Goal: Task Accomplishment & Management: Use online tool/utility

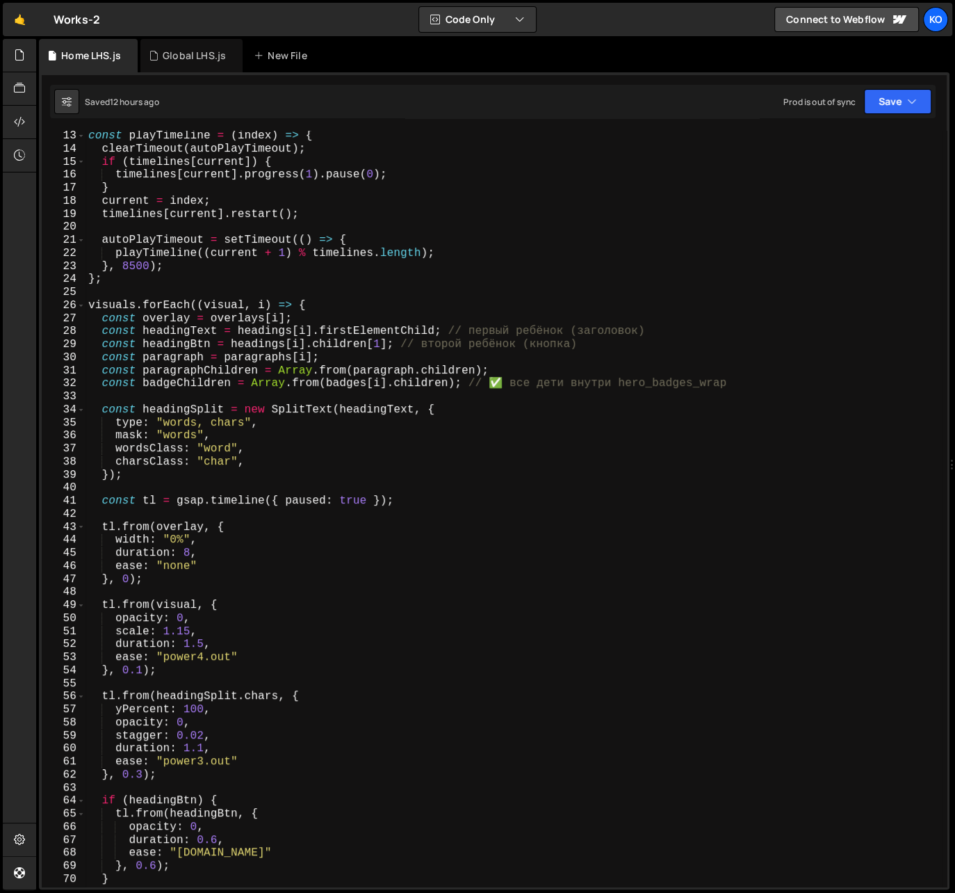
scroll to position [158, 0]
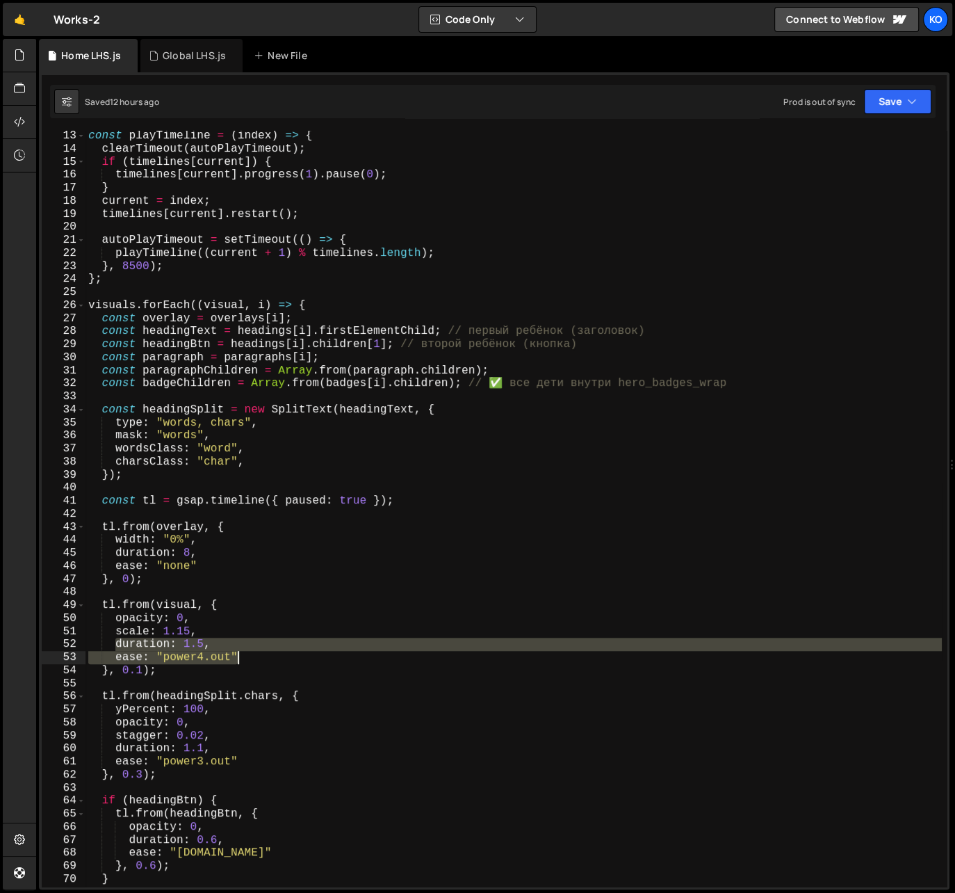
drag, startPoint x: 117, startPoint y: 644, endPoint x: 246, endPoint y: 655, distance: 129.1
click at [246, 655] on div "const playTimeline = ( index ) => { clearTimeout ( autoPlayTimeout ) ; if ( tim…" at bounding box center [513, 520] width 856 height 782
type textarea "duration: 1.5, ease: "power4.out""
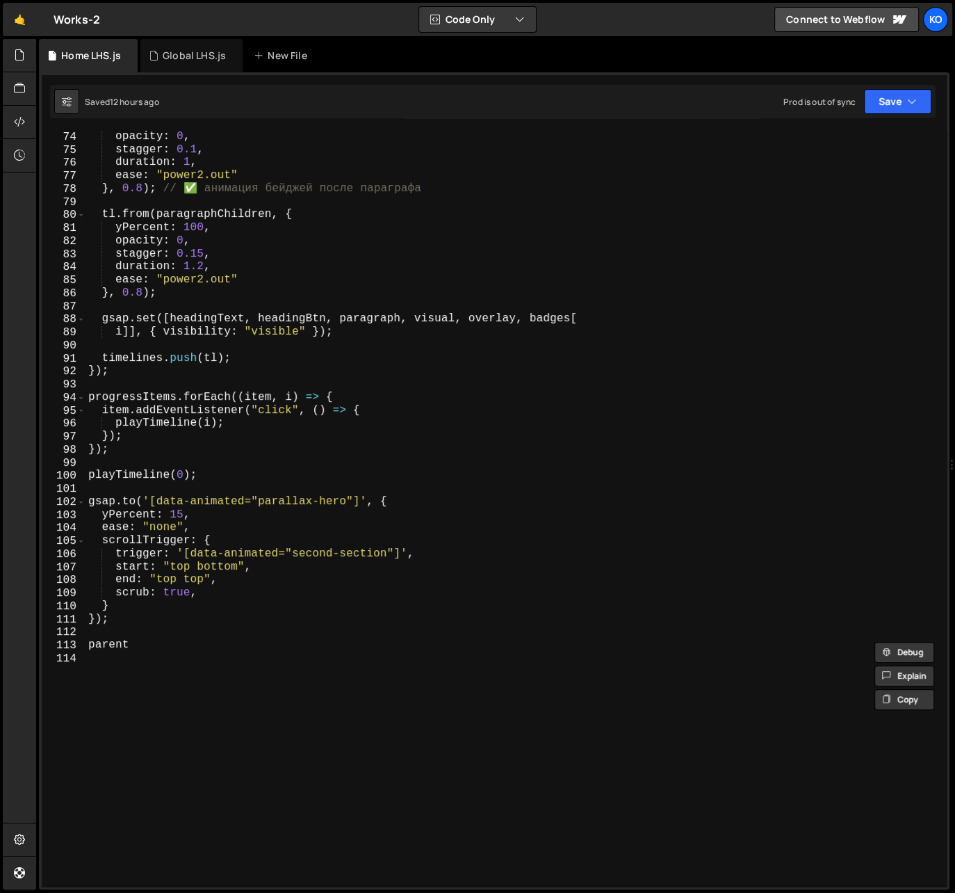
scroll to position [970, 0]
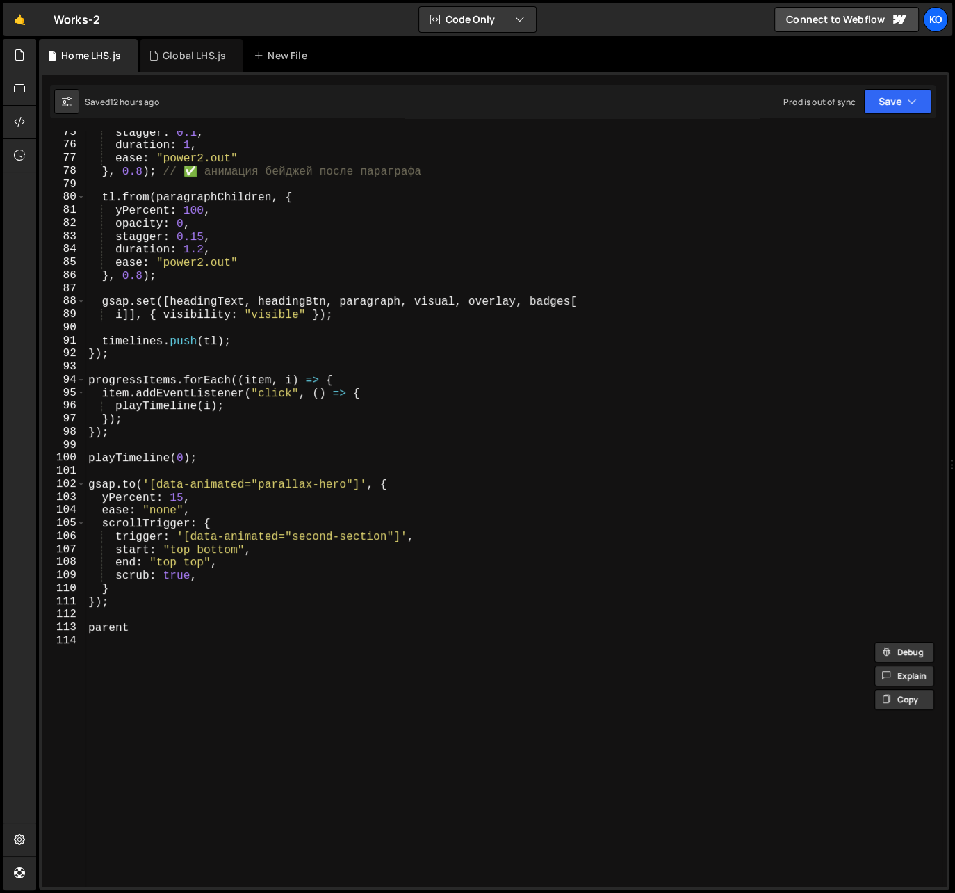
click at [247, 656] on div "stagger : 0.1 , duration : 1 , ease : "power2.out" } , 0.8 ) ; // ✅ анимация бе…" at bounding box center [513, 517] width 856 height 782
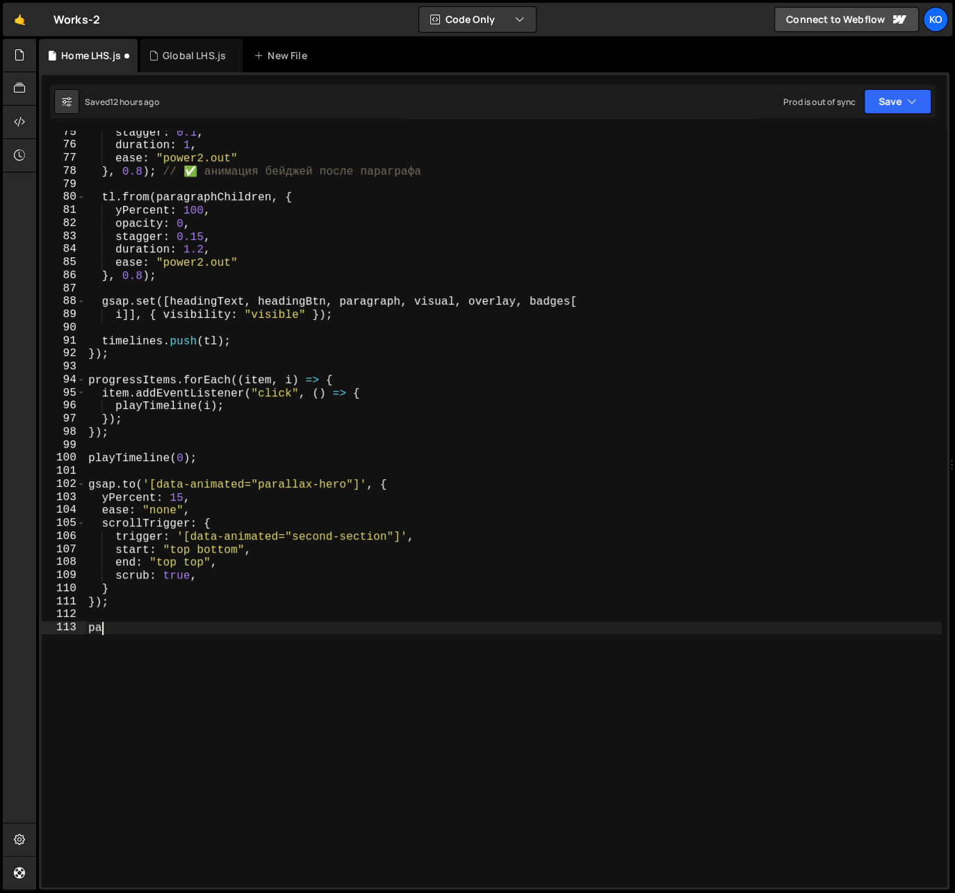
type textarea "p"
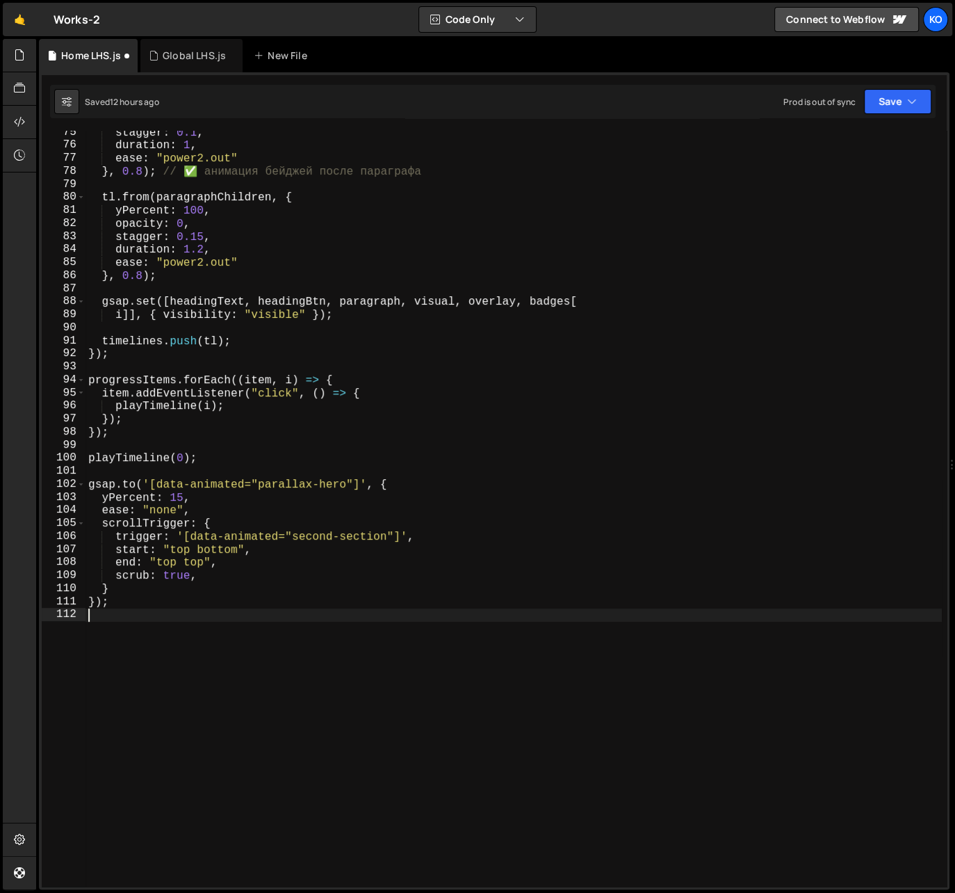
type textarea "});"
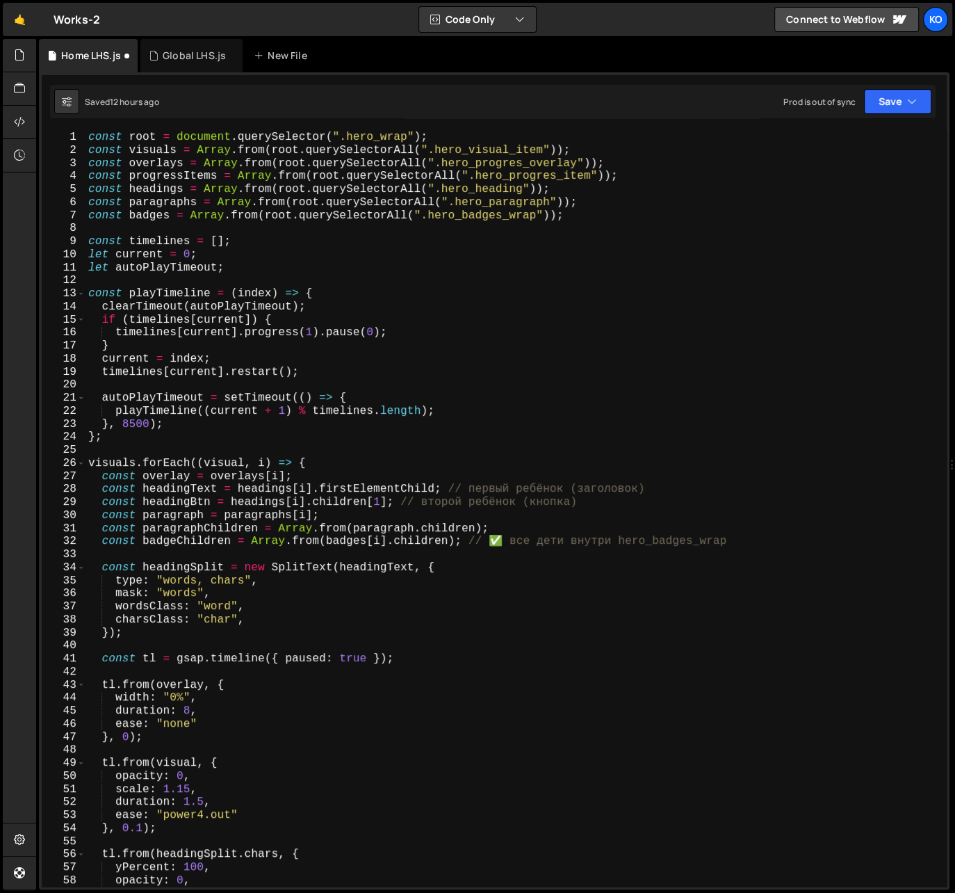
scroll to position [0, 0]
click at [173, 54] on div "Global LHS.js" at bounding box center [194, 56] width 63 height 14
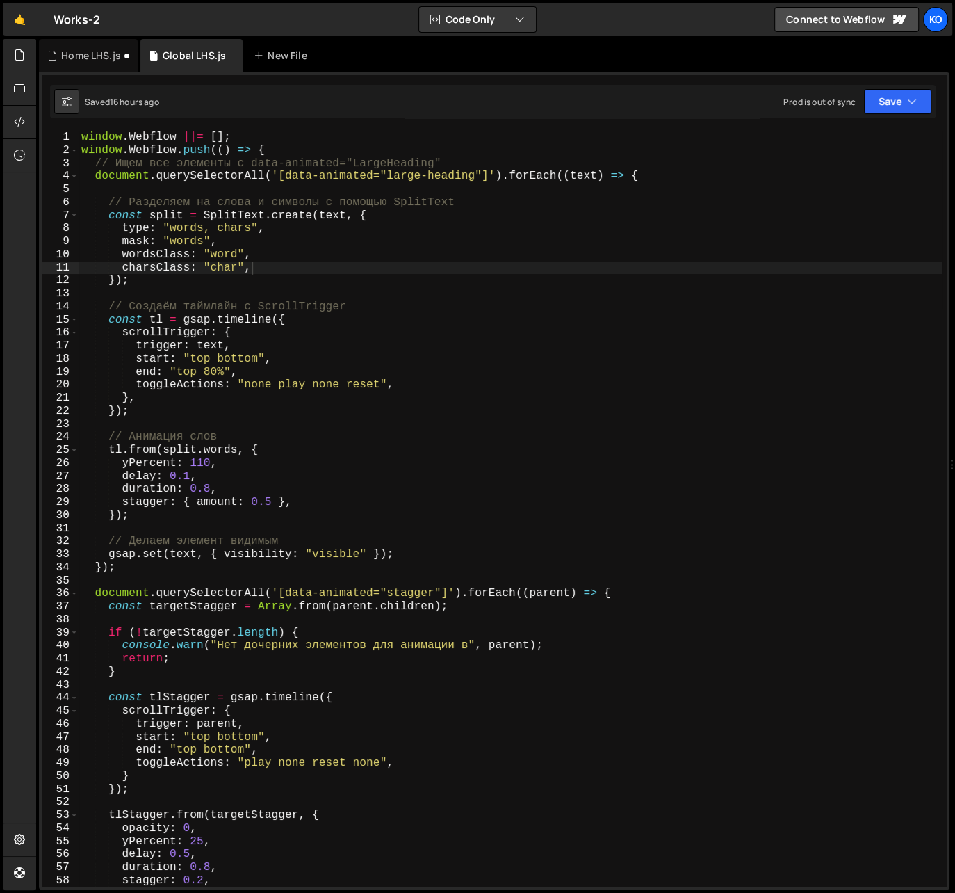
type textarea "window.Webflow.push(() => {"
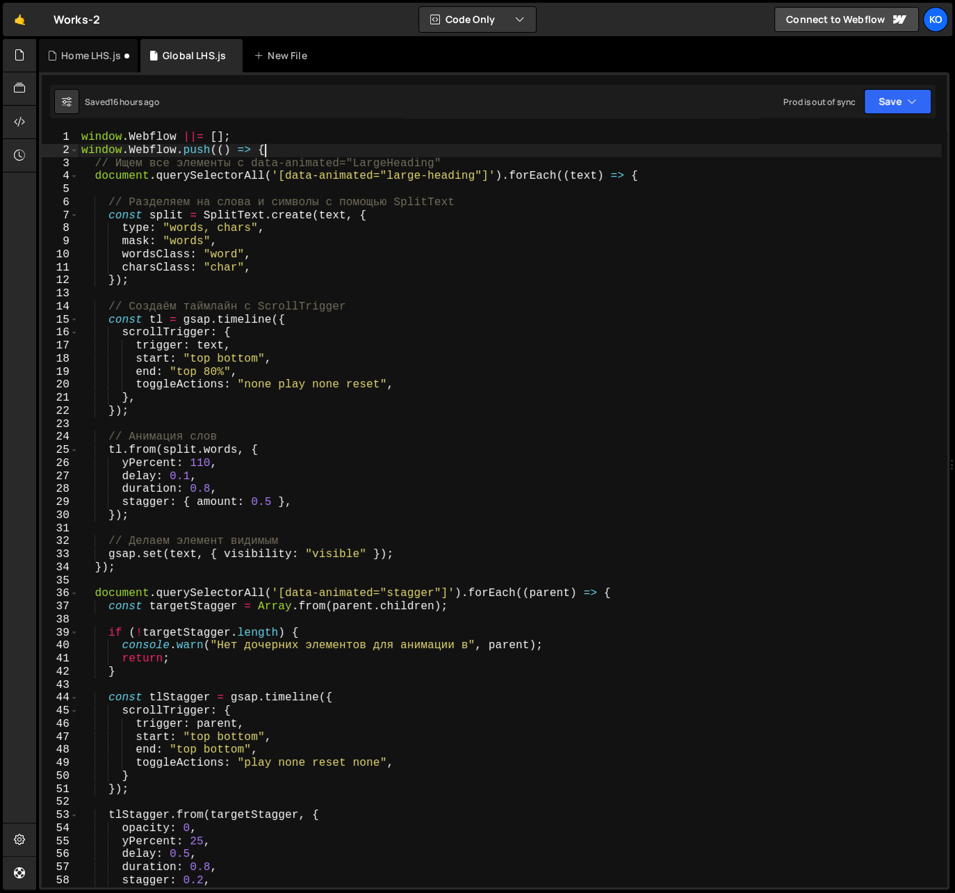
click at [286, 147] on div "window . Webflow ||= [ ] ; window . Webflow . push (( ) => { // Ищем все элемен…" at bounding box center [510, 522] width 863 height 782
click at [77, 51] on div "Home LHS.js" at bounding box center [91, 56] width 60 height 14
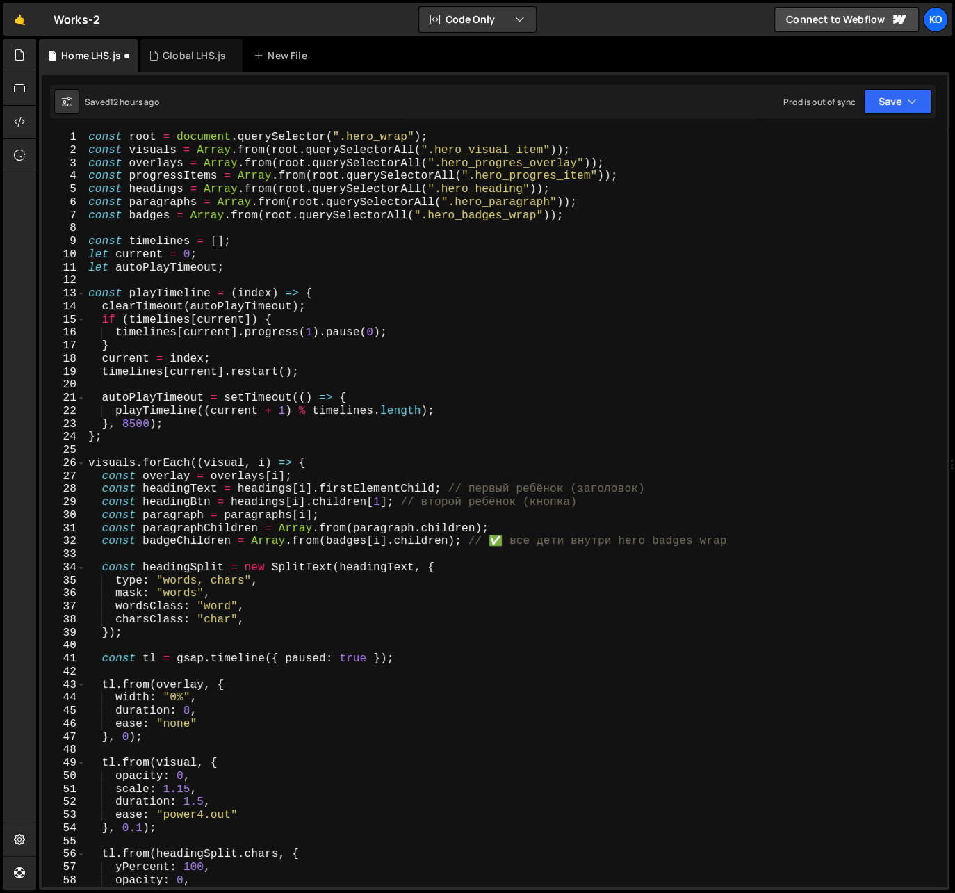
click at [88, 139] on div "const root = document . querySelector ( ".hero_wrap" ) ; const visuals = Array …" at bounding box center [513, 522] width 856 height 782
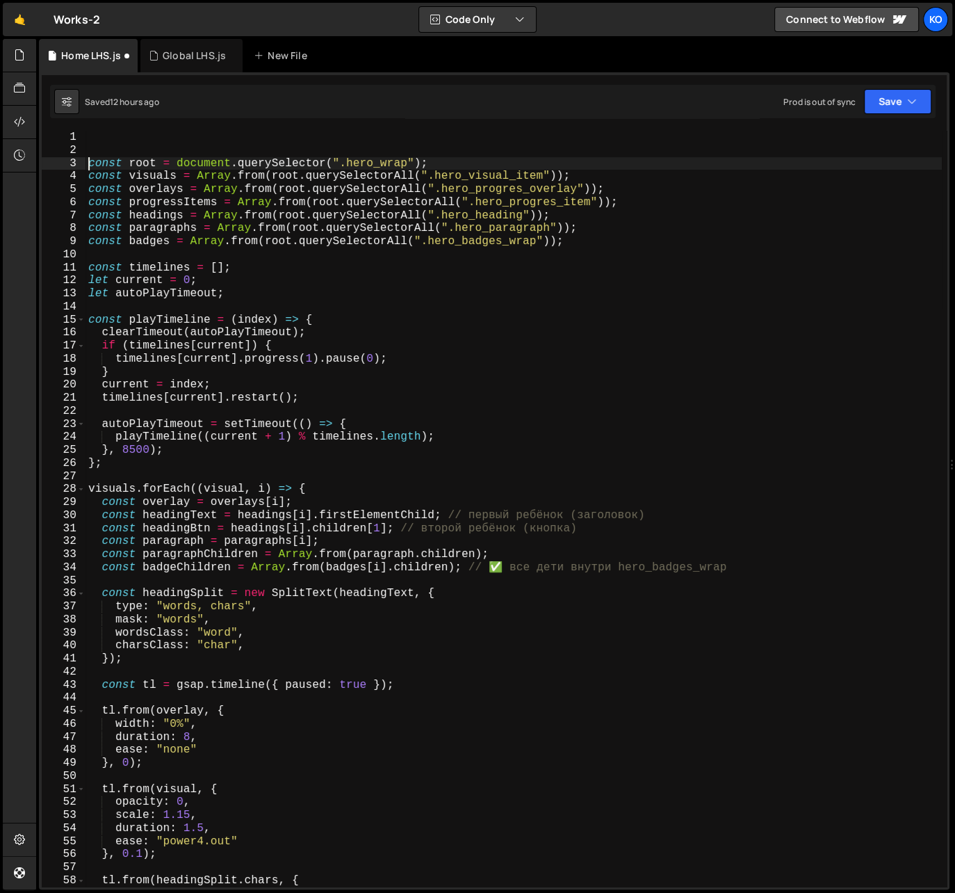
type textarea "const root = document.querySelector(".hero_wrap");"
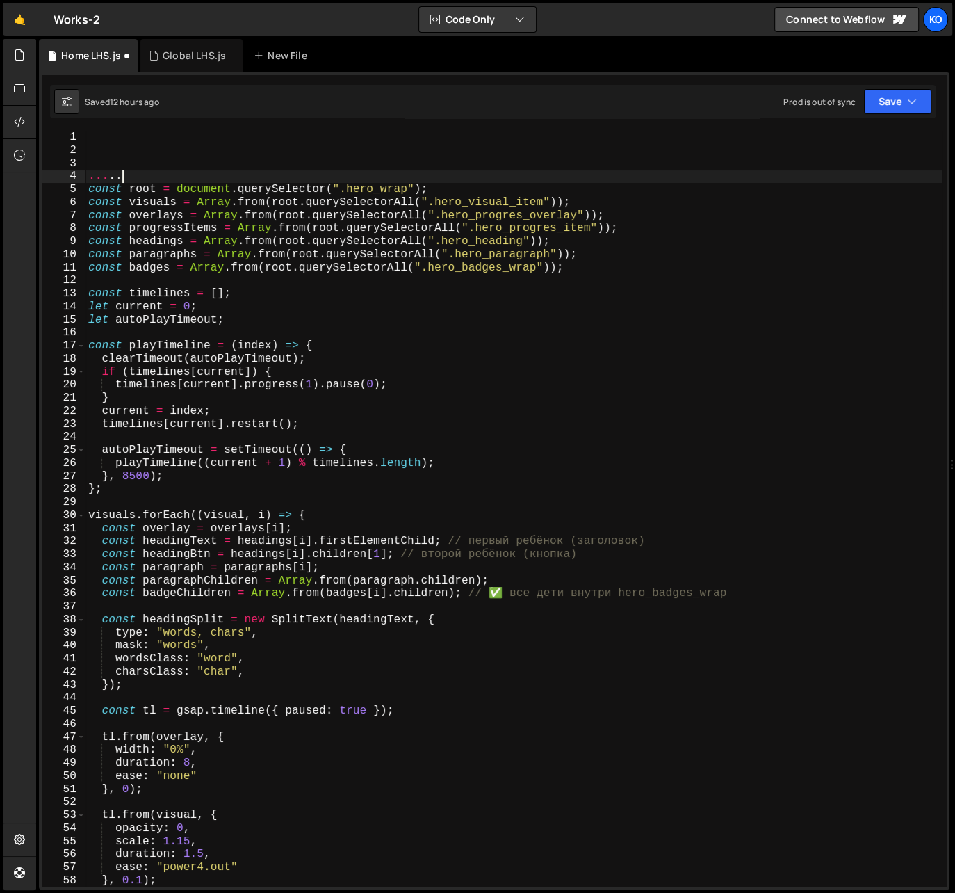
scroll to position [0, 1]
type textarea "."
type textarea "//////////////////////////////////////////////////////////////"
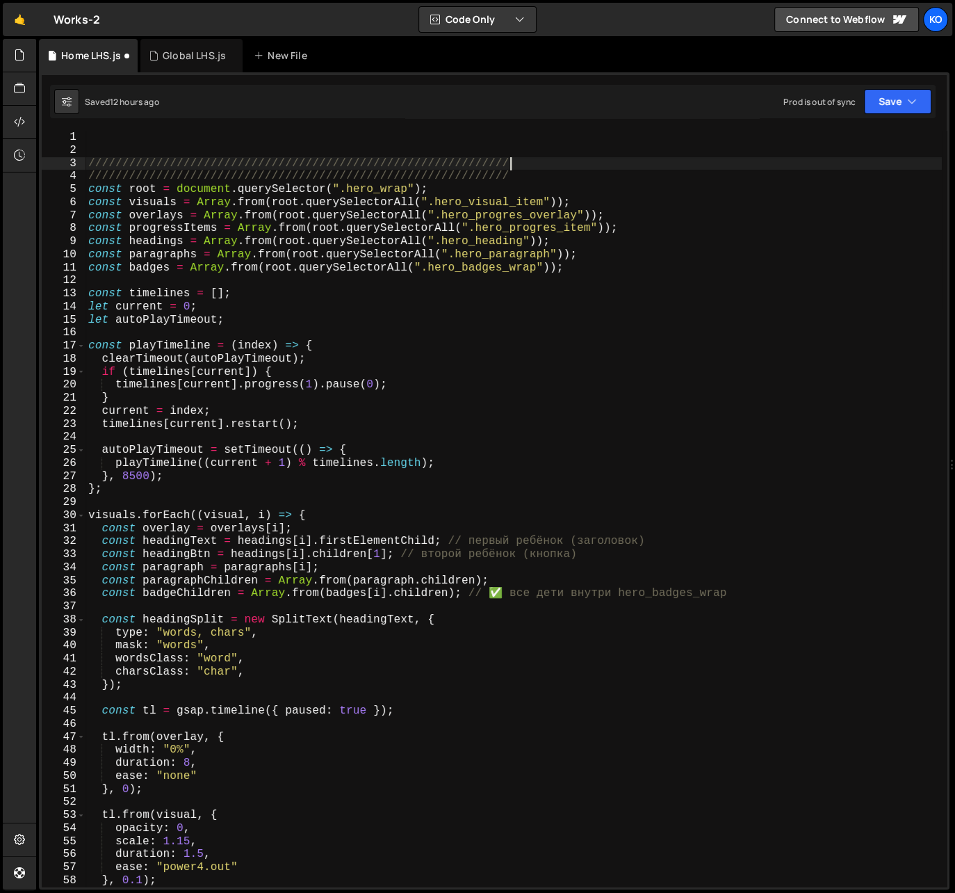
scroll to position [0, 0]
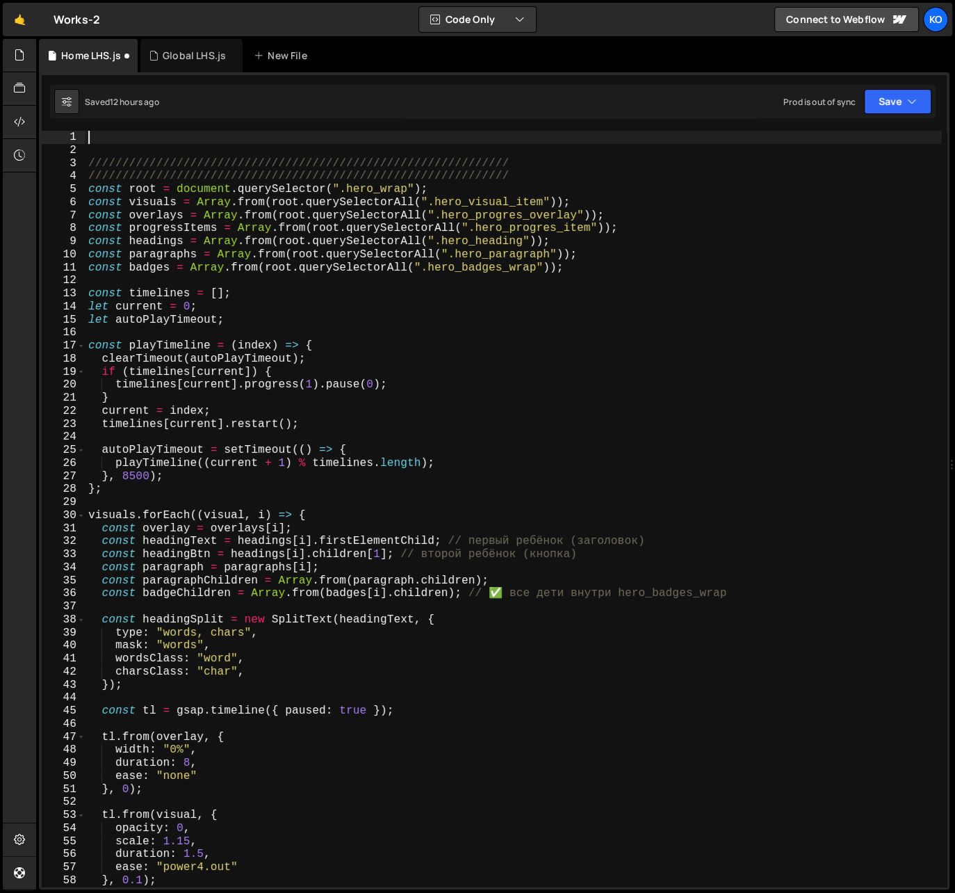
paste textarea "}"
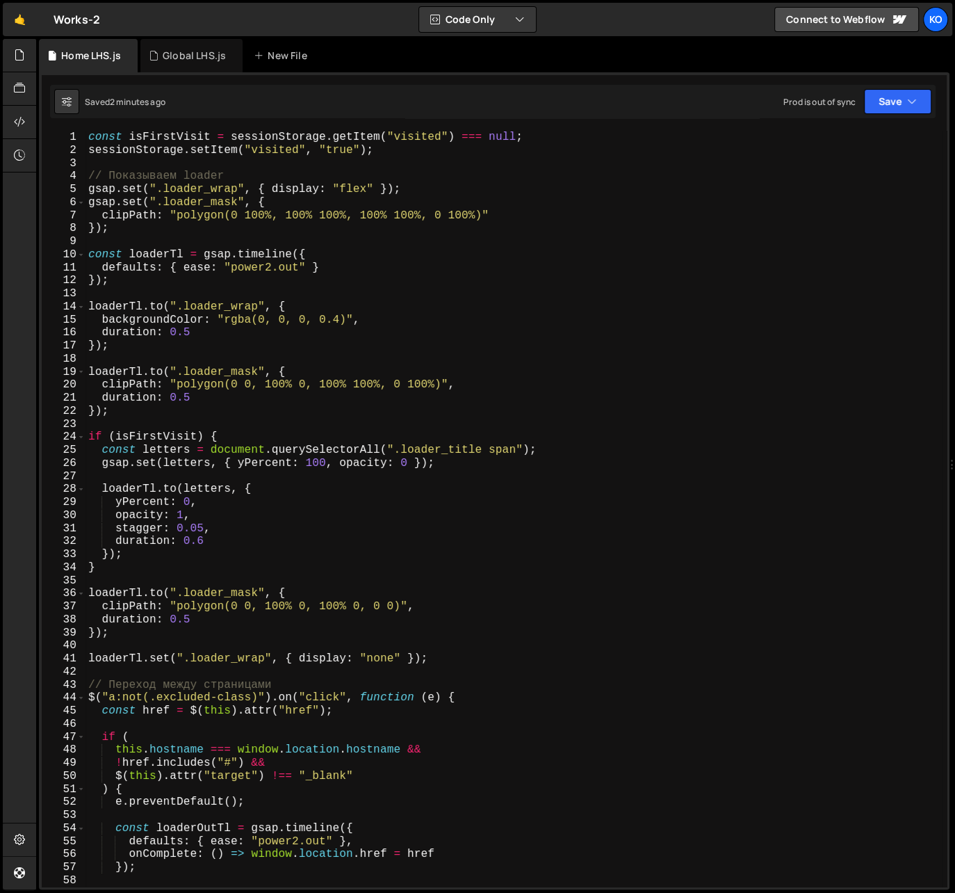
click at [90, 139] on div "const isFirstVisit = sessionStorage . getItem ( "visited" ) === null ; sessionS…" at bounding box center [513, 522] width 856 height 782
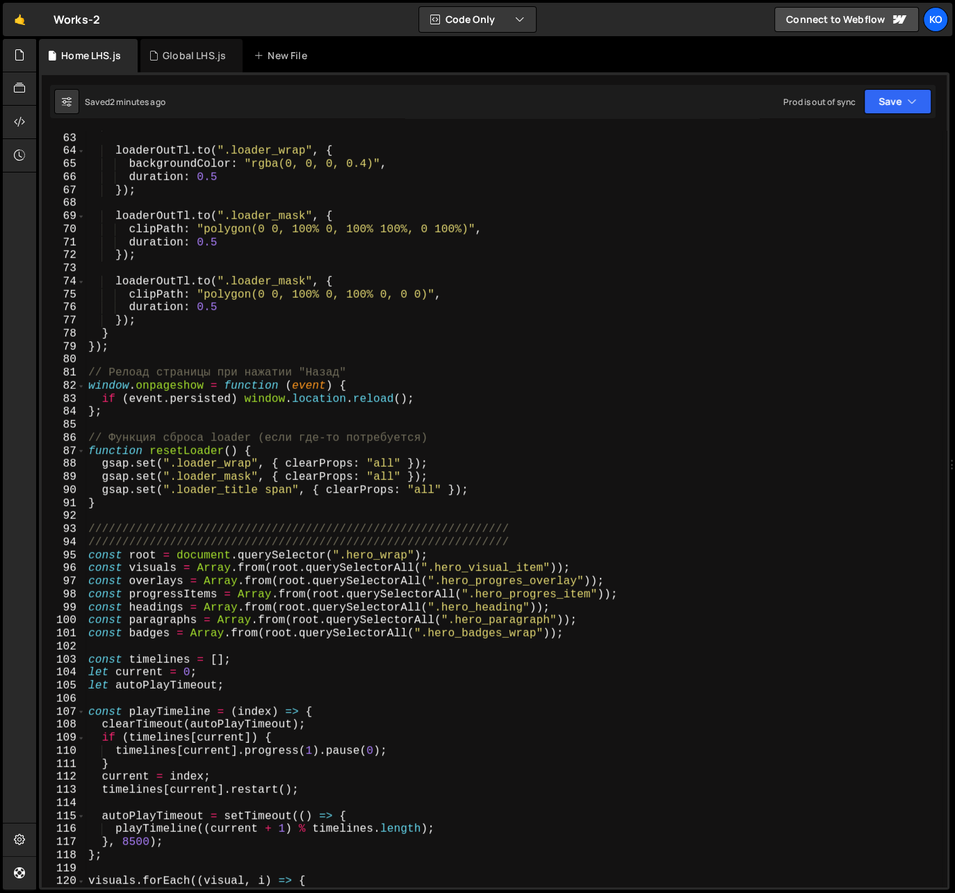
scroll to position [807, 0]
click at [111, 502] on div "}) ; loaderOutTl . to ( ".loader_wrap" , { backgroundColor : "rgba(0, 0, 0, 0.4…" at bounding box center [513, 510] width 856 height 782
type textarea "gsap.set(".loader_title span", { clearProps: "all" }); }"
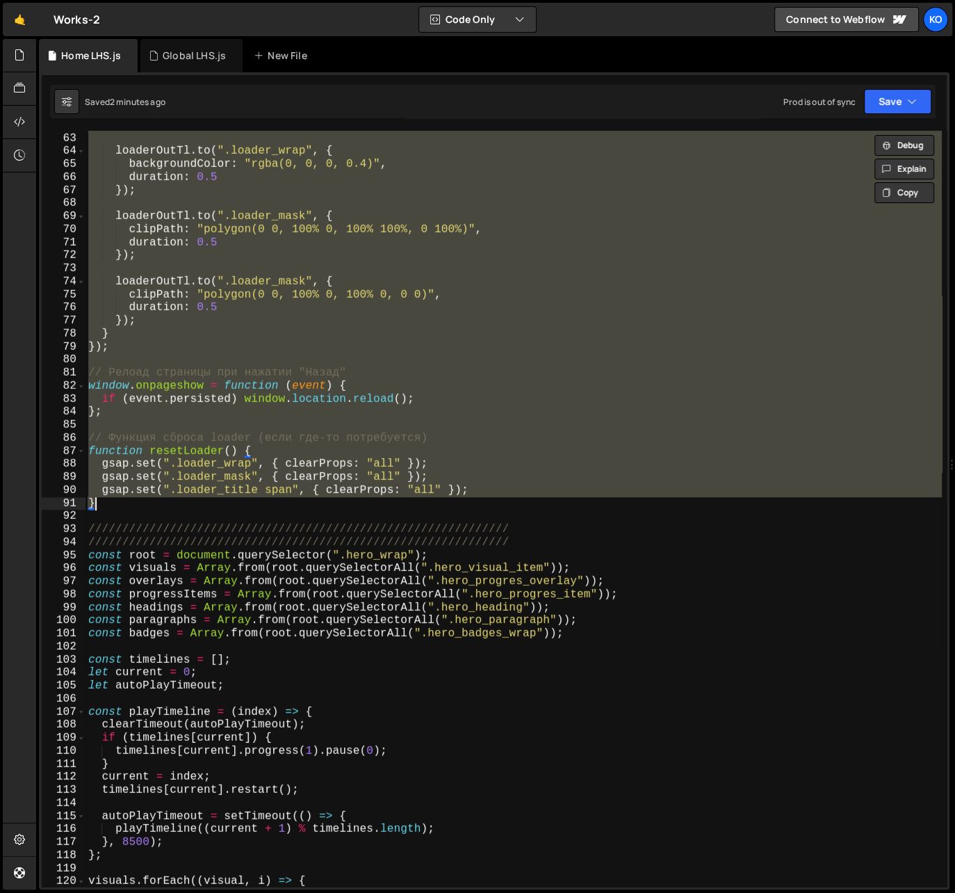
scroll to position [0, 0]
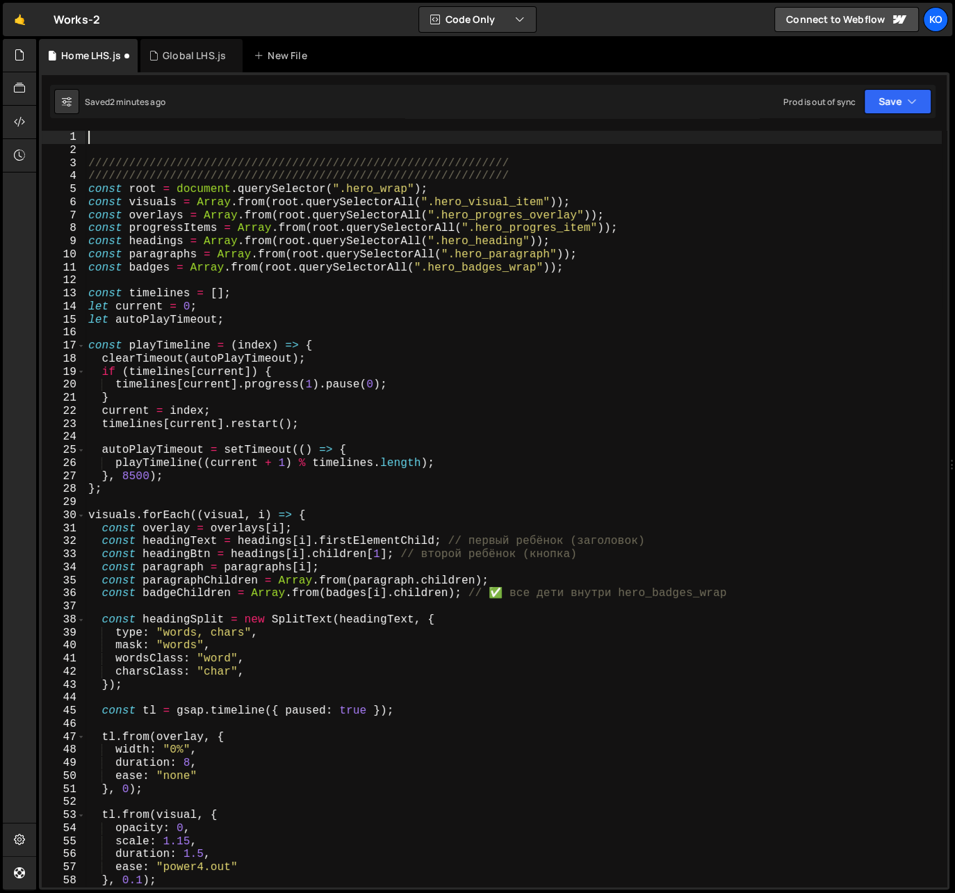
paste textarea "});"
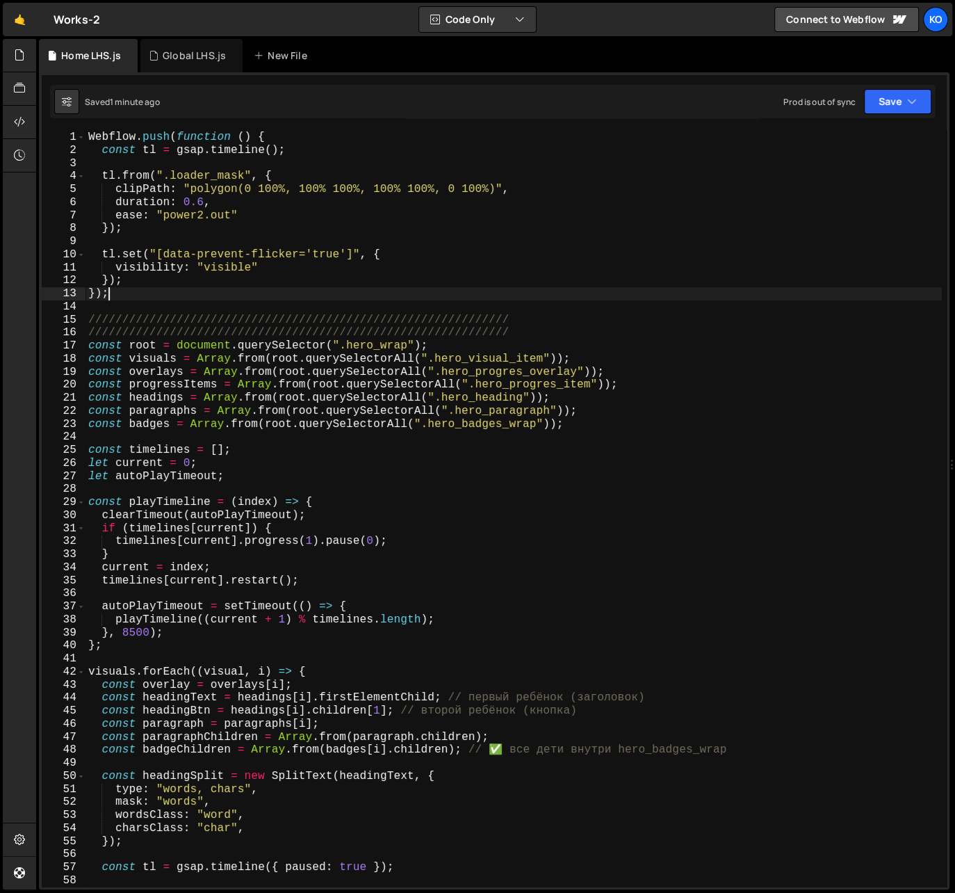
click at [437, 290] on div "Webflow . push ( function ( ) { const tl = gsap . timeline ( ) ; tl . from ( ".…" at bounding box center [513, 522] width 856 height 782
click at [138, 282] on div "Webflow . push ( function ( ) { const tl = gsap . timeline ( ) ; tl . from ( ".…" at bounding box center [513, 522] width 856 height 782
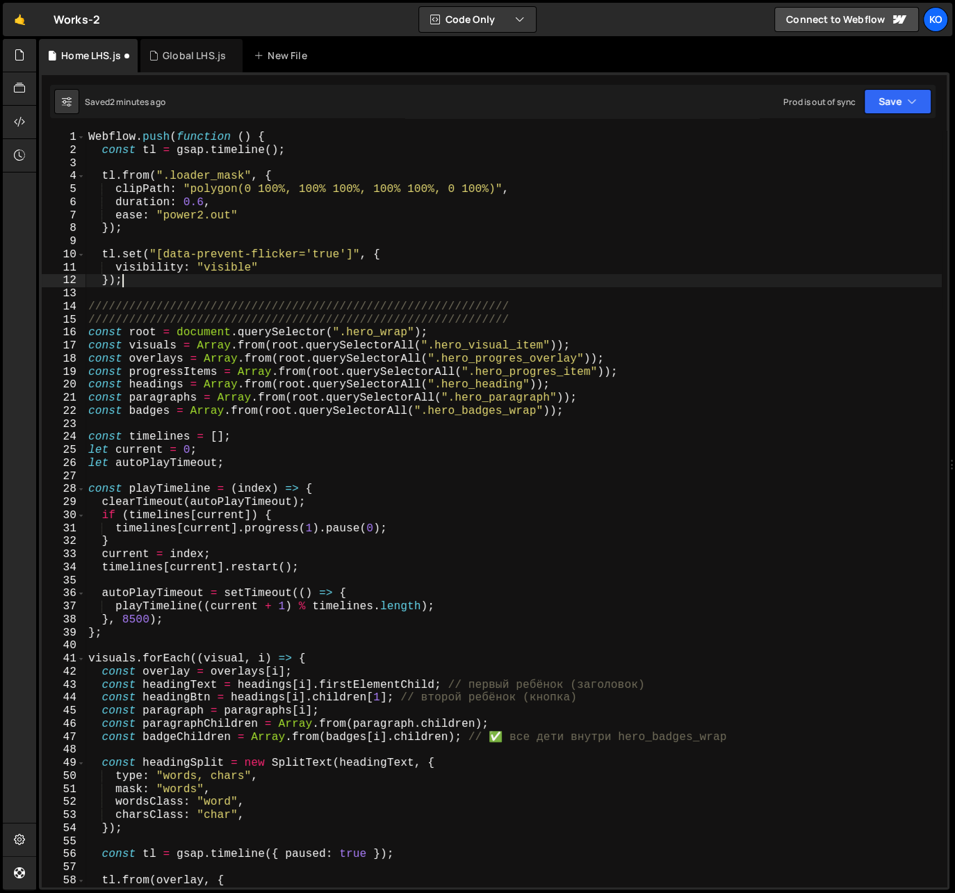
click at [102, 152] on div "Webflow . push ( function ( ) { const tl = gsap . timeline ( ) ; tl . from ( ".…" at bounding box center [513, 522] width 856 height 782
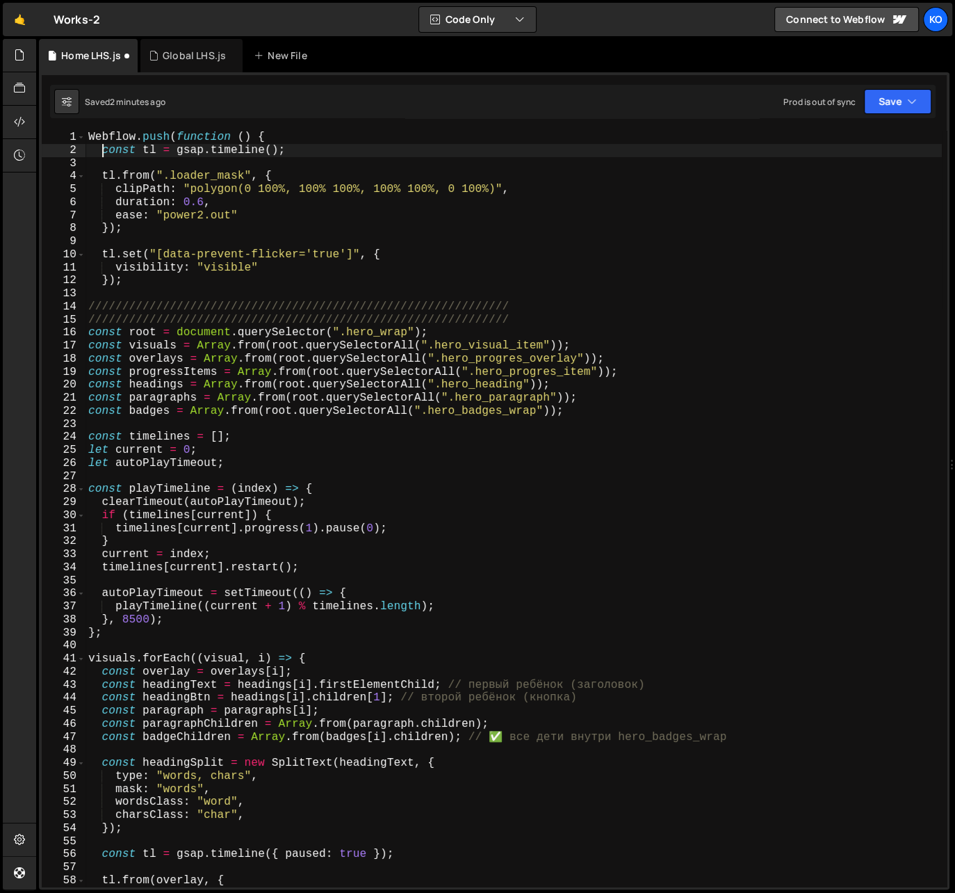
click at [85, 135] on div "1" at bounding box center [64, 137] width 44 height 13
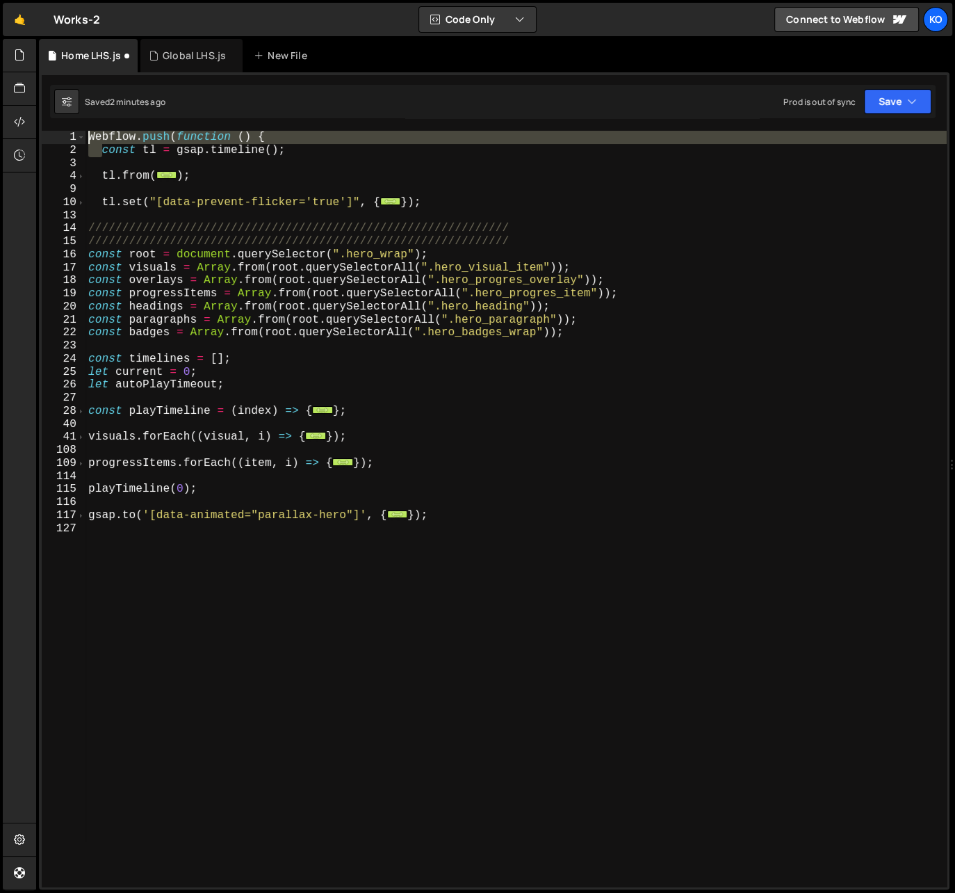
click at [88, 135] on div "Webflow . push ( function ( ) { const tl = gsap . timeline ( ) ; tl . from ( ..…" at bounding box center [515, 522] width 861 height 782
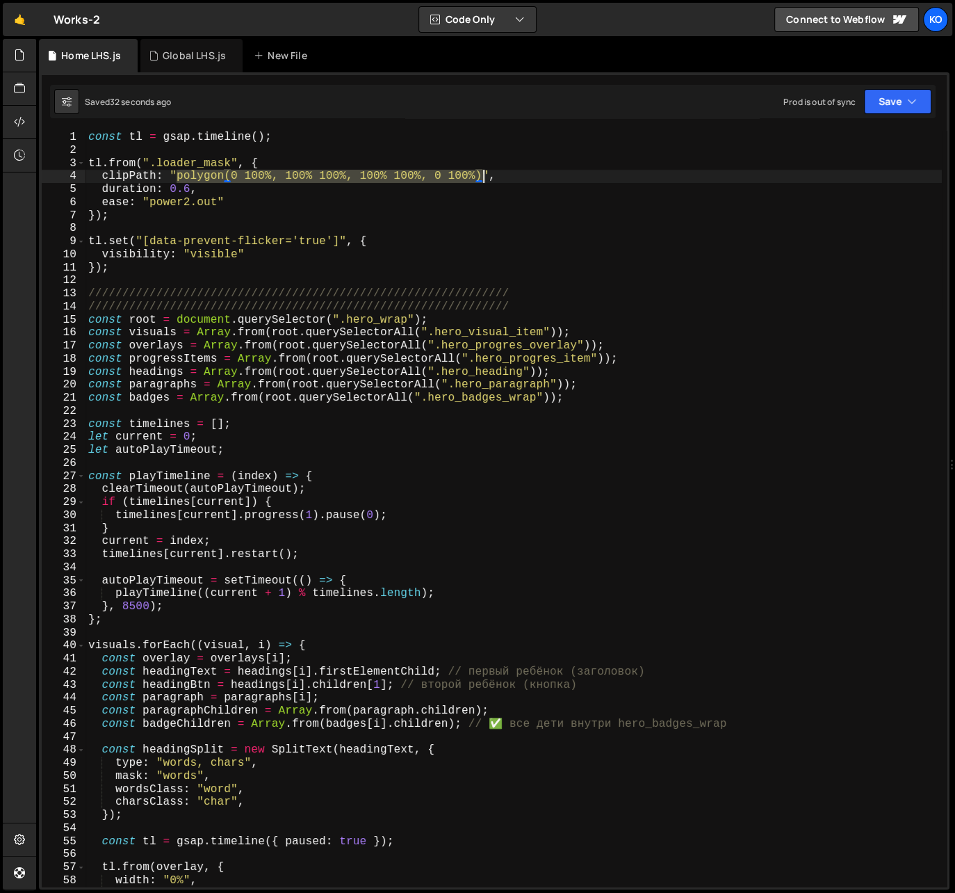
drag, startPoint x: 175, startPoint y: 178, endPoint x: 482, endPoint y: 173, distance: 307.3
click at [482, 173] on div "const tl = gsap . timeline ( ) ; tl . from ( ".loader_mask" , { clipPath : "pol…" at bounding box center [513, 522] width 856 height 782
paste textarea
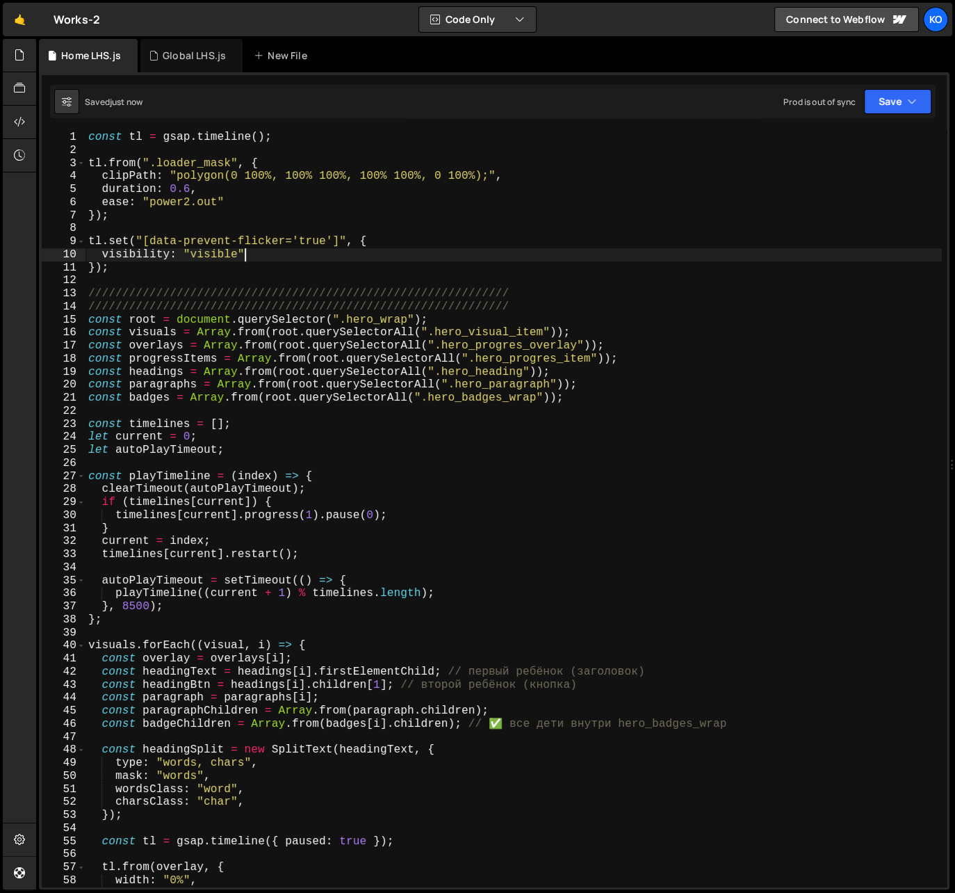
click at [295, 257] on div "const tl = gsap . timeline ( ) ; tl . from ( ".loader_mask" , { clipPath : "pol…" at bounding box center [513, 522] width 856 height 782
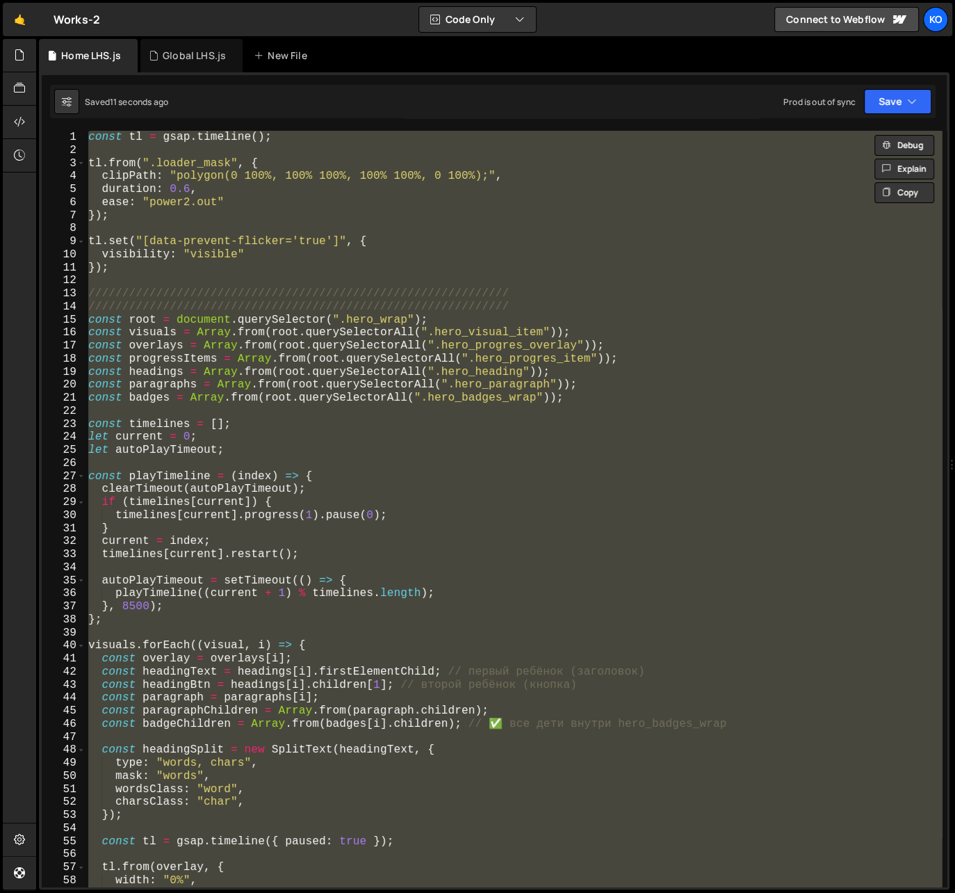
click at [142, 141] on div "const tl = gsap . timeline ( ) ; tl . from ( ".loader_mask" , { clipPath : "pol…" at bounding box center [513, 509] width 856 height 756
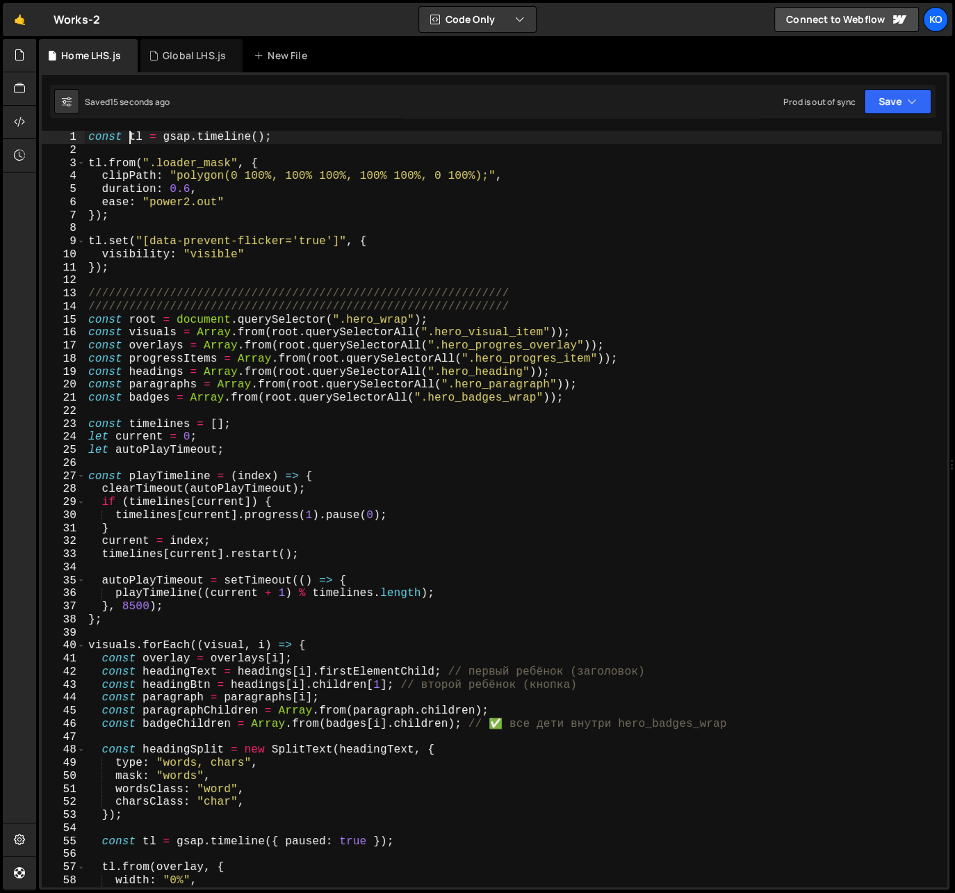
click at [129, 140] on div "const tl = gsap . timeline ( ) ; tl . from ( ".loader_mask" , { clipPath : "pol…" at bounding box center [513, 522] width 856 height 782
click at [94, 166] on div "const loaderTl = gsap . timeline ( ) ; tl . from ( ".loader_mask" , { clipPath …" at bounding box center [513, 522] width 856 height 782
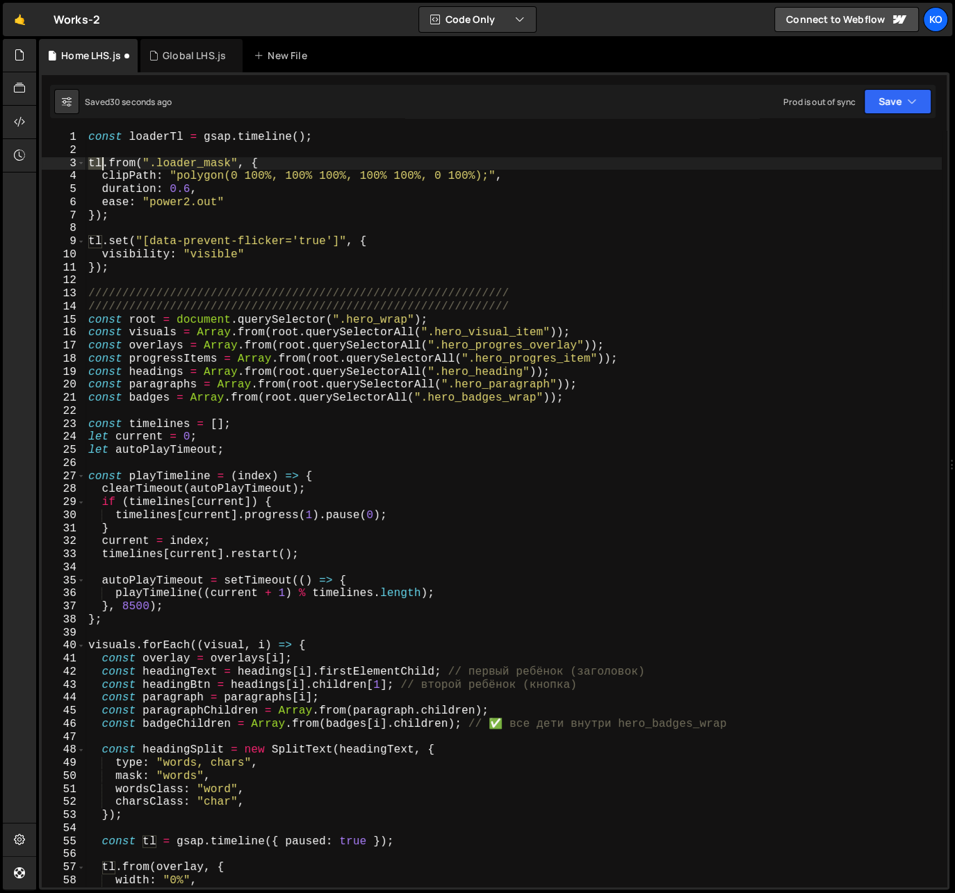
click at [94, 166] on div "const loaderTl = gsap . timeline ( ) ; tl . from ( ".loader_mask" , { clipPath …" at bounding box center [513, 522] width 856 height 782
paste textarea "loaderT"
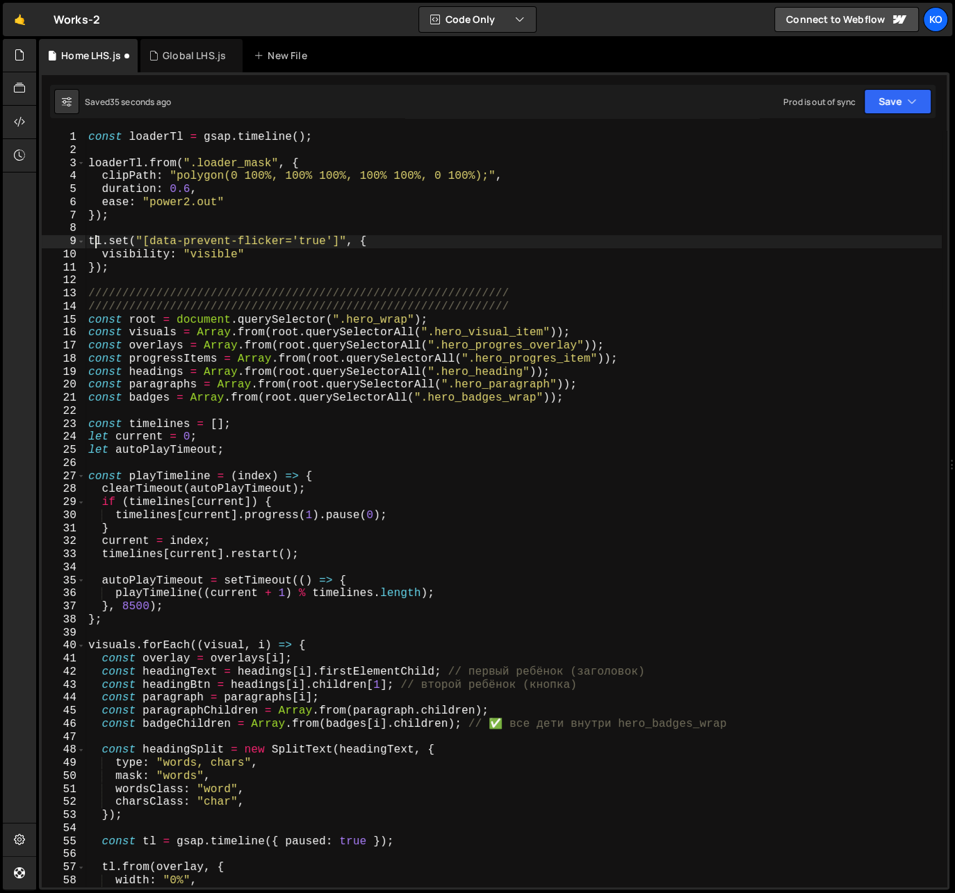
click at [97, 243] on div "const loaderTl = gsap . timeline ( ) ; loaderTl . from ( ".loader_mask" , { cli…" at bounding box center [513, 522] width 856 height 782
paste textarea "loaderT"
type textarea "loaderTl.set("[data-prevent-flicker='true']", {"
click at [154, 275] on div "const loaderTl = gsap . timeline ( ) ; loaderTl . from ( ".loader_mask" , { cli…" at bounding box center [513, 522] width 856 height 782
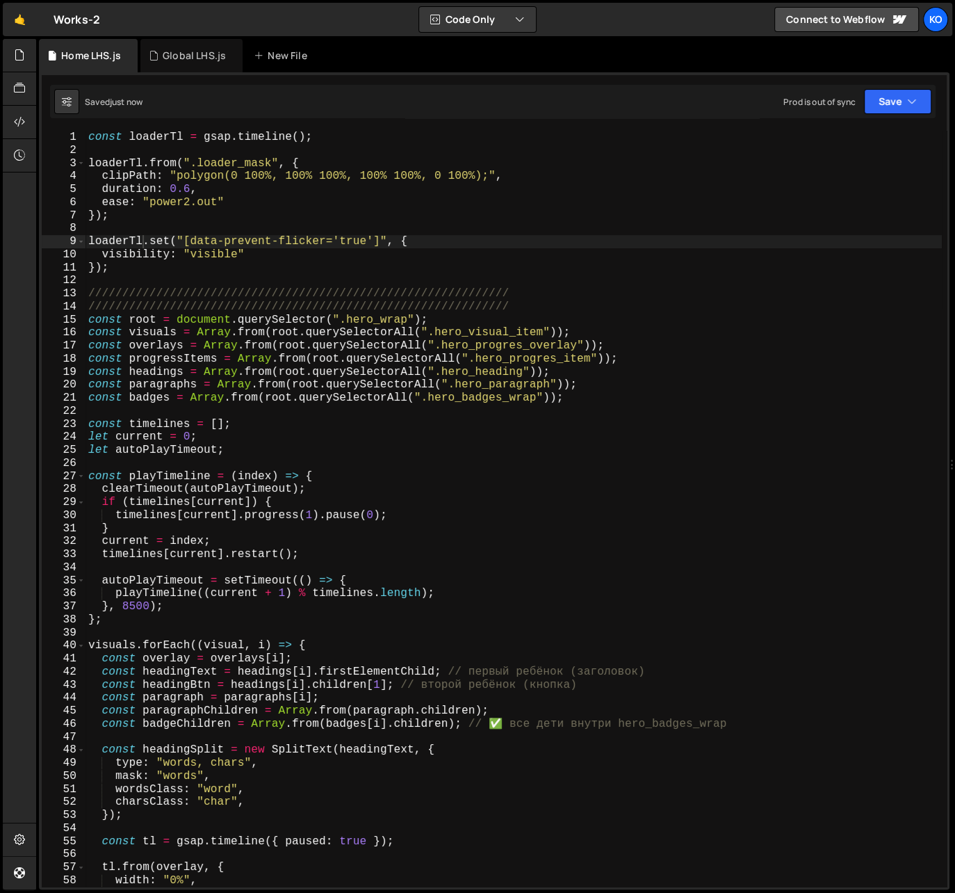
scroll to position [0, 0]
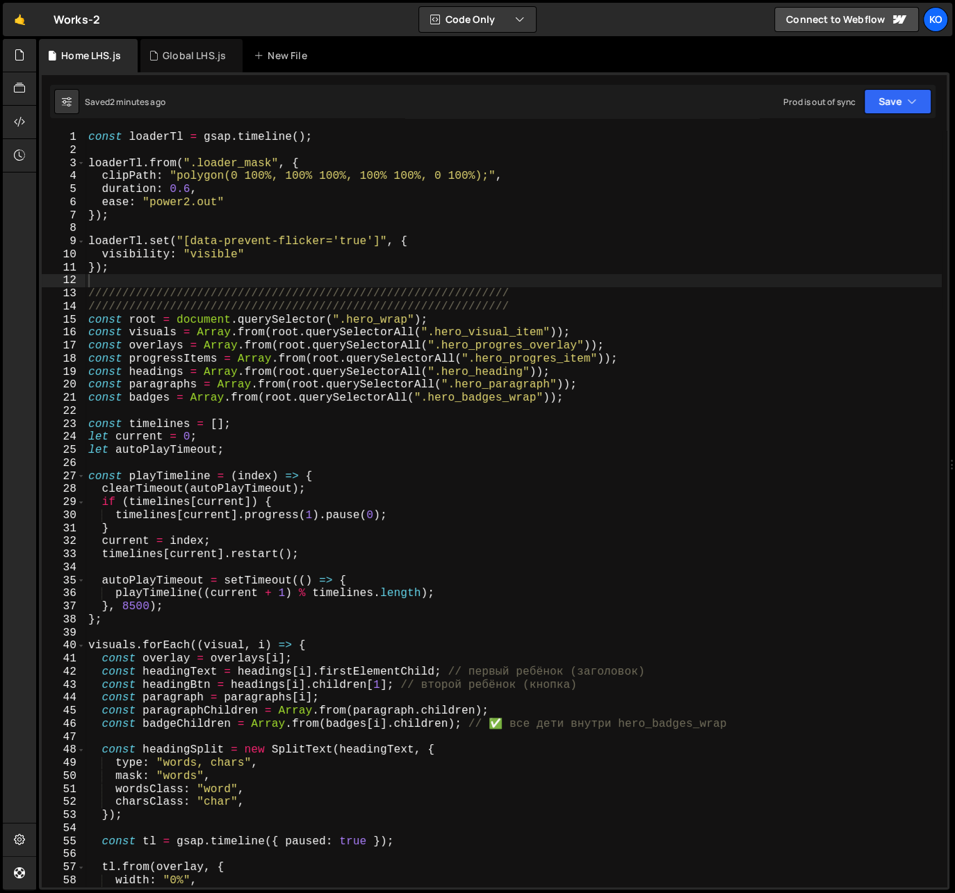
click at [138, 273] on div "const loaderTl = gsap . timeline ( ) ; loaderTl . from ( ".loader_mask" , { cli…" at bounding box center [513, 522] width 856 height 782
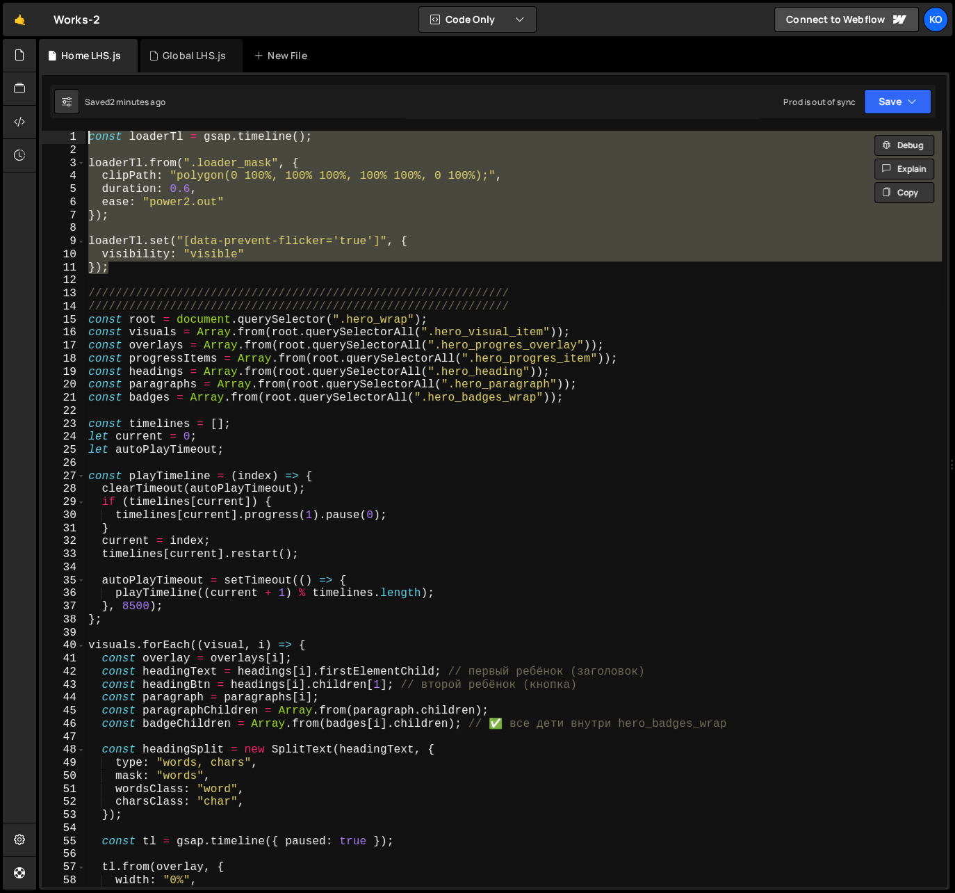
drag, startPoint x: 138, startPoint y: 273, endPoint x: 60, endPoint y: 129, distance: 164.2
click at [60, 129] on div "window.Webflow.push(() => { 1 2 3 4 5 6 7 8 9 10 11 12 13 14 15 16 17 18 19 20 …" at bounding box center [494, 480] width 911 height 817
click at [488, 179] on div "const loaderTl = gsap . timeline ( ) ; loaderTl . from ( ".loader_mask" , { cli…" at bounding box center [513, 509] width 856 height 756
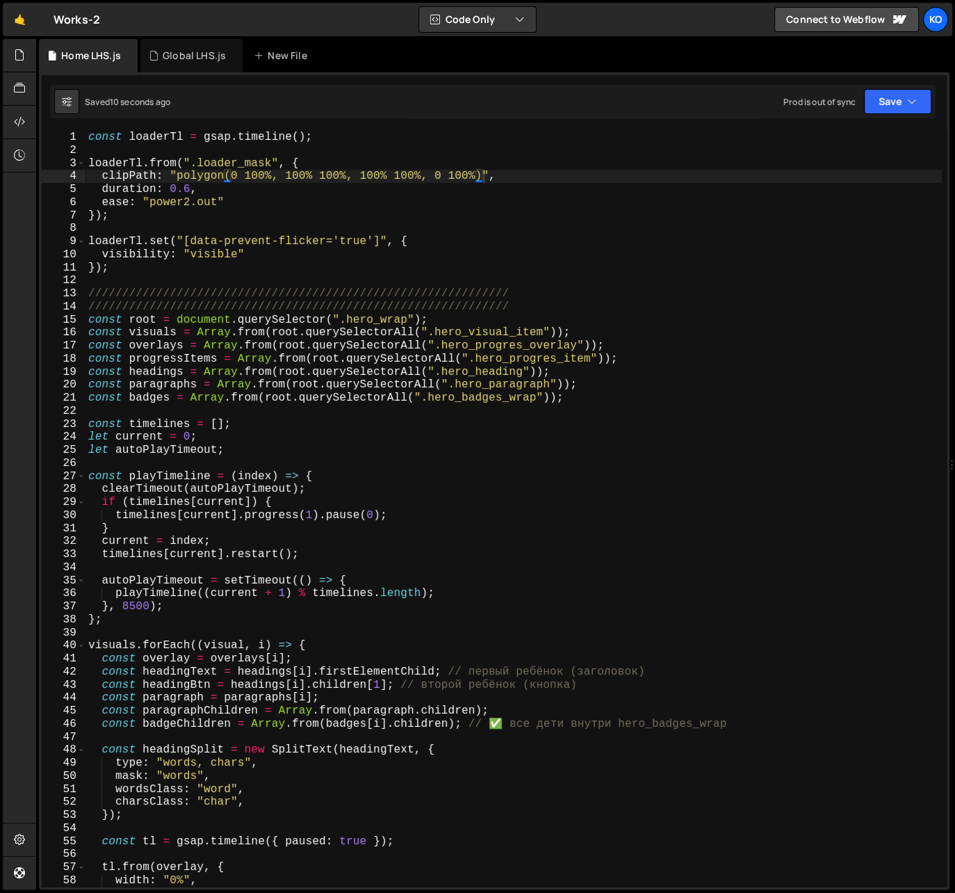
click at [117, 215] on div "const loaderTl = gsap . timeline ( ) ; loaderTl . from ( ".loader_mask" , { cli…" at bounding box center [513, 522] width 856 height 782
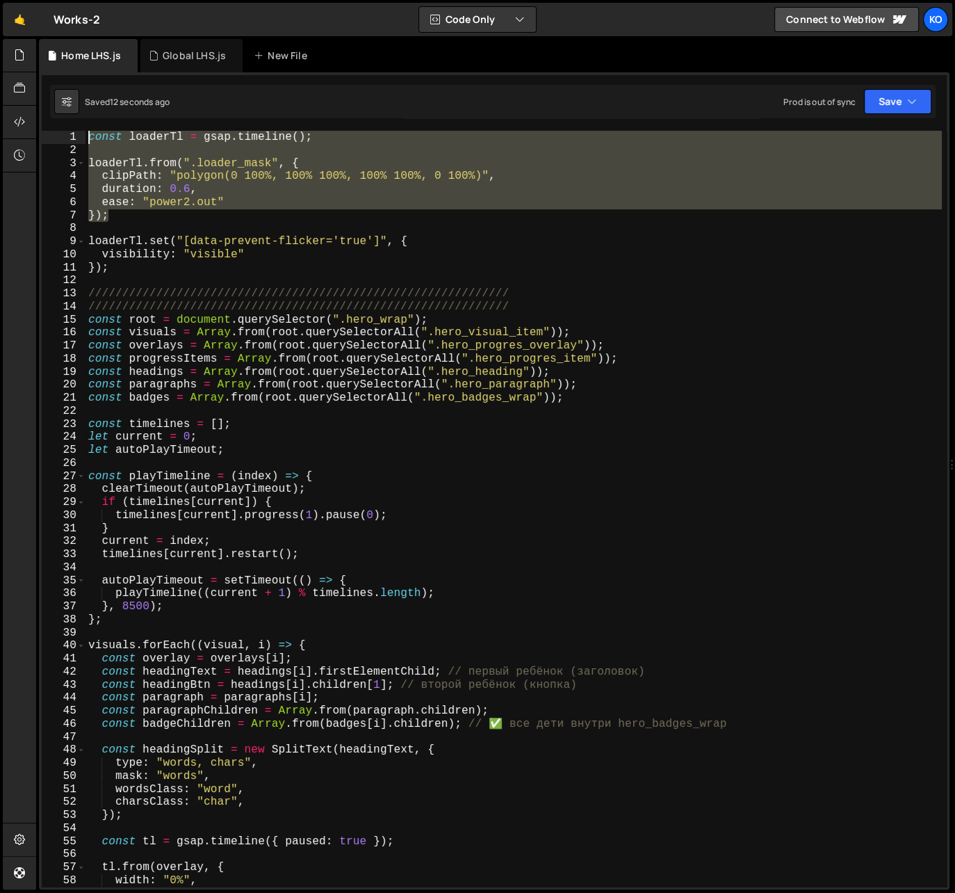
drag, startPoint x: 117, startPoint y: 215, endPoint x: 83, endPoint y: 141, distance: 81.5
click at [83, 141] on div "}); 1 2 3 4 5 6 7 8 9 10 11 12 13 14 15 16 17 18 19 20 21 22 23 24 25 26 27 28 …" at bounding box center [494, 509] width 905 height 756
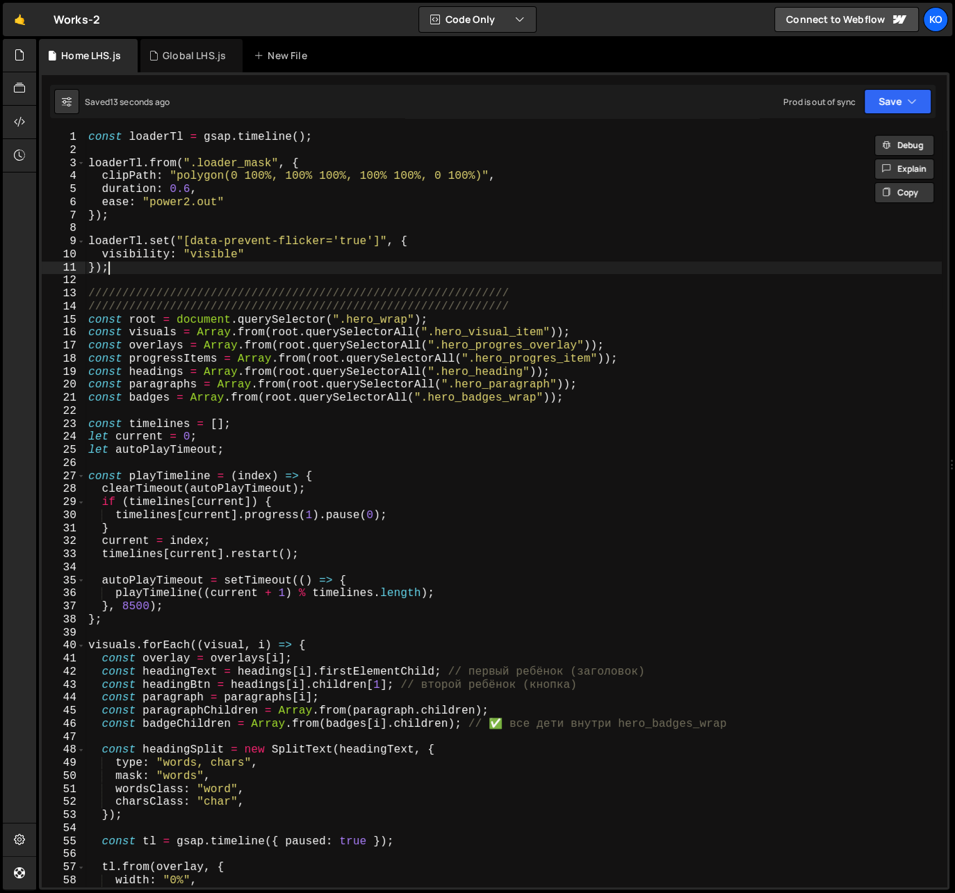
click at [117, 265] on div "const loaderTl = gsap . timeline ( ) ; loaderTl . from ( ".loader_mask" , { cli…" at bounding box center [513, 522] width 856 height 782
click at [90, 140] on div "const loaderTl = gsap . timeline ( ) ; loaderTl . from ( ".loader_mask" , { cli…" at bounding box center [513, 522] width 856 height 782
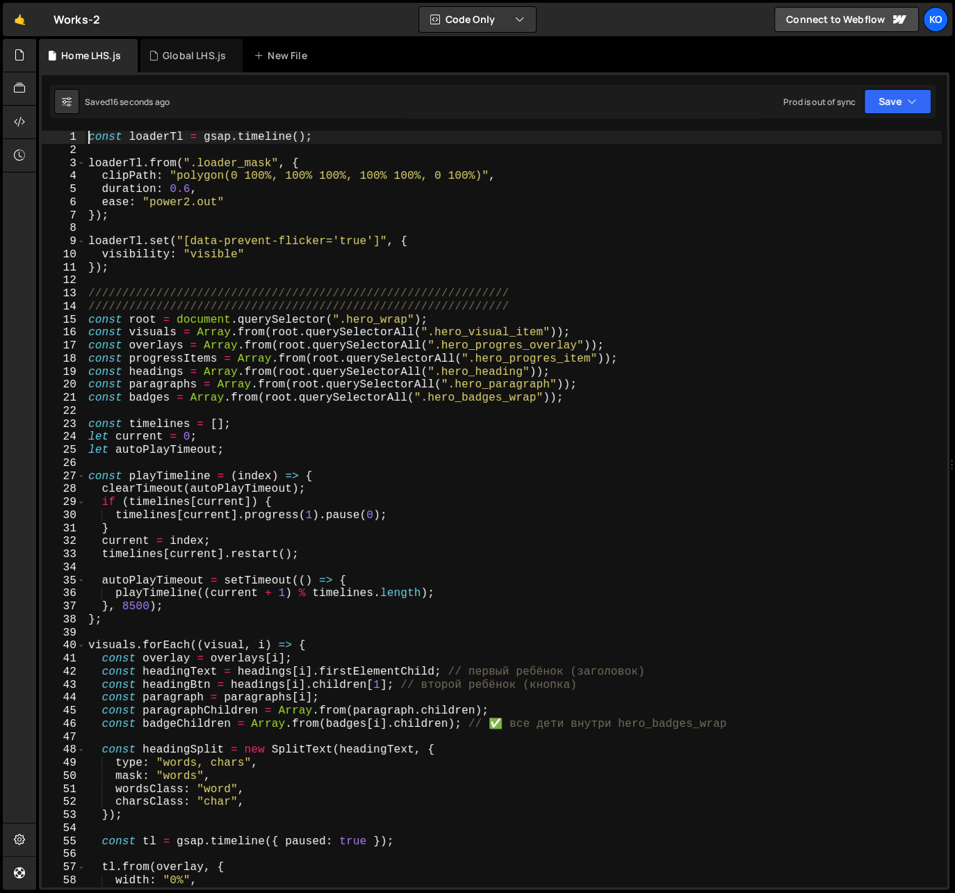
type textarea "const loaderTl = gsap.timeline();"
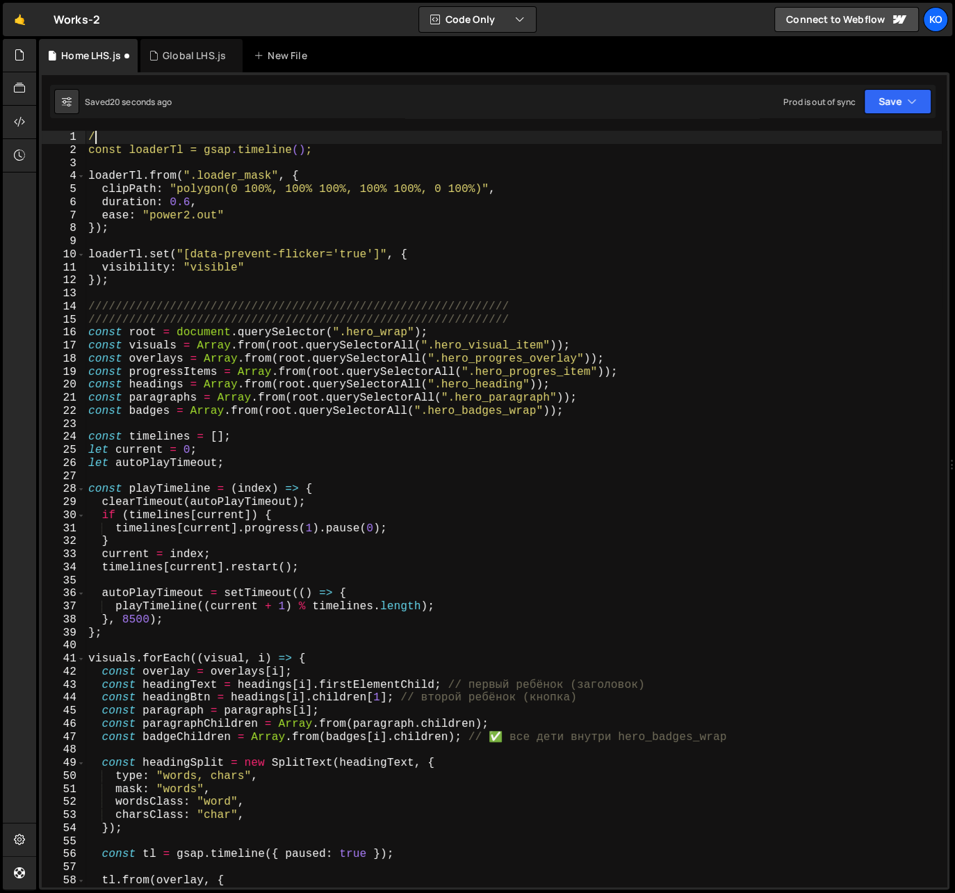
type textarea "/*"
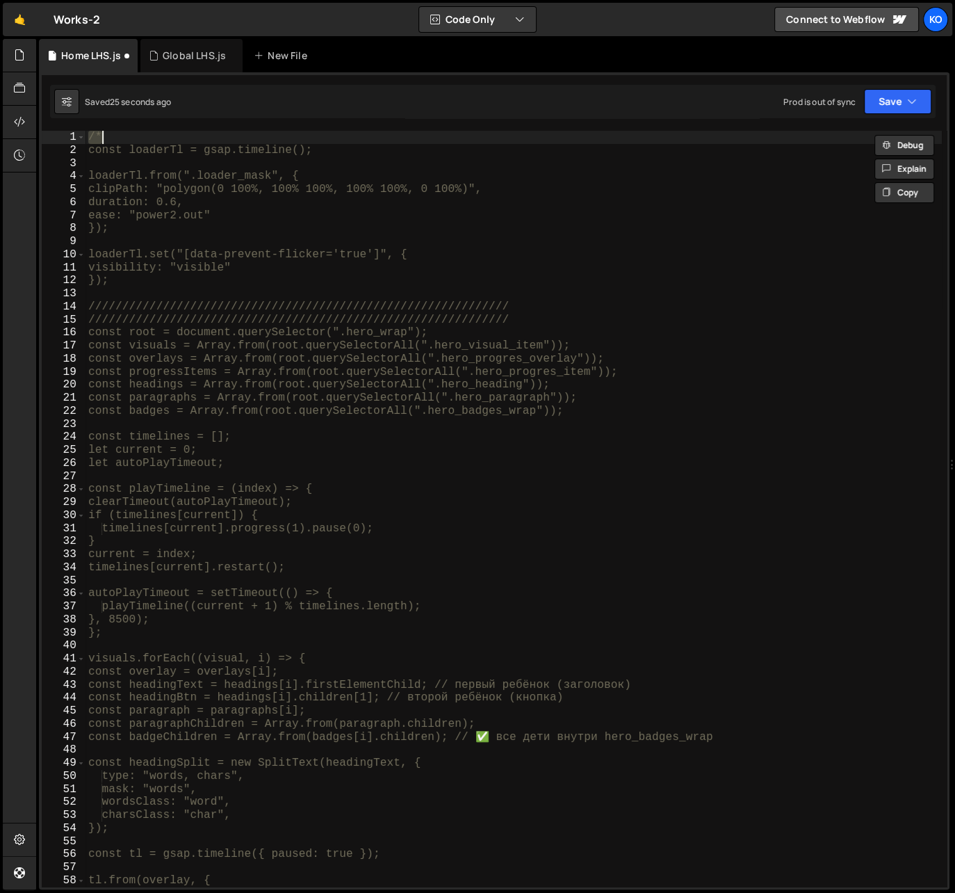
click at [120, 297] on div "/* const loaderTl = gsap.timeline(); loaderTl.from(".loader_mask", { clipPath: …" at bounding box center [513, 522] width 856 height 782
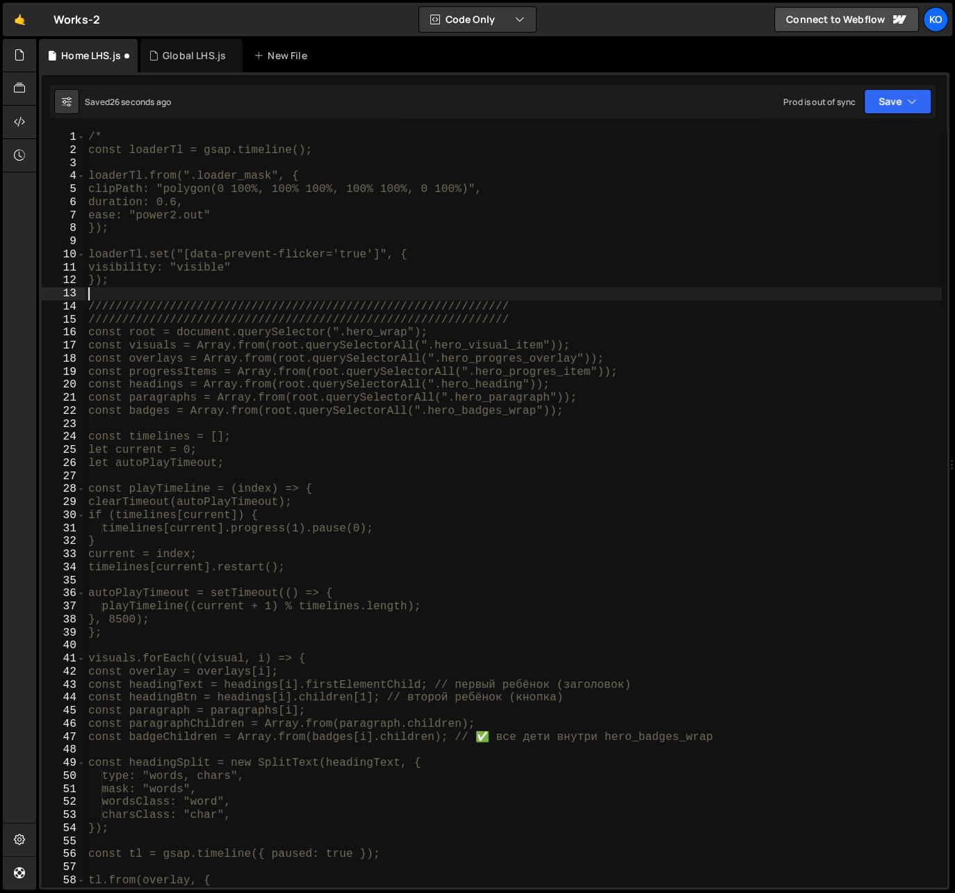
paste textarea "/*"
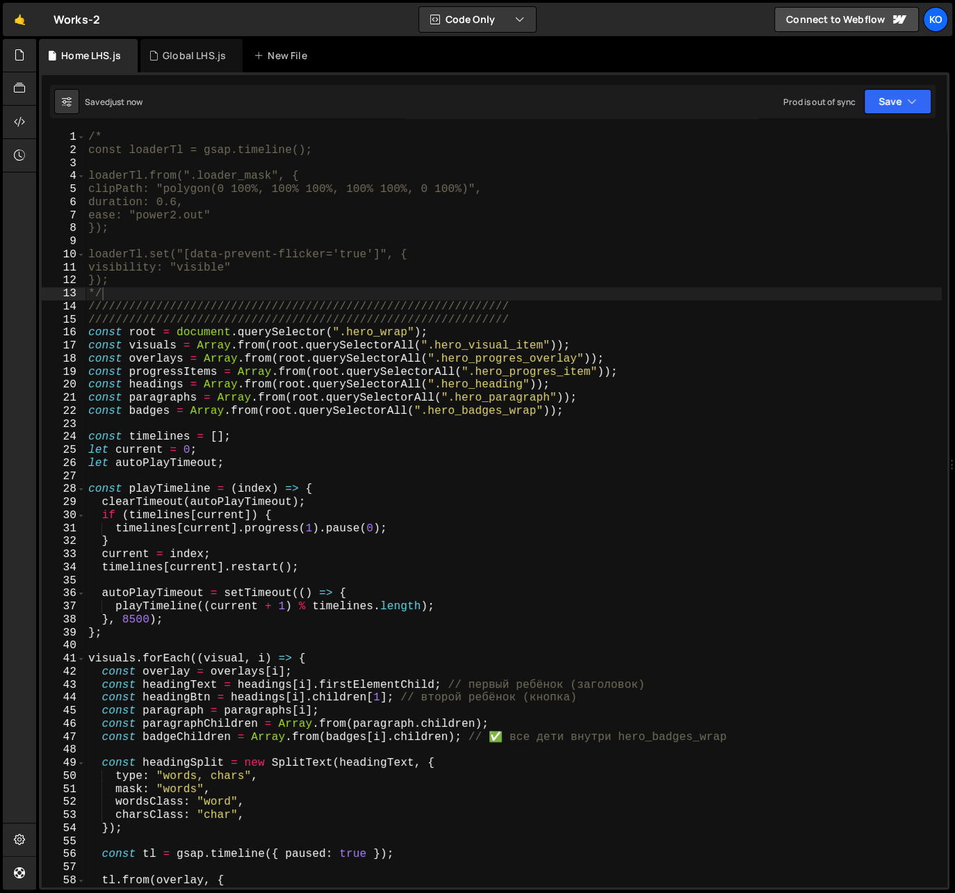
click at [124, 290] on div "/* const loaderTl = gsap.timeline(); loaderTl.from(".loader_mask", { clipPath: …" at bounding box center [513, 522] width 856 height 782
type textarea "*"
type textarea "});"
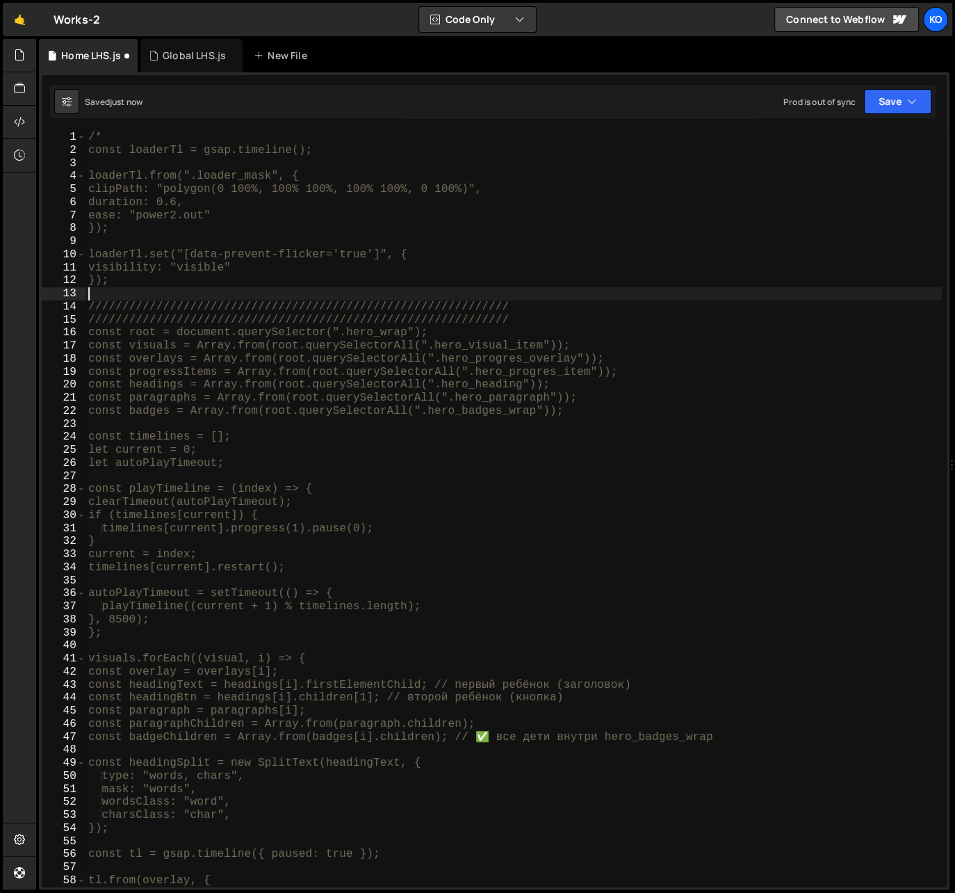
click at [108, 137] on div "/* const loaderTl = gsap.timeline(); loaderTl.from(".loader_mask", { clipPath: …" at bounding box center [513, 522] width 856 height 782
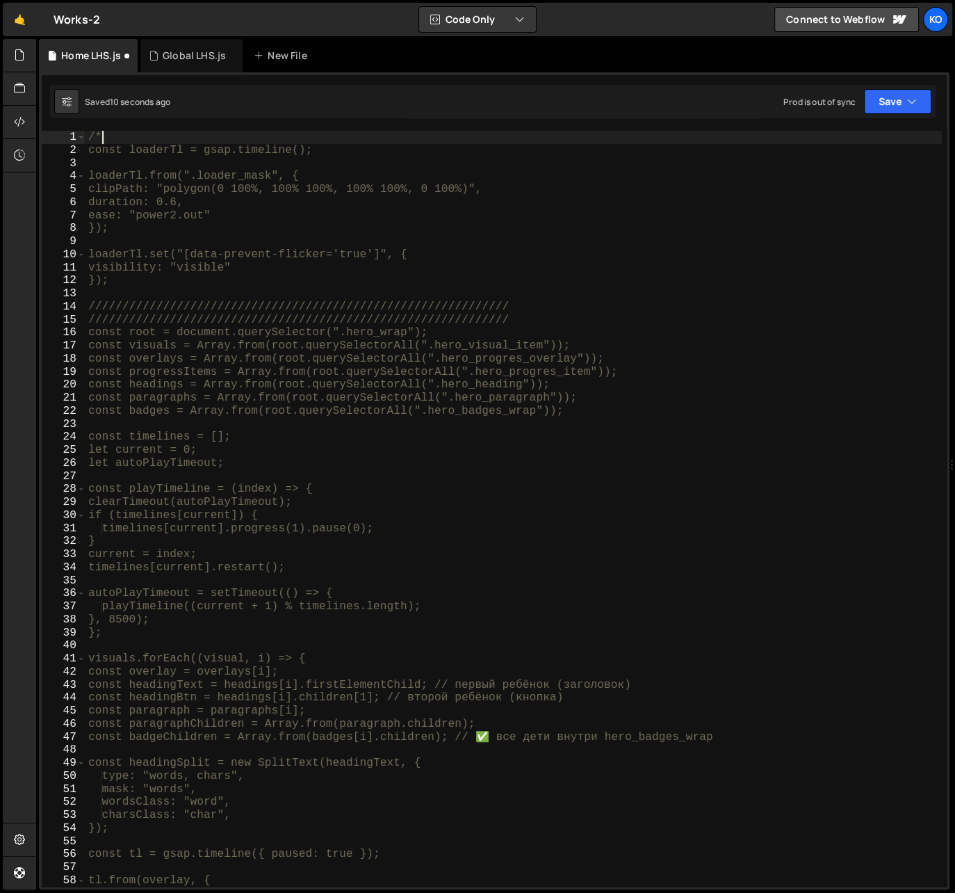
type textarea "/"
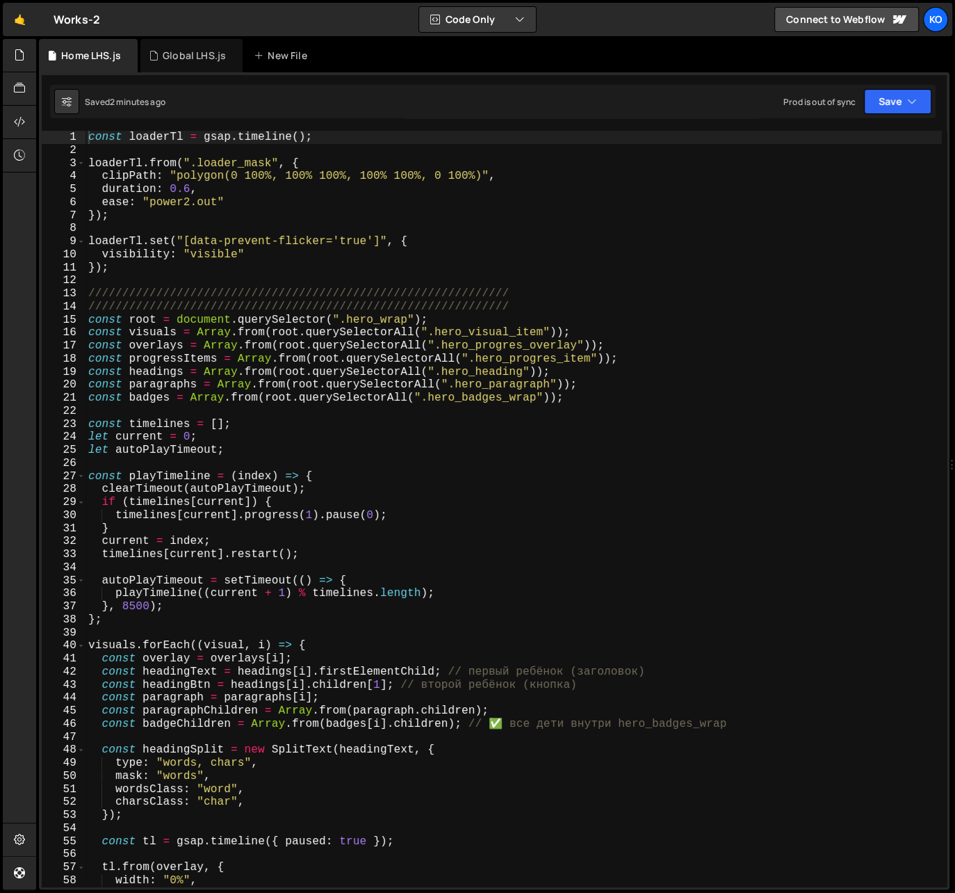
click at [174, 193] on div "const loaderTl = gsap . timeline ( ) ; loaderTl . from ( ".loader_mask" , { cli…" at bounding box center [513, 522] width 856 height 782
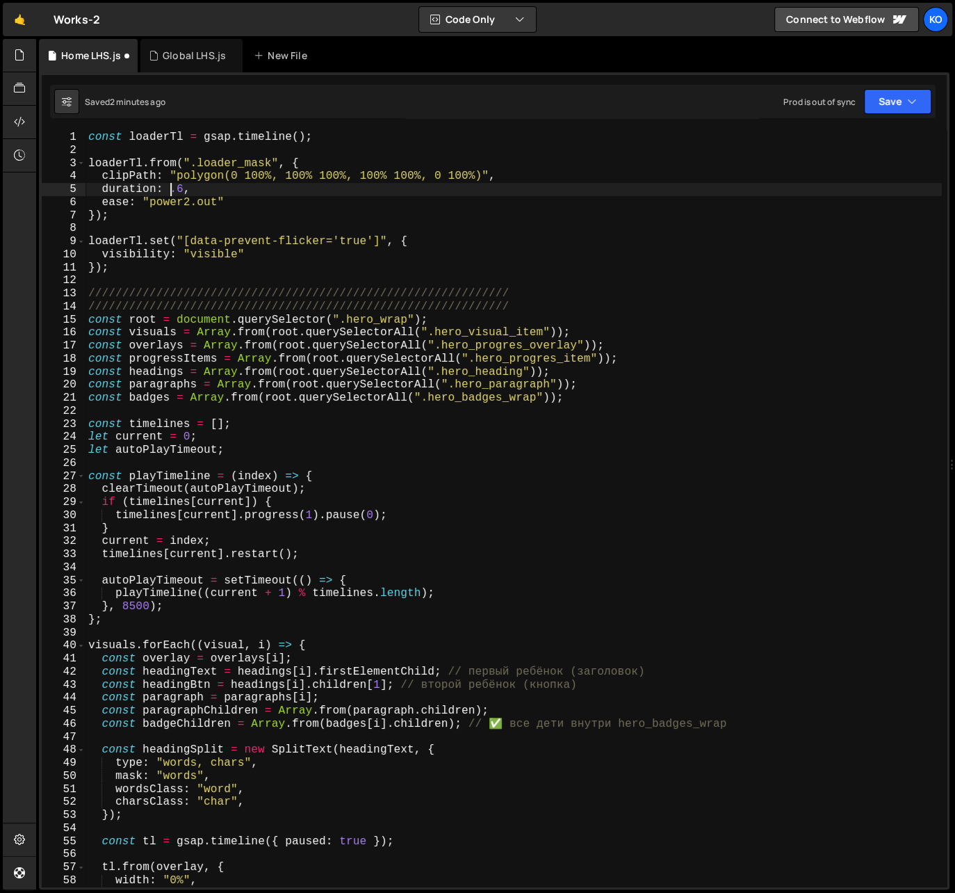
scroll to position [0, 6]
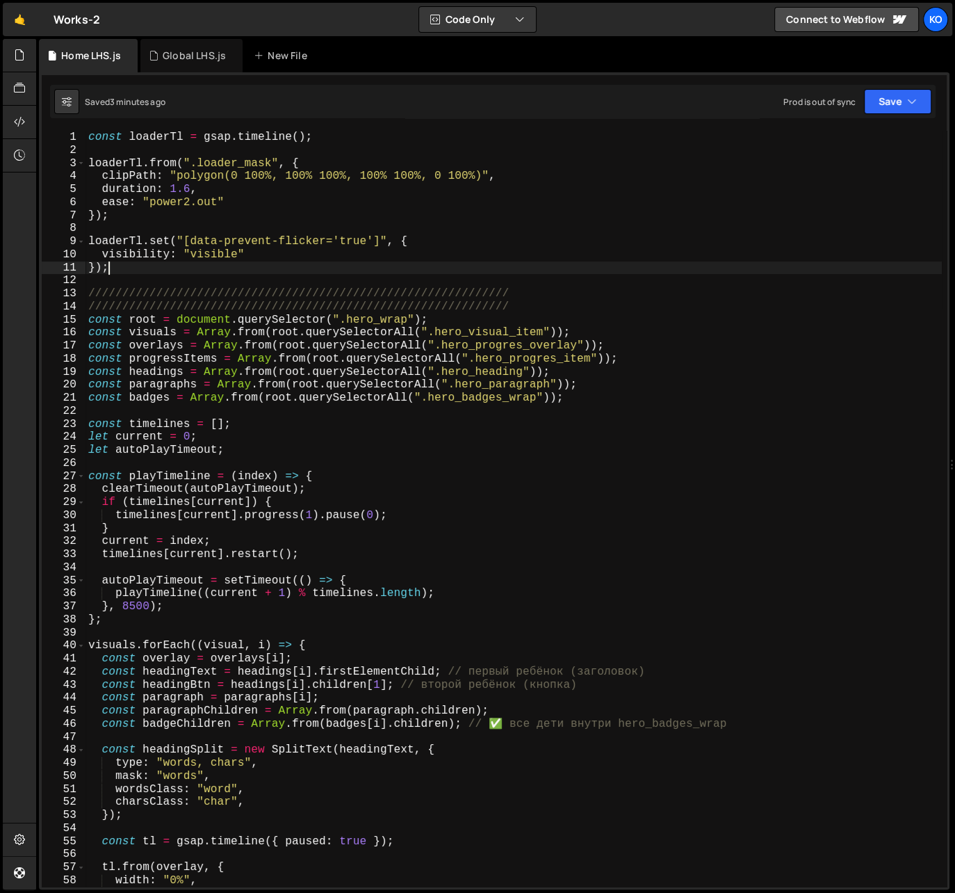
click at [125, 272] on div "const loaderTl = gsap . timeline ( ) ; loaderTl . from ( ".loader_mask" , { cli…" at bounding box center [513, 522] width 856 height 782
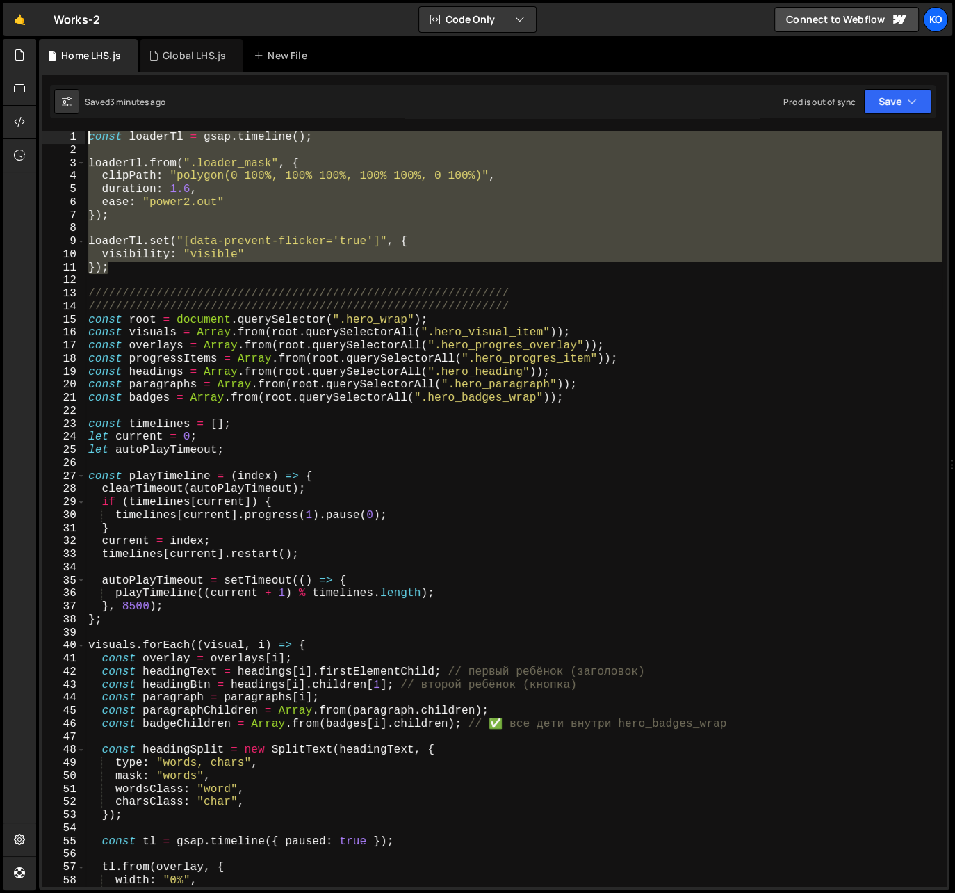
drag, startPoint x: 125, startPoint y: 272, endPoint x: 78, endPoint y: 136, distance: 143.5
click at [78, 136] on div "}); 1 2 3 4 5 6 7 8 9 10 11 12 13 14 15 16 17 18 19 20 21 22 23 24 25 26 27 28 …" at bounding box center [494, 509] width 905 height 756
type textarea "const loaderTl = gsap.timeline();"
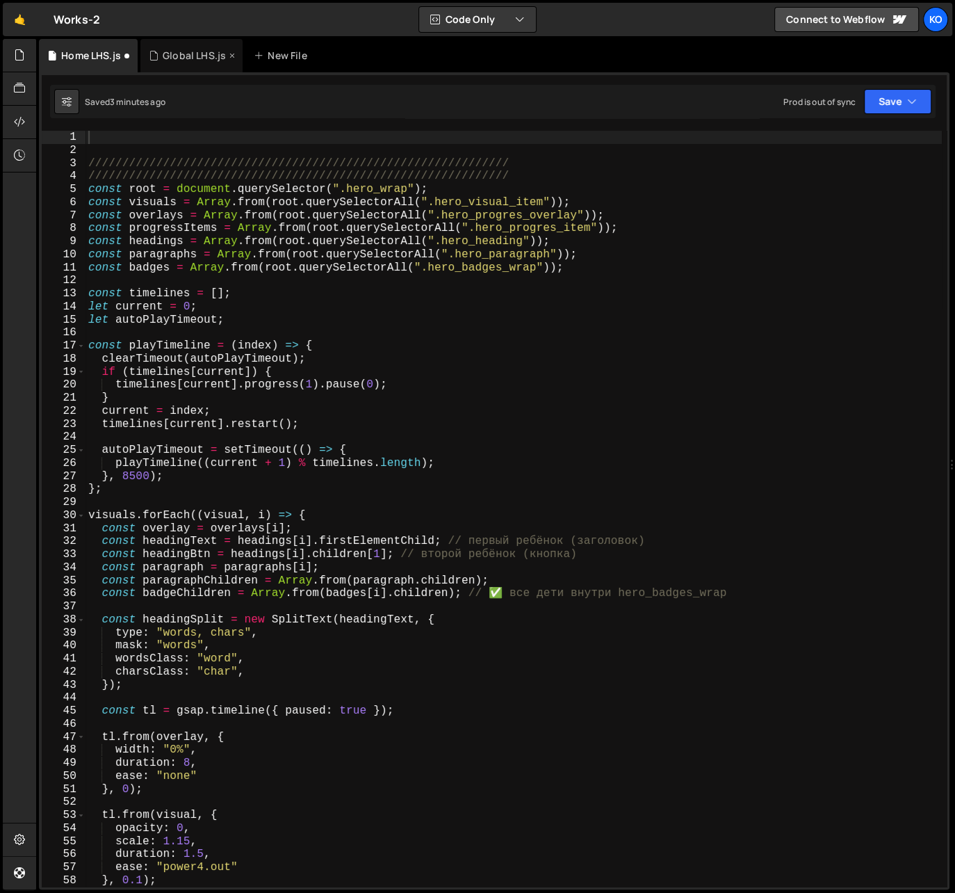
click at [177, 49] on div "Global LHS.js" at bounding box center [194, 56] width 63 height 14
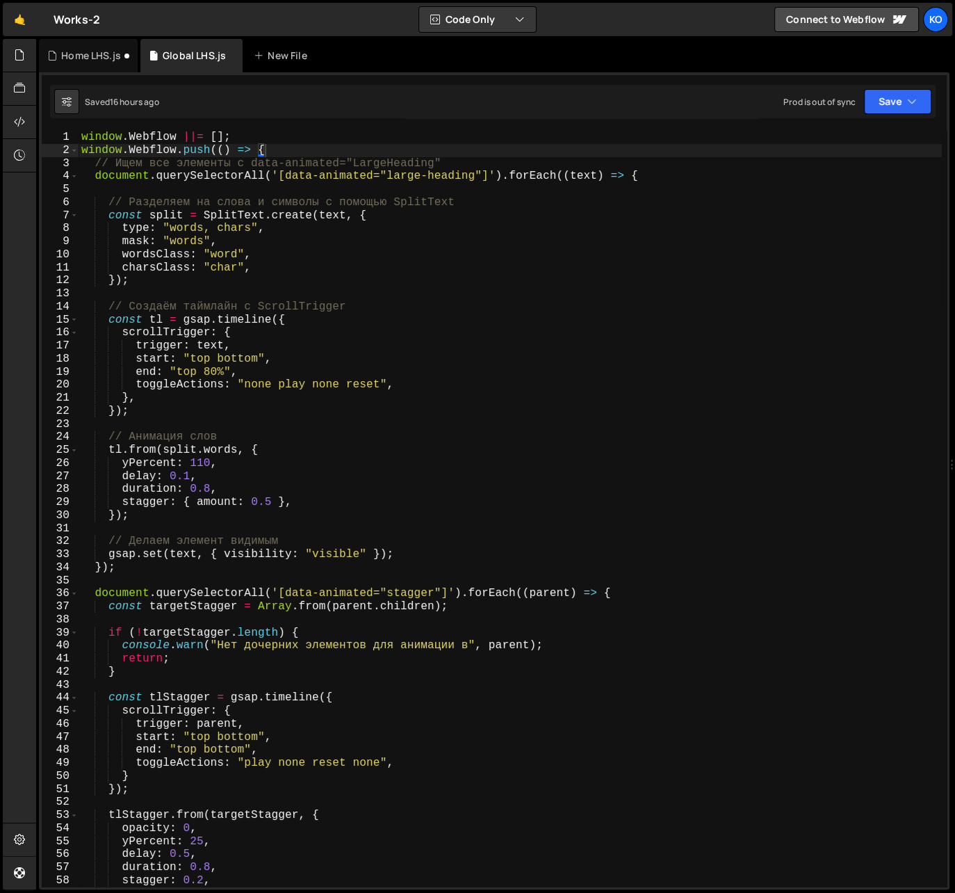
click at [81, 138] on div "window . Webflow ||= [ ] ; window . Webflow . push (( ) => { // Ищем все элемен…" at bounding box center [510, 522] width 863 height 782
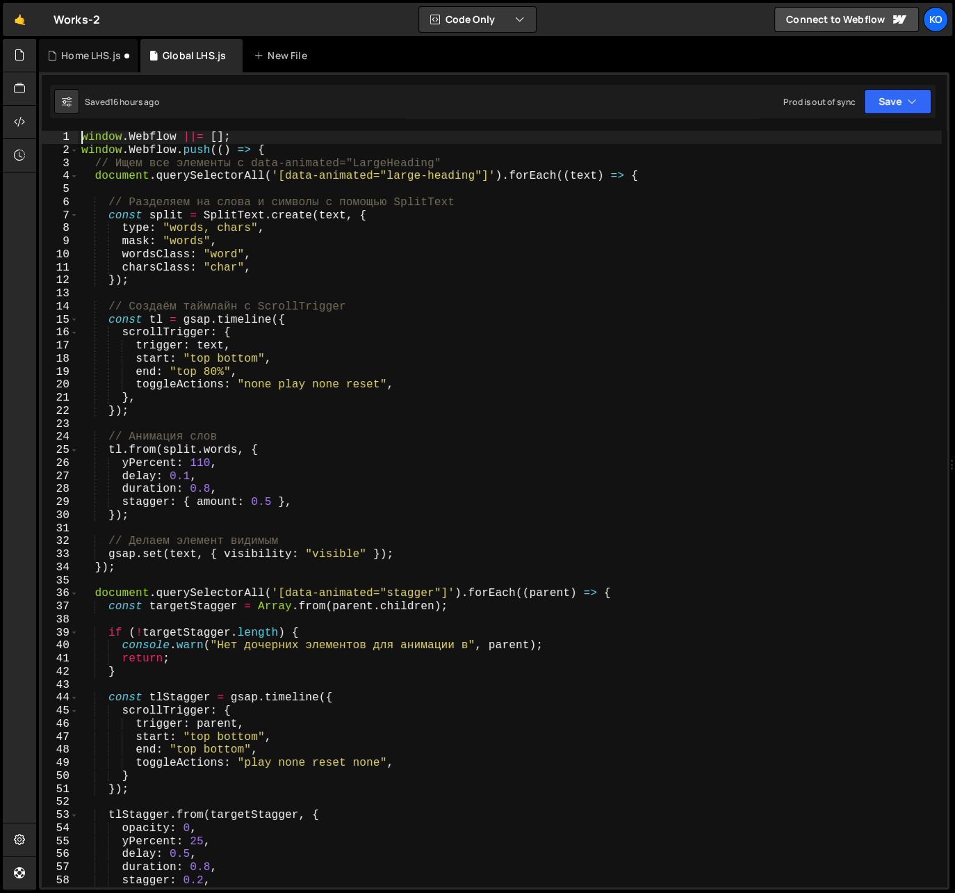
click at [282, 149] on div "window . Webflow ||= [ ] ; window . Webflow . push (( ) => { // Ищем все элемен…" at bounding box center [510, 522] width 863 height 782
type textarea "window.Webflow.push(() => {"
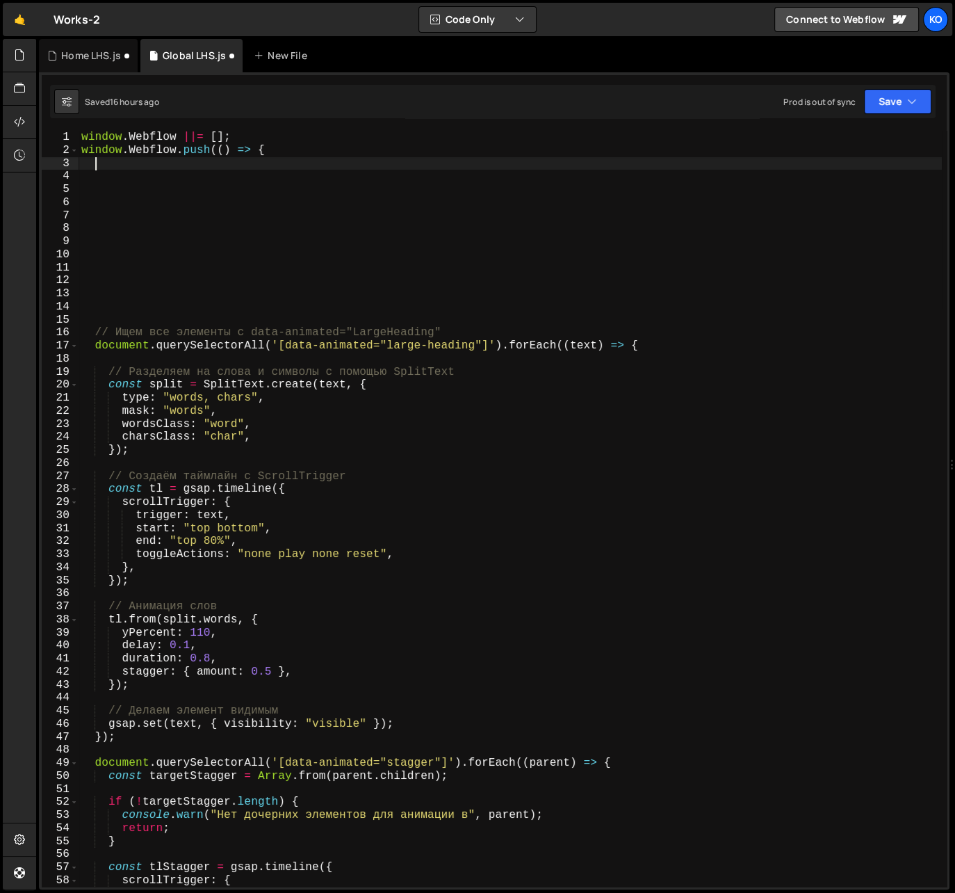
paste textarea "});"
type textarea "});"
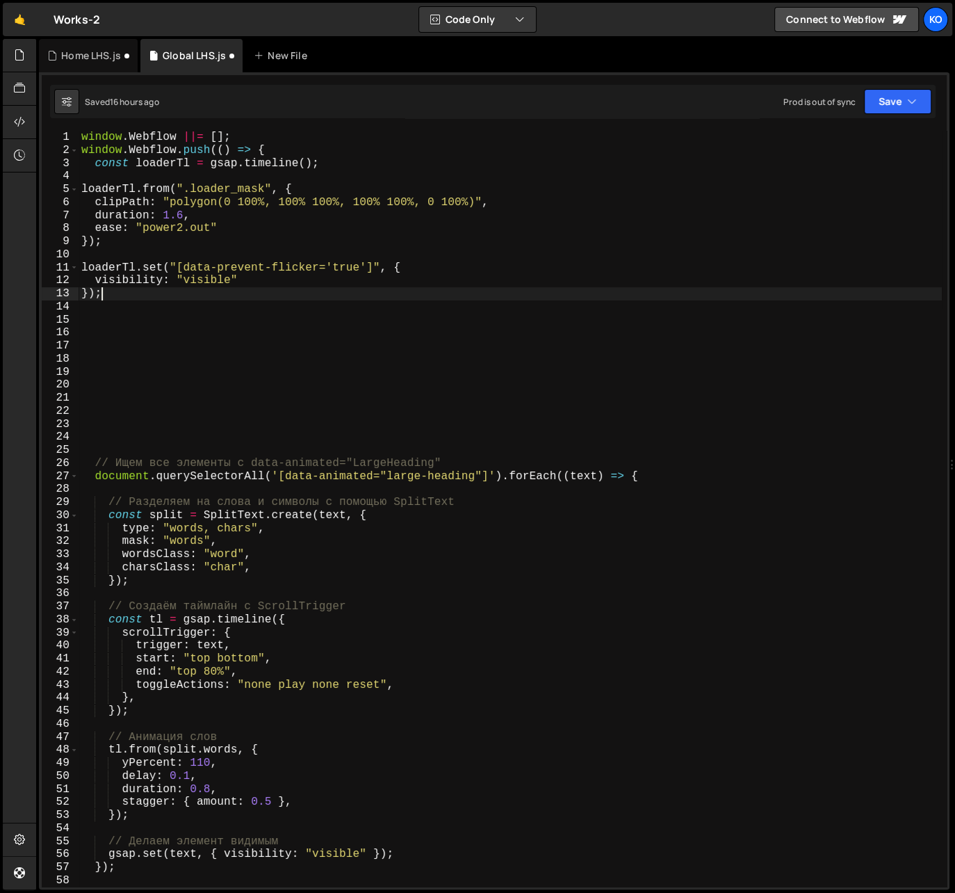
click at [121, 443] on div "window . Webflow ||= [ ] ; window . Webflow . push (( ) => { const loaderTl = g…" at bounding box center [510, 522] width 863 height 782
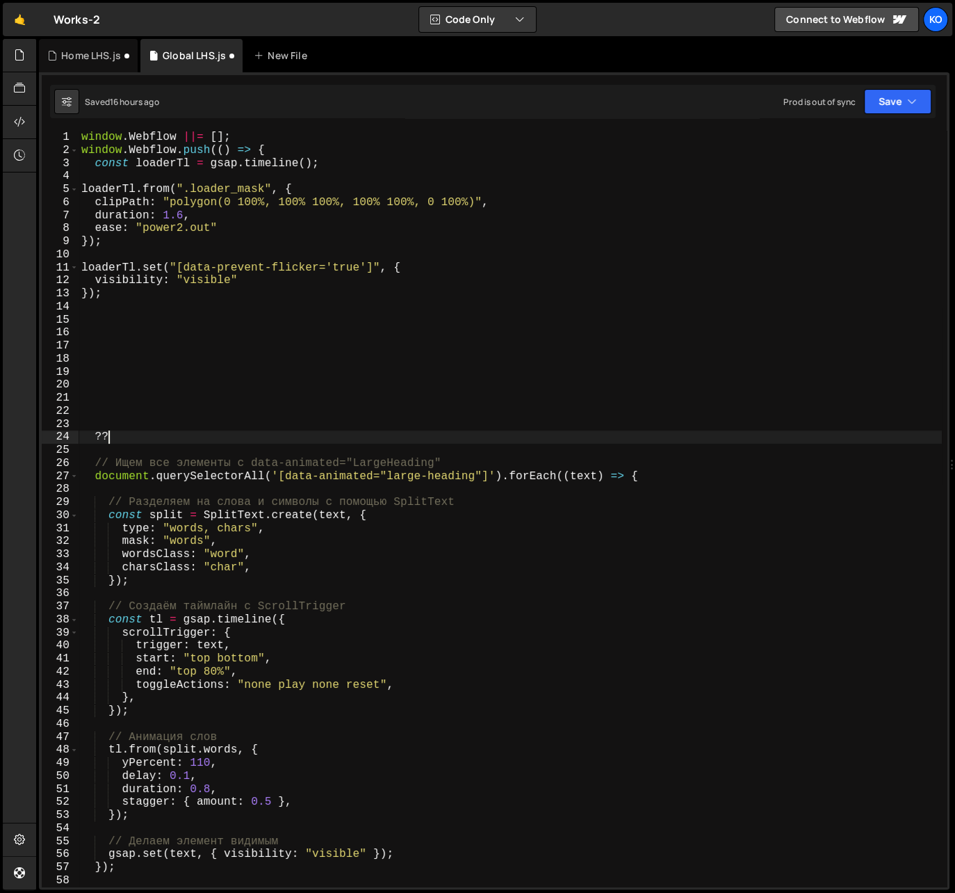
scroll to position [0, 1]
type textarea "?"
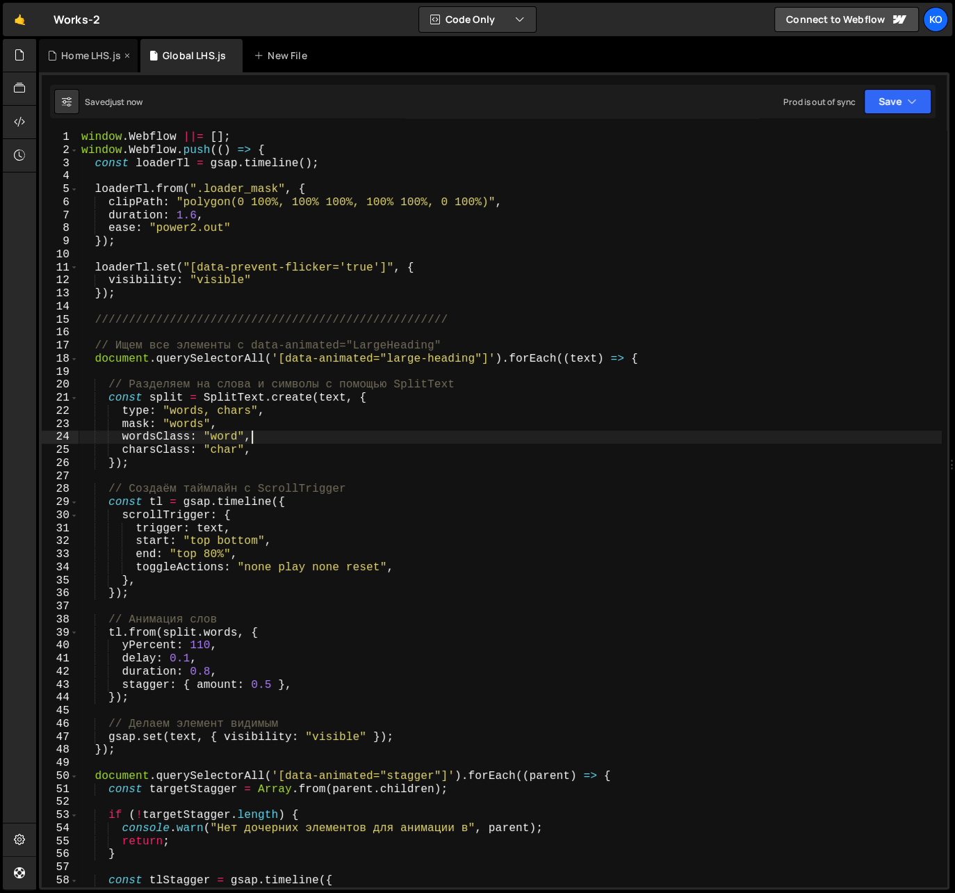
type textarea "wordsClass: "word","
click at [71, 46] on div "Home LHS.js" at bounding box center [88, 55] width 99 height 33
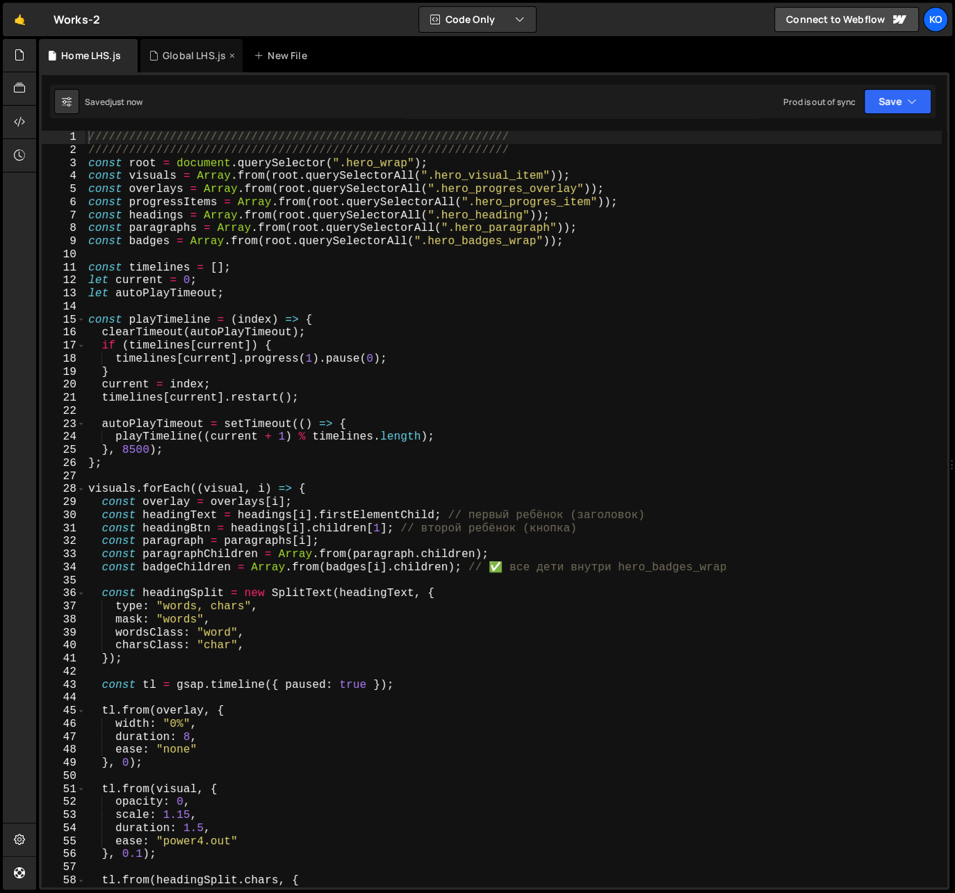
click at [181, 58] on div "Global LHS.js" at bounding box center [194, 56] width 63 height 14
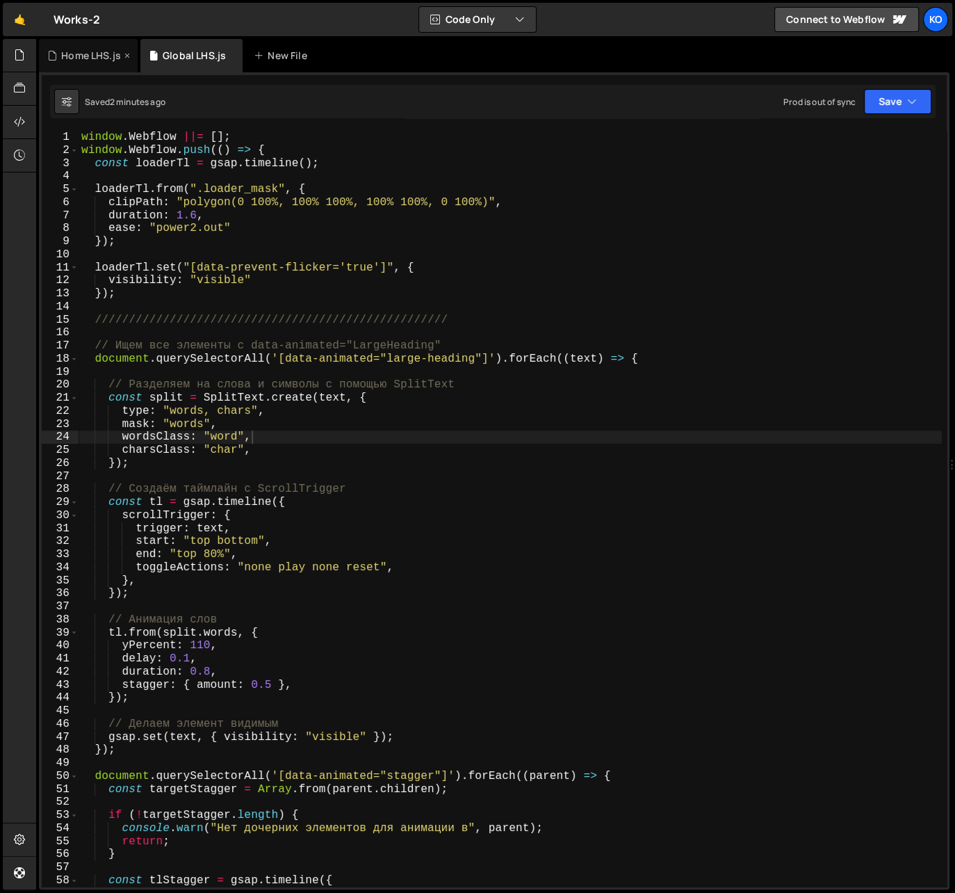
click at [77, 55] on div "Home LHS.js" at bounding box center [91, 56] width 60 height 14
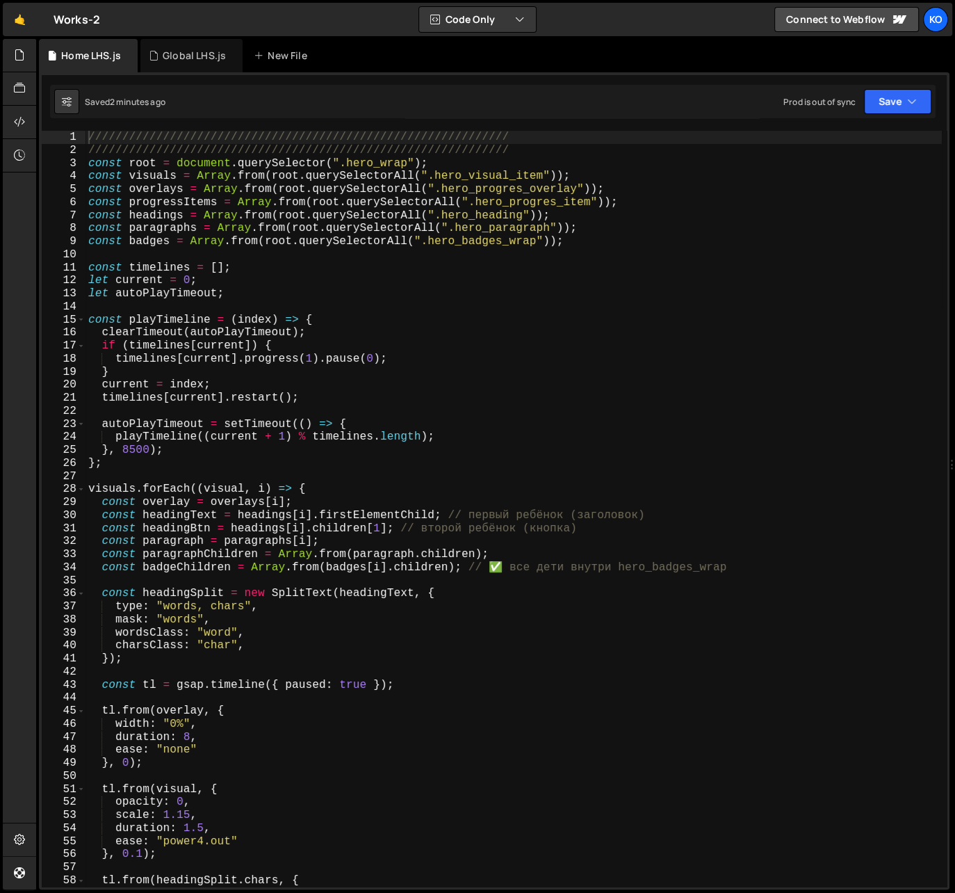
click at [89, 167] on div "////////////////////////////////////////////////////////////// ////////////////…" at bounding box center [513, 522] width 856 height 782
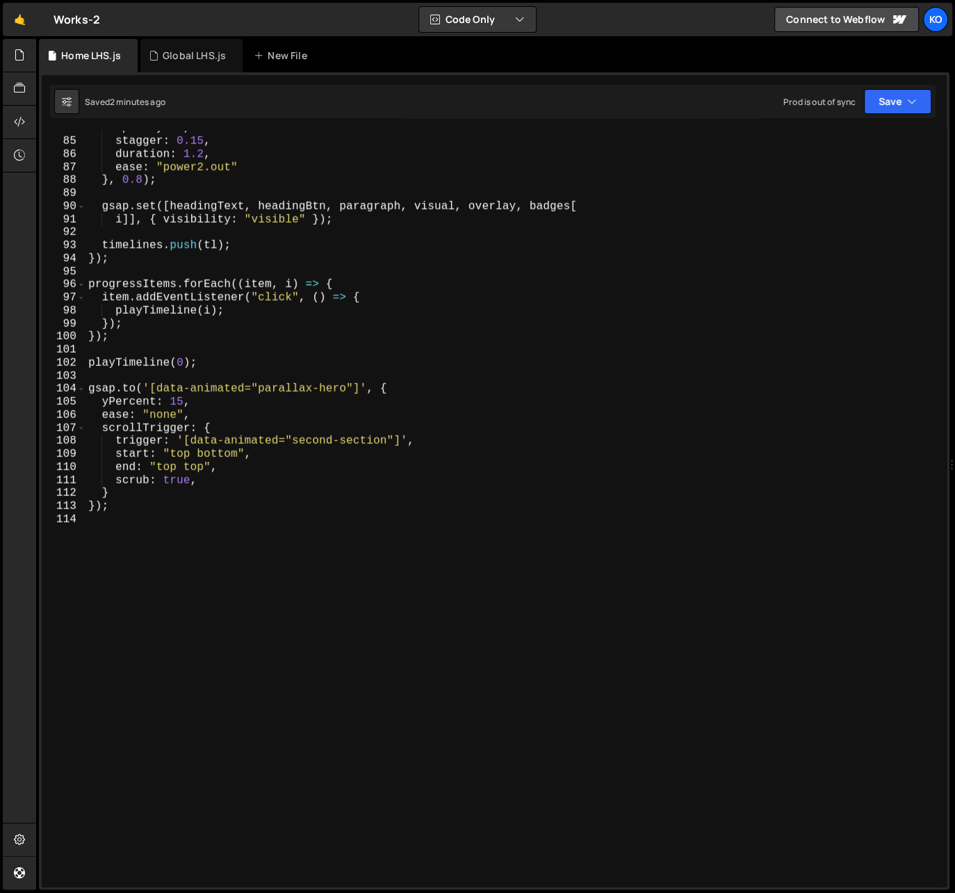
scroll to position [1073, 0]
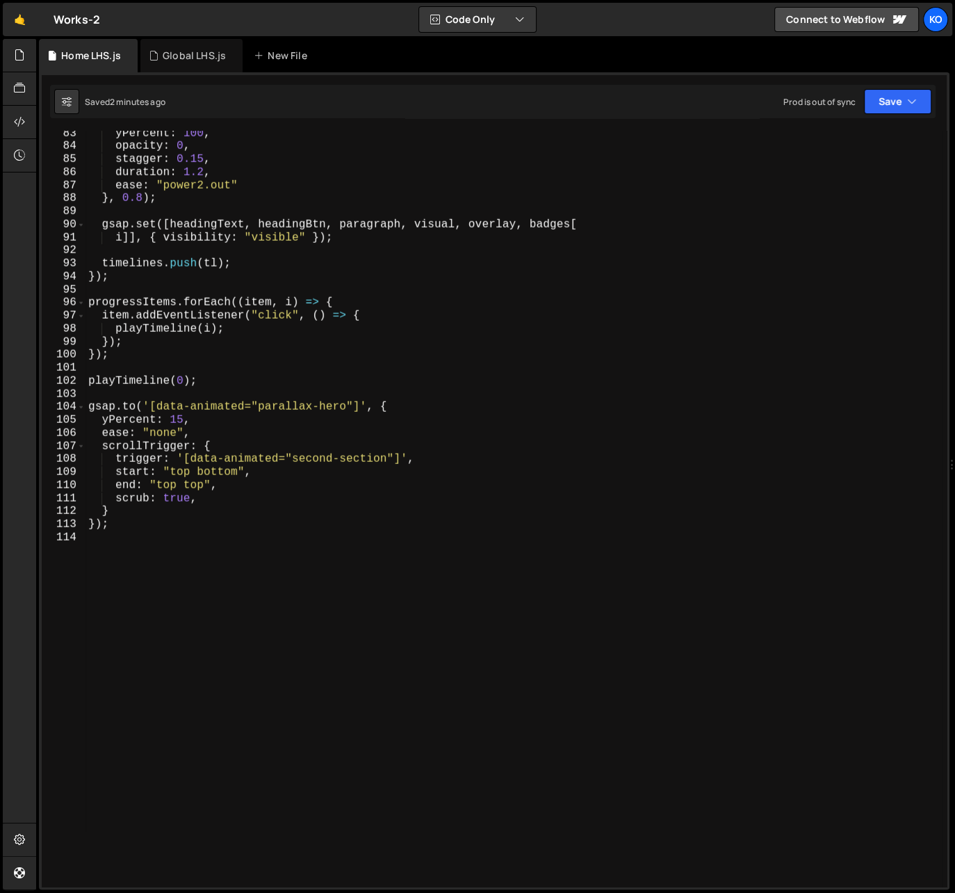
click at [229, 660] on div "yPercent : 100 , opacity : 0 , stagger : 0.15 , duration : 1.2 , ease : "power2…" at bounding box center [513, 518] width 856 height 782
type textarea "});"
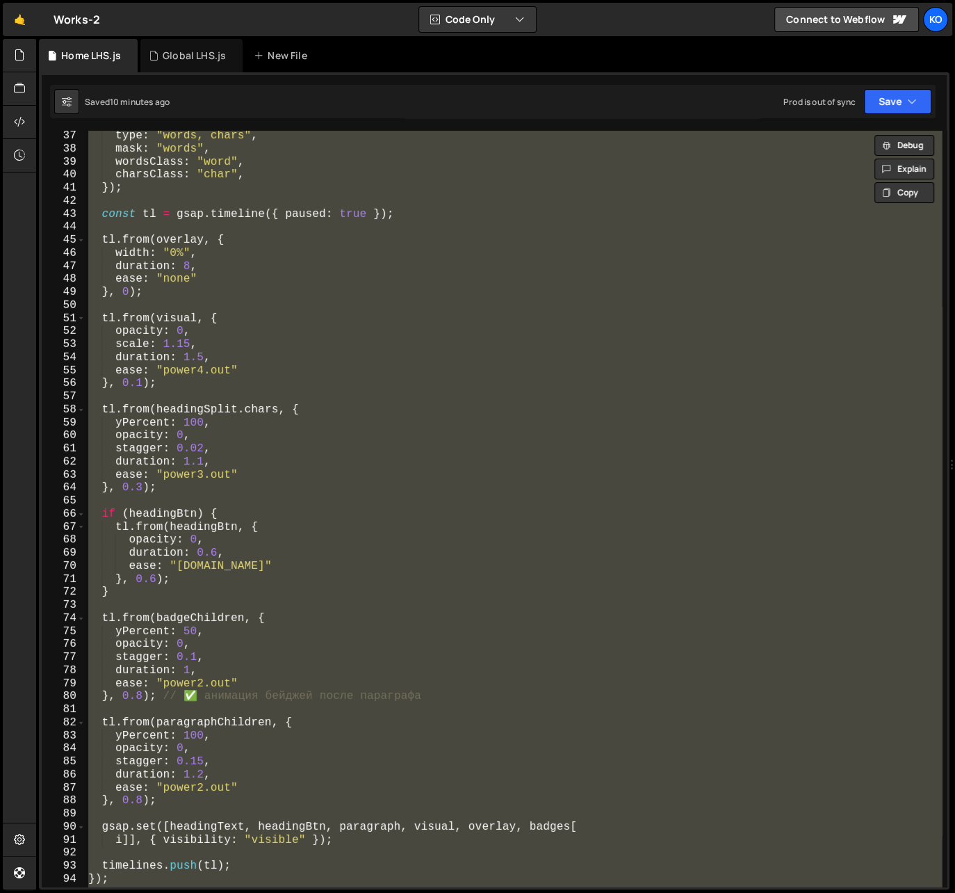
scroll to position [0, 0]
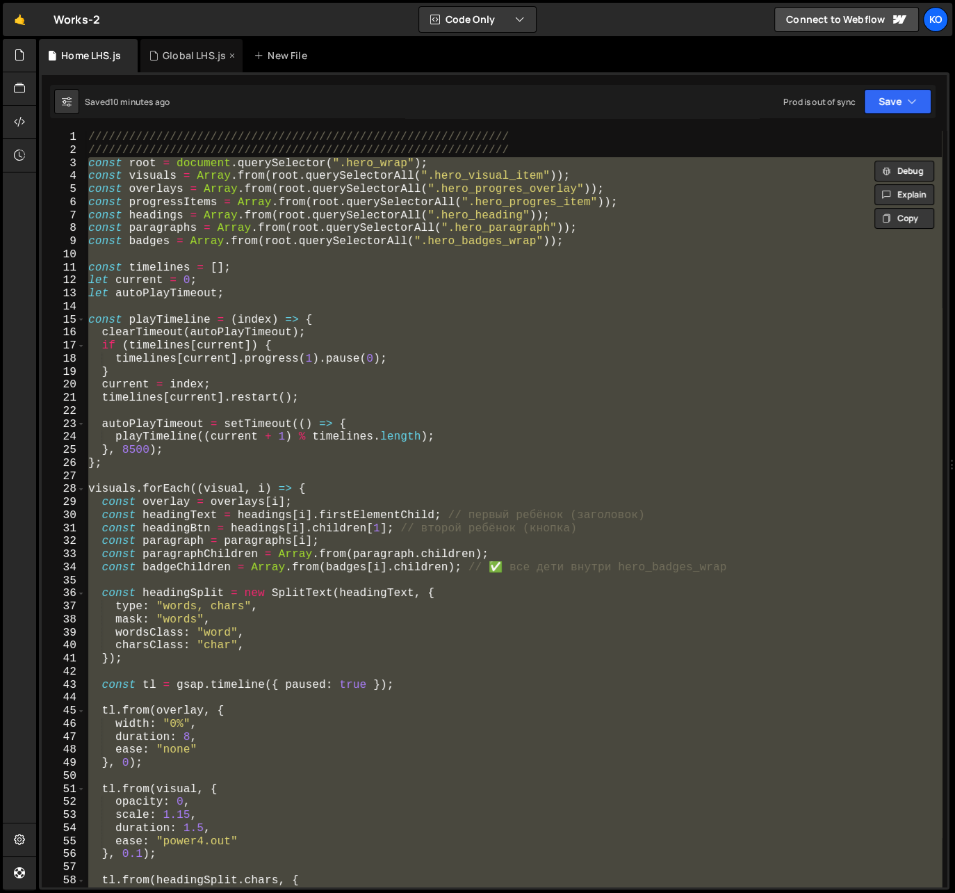
click at [173, 56] on div "Global LHS.js" at bounding box center [194, 56] width 63 height 14
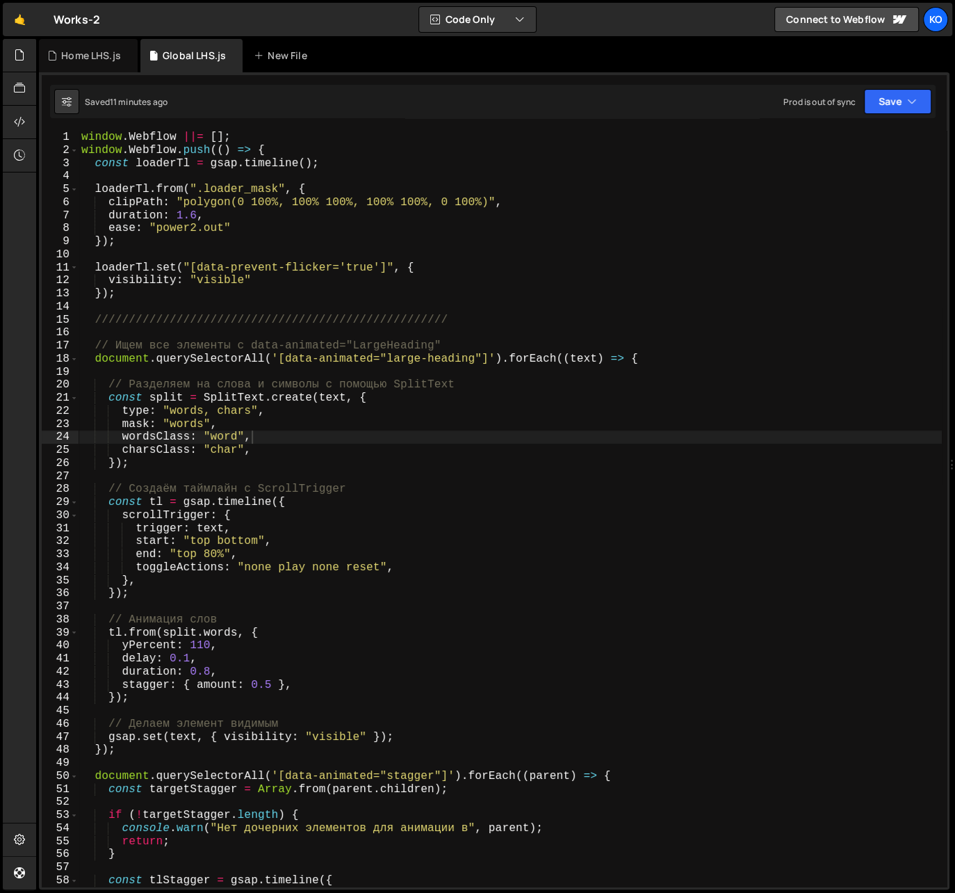
scroll to position [0, 1]
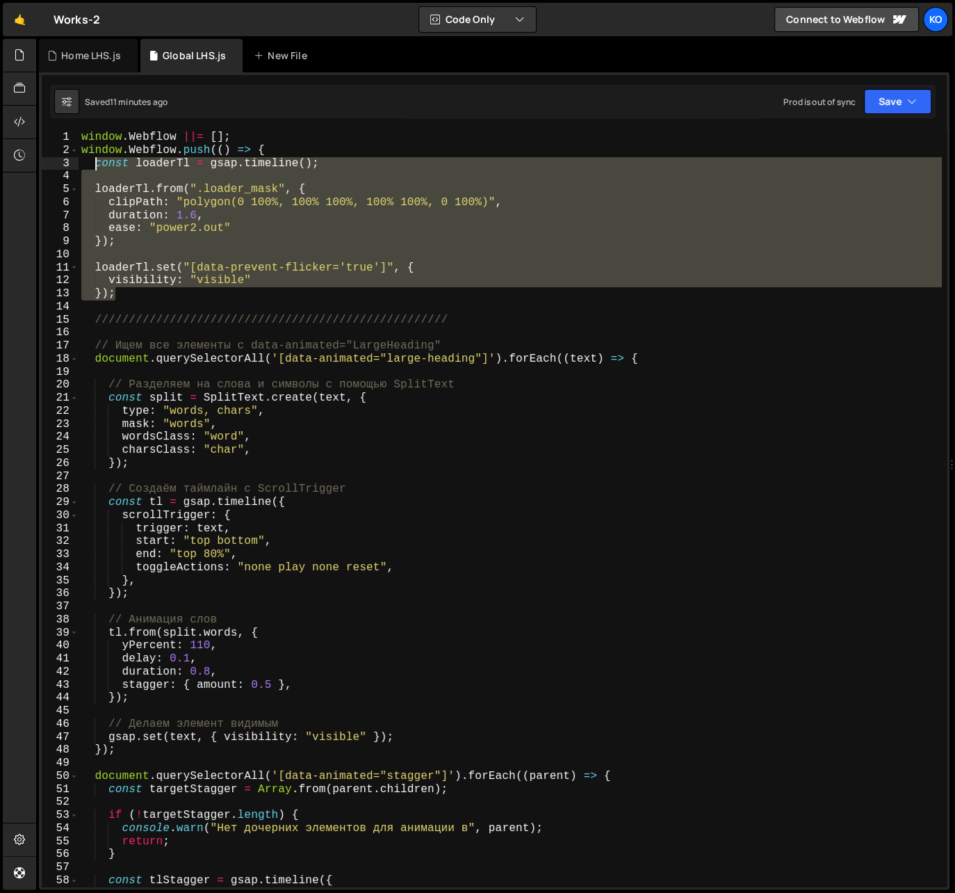
drag, startPoint x: 123, startPoint y: 295, endPoint x: 97, endPoint y: 165, distance: 132.6
click at [97, 165] on div "window . Webflow ||= [ ] ; window . Webflow . push (( ) => { const loaderTl = g…" at bounding box center [510, 522] width 863 height 782
click at [96, 189] on div "window . Webflow ||= [ ] ; window . Webflow . push (( ) => { const loaderTl = g…" at bounding box center [510, 509] width 863 height 756
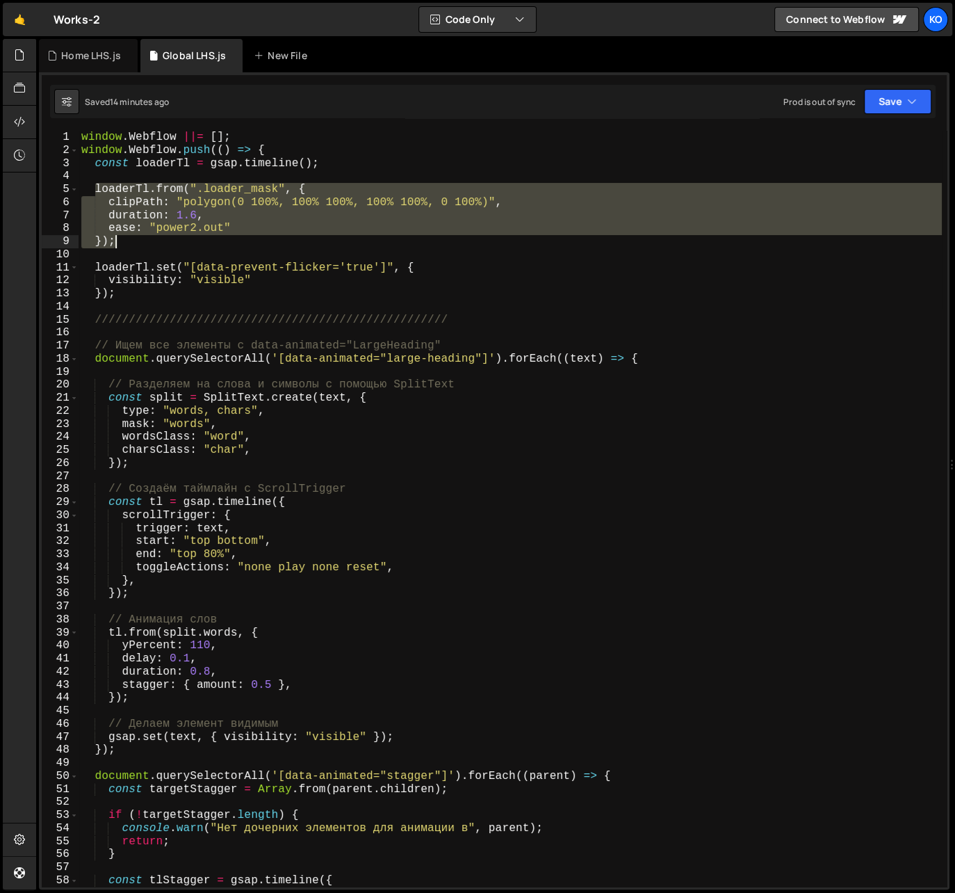
drag, startPoint x: 96, startPoint y: 189, endPoint x: 131, endPoint y: 247, distance: 67.9
click at [131, 247] on div "window . Webflow ||= [ ] ; window . Webflow . push (( ) => { const loaderTl = g…" at bounding box center [510, 522] width 863 height 782
paste textarea
type textarea ");"
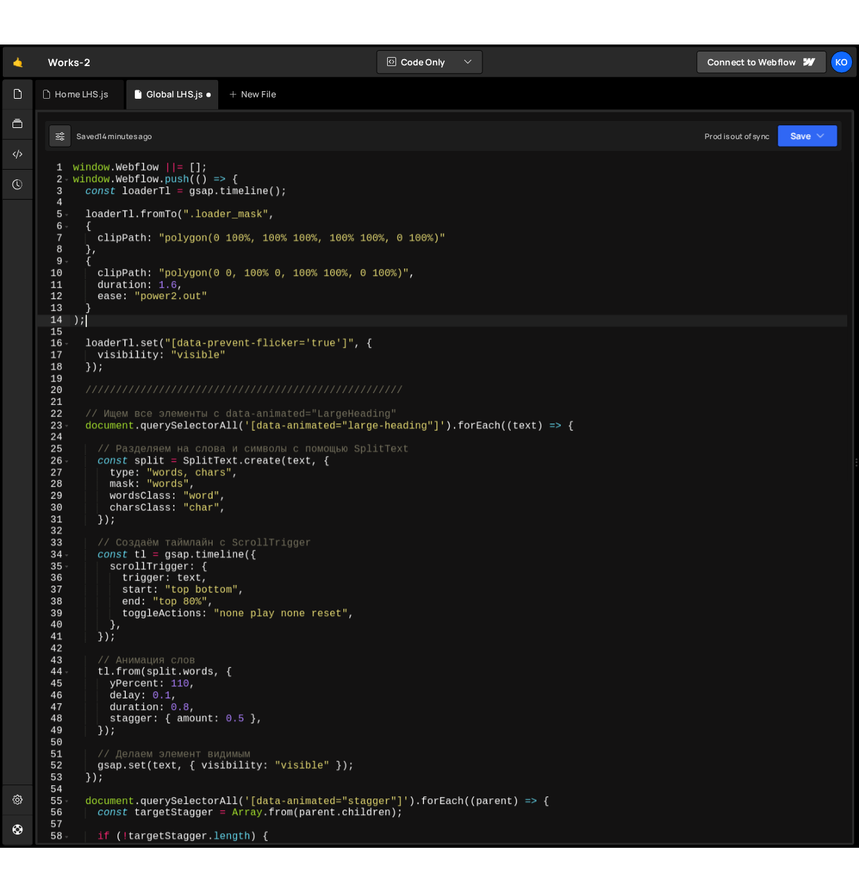
scroll to position [0, 0]
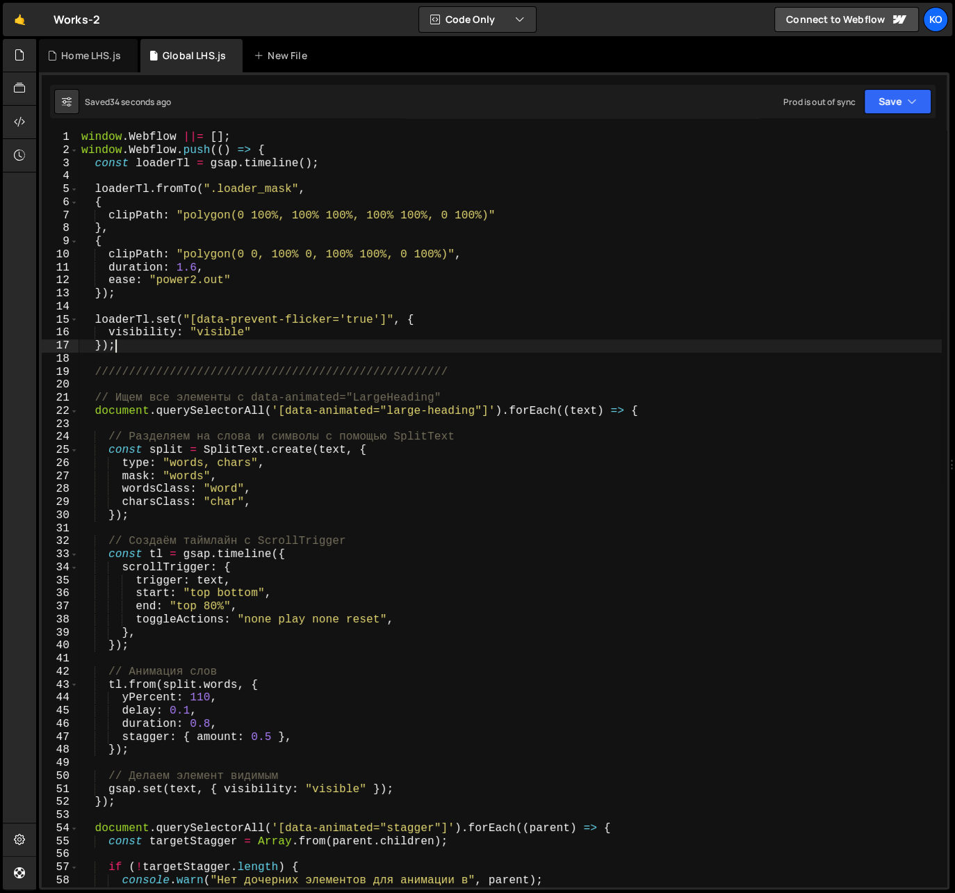
click at [135, 345] on div "window . Webflow ||= [ ] ; window . Webflow . push (( ) => { const loaderTl = g…" at bounding box center [510, 522] width 863 height 782
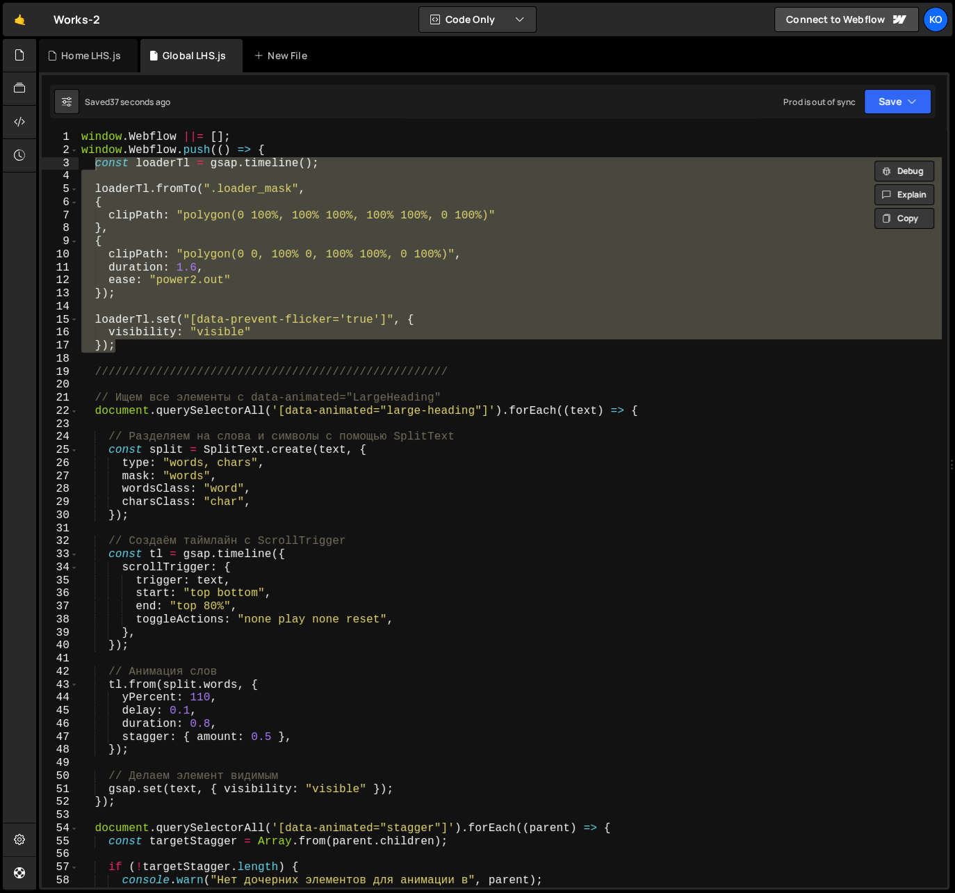
drag, startPoint x: 135, startPoint y: 345, endPoint x: 97, endPoint y: 161, distance: 188.0
click at [97, 161] on div "window . Webflow ||= [ ] ; window . Webflow . push (( ) => { const loaderTl = g…" at bounding box center [510, 522] width 863 height 782
paste textarea "});"
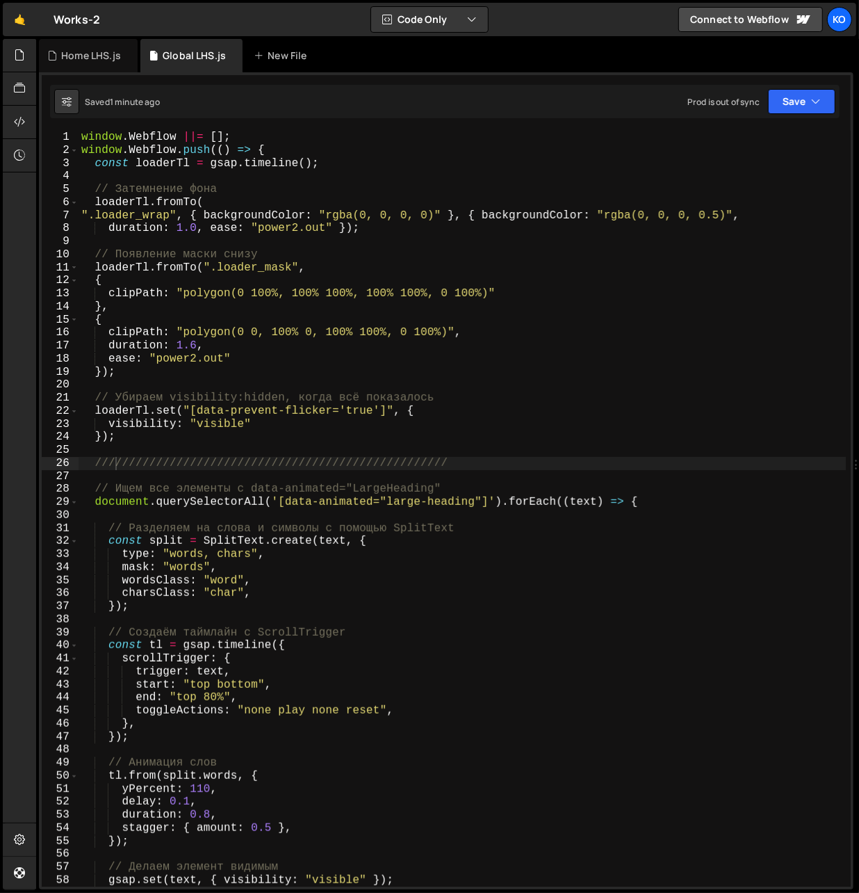
click at [195, 273] on div "window . Webflow ||= [ ] ; window . Webflow . push (( ) => { const loaderTl = g…" at bounding box center [463, 522] width 768 height 782
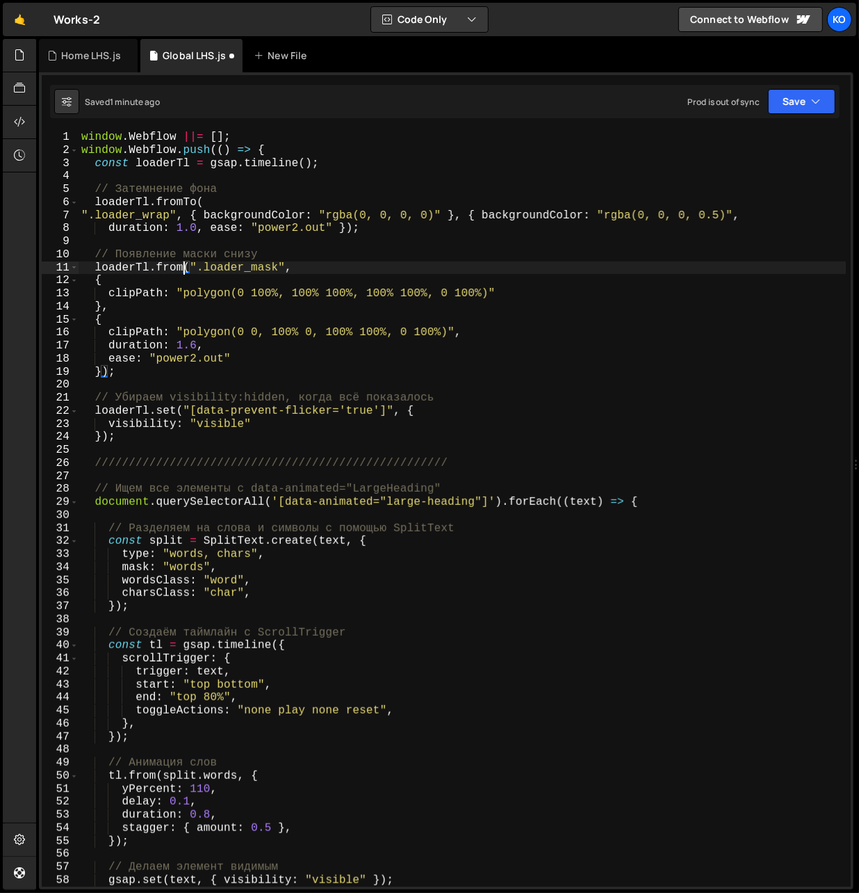
click at [122, 309] on div "window . Webflow ||= [ ] ; window . Webflow . push (( ) => { const loaderTl = g…" at bounding box center [463, 522] width 768 height 782
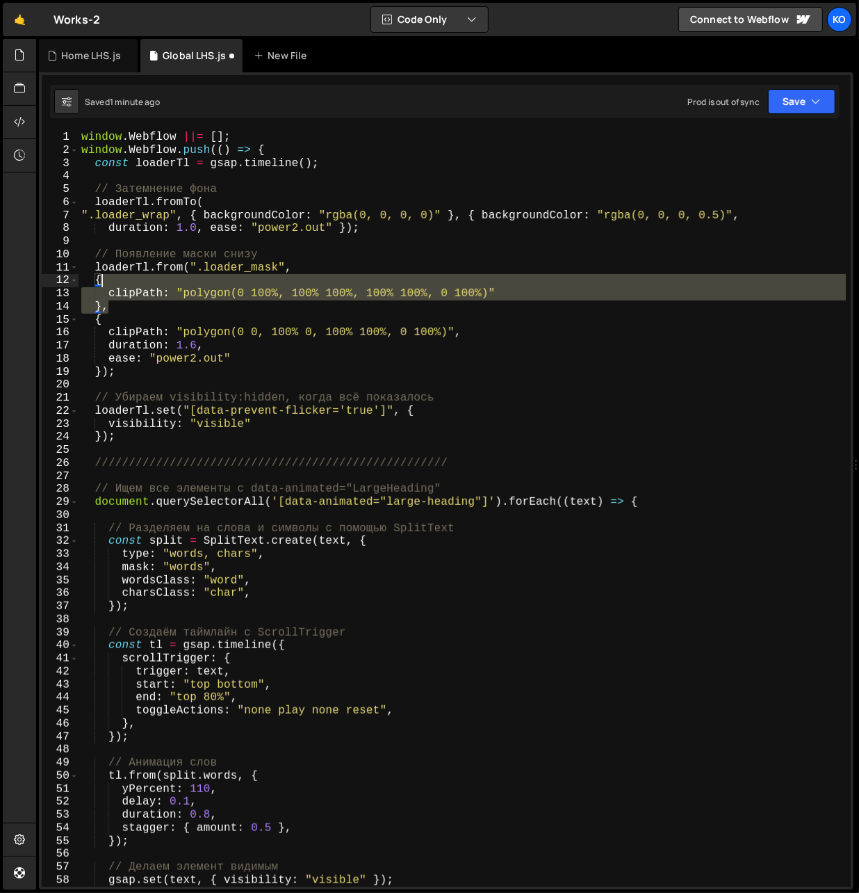
click at [119, 279] on div "window . Webflow ||= [ ] ; window . Webflow . push (( ) => { const loaderTl = g…" at bounding box center [463, 522] width 768 height 782
type textarea "{"
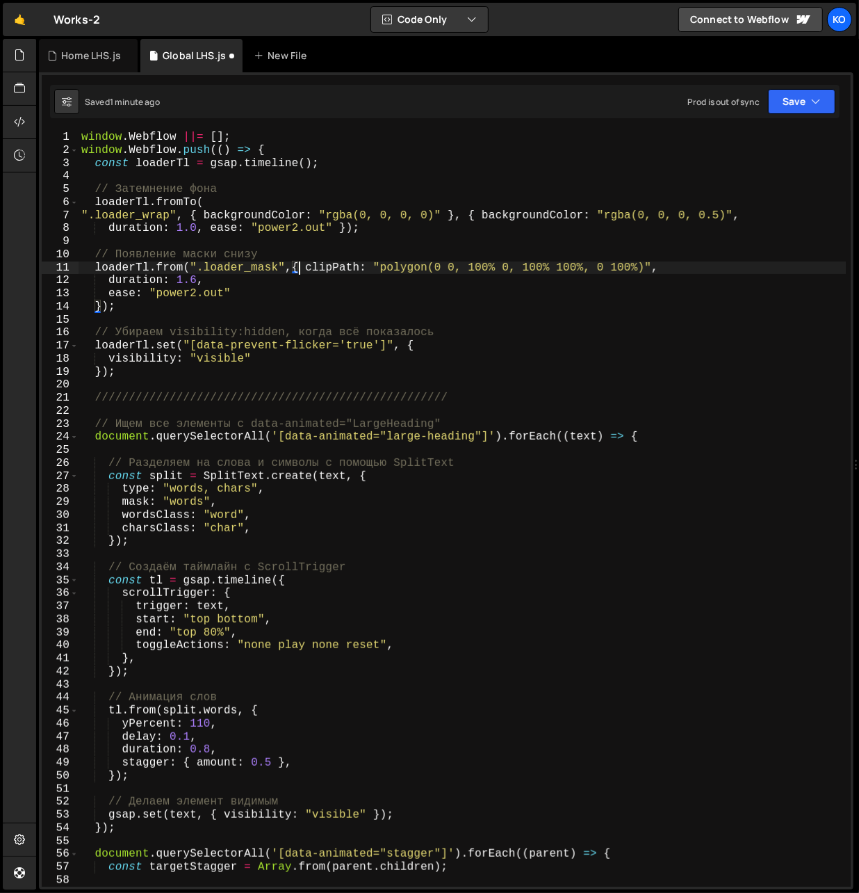
scroll to position [0, 1]
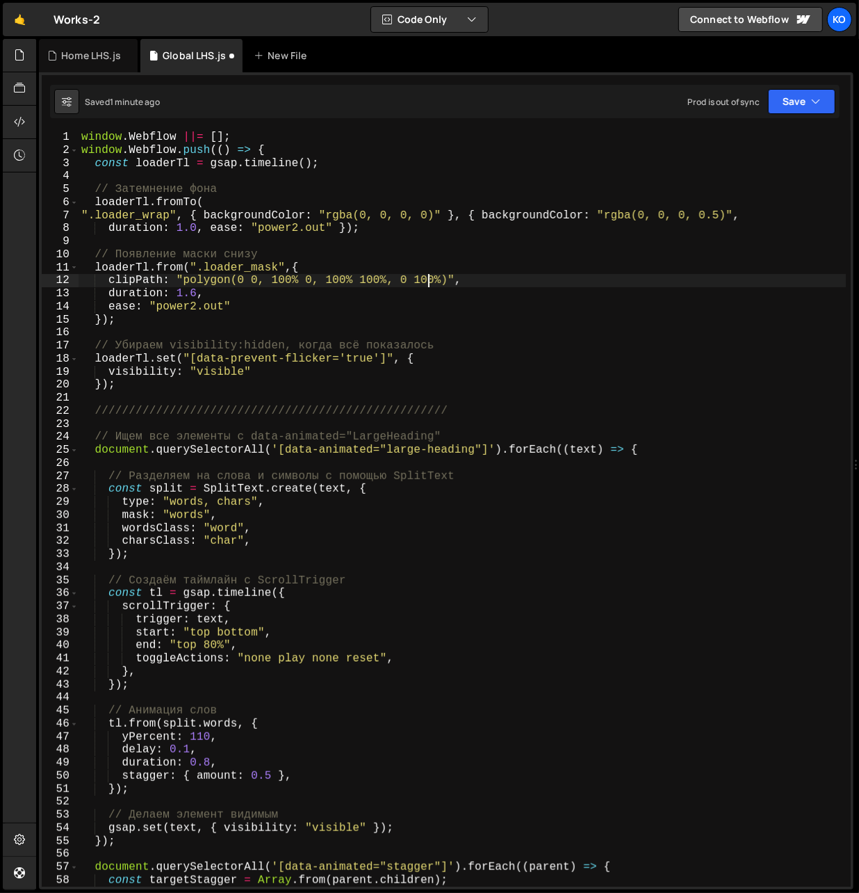
click at [427, 283] on div "window . Webflow ||= [ ] ; window . Webflow . push (( ) => { const loaderTl = g…" at bounding box center [463, 522] width 768 height 782
click at [185, 285] on div "window . Webflow ||= [ ] ; window . Webflow . push (( ) => { const loaderTl = g…" at bounding box center [463, 522] width 768 height 782
click at [447, 283] on div "window . Webflow ||= [ ] ; window . Webflow . push (( ) => { const loaderTl = g…" at bounding box center [463, 522] width 768 height 782
paste textarea "100%, 100% 100%, 100% 100%, 0 100%);"
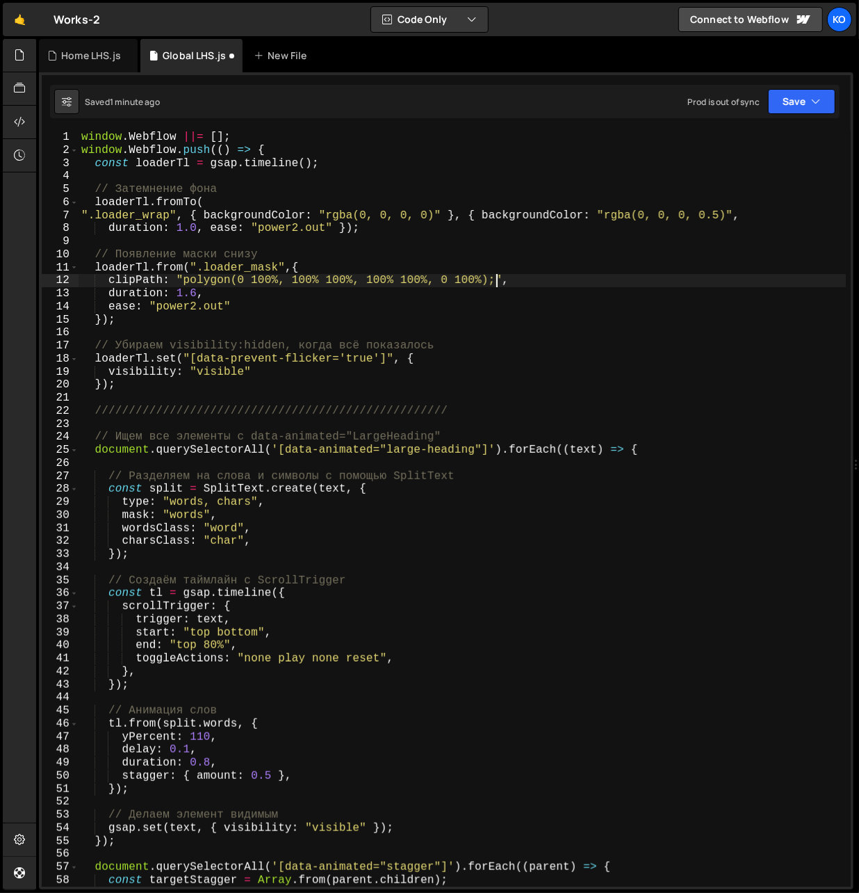
type textarea "clipPath: "polygon(0 100%, 100% 100%, 100% 100%, 0 100%)","
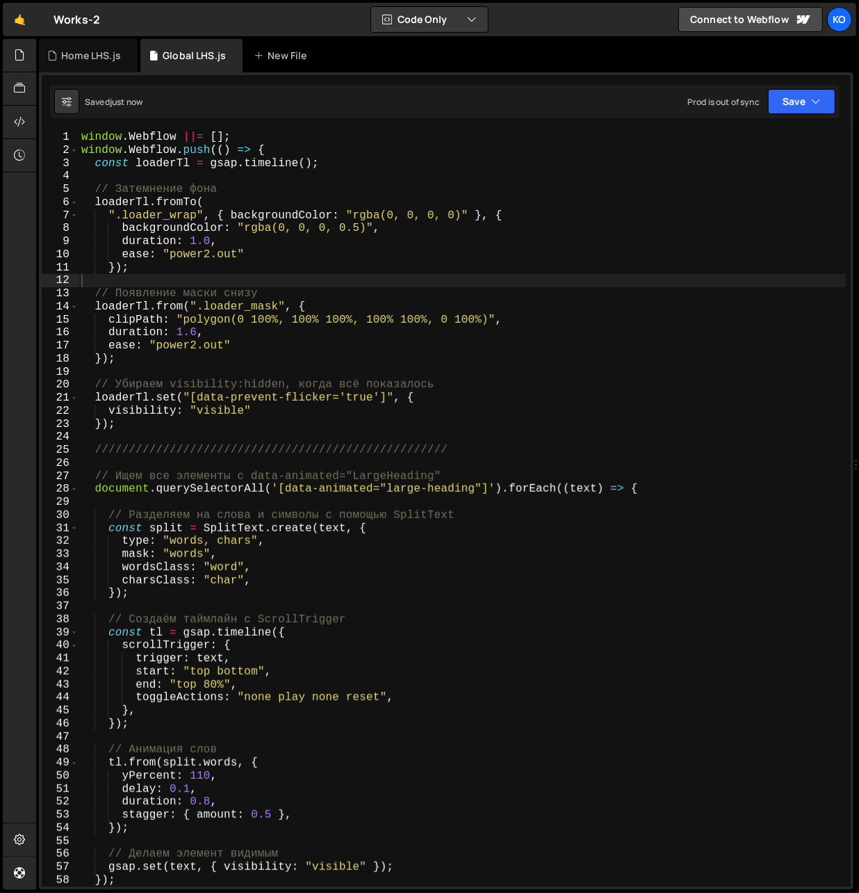
click at [182, 337] on div "window . Webflow ||= [ ] ; window . Webflow . push (( ) => { const loaderTl = g…" at bounding box center [463, 522] width 768 height 782
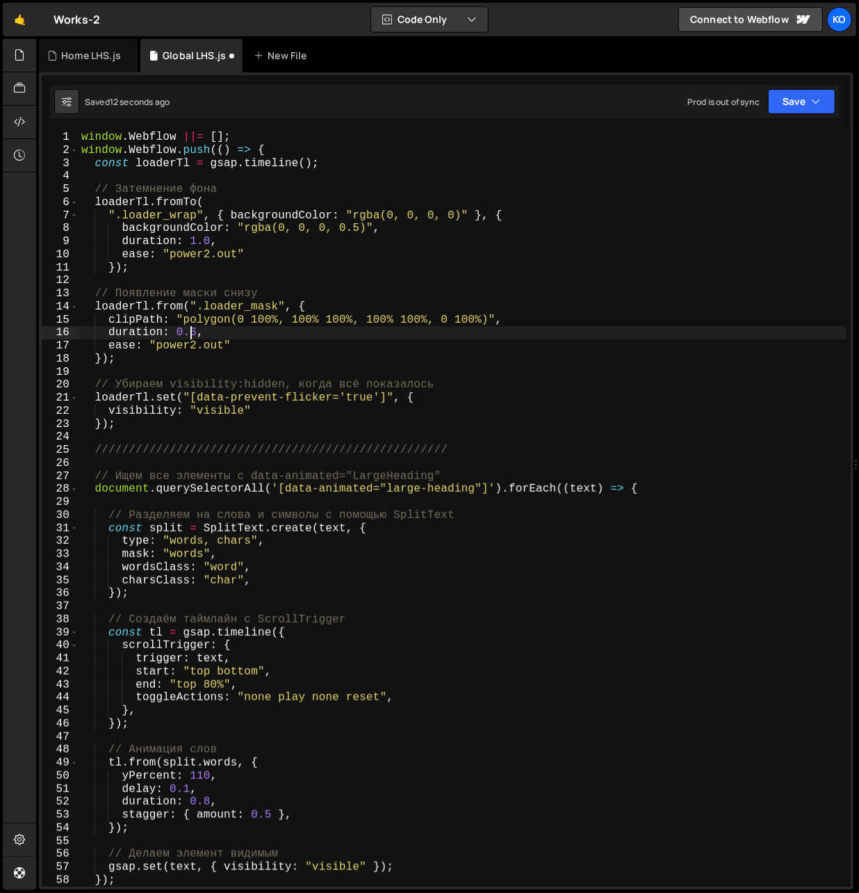
scroll to position [0, 6]
click at [194, 245] on div "window . Webflow ||= [ ] ; window . Webflow . push (( ) => { const loaderTl = g…" at bounding box center [463, 522] width 768 height 782
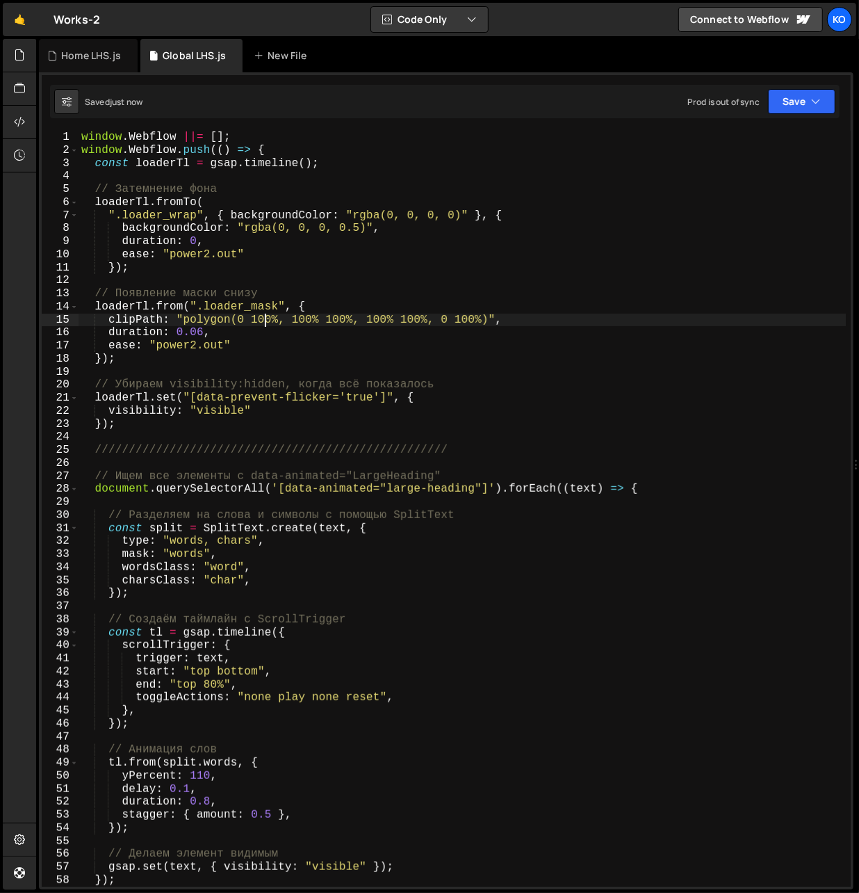
click at [262, 323] on div "window . Webflow ||= [ ] ; window . Webflow . push (( ) => { const loaderTl = g…" at bounding box center [463, 522] width 768 height 782
click at [301, 323] on div "window . Webflow ||= [ ] ; window . Webflow . push (( ) => { const loaderTl = g…" at bounding box center [463, 522] width 768 height 782
click at [289, 261] on div "window . Webflow ||= [ ] ; window . Webflow . push (( ) => { const loaderTl = g…" at bounding box center [463, 522] width 768 height 782
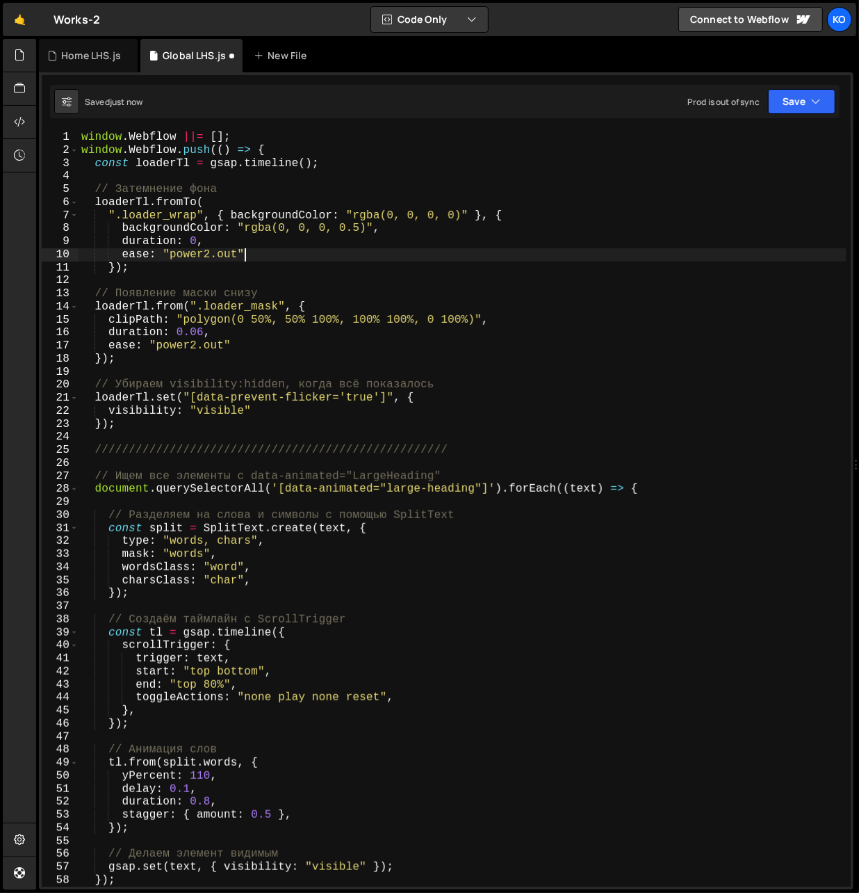
scroll to position [0, 9]
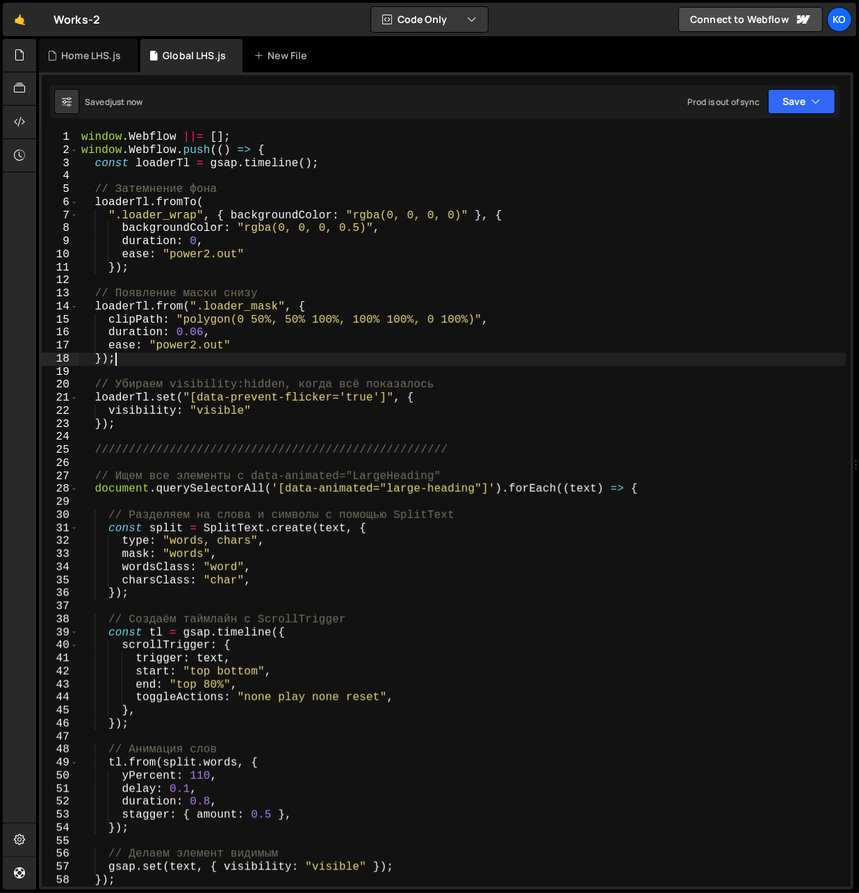
click at [122, 361] on div "window . Webflow ||= [ ] ; window . Webflow . push (( ) => { const loaderTl = g…" at bounding box center [463, 522] width 768 height 782
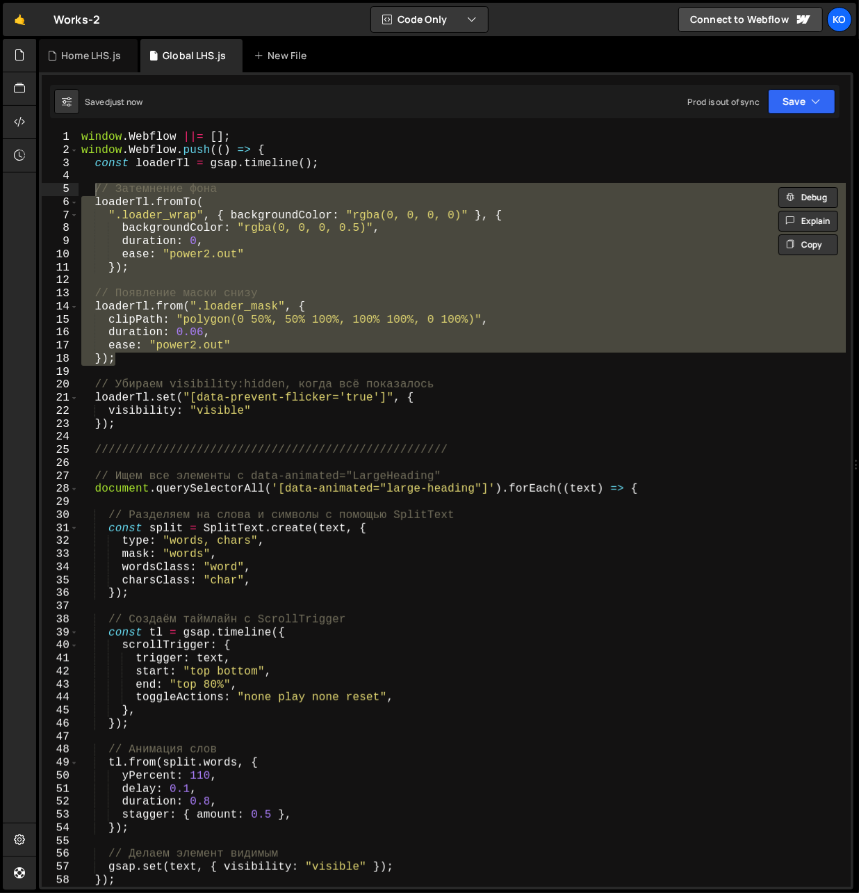
drag, startPoint x: 122, startPoint y: 361, endPoint x: 92, endPoint y: 188, distance: 175.8
click at [92, 188] on div "window . Webflow ||= [ ] ; window . Webflow . push (( ) => { const loaderTl = g…" at bounding box center [463, 522] width 768 height 782
click at [167, 334] on div "window . Webflow ||= [ ] ; window . Webflow . push (( ) => { const loaderTl = g…" at bounding box center [462, 509] width 767 height 756
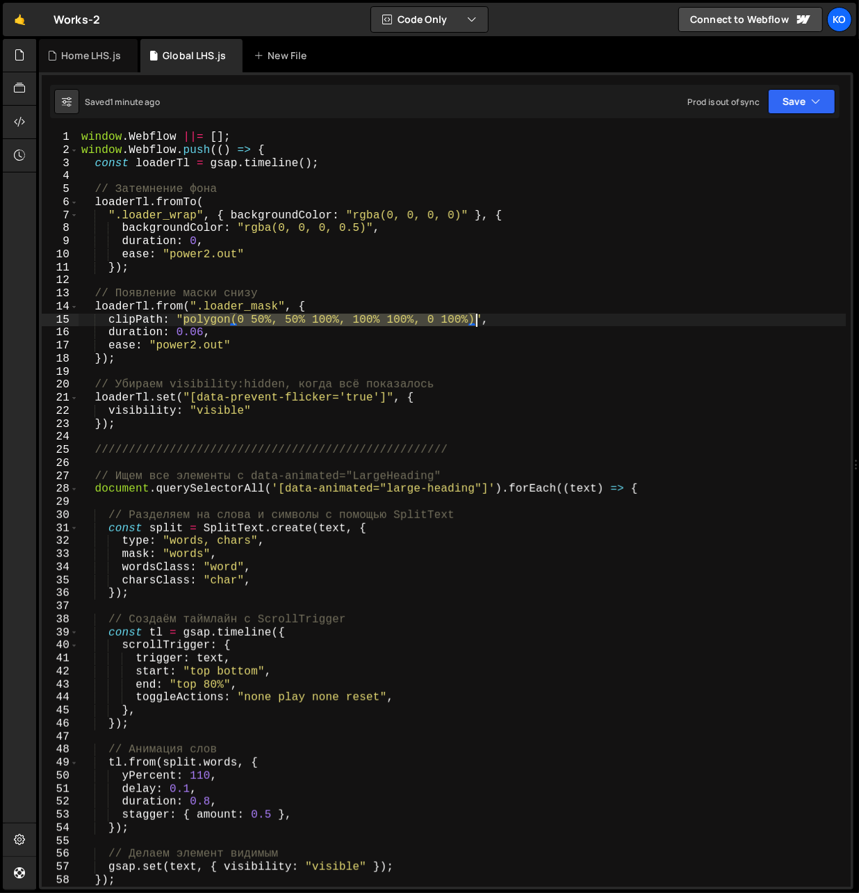
drag, startPoint x: 184, startPoint y: 320, endPoint x: 473, endPoint y: 318, distance: 289.2
click at [473, 318] on div "window . Webflow ||= [ ] ; window . Webflow . push (( ) => { const loaderTl = g…" at bounding box center [463, 522] width 768 height 782
paste textarea "inset(0 0 100% 0"
click at [414, 319] on div "window . Webflow ||= [ ] ; window . Webflow . push (( ) => { const loaderTl = g…" at bounding box center [463, 522] width 768 height 782
click at [277, 321] on div "window . Webflow ||= [ ] ; window . Webflow . push (( ) => { const loaderTl = g…" at bounding box center [463, 522] width 768 height 782
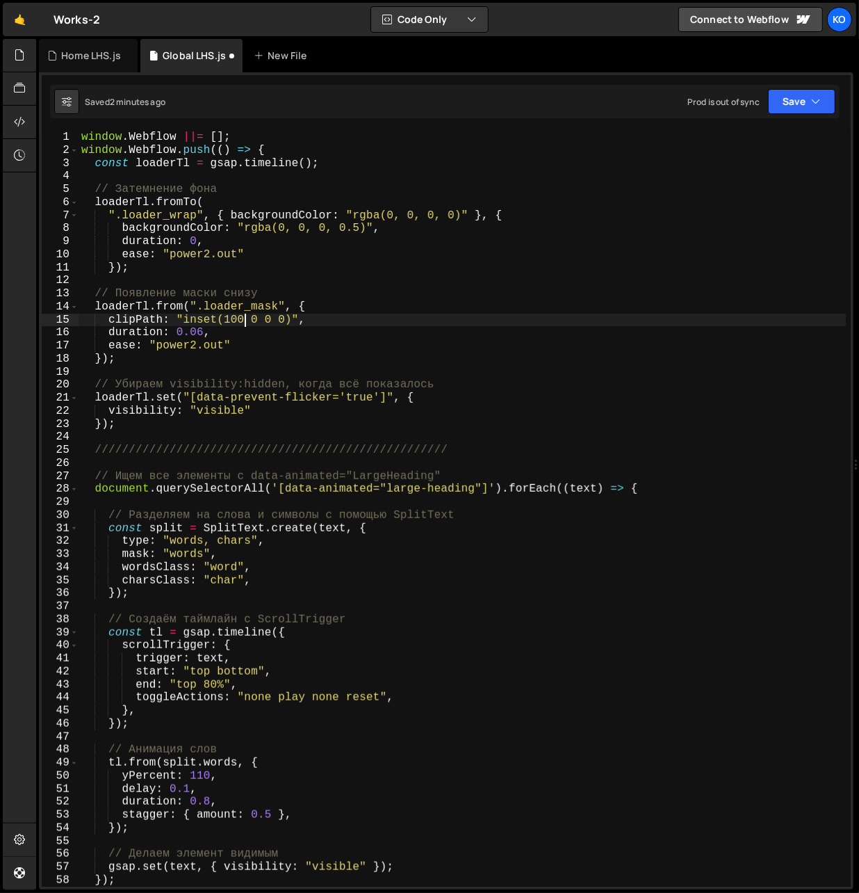
scroll to position [0, 10]
type textarea "clipPath: "inset(100% 0 0 0)","
click at [140, 374] on div "window . Webflow ||= [ ] ; window . Webflow . push (( ) => { const loaderTl = g…" at bounding box center [463, 522] width 768 height 782
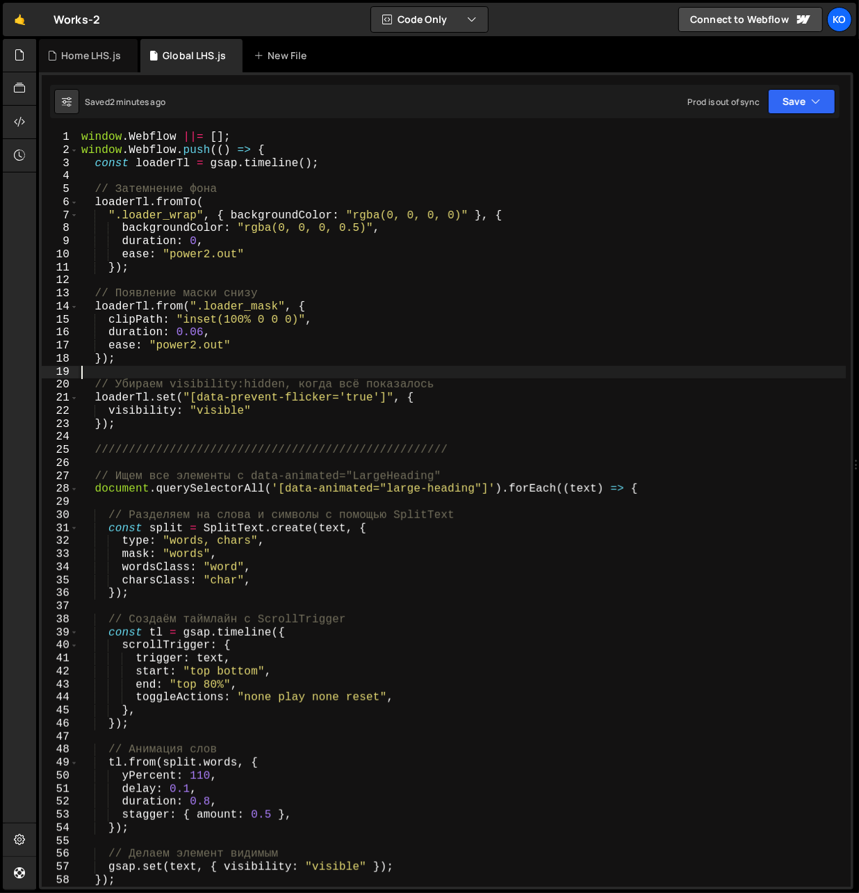
scroll to position [0, 0]
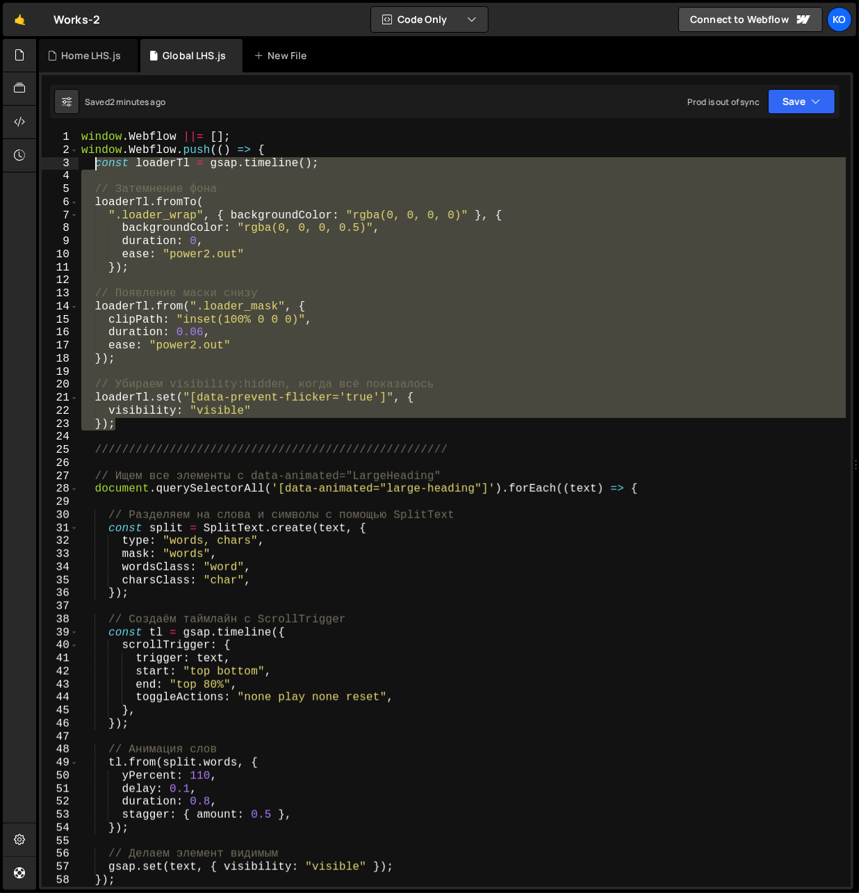
drag, startPoint x: 124, startPoint y: 424, endPoint x: 93, endPoint y: 167, distance: 259.0
click at [93, 167] on div "window . Webflow ||= [ ] ; window . Webflow . push (( ) => { const loaderTl = g…" at bounding box center [463, 522] width 768 height 782
type textarea "const loaderTl = gsap.timeline();"
paste textarea "});"
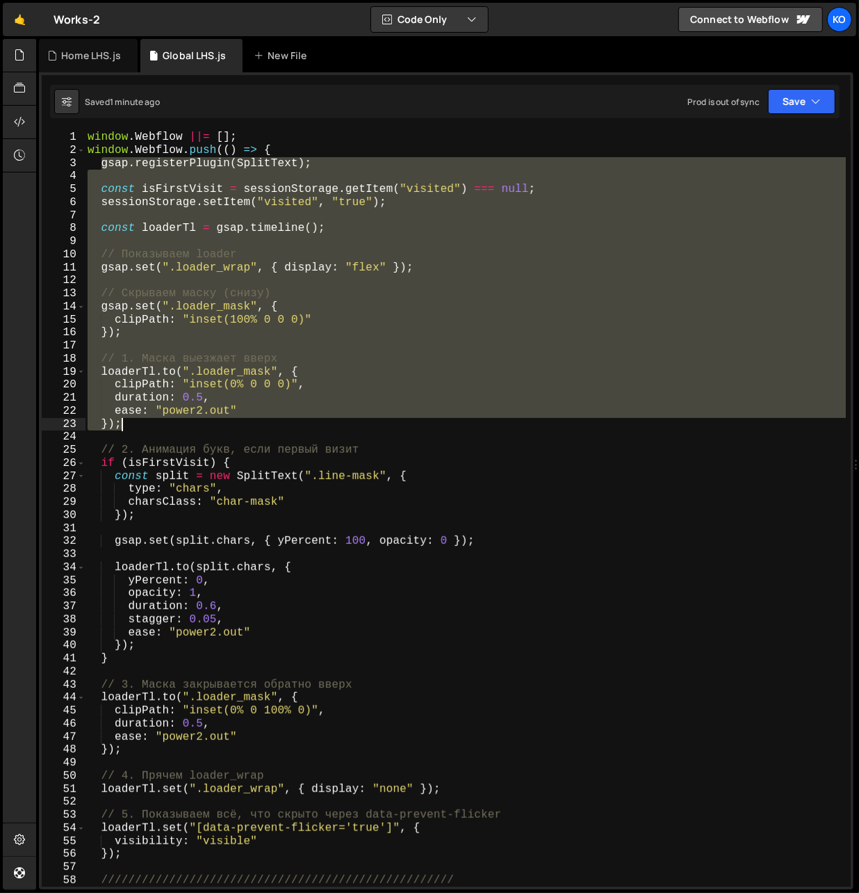
drag, startPoint x: 101, startPoint y: 167, endPoint x: 143, endPoint y: 420, distance: 256.5
click at [143, 420] on div "window . Webflow ||= [ ] ; window . Webflow . push (( ) => { gsap . registerPlu…" at bounding box center [466, 522] width 762 height 782
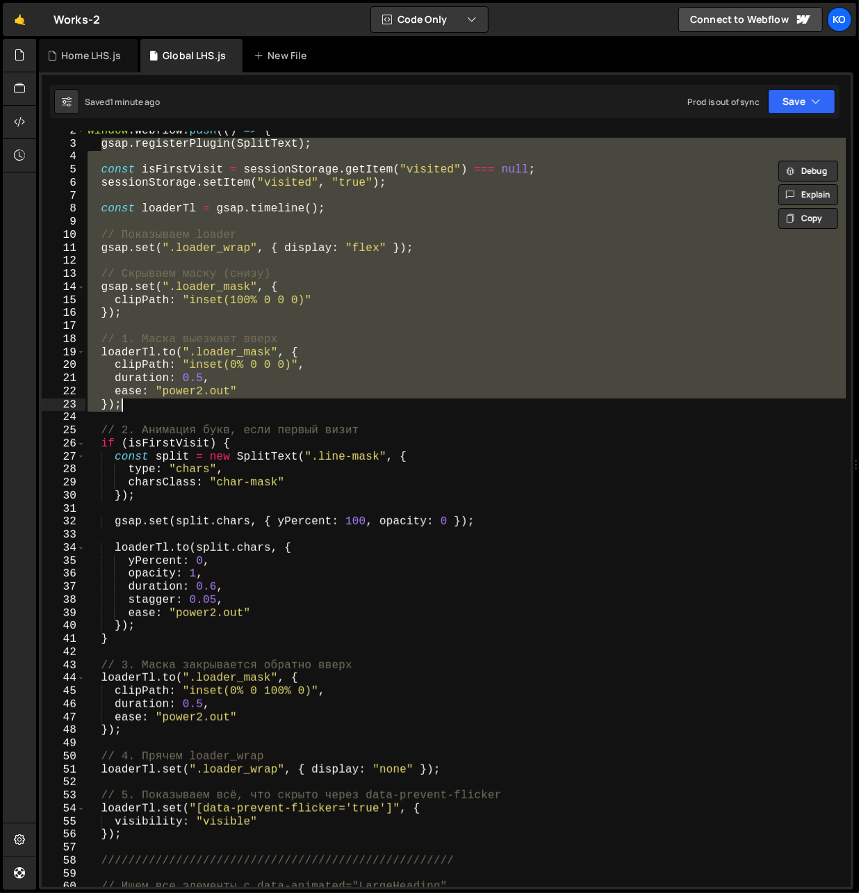
scroll to position [19, 0]
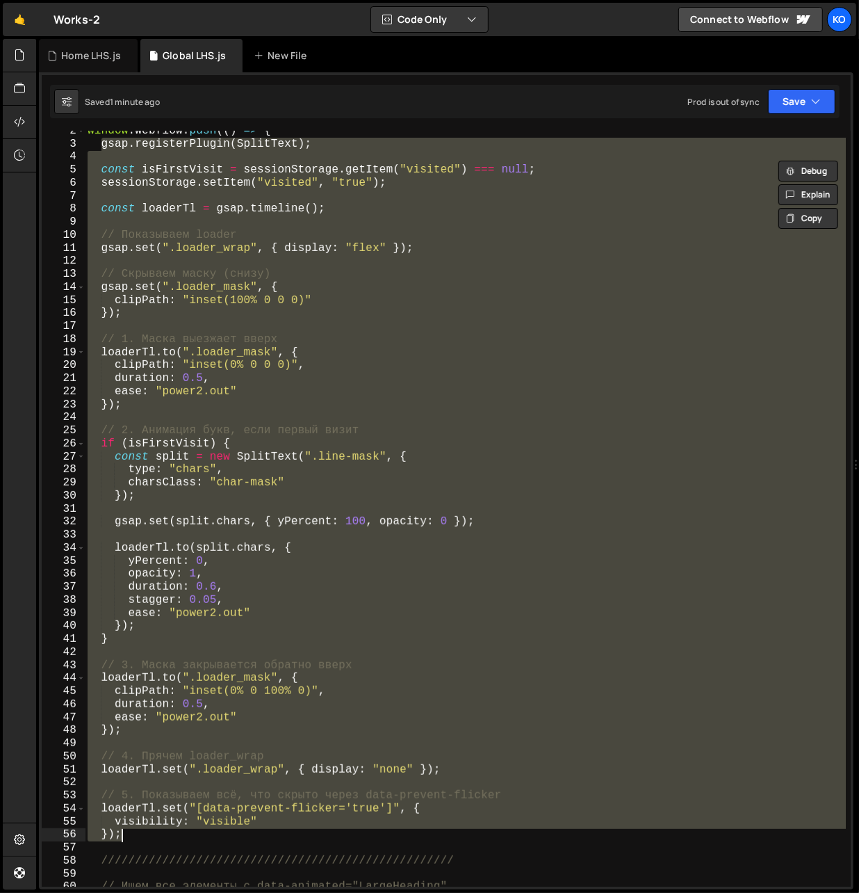
click at [151, 838] on div "window . Webflow . push (( ) => { gsap . registerPlugin ( SplitText ) ; const i…" at bounding box center [466, 515] width 762 height 782
type textarea "visibility: "visible" });"
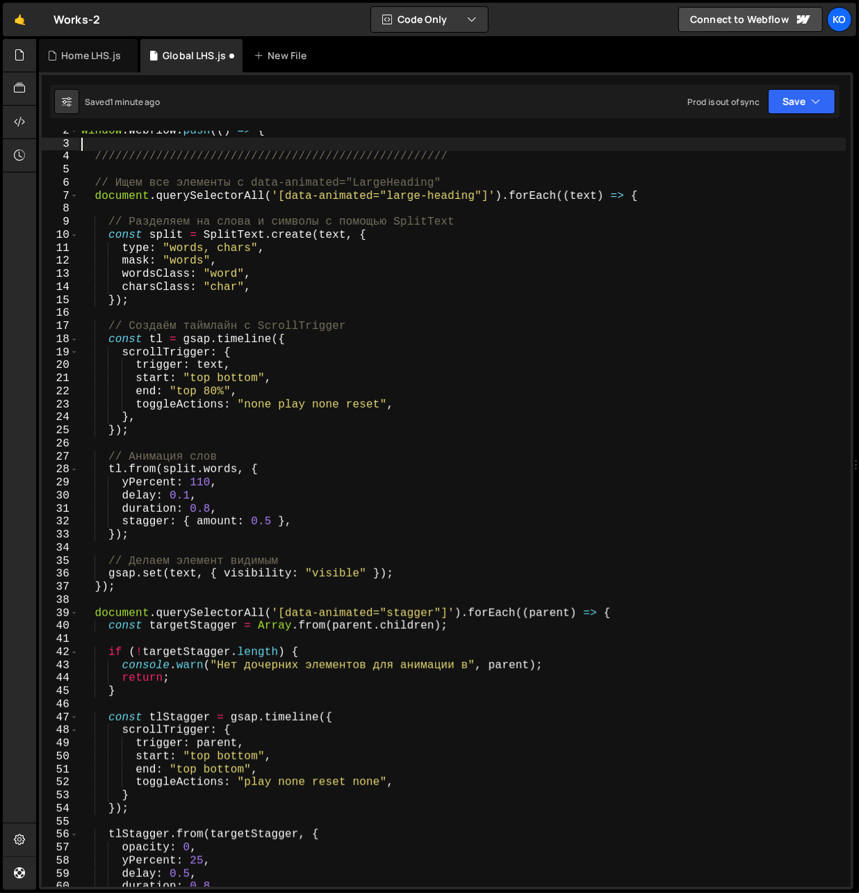
scroll to position [13, 0]
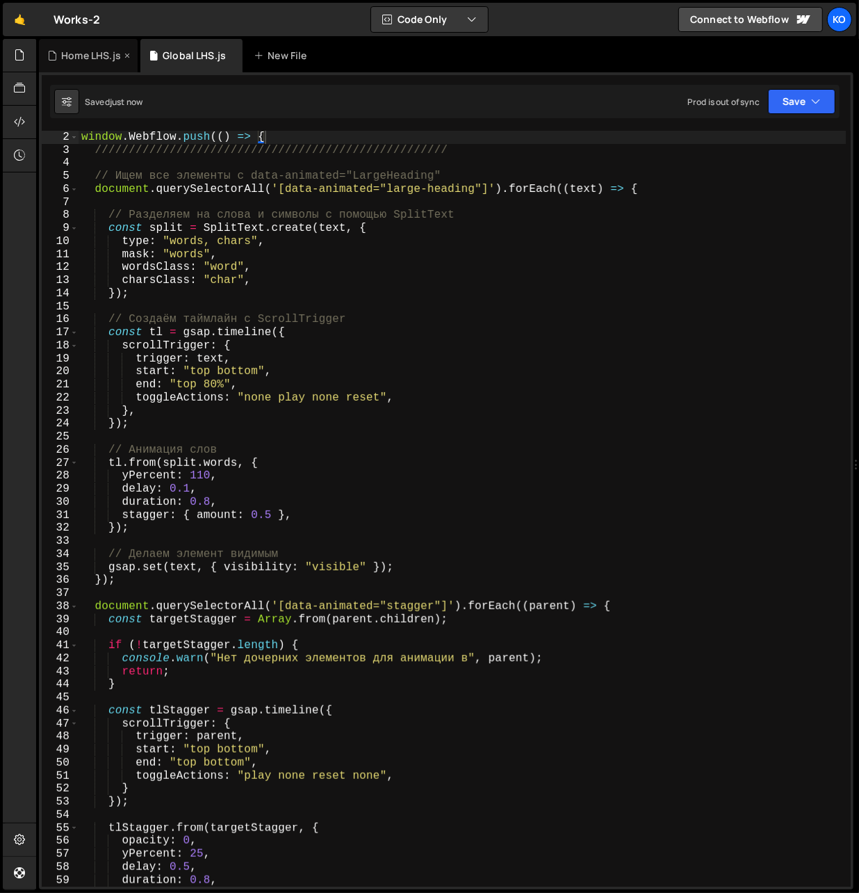
click at [85, 60] on div "Home LHS.js" at bounding box center [91, 56] width 60 height 14
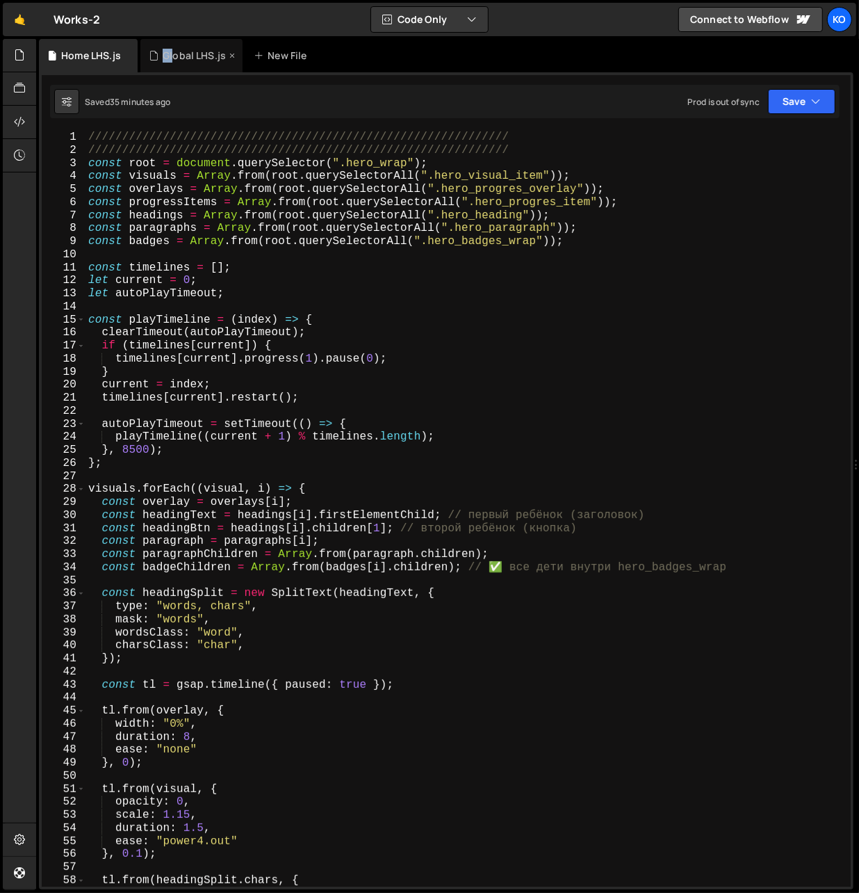
click at [174, 49] on div "Global LHS.js" at bounding box center [194, 56] width 63 height 14
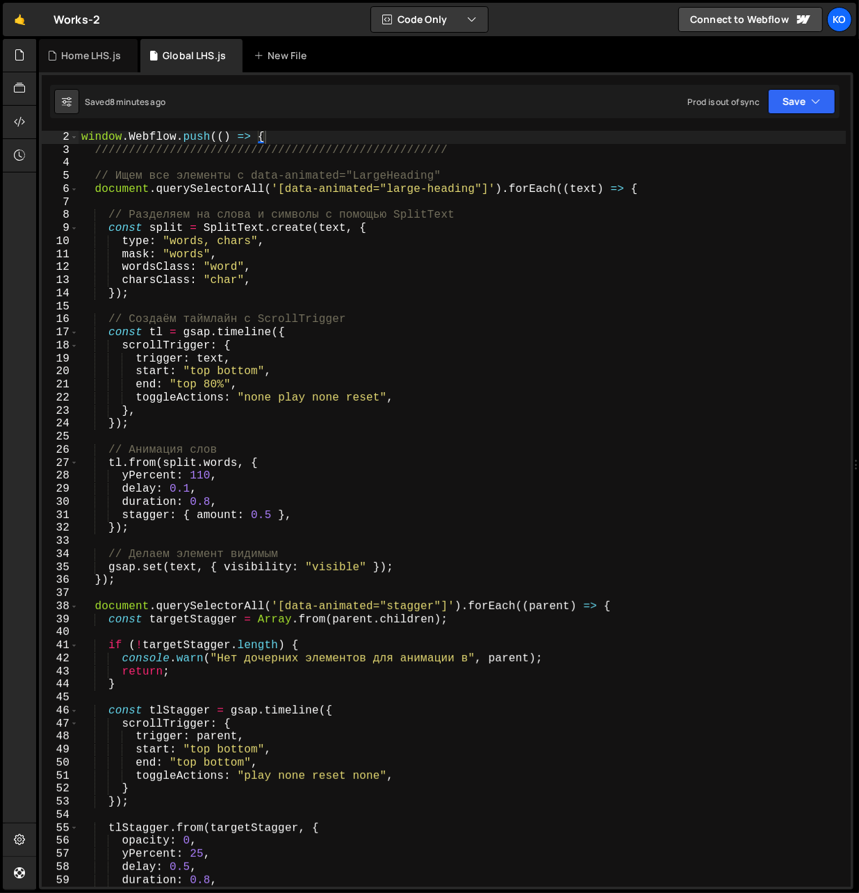
click at [278, 138] on div "window . Webflow . push (( ) => { /////////////////////////////////////////////…" at bounding box center [463, 522] width 768 height 782
paste textarea "loaderTl.set(loader, { display: "none" });"
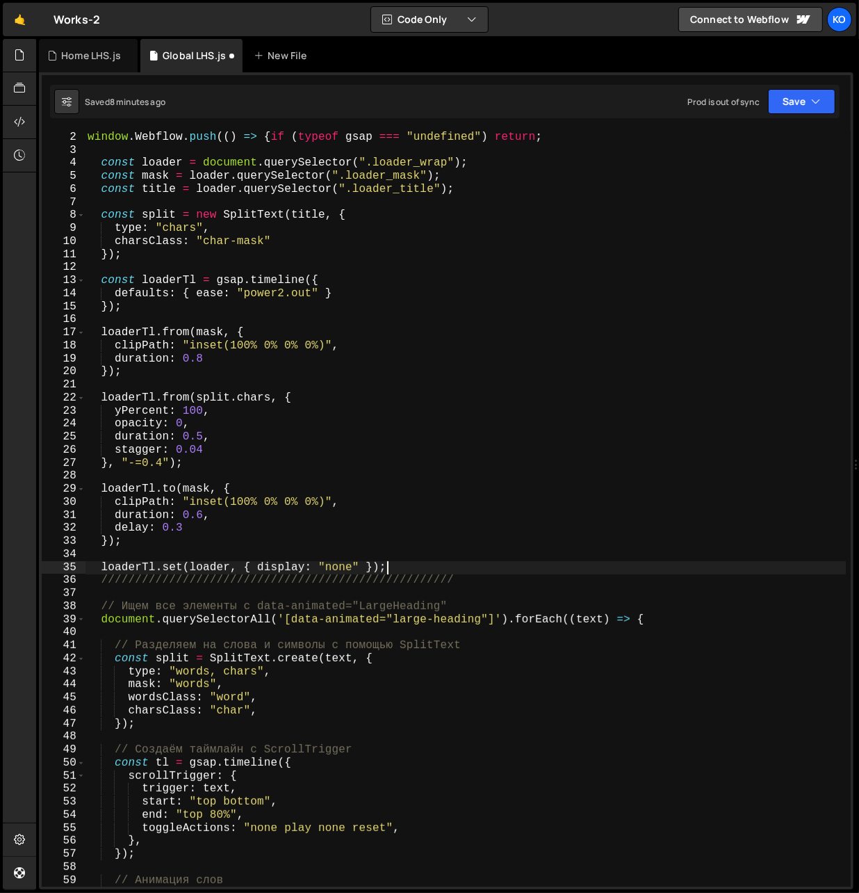
scroll to position [0, 0]
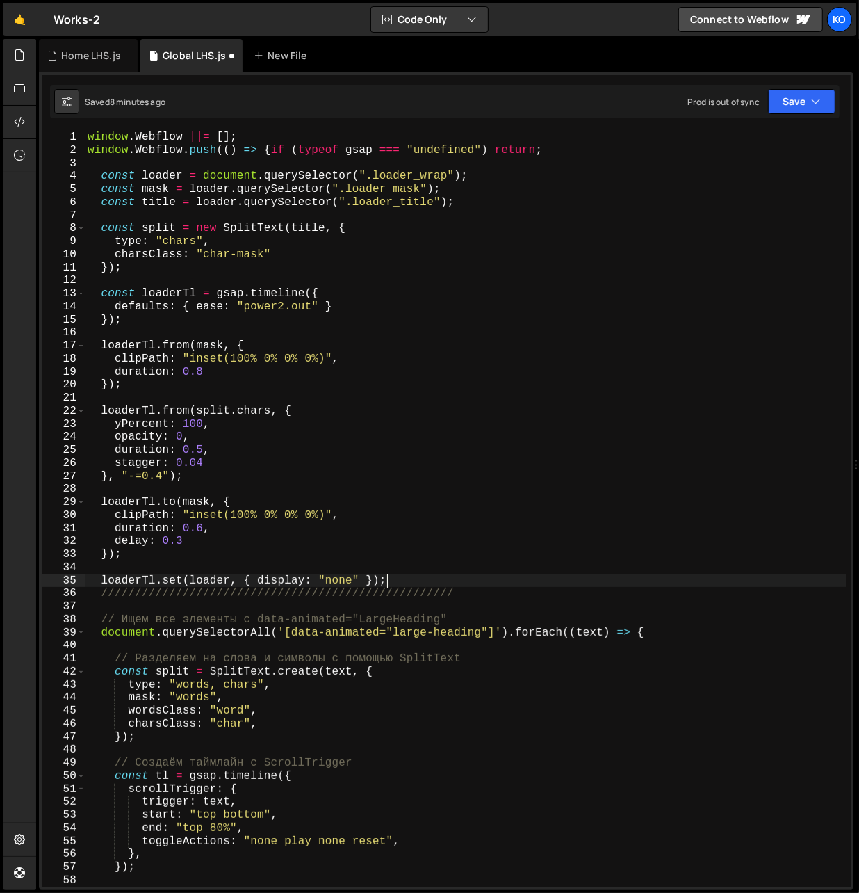
click at [272, 153] on div "window . Webflow ||= [ ] ; window . Webflow . push (( ) => { if ( typeof gsap =…" at bounding box center [466, 522] width 762 height 782
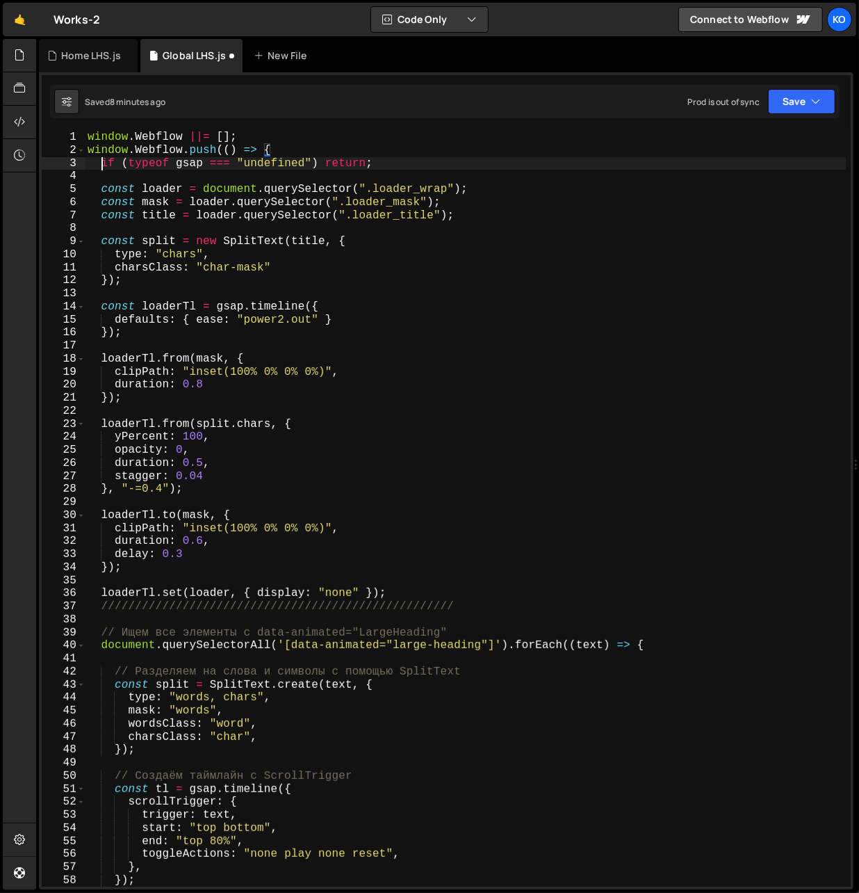
scroll to position [0, 1]
click at [130, 283] on div "window . Webflow ||= [ ] ; window . Webflow . push (( ) => { if ( typeof gsap =…" at bounding box center [466, 522] width 762 height 782
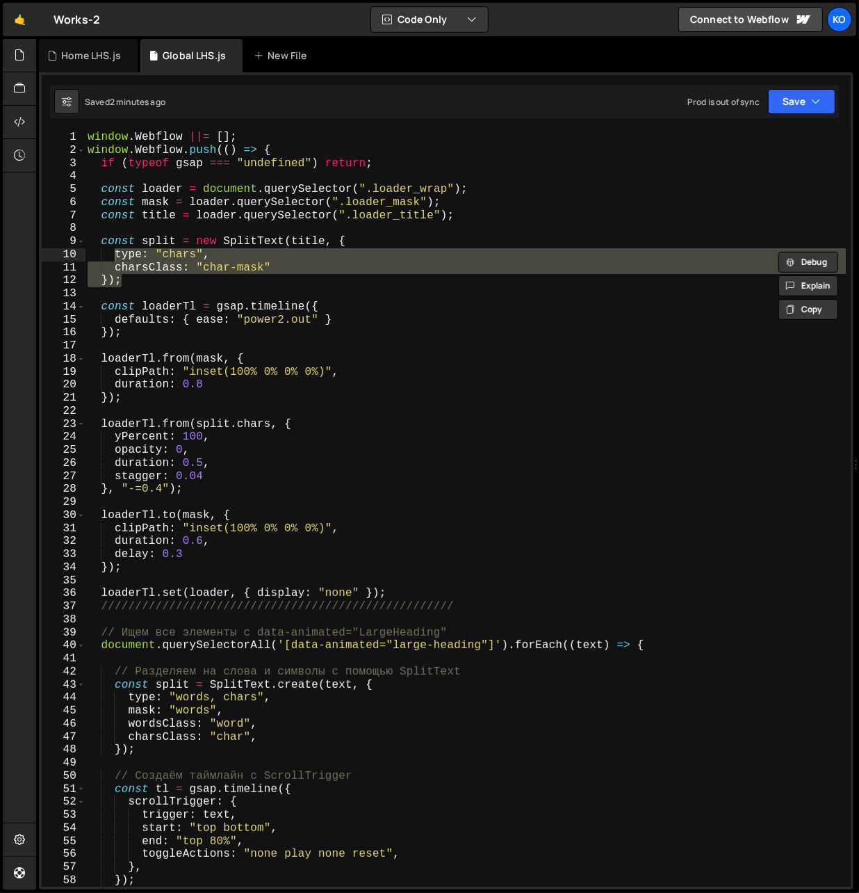
drag, startPoint x: 129, startPoint y: 283, endPoint x: 114, endPoint y: 252, distance: 34.2
click at [114, 252] on div "window . Webflow ||= [ ] ; window . Webflow . push (( ) => { if ( typeof gsap =…" at bounding box center [466, 522] width 762 height 782
click at [115, 254] on div "window . Webflow ||= [ ] ; window . Webflow . push (( ) => { if ( typeof gsap =…" at bounding box center [465, 509] width 761 height 756
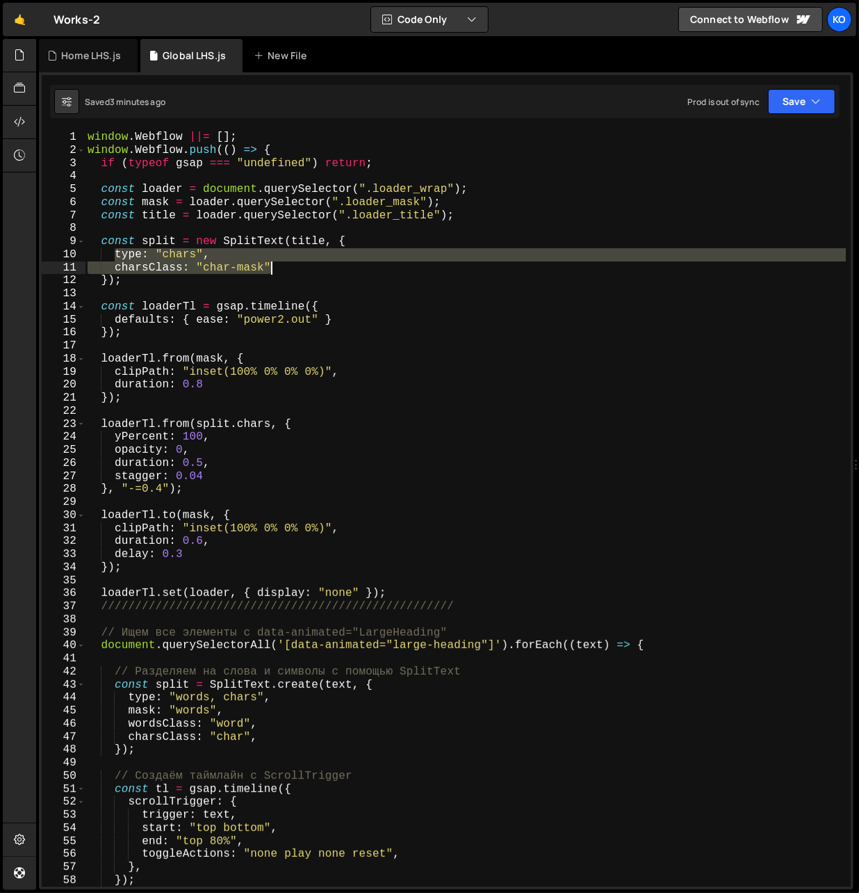
drag, startPoint x: 115, startPoint y: 252, endPoint x: 295, endPoint y: 269, distance: 180.8
click at [295, 269] on div "window . Webflow ||= [ ] ; window . Webflow . push (( ) => { if ( typeof gsap =…" at bounding box center [466, 522] width 762 height 782
paste textarea "charsClass: "char","
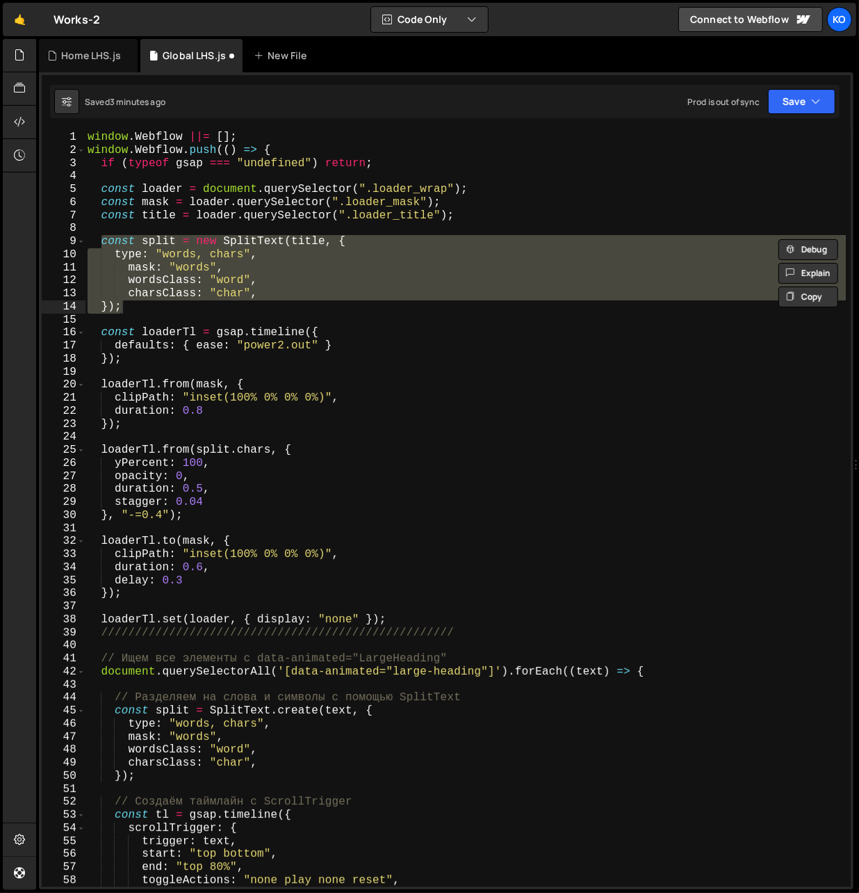
drag, startPoint x: 102, startPoint y: 241, endPoint x: 135, endPoint y: 308, distance: 74.3
click at [135, 308] on div "window . Webflow ||= [ ] ; window . Webflow . push (( ) => { if ( typeof gsap =…" at bounding box center [466, 522] width 762 height 782
click at [197, 263] on div "window . Webflow ||= [ ] ; window . Webflow . push (( ) => { if ( typeof gsap =…" at bounding box center [465, 509] width 761 height 756
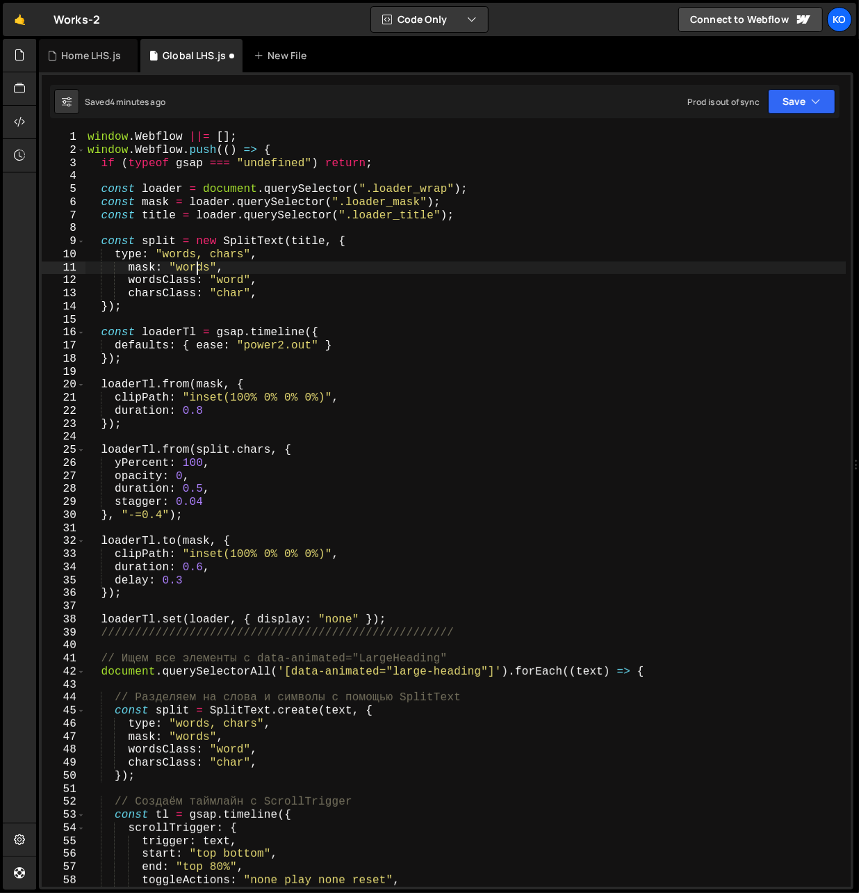
click at [197, 263] on div "window . Webflow ||= [ ] ; window . Webflow . push (( ) => { if ( typeof gsap =…" at bounding box center [466, 522] width 762 height 782
paste textarea "line"
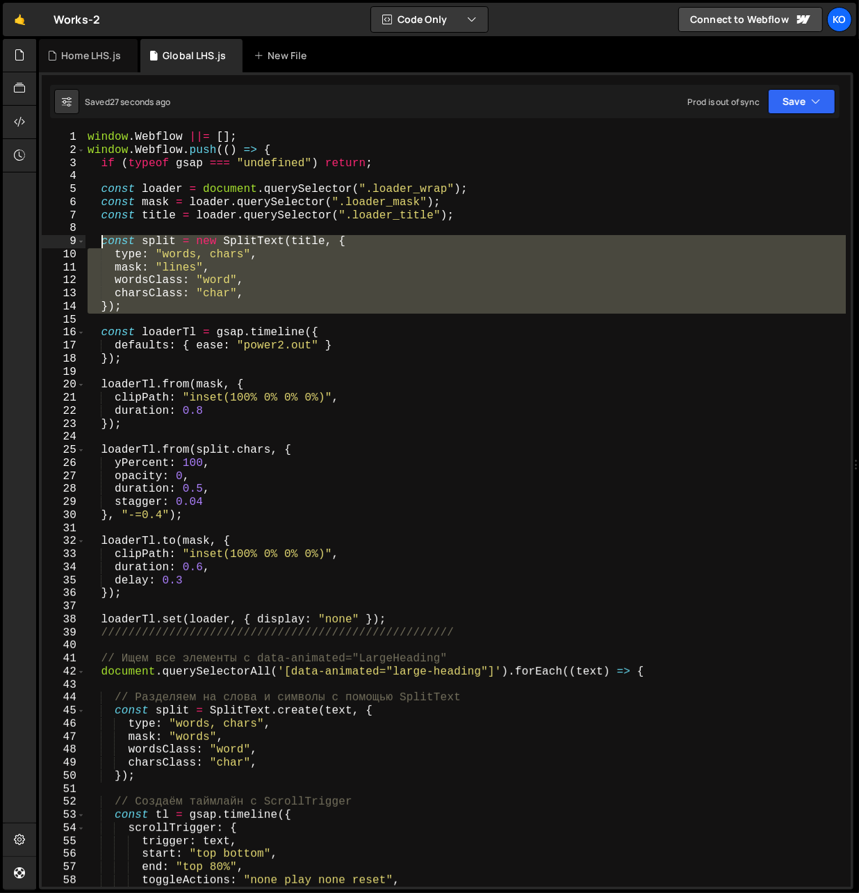
type textarea "const split = new SplitText(title, { type: "words, chars","
drag, startPoint x: 133, startPoint y: 316, endPoint x: 99, endPoint y: 245, distance: 78.0
click at [99, 245] on div "window . Webflow ||= [ ] ; window . Webflow . push (( ) => { if ( typeof gsap =…" at bounding box center [466, 522] width 762 height 782
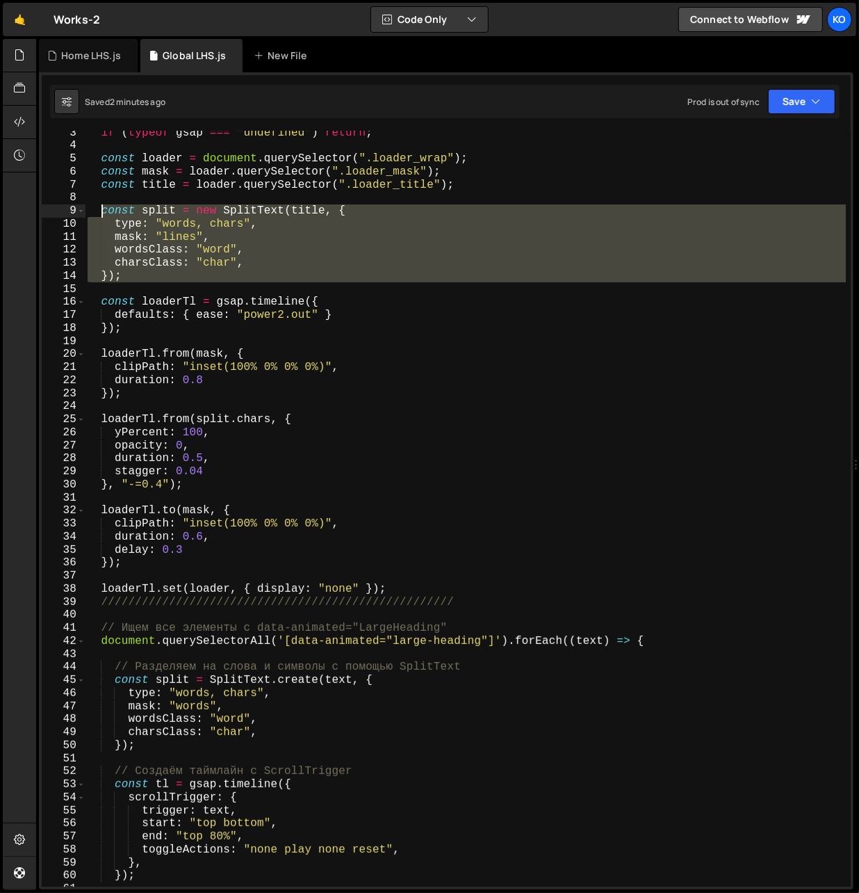
scroll to position [1, 0]
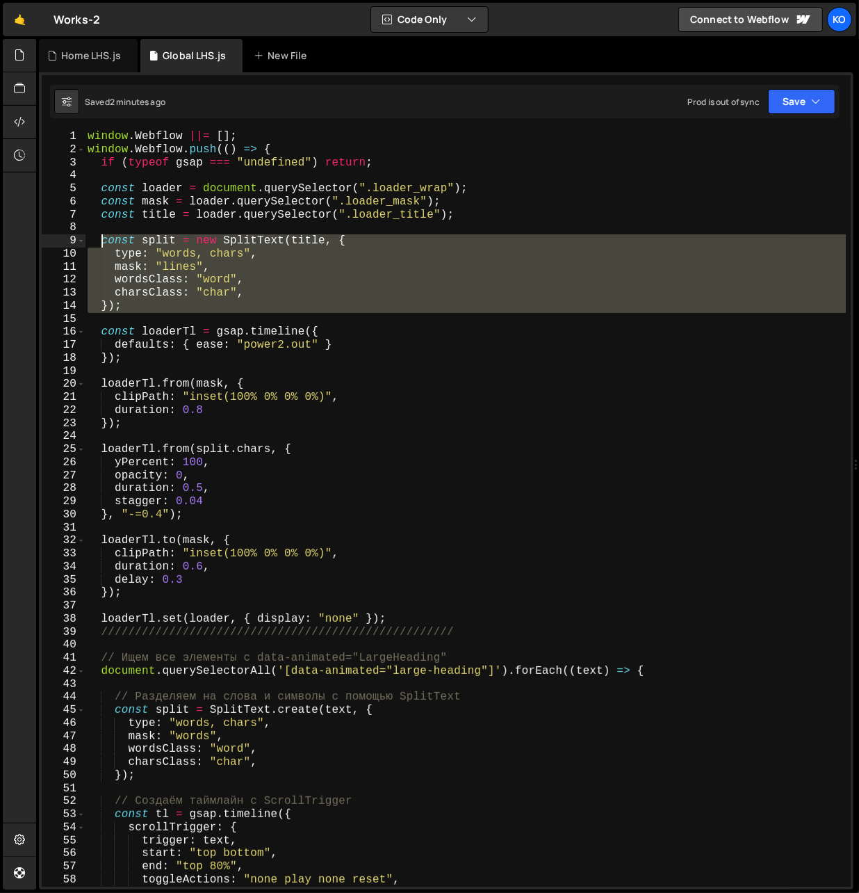
click at [140, 316] on div "window . Webflow ||= [ ] ; window . Webflow . push (( ) => { if ( typeof gsap =…" at bounding box center [465, 509] width 761 height 756
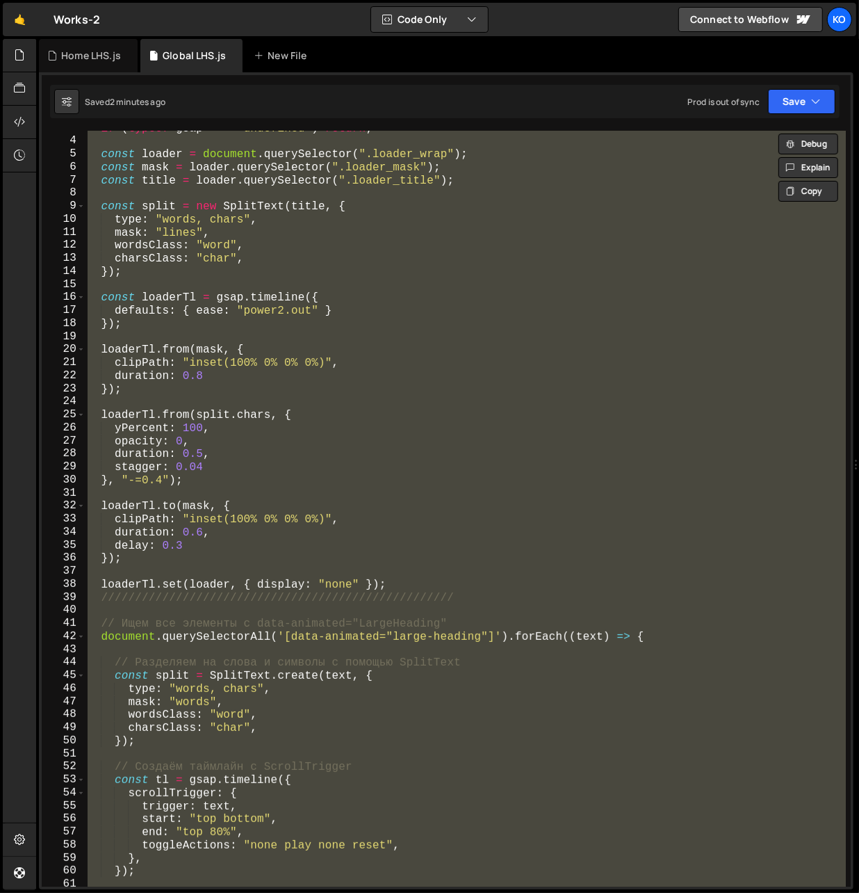
scroll to position [0, 0]
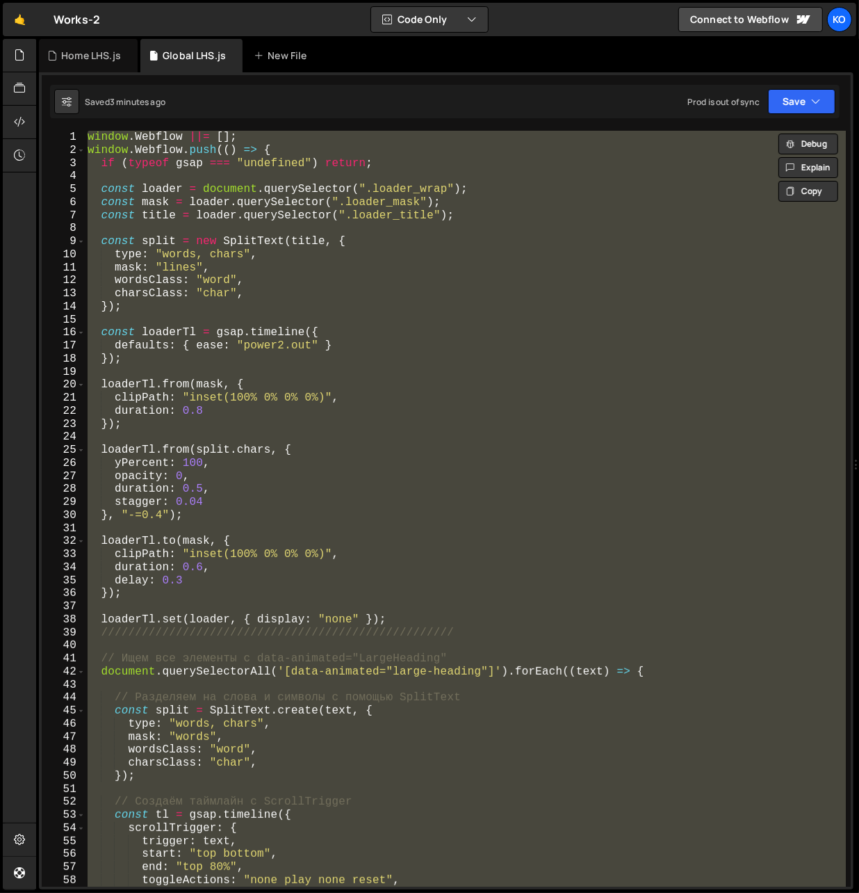
click at [145, 311] on div "window . Webflow ||= [ ] ; window . Webflow . push (( ) => { if ( typeof gsap =…" at bounding box center [465, 509] width 761 height 756
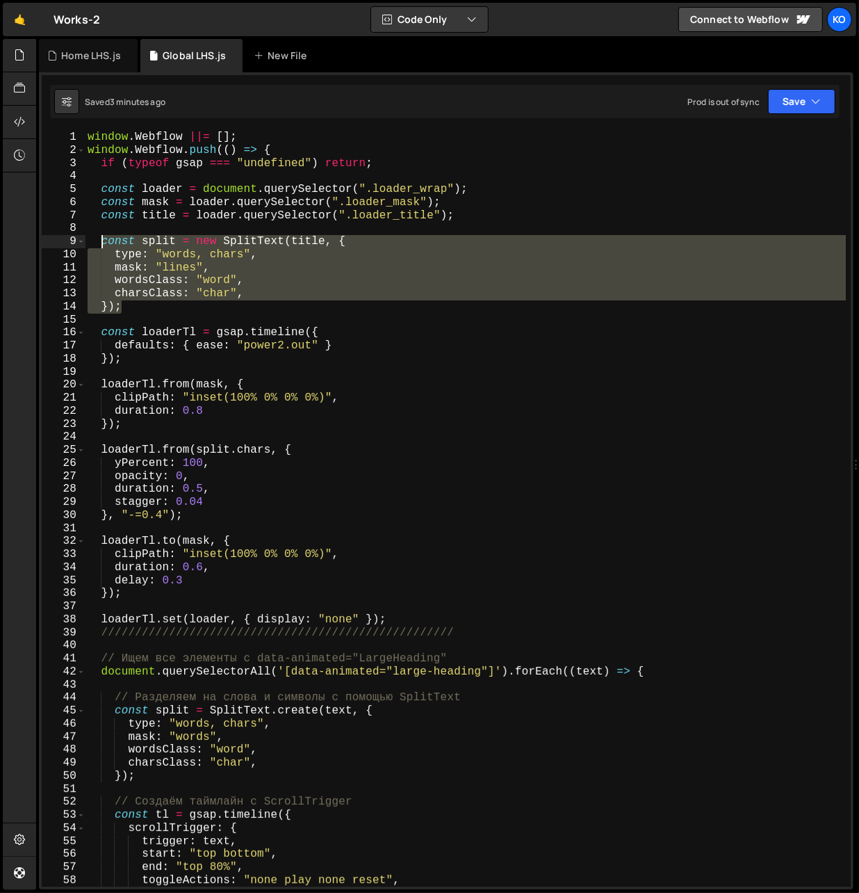
drag, startPoint x: 145, startPoint y: 311, endPoint x: 102, endPoint y: 243, distance: 80.0
click at [102, 243] on div "window . Webflow ||= [ ] ; window . Webflow . push (( ) => { if ( typeof gsap =…" at bounding box center [466, 522] width 762 height 782
paste textarea "});"
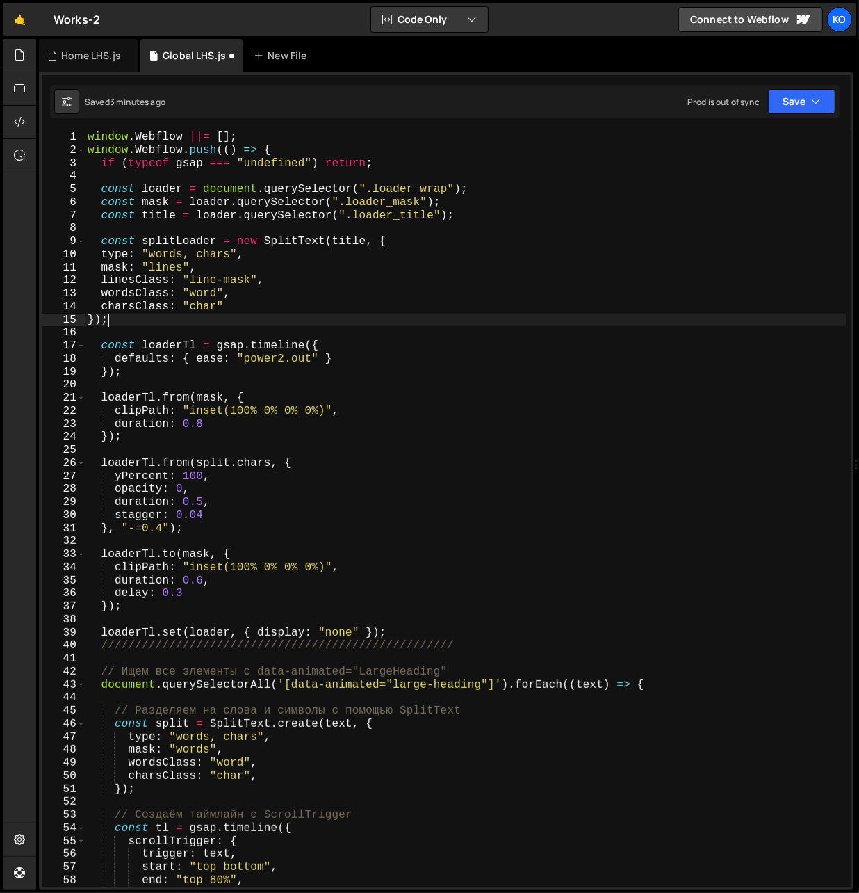
click at [177, 243] on div "window . Webflow ||= [ ] ; window . Webflow . push (( ) => { if ( typeof gsap =…" at bounding box center [466, 522] width 762 height 782
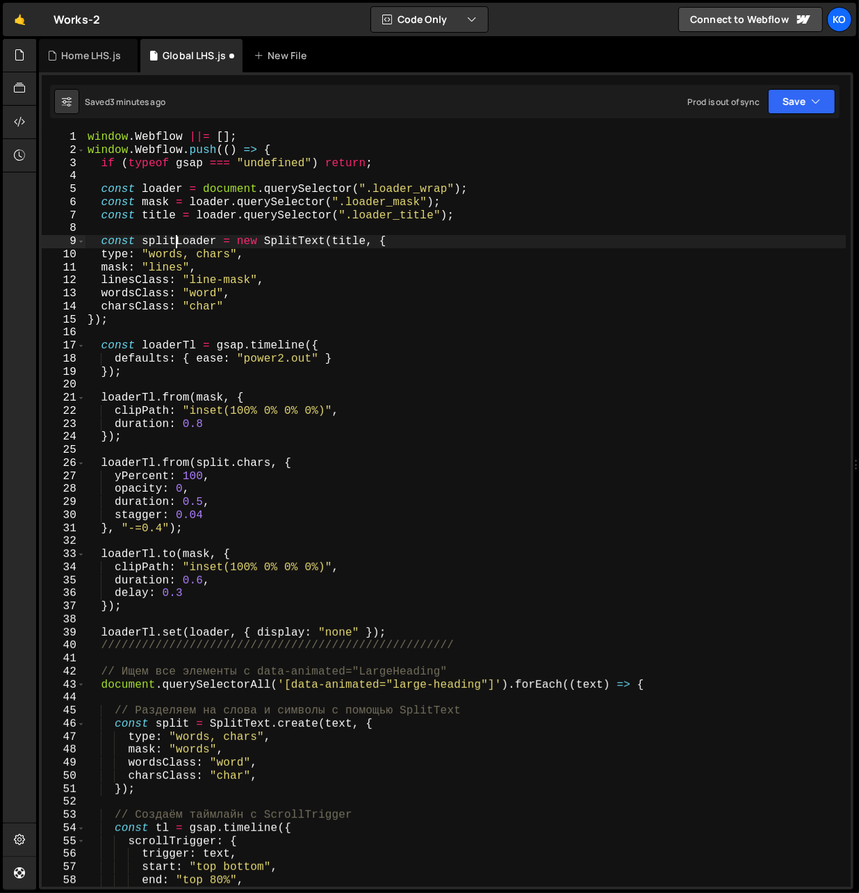
click at [177, 243] on div "window . Webflow ||= [ ] ; window . Webflow . push (( ) => { if ( typeof gsap =…" at bounding box center [466, 522] width 762 height 782
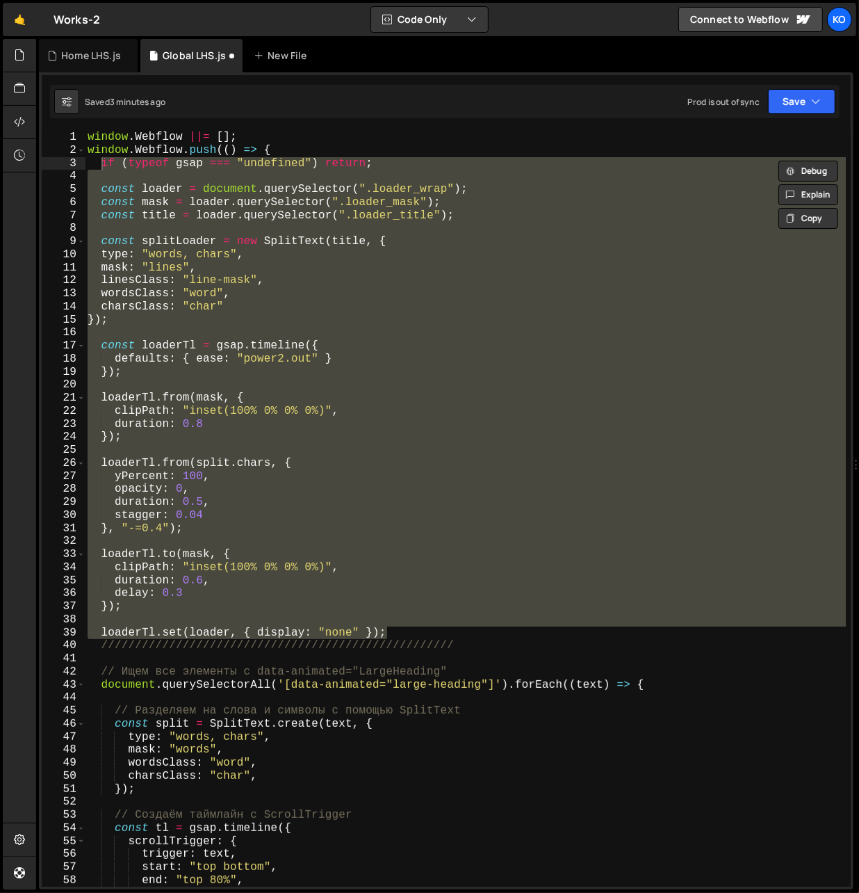
drag, startPoint x: 398, startPoint y: 630, endPoint x: 101, endPoint y: 166, distance: 551.1
click at [101, 166] on div "window . Webflow ||= [ ] ; window . Webflow . push (( ) => { if ( typeof gsap =…" at bounding box center [466, 522] width 762 height 782
click at [144, 241] on div "window . Webflow ||= [ ] ; window . Webflow . push (( ) => { if ( typeof gsap =…" at bounding box center [465, 509] width 761 height 756
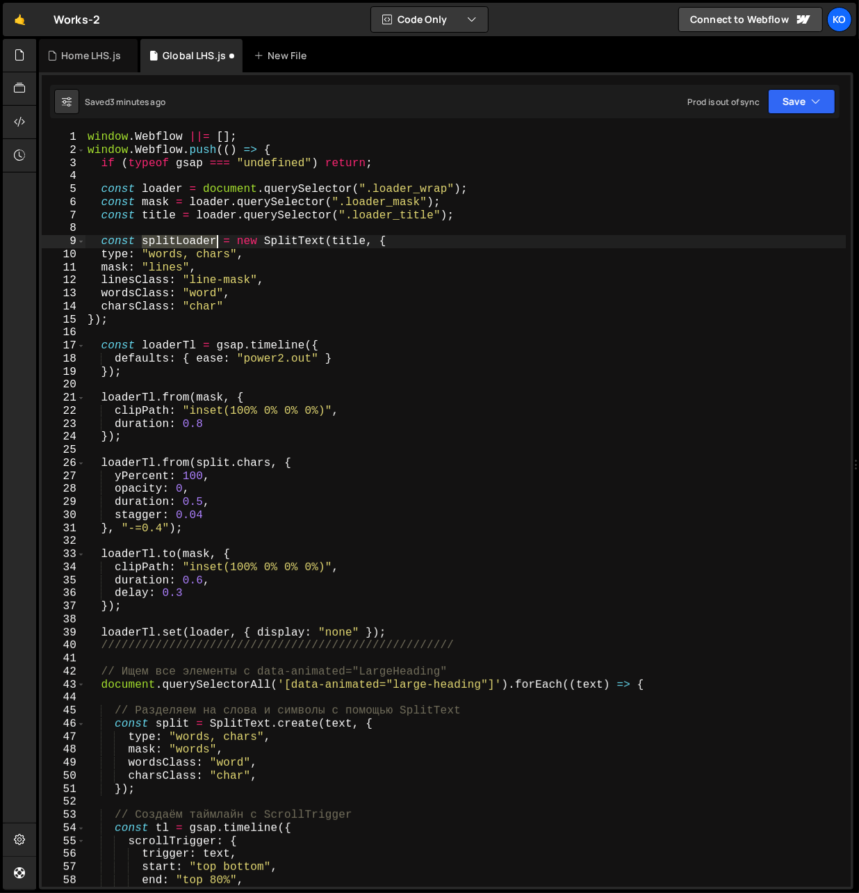
drag, startPoint x: 144, startPoint y: 241, endPoint x: 218, endPoint y: 238, distance: 73.7
click at [218, 238] on div "window . Webflow ||= [ ] ; window . Webflow . push (( ) => { if ( typeof gsap =…" at bounding box center [466, 522] width 762 height 782
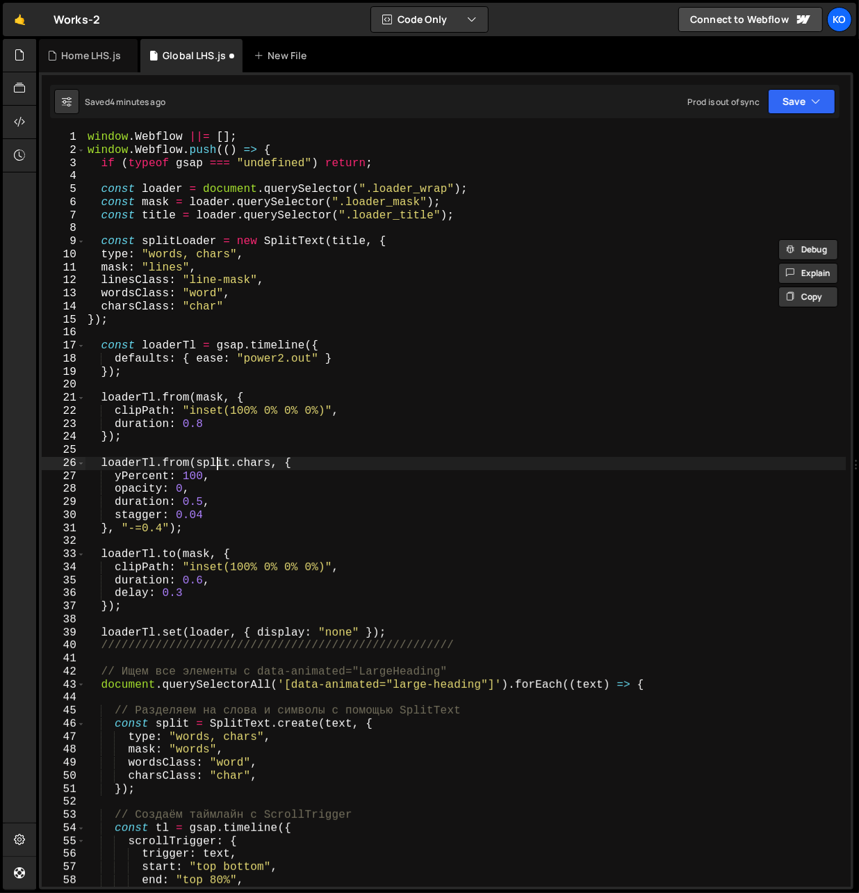
click at [214, 463] on div "window . Webflow ||= [ ] ; window . Webflow . push (( ) => { if ( typeof gsap =…" at bounding box center [466, 522] width 762 height 782
paste textarea "Loader"
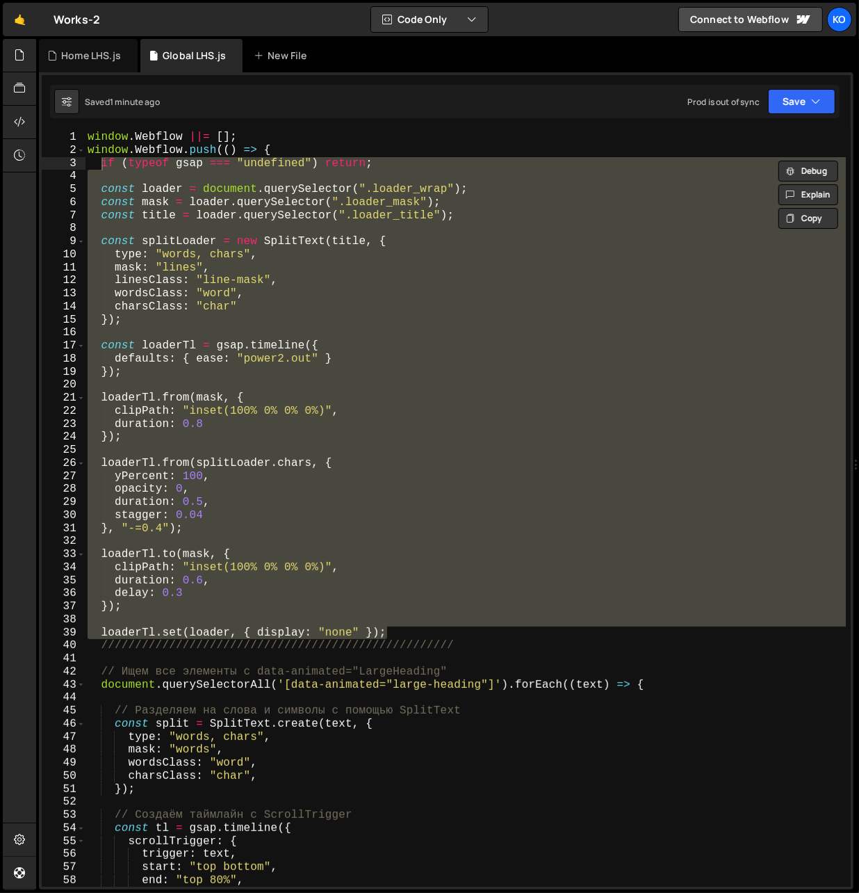
drag, startPoint x: 392, startPoint y: 630, endPoint x: 99, endPoint y: 166, distance: 548.8
click at [99, 166] on div "window . Webflow ||= [ ] ; window . Webflow . push (( ) => { if ( typeof gsap =…" at bounding box center [466, 522] width 762 height 782
click at [136, 320] on div "window . Webflow ||= [ ] ; window . Webflow . push (( ) => { if ( typeof gsap =…" at bounding box center [465, 509] width 761 height 756
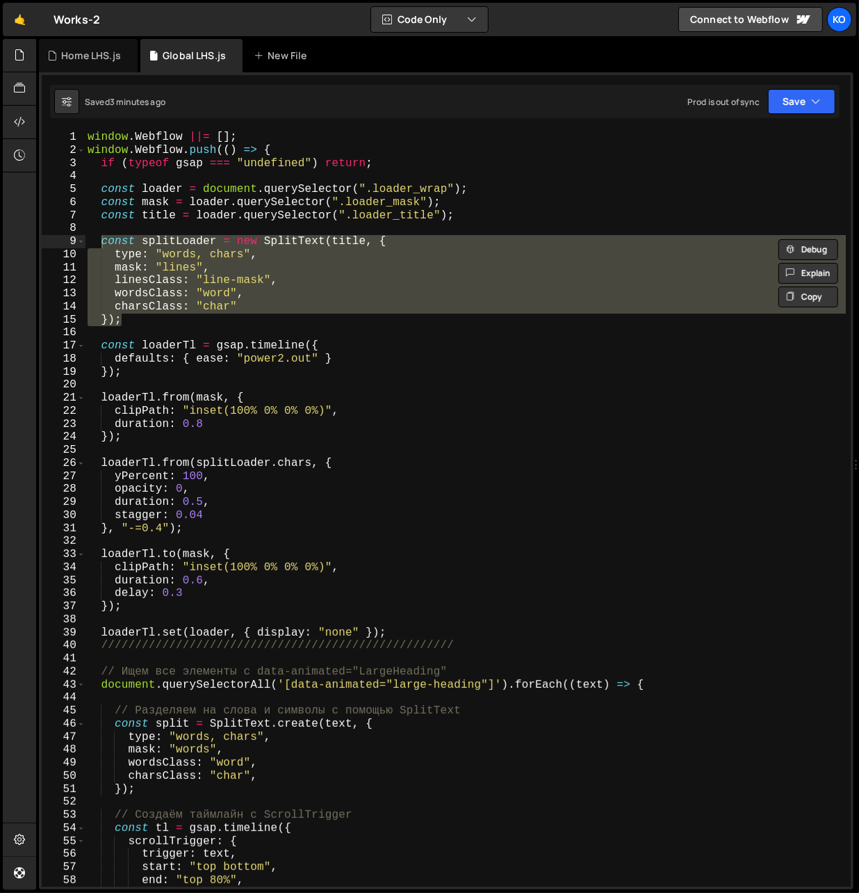
drag, startPoint x: 136, startPoint y: 320, endPoint x: 103, endPoint y: 240, distance: 86.6
click at [103, 240] on div "window . Webflow ||= [ ] ; window . Webflow . push (( ) => { if ( typeof gsap =…" at bounding box center [466, 522] width 762 height 782
paste textarea "});"
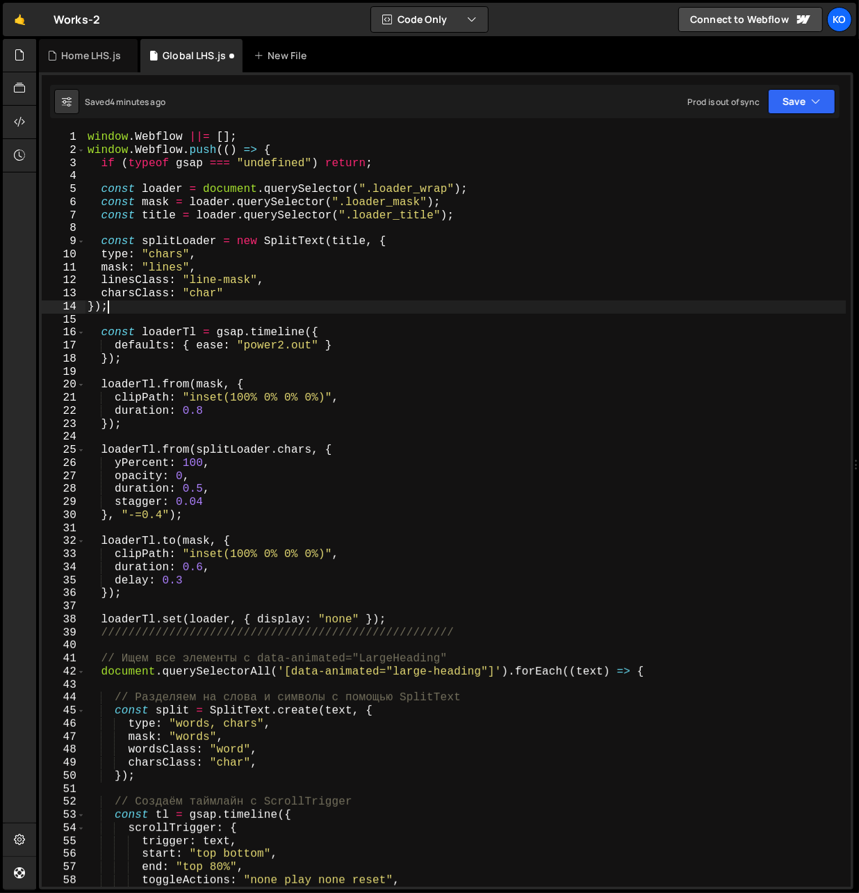
type textarea "});"
click at [206, 319] on div "window . Webflow ||= [ ] ; window . Webflow . push (( ) => { if ( typeof gsap =…" at bounding box center [466, 522] width 762 height 782
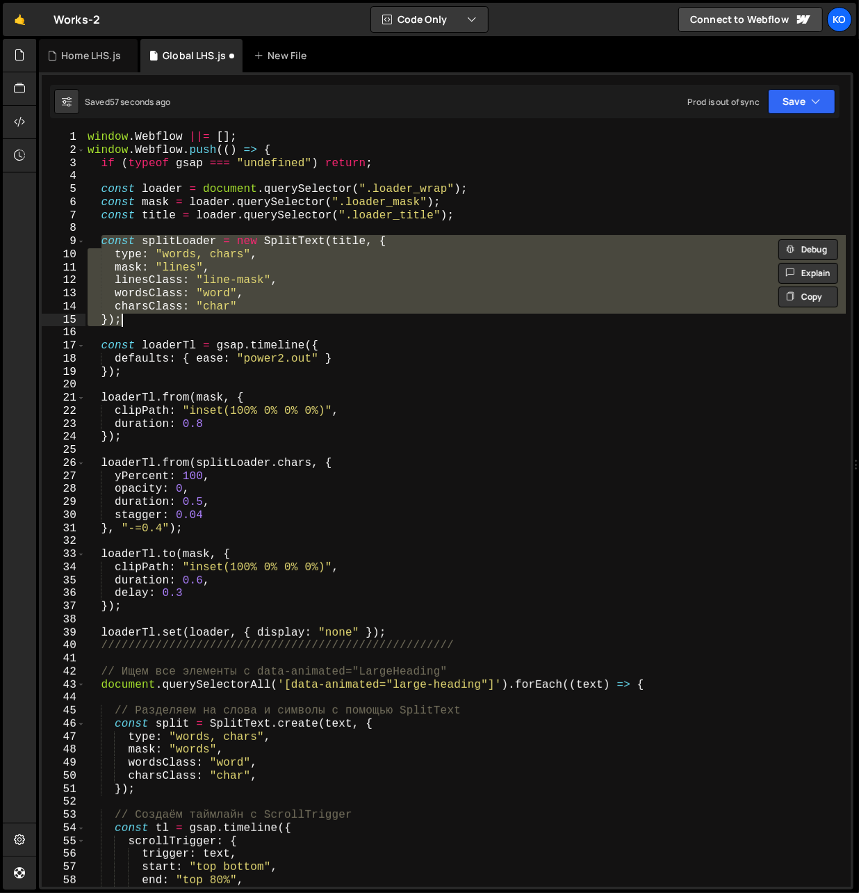
click at [175, 257] on div "window . Webflow ||= [ ] ; window . Webflow . push (( ) => { if ( typeof gsap =…" at bounding box center [466, 522] width 762 height 782
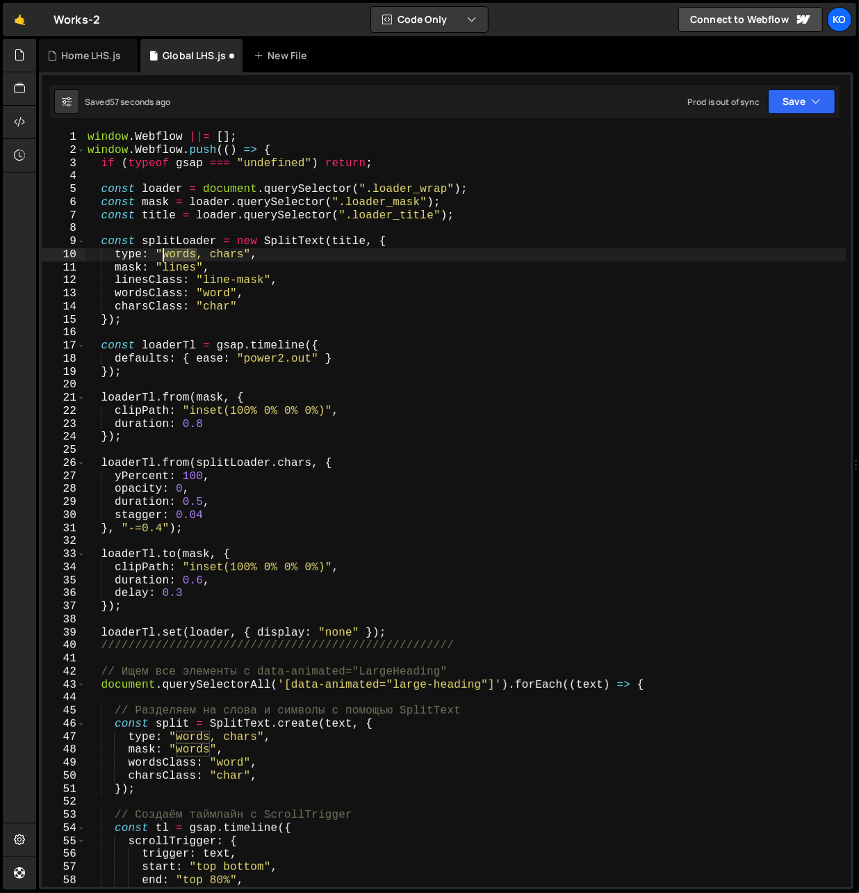
click at [175, 257] on div "window . Webflow ||= [ ] ; window . Webflow . push (( ) => { if ( typeof gsap =…" at bounding box center [466, 522] width 762 height 782
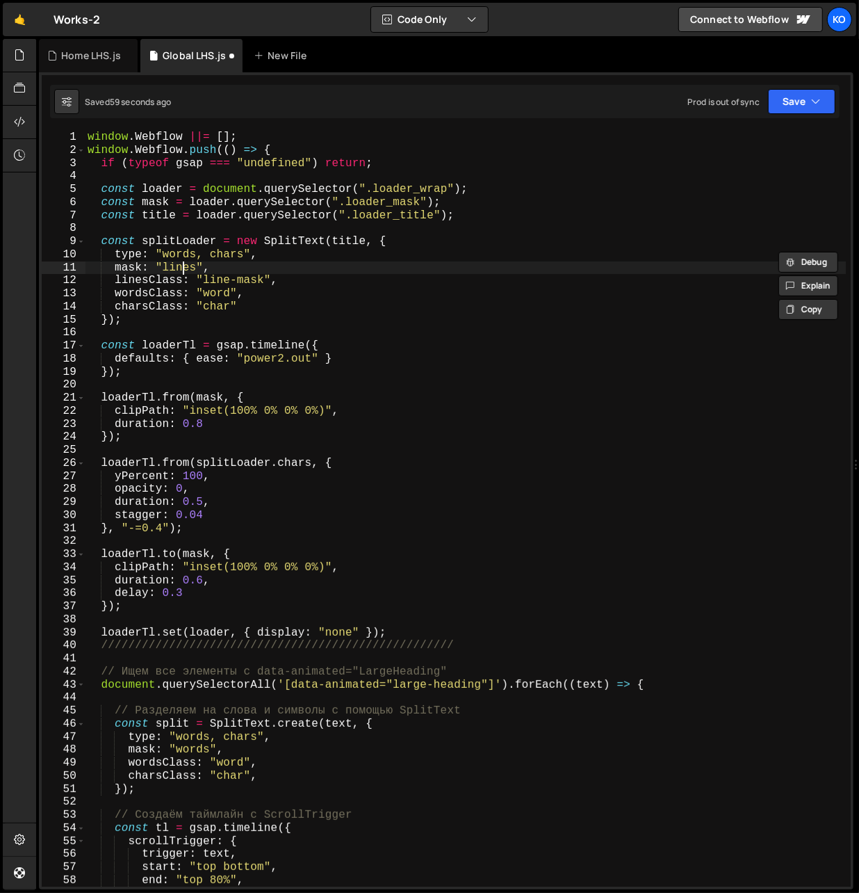
click at [184, 273] on div "window . Webflow ||= [ ] ; window . Webflow . push (( ) => { if ( typeof gsap =…" at bounding box center [466, 522] width 762 height 782
paste textarea "word"
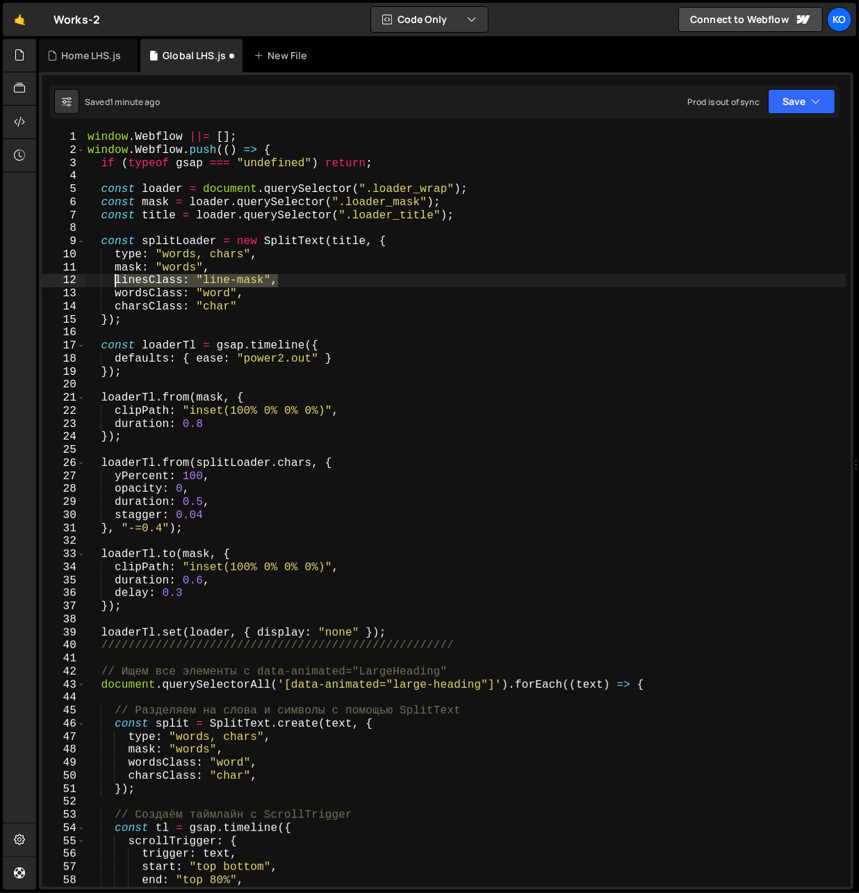
drag, startPoint x: 278, startPoint y: 282, endPoint x: 118, endPoint y: 280, distance: 159.9
click at [118, 280] on div "window . Webflow ||= [ ] ; window . Webflow . push (( ) => { if ( typeof gsap =…" at bounding box center [466, 522] width 762 height 782
type textarea "linesClass: "line-mask","
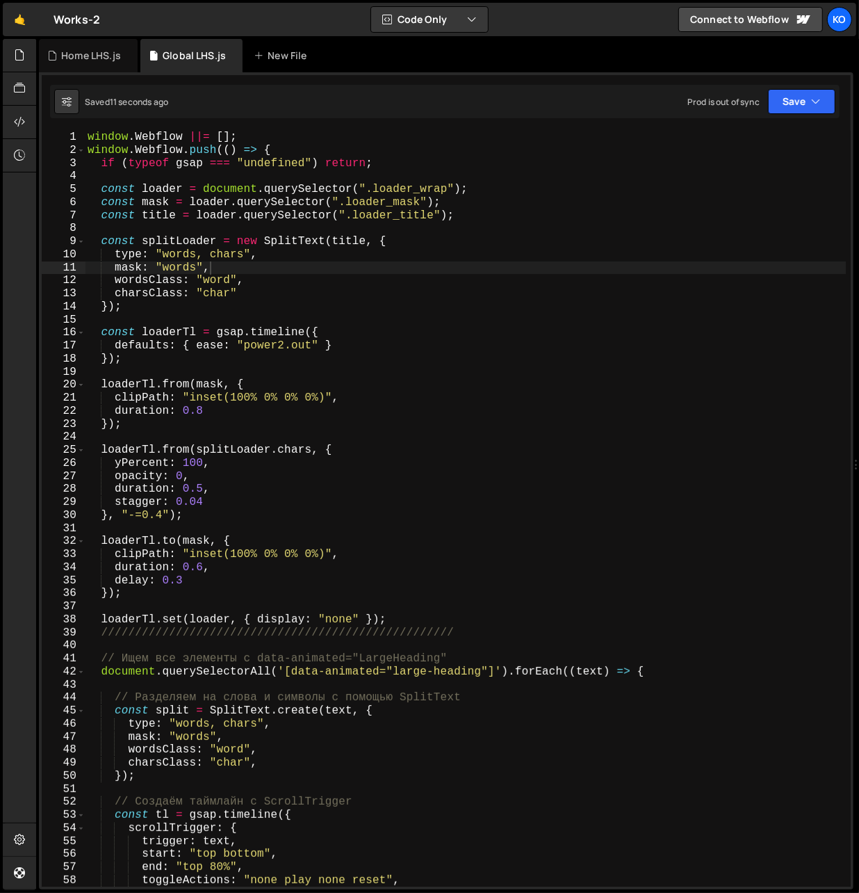
click at [136, 311] on div "window . Webflow ||= [ ] ; window . Webflow . push (( ) => { if ( typeof gsap =…" at bounding box center [466, 522] width 762 height 782
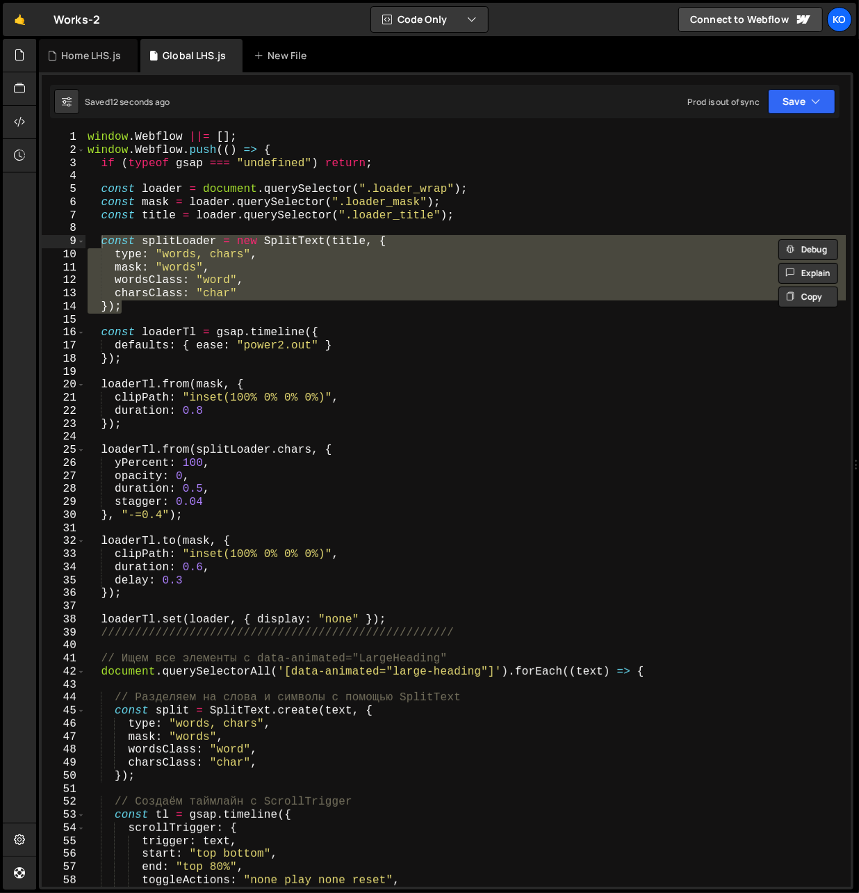
drag, startPoint x: 136, startPoint y: 311, endPoint x: 103, endPoint y: 243, distance: 75.5
click at [103, 243] on div "window . Webflow ||= [ ] ; window . Webflow . push (( ) => { if ( typeof gsap =…" at bounding box center [466, 522] width 762 height 782
paste textarea "});"
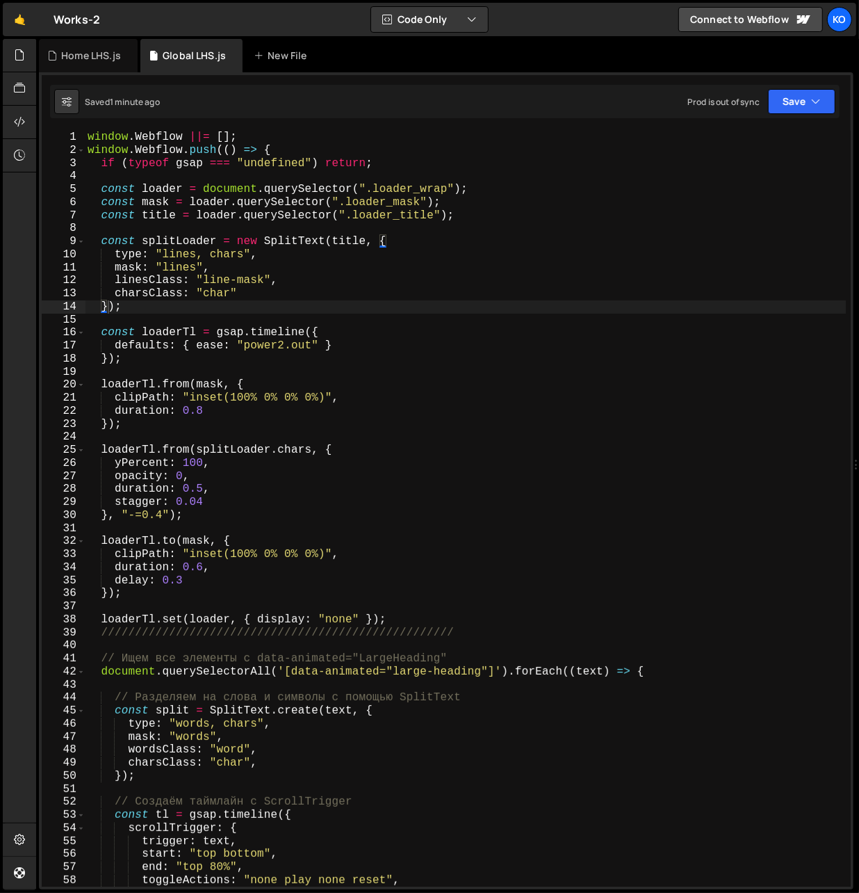
click at [281, 348] on div "window . Webflow ||= [ ] ; window . Webflow . push (( ) => { if ( typeof gsap =…" at bounding box center [466, 522] width 762 height 782
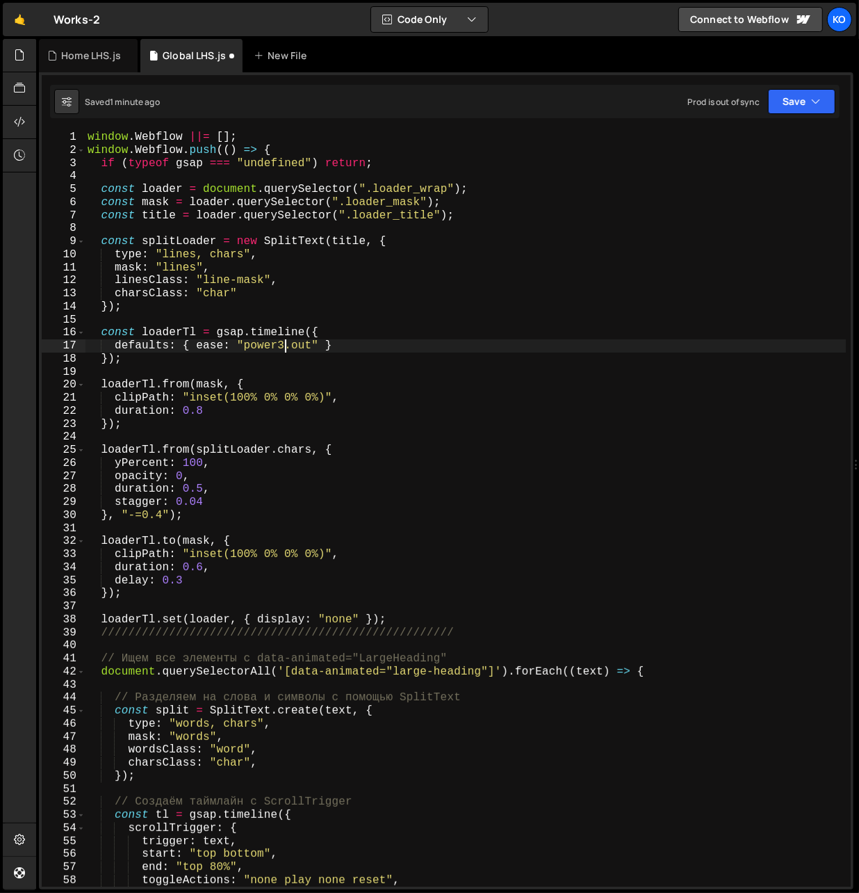
scroll to position [0, 12]
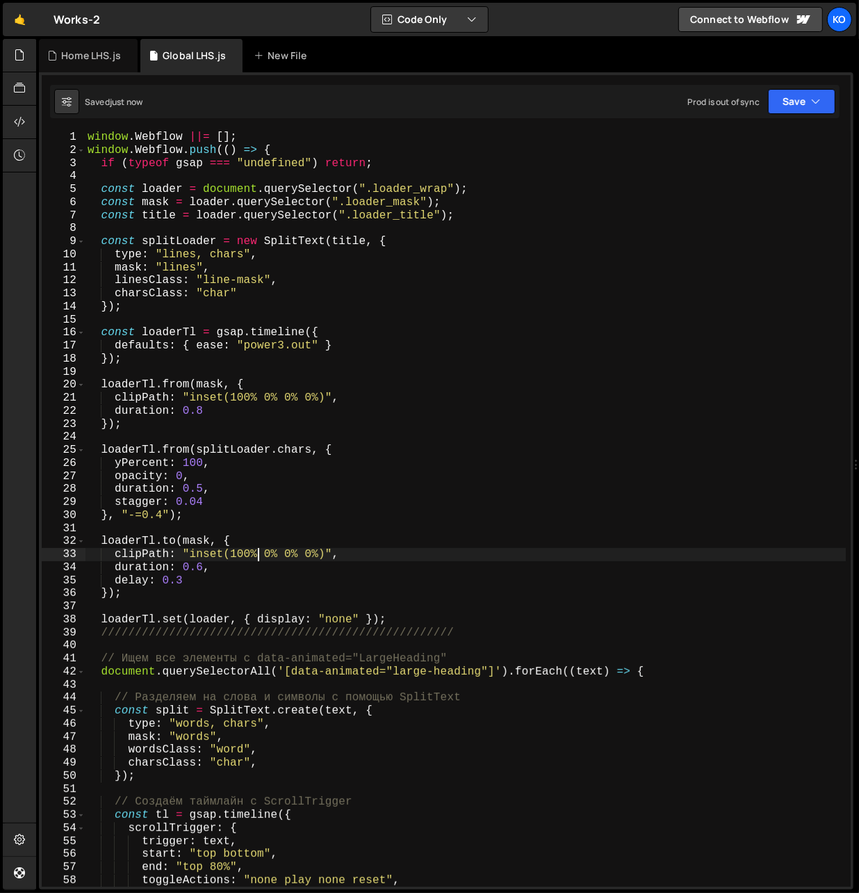
click at [255, 556] on div "window . Webflow ||= [ ] ; window . Webflow . push (( ) => { if ( typeof gsap =…" at bounding box center [466, 522] width 762 height 782
click at [272, 560] on div "window . Webflow ||= [ ] ; window . Webflow . push (( ) => { if ( typeof gsap =…" at bounding box center [466, 522] width 762 height 782
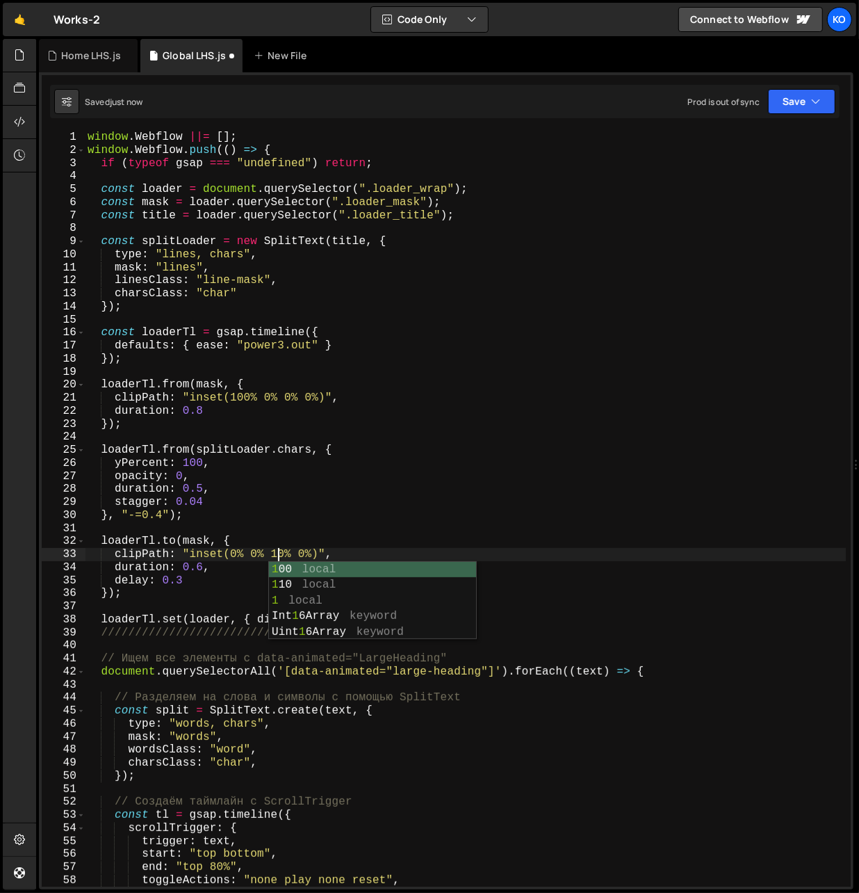
scroll to position [0, 12]
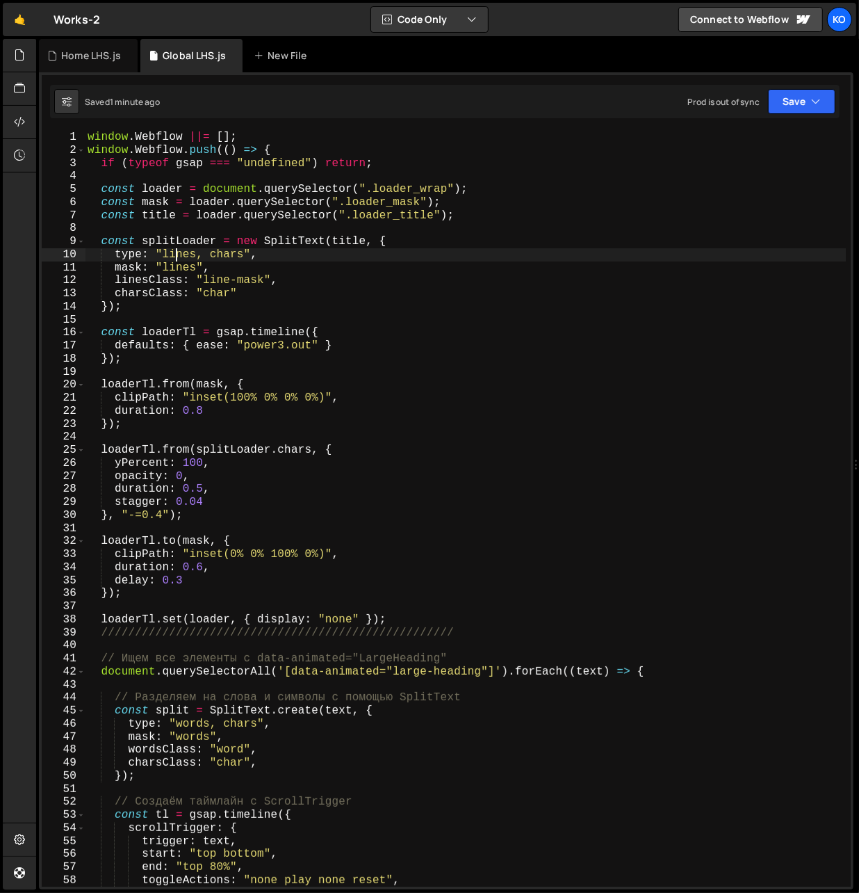
click at [179, 256] on div "window . Webflow ||= [ ] ; window . Webflow . push (( ) => { if ( typeof gsap =…" at bounding box center [466, 522] width 762 height 782
click at [218, 298] on div "window . Webflow ||= [ ] ; window . Webflow . push (( ) => { if ( typeof gsap =…" at bounding box center [466, 522] width 762 height 782
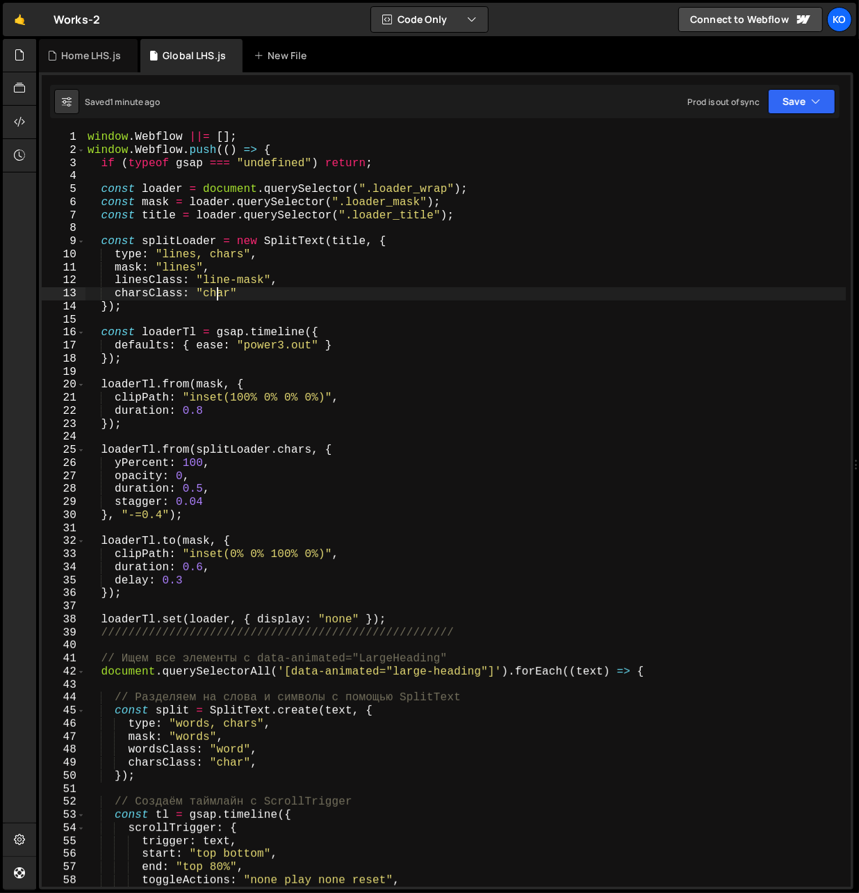
scroll to position [0, 8]
click at [218, 298] on div "window . Webflow ||= [ ] ; window . Webflow . push (( ) => { if ( typeof gsap =…" at bounding box center [466, 522] width 762 height 782
paste textarea "lines"
click at [267, 300] on div "window . Webflow ||= [ ] ; window . Webflow . push (( ) => { if ( typeof gsap =…" at bounding box center [466, 522] width 762 height 782
click at [229, 307] on div "window . Webflow ||= [ ] ; window . Webflow . push (( ) => { if ( typeof gsap =…" at bounding box center [465, 522] width 761 height 782
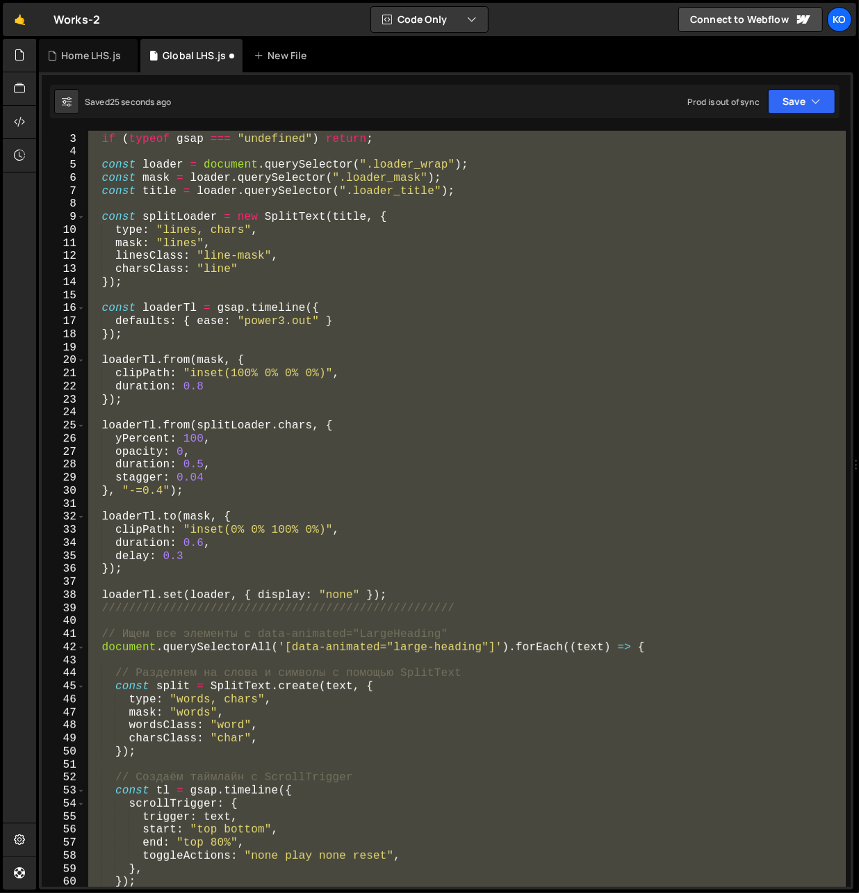
scroll to position [0, 0]
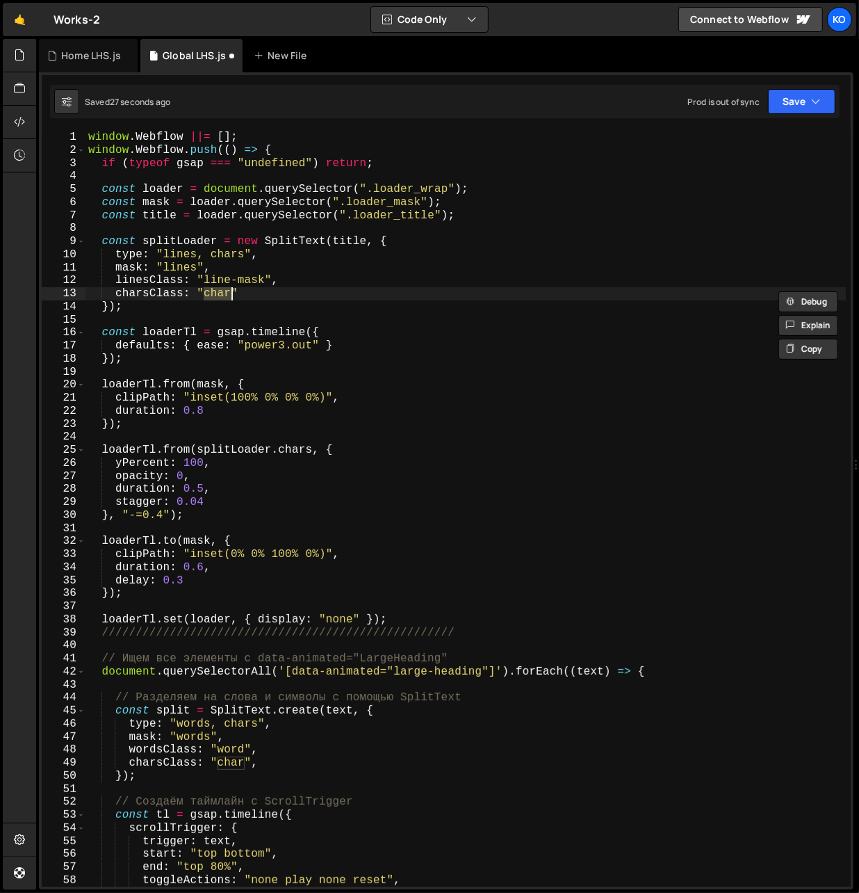
click at [261, 309] on div "window . Webflow ||= [ ] ; window . Webflow . push (( ) => { if ( typeof gsap =…" at bounding box center [465, 522] width 761 height 782
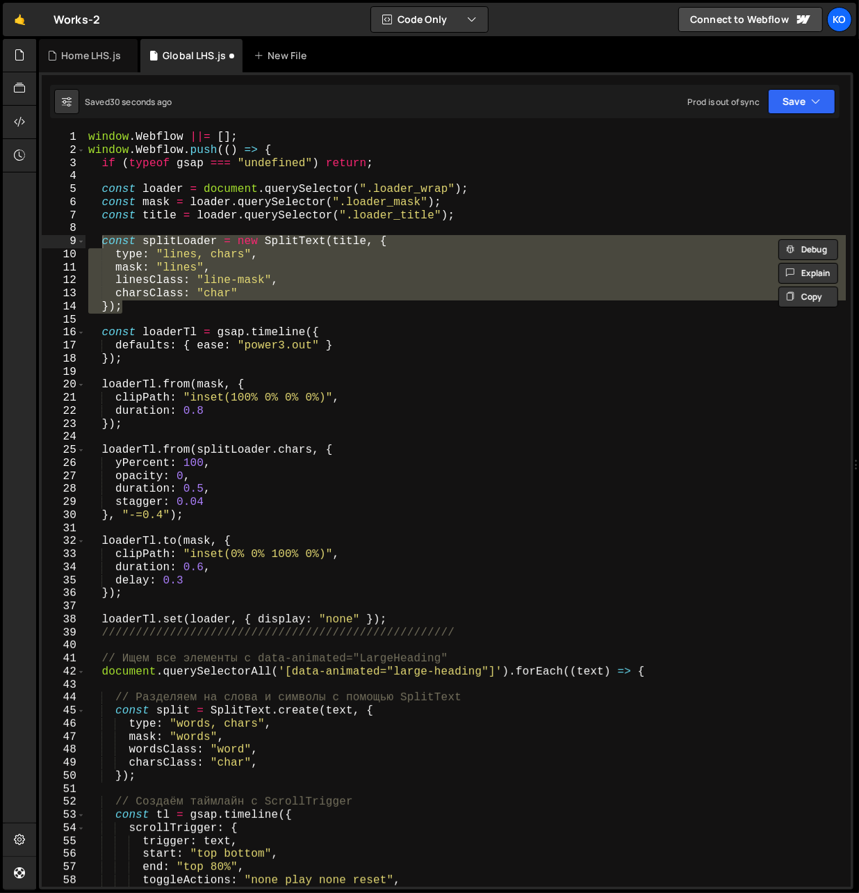
drag, startPoint x: 129, startPoint y: 305, endPoint x: 101, endPoint y: 246, distance: 65.6
click at [101, 246] on div "window . Webflow ||= [ ] ; window . Webflow . push (( ) => { if ( typeof gsap =…" at bounding box center [465, 522] width 761 height 782
paste textarea "});"
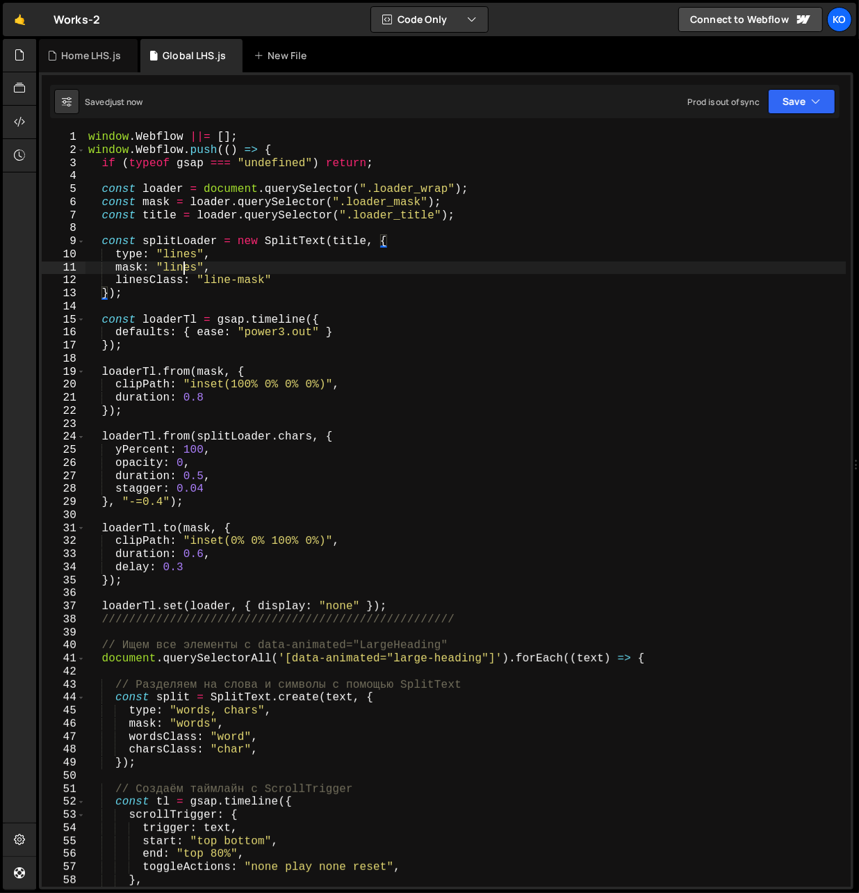
click at [181, 269] on div "window . Webflow ||= [ ] ; window . Webflow . push (( ) => { if ( typeof gsap =…" at bounding box center [465, 522] width 761 height 782
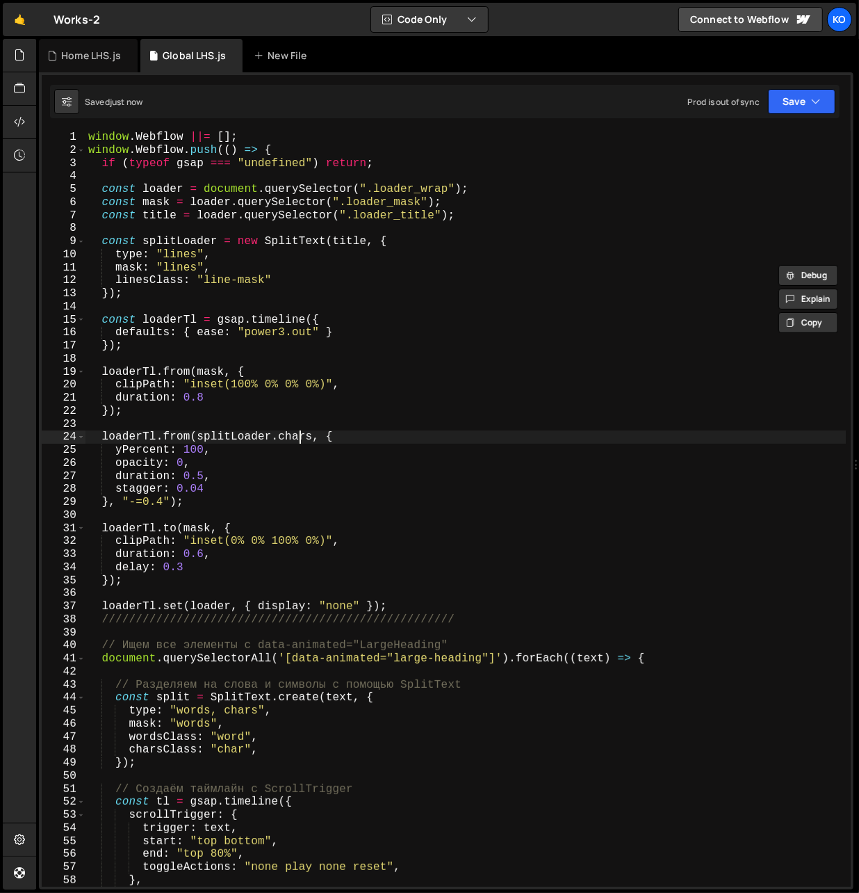
click at [298, 431] on div "window . Webflow ||= [ ] ; window . Webflow . push (( ) => { if ( typeof gsap =…" at bounding box center [465, 522] width 761 height 782
paste textarea "line"
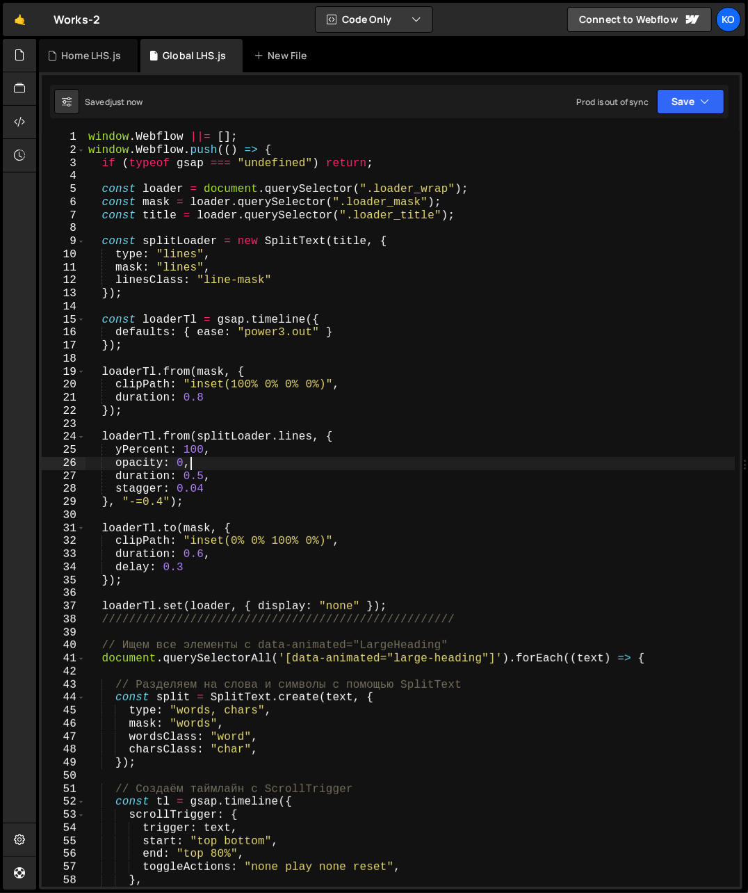
click at [288, 468] on div "window . Webflow ||= [ ] ; window . Webflow . push (( ) => { if ( typeof gsap =…" at bounding box center [410, 522] width 650 height 782
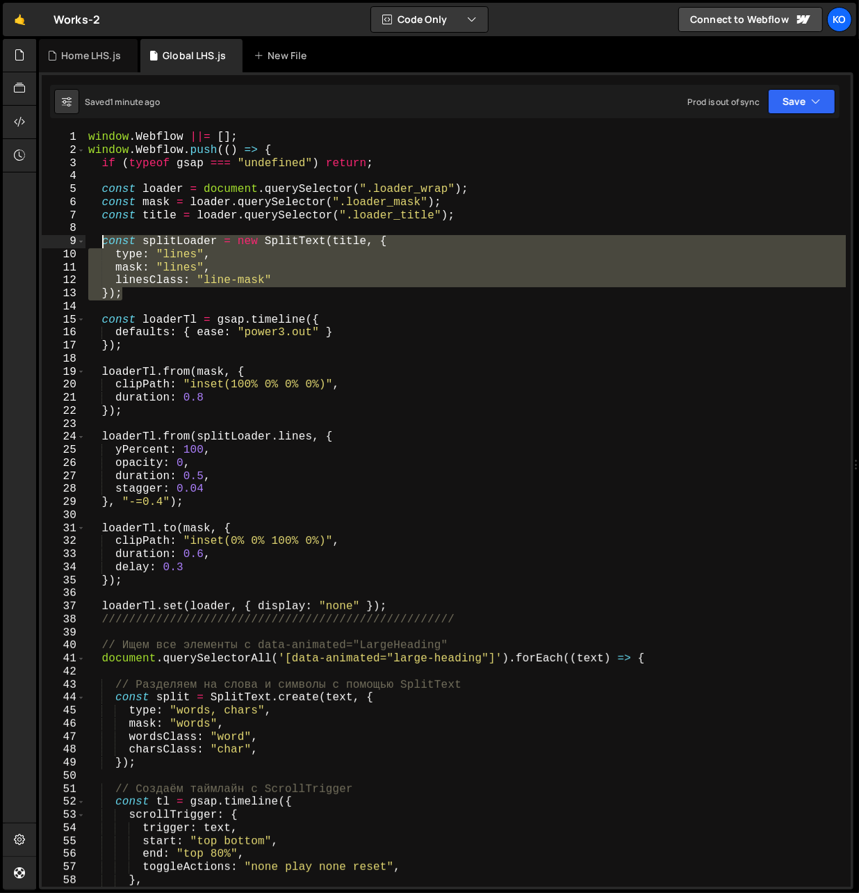
drag, startPoint x: 136, startPoint y: 299, endPoint x: 103, endPoint y: 243, distance: 64.8
click at [103, 243] on div "window . Webflow ||= [ ] ; window . Webflow . push (( ) => { if ( typeof gsap =…" at bounding box center [465, 522] width 761 height 782
paste textarea "});"
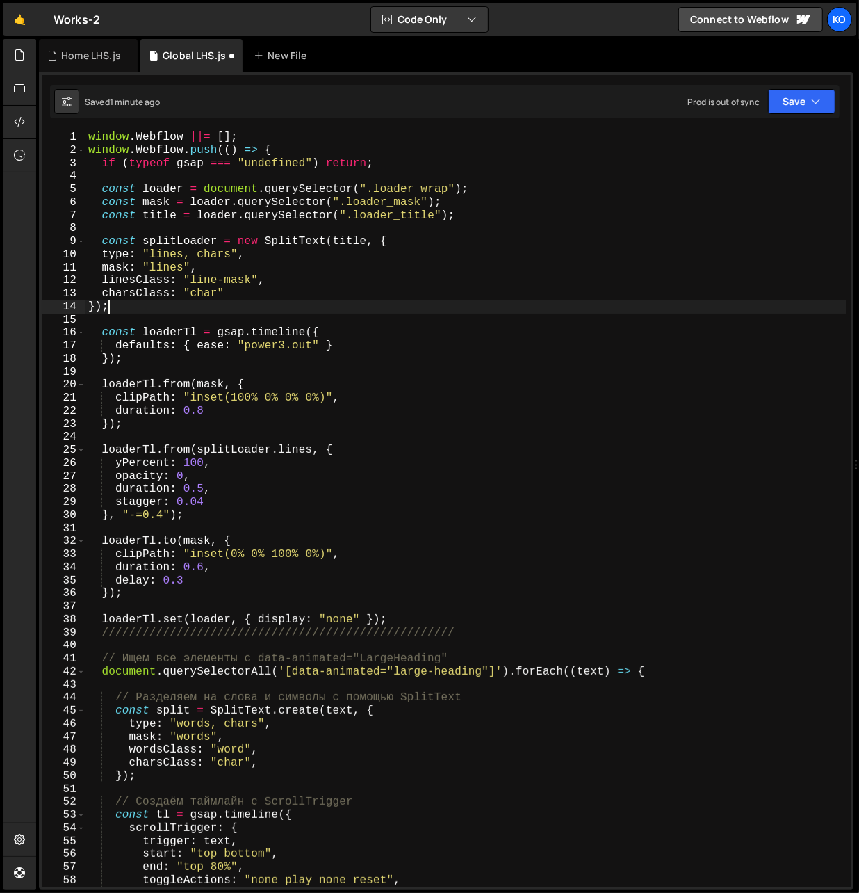
click at [205, 297] on div "window . Webflow ||= [ ] ; window . Webflow . push (( ) => { if ( typeof gsap =…" at bounding box center [465, 522] width 761 height 782
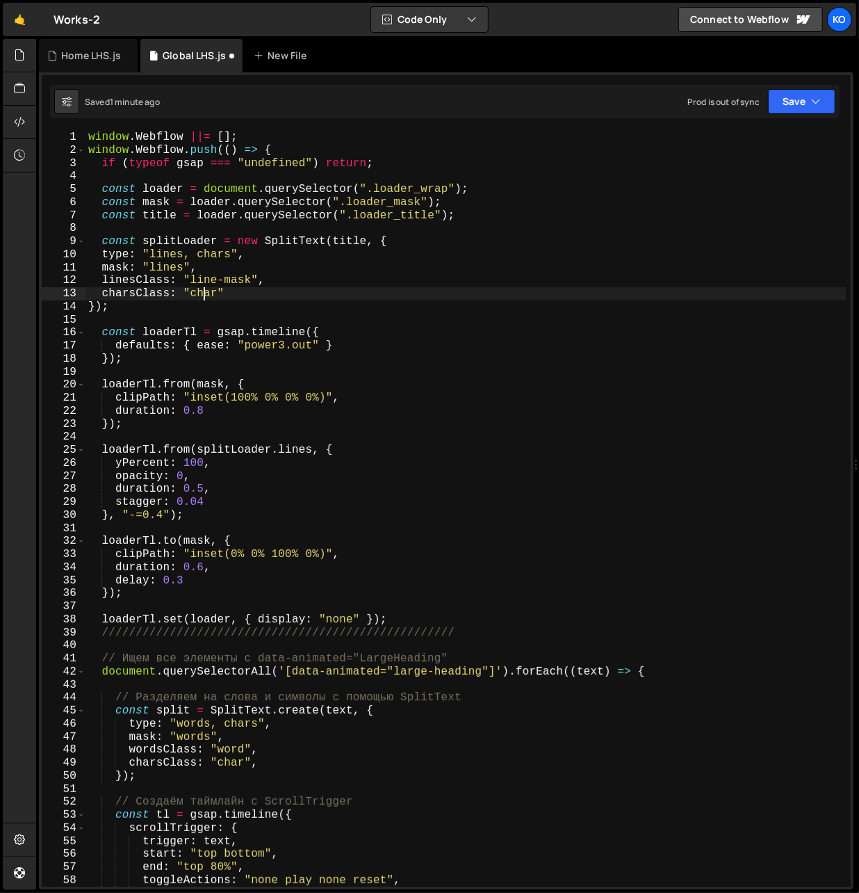
click at [205, 297] on div "window . Webflow ||= [ ] ; window . Webflow . push (( ) => { if ( typeof gsap =…" at bounding box center [465, 522] width 761 height 782
click at [209, 256] on div "window . Webflow ||= [ ] ; window . Webflow . push (( ) => { if ( typeof gsap =…" at bounding box center [465, 522] width 761 height 782
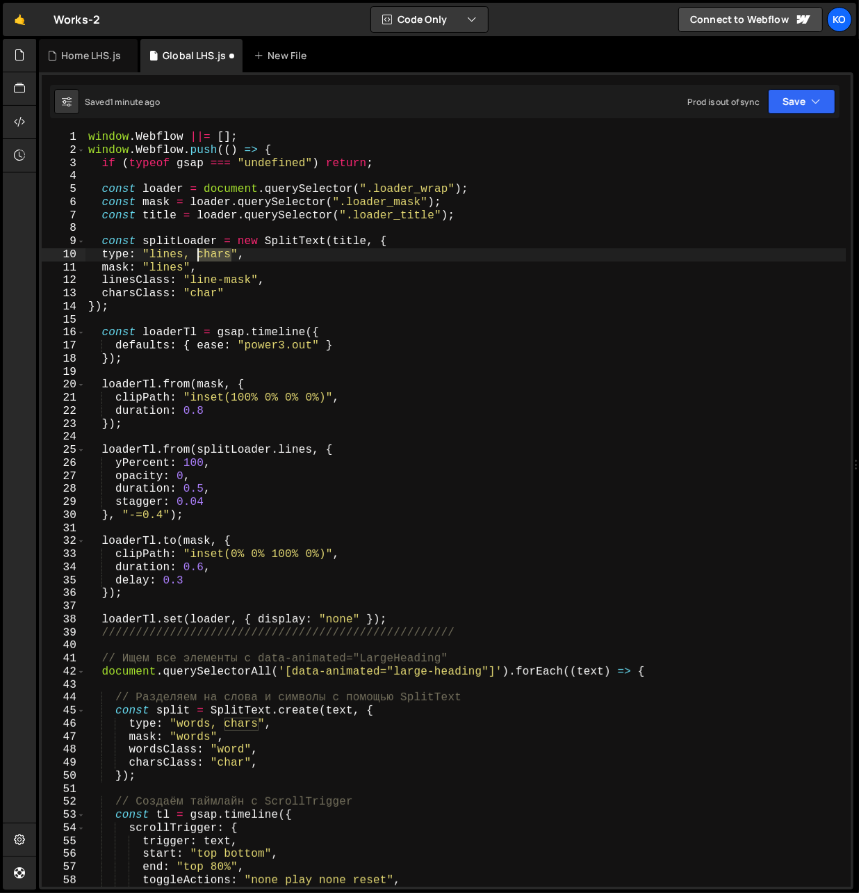
click at [209, 256] on div "window . Webflow ||= [ ] ; window . Webflow . push (( ) => { if ( typeof gsap =…" at bounding box center [465, 522] width 761 height 782
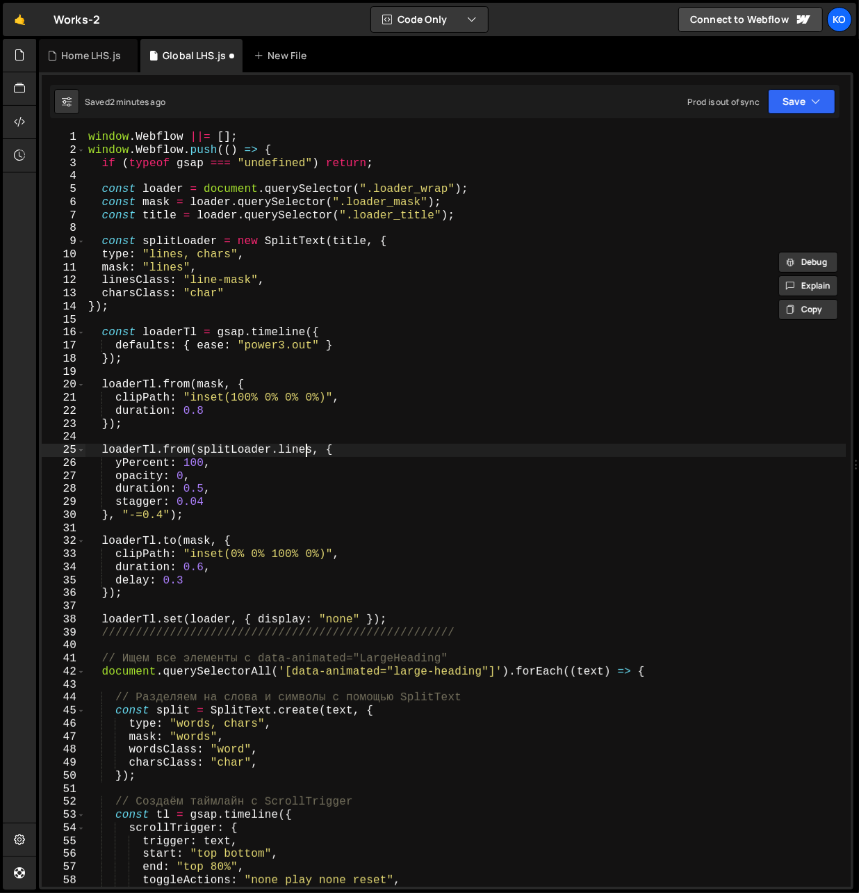
click at [304, 452] on div "window . Webflow ||= [ ] ; window . Webflow . push (( ) => { if ( typeof gsap =…" at bounding box center [465, 522] width 761 height 782
paste textarea "char"
click at [188, 491] on div "window . Webflow ||= [ ] ; window . Webflow . push (( ) => { if ( typeof gsap =…" at bounding box center [465, 522] width 761 height 782
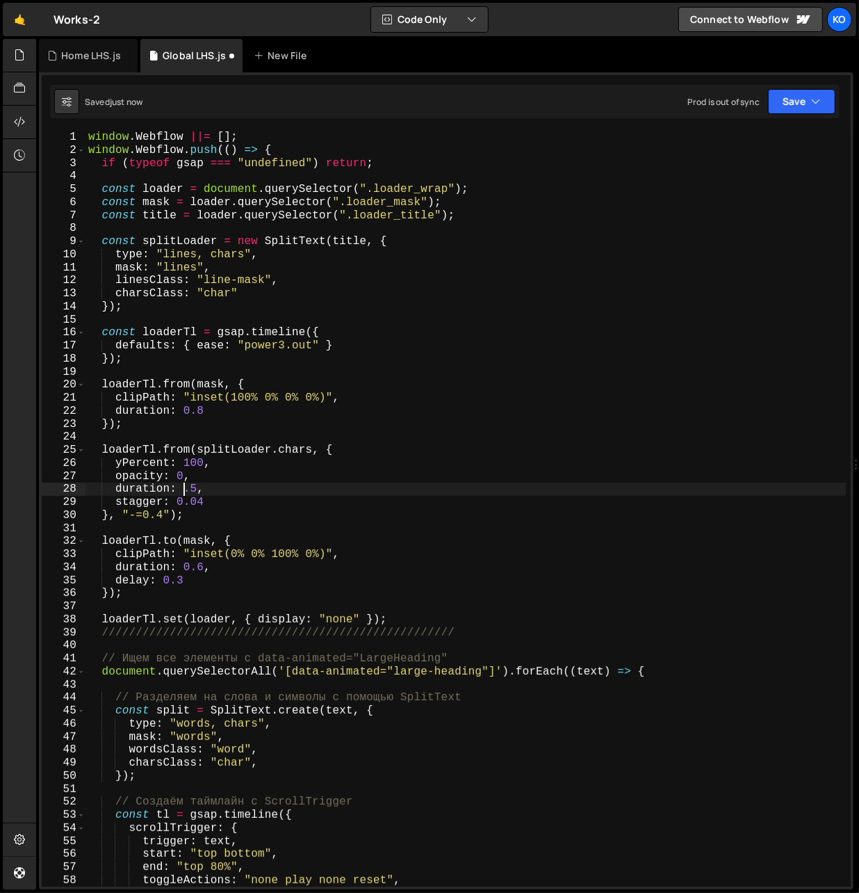
scroll to position [0, 6]
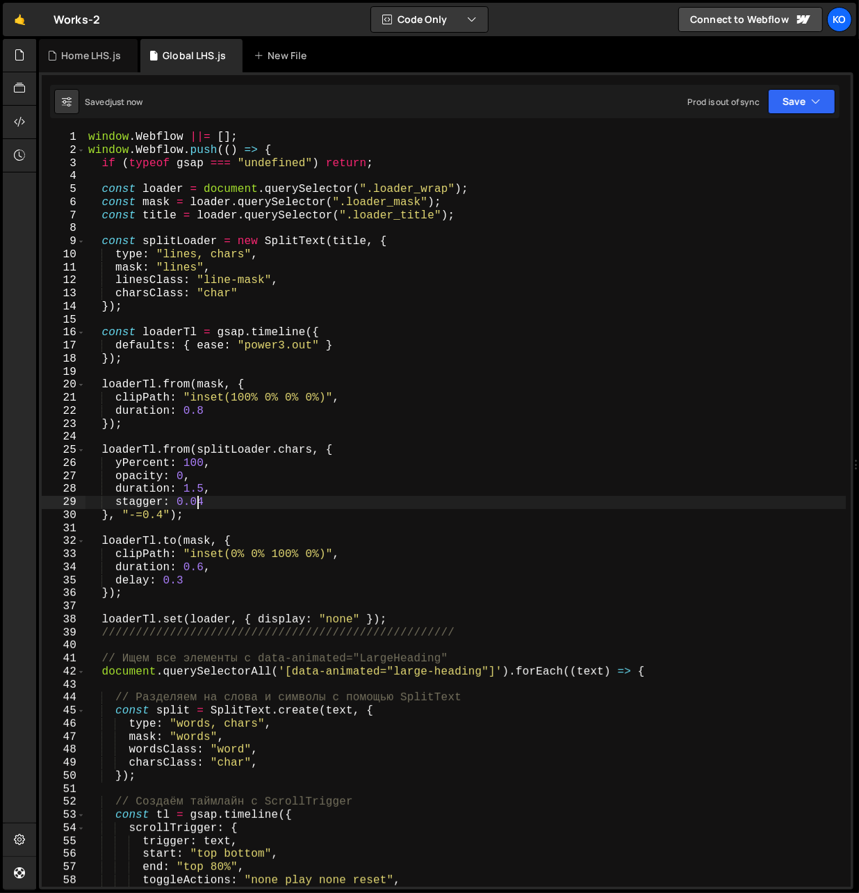
click at [197, 505] on div "window . Webflow ||= [ ] ; window . Webflow . push (( ) => { if ( typeof gsap =…" at bounding box center [465, 522] width 761 height 782
click at [182, 479] on div "window . Webflow ||= [ ] ; window . Webflow . push (( ) => { if ( typeof gsap =…" at bounding box center [465, 522] width 761 height 782
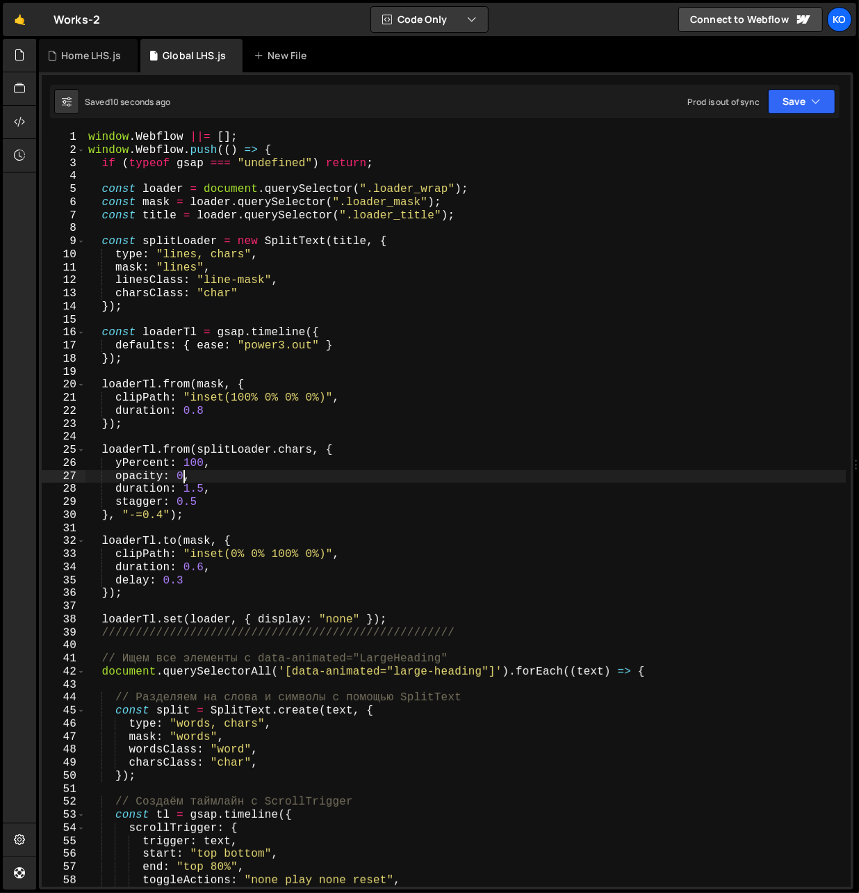
scroll to position [0, 5]
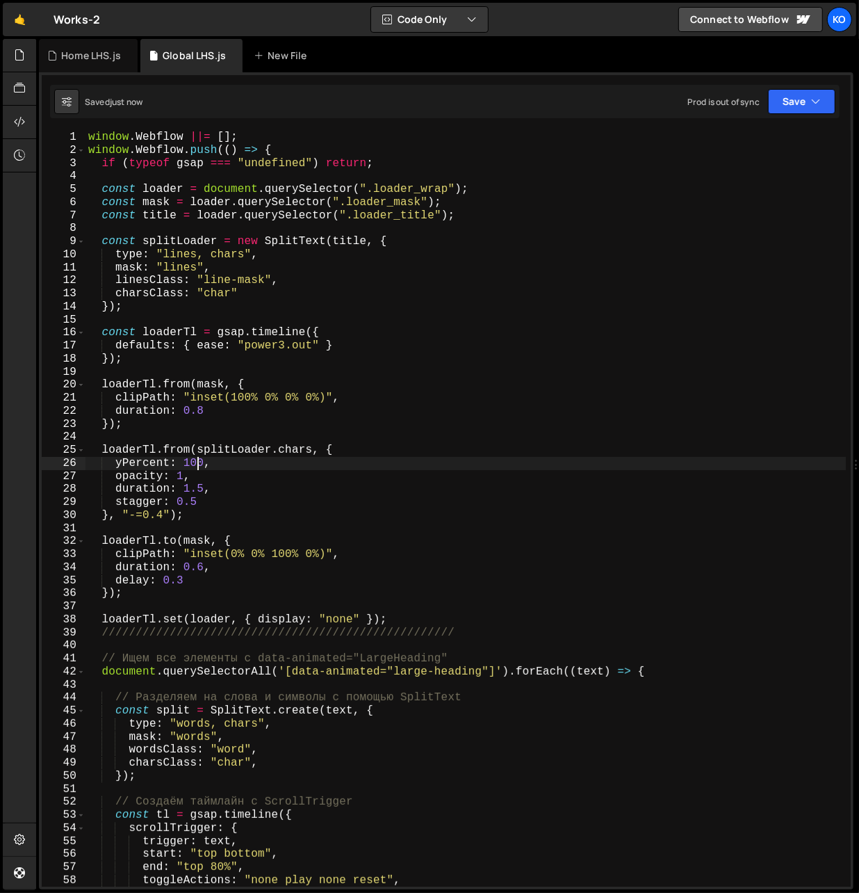
click at [195, 467] on div "window . Webflow ||= [ ] ; window . Webflow . push (( ) => { if ( typeof gsap =…" at bounding box center [465, 522] width 761 height 782
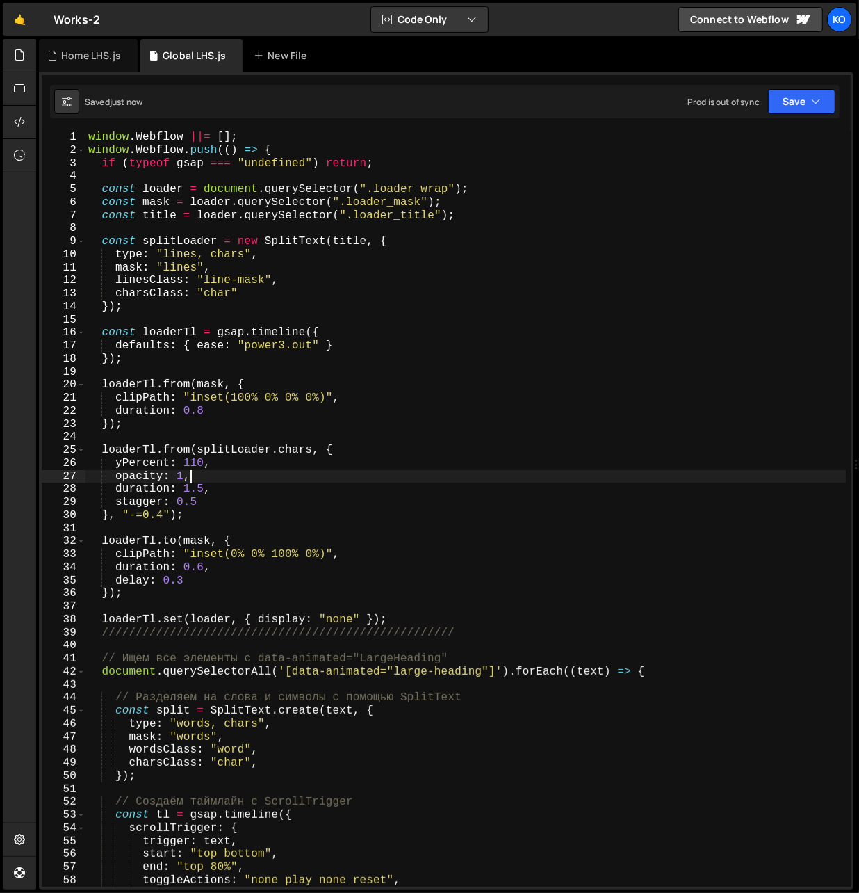
click at [189, 479] on div "window . Webflow ||= [ ] ; window . Webflow . push (( ) => { if ( typeof gsap =…" at bounding box center [465, 522] width 761 height 782
click at [222, 464] on div "window . Webflow ||= [ ] ; window . Webflow . push (( ) => { if ( typeof gsap =…" at bounding box center [465, 522] width 761 height 782
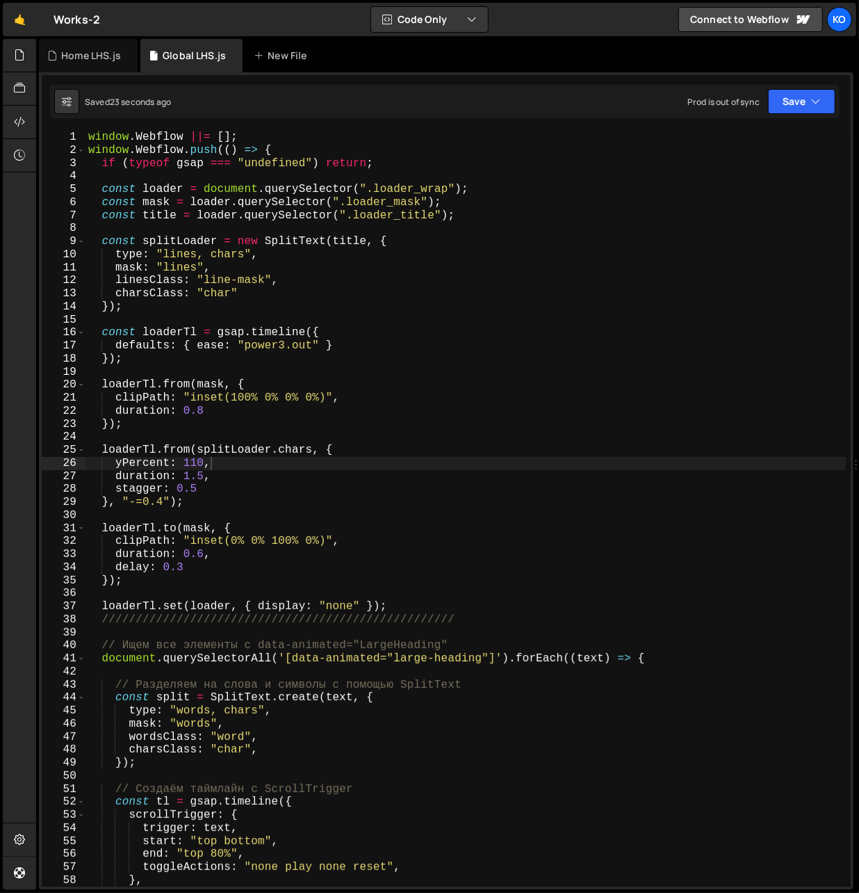
click at [202, 255] on div "window . Webflow ||= [ ] ; window . Webflow . push (( ) => { if ( typeof gsap =…" at bounding box center [465, 522] width 761 height 782
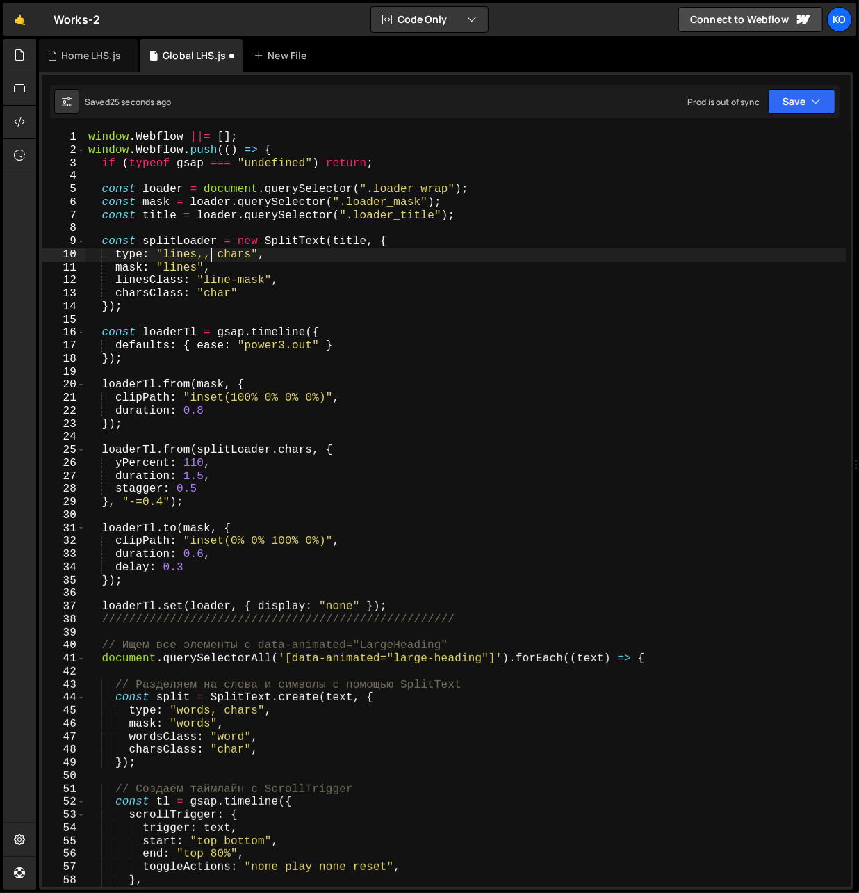
scroll to position [0, 7]
paste textarea "words"
click at [230, 253] on div "window . Webflow ||= [ ] ; window . Webflow . push (( ) => { if ( typeof gsap =…" at bounding box center [465, 522] width 761 height 782
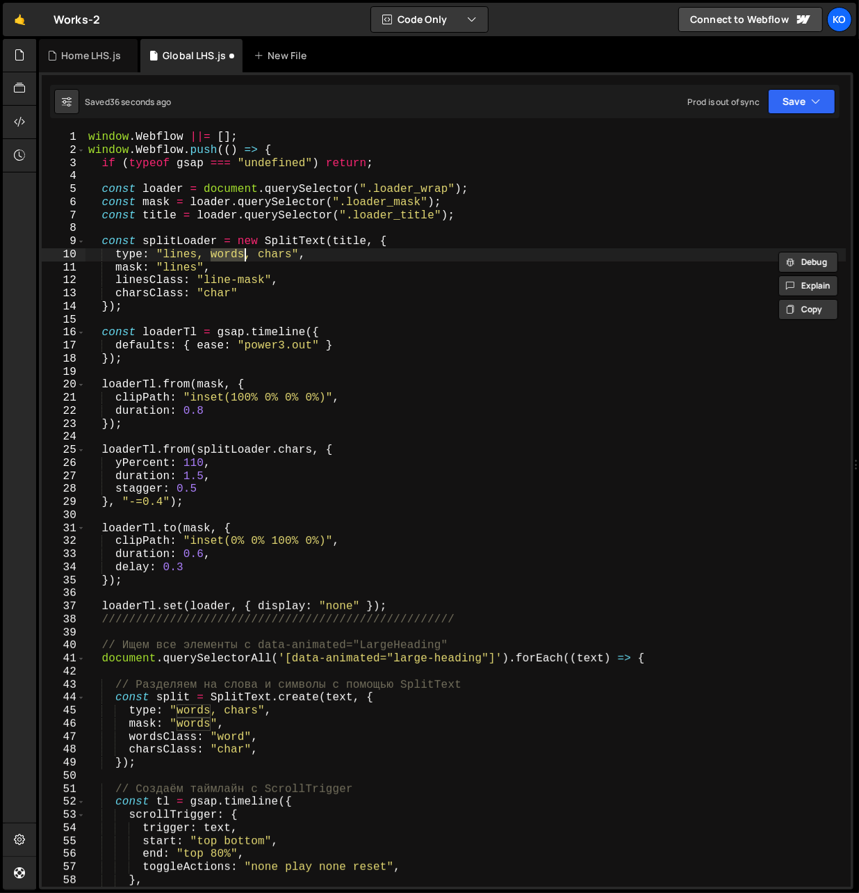
click at [212, 293] on div "window . Webflow ||= [ ] ; window . Webflow . push (( ) => { if ( typeof gsap =…" at bounding box center [465, 522] width 761 height 782
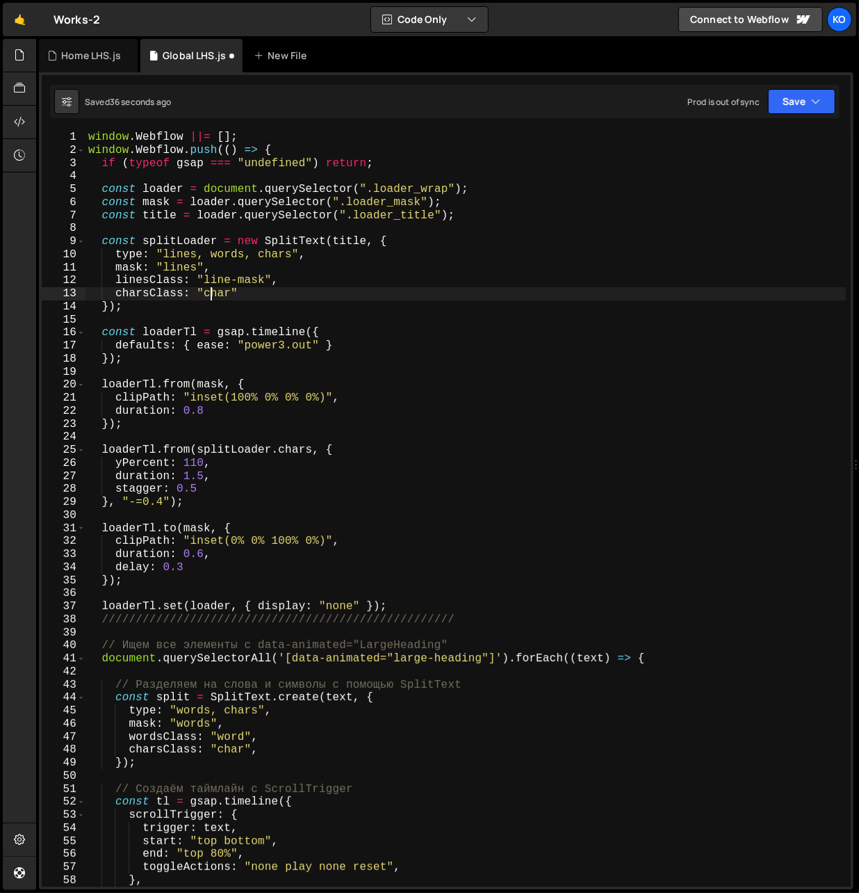
scroll to position [0, 8]
click at [212, 293] on div "window . Webflow ||= [ ] ; window . Webflow . push (( ) => { if ( typeof gsap =…" at bounding box center [465, 522] width 761 height 782
paste textarea "words"
click at [298, 453] on div "window . Webflow ||= [ ] ; window . Webflow . push (( ) => { if ( typeof gsap =…" at bounding box center [465, 522] width 761 height 782
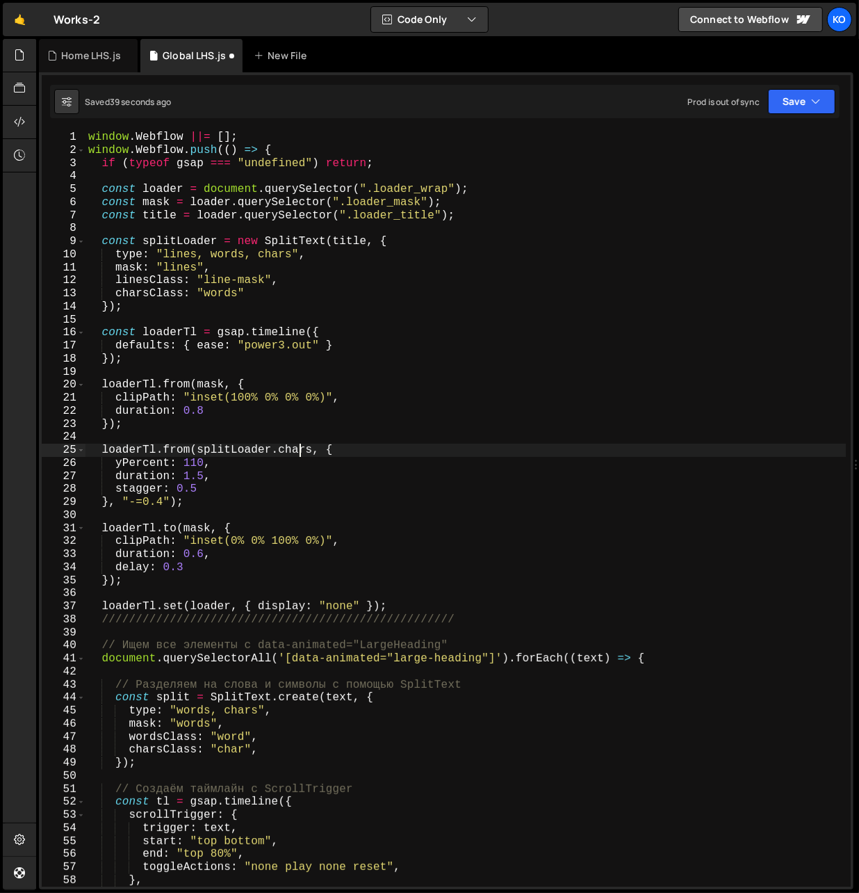
click at [298, 453] on div "window . Webflow ||= [ ] ; window . Webflow . push (( ) => { if ( typeof gsap =…" at bounding box center [465, 522] width 761 height 782
paste textarea "word"
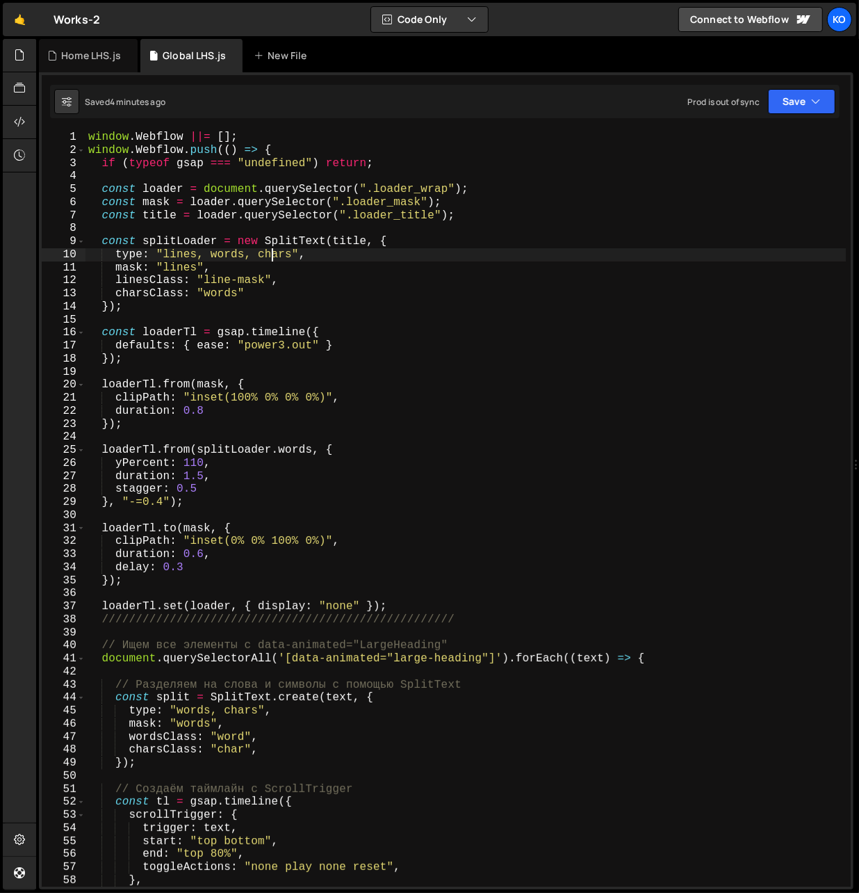
click at [269, 257] on div "window . Webflow ||= [ ] ; window . Webflow . push (( ) => { if ( typeof gsap =…" at bounding box center [465, 522] width 761 height 782
click at [218, 295] on div "window . Webflow ||= [ ] ; window . Webflow . push (( ) => { if ( typeof gsap =…" at bounding box center [465, 522] width 761 height 782
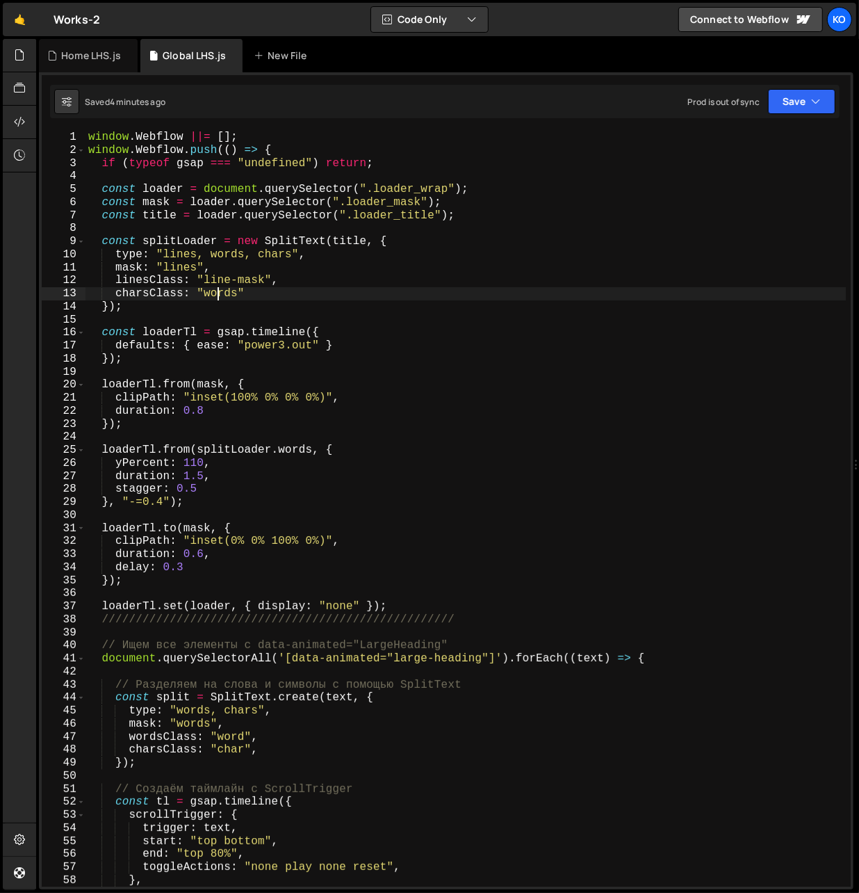
click at [218, 295] on div "window . Webflow ||= [ ] ; window . Webflow . push (( ) => { if ( typeof gsap =…" at bounding box center [465, 522] width 761 height 782
paste textarea "char"
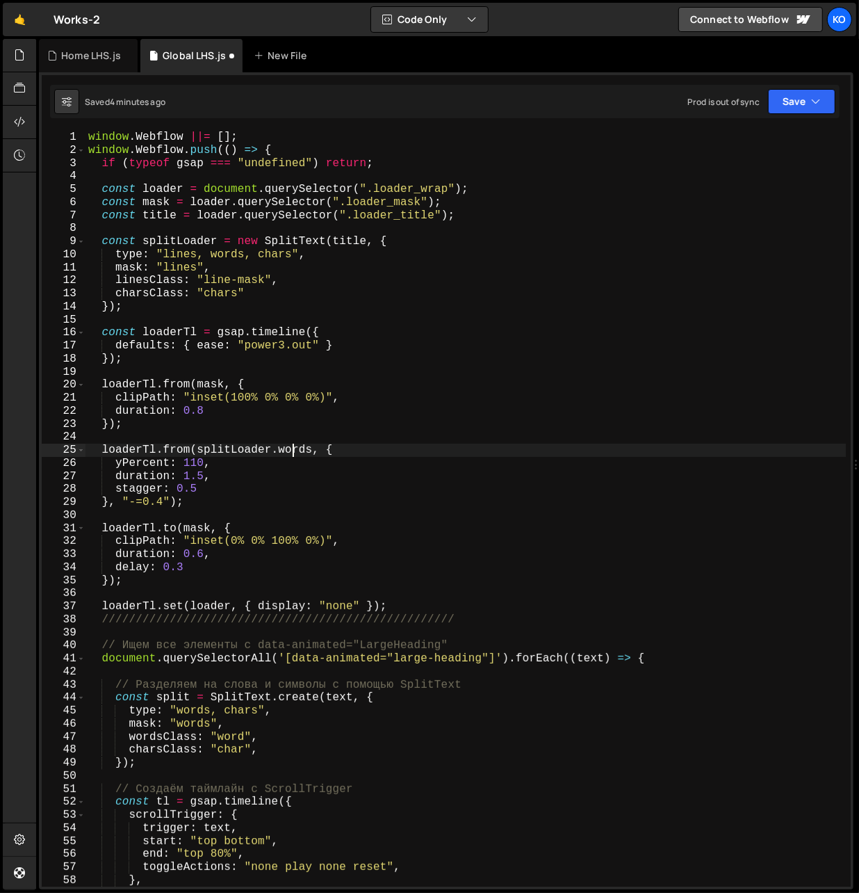
click at [294, 449] on div "window . Webflow ||= [ ] ; window . Webflow . push (( ) => { if ( typeof gsap =…" at bounding box center [465, 522] width 761 height 782
paste textarea "char"
click at [191, 491] on div "window . Webflow ||= [ ] ; window . Webflow . push (( ) => { if ( typeof gsap =…" at bounding box center [465, 522] width 761 height 782
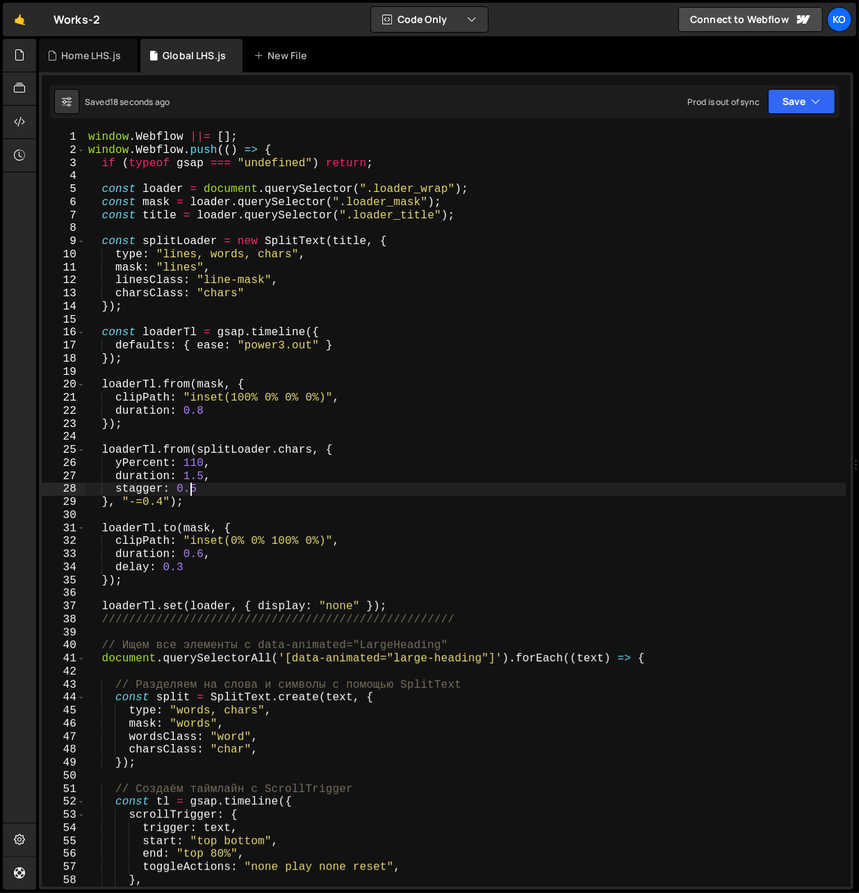
scroll to position [0, 6]
click at [202, 476] on div "window . Webflow ||= [ ] ; window . Webflow . push (( ) => { if ( typeof gsap =…" at bounding box center [465, 522] width 761 height 782
click at [196, 495] on div "window . Webflow ||= [ ] ; window . Webflow . push (( ) => { if ( typeof gsap =…" at bounding box center [465, 522] width 761 height 782
click at [204, 494] on div "window . Webflow ||= [ ] ; window . Webflow . push (( ) => { if ( typeof gsap =…" at bounding box center [465, 522] width 761 height 782
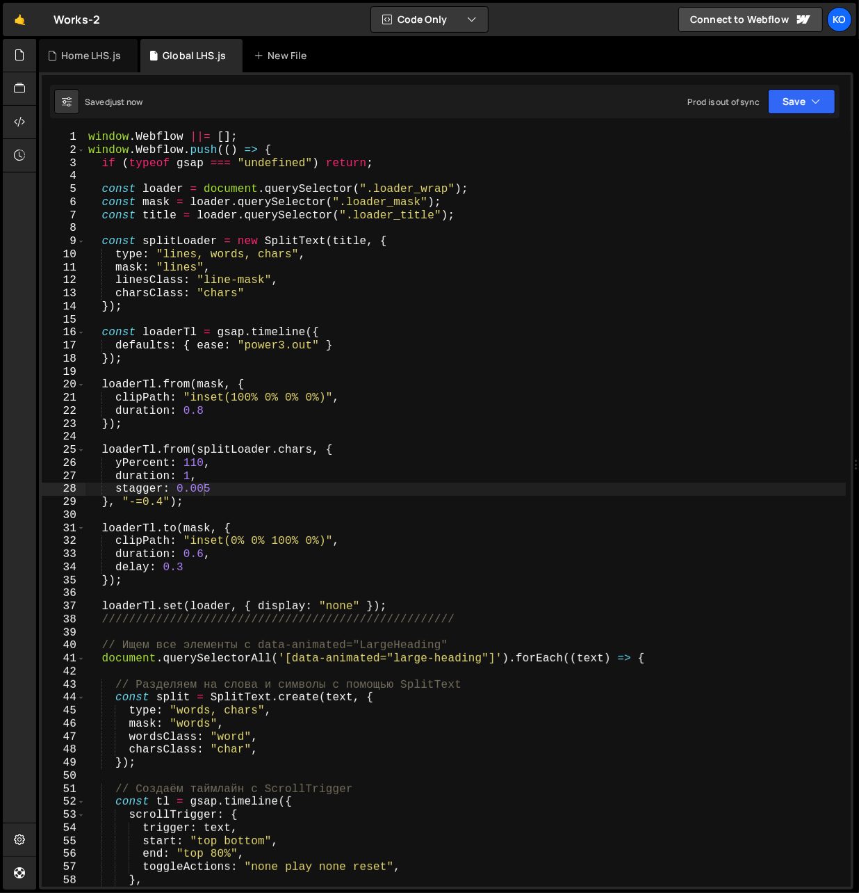
click at [203, 491] on div "window . Webflow ||= [ ] ; window . Webflow . push (( ) => { if ( typeof gsap =…" at bounding box center [465, 522] width 761 height 782
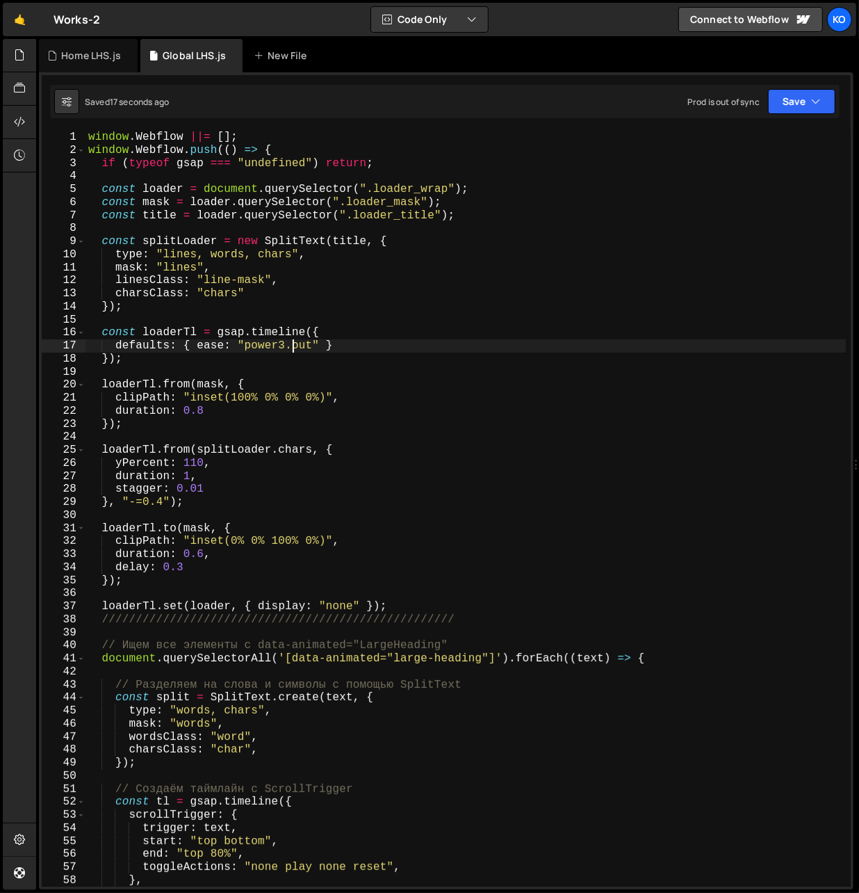
click at [293, 350] on div "window . Webflow ||= [ ] ; window . Webflow . push (( ) => { if ( typeof gsap =…" at bounding box center [465, 522] width 761 height 782
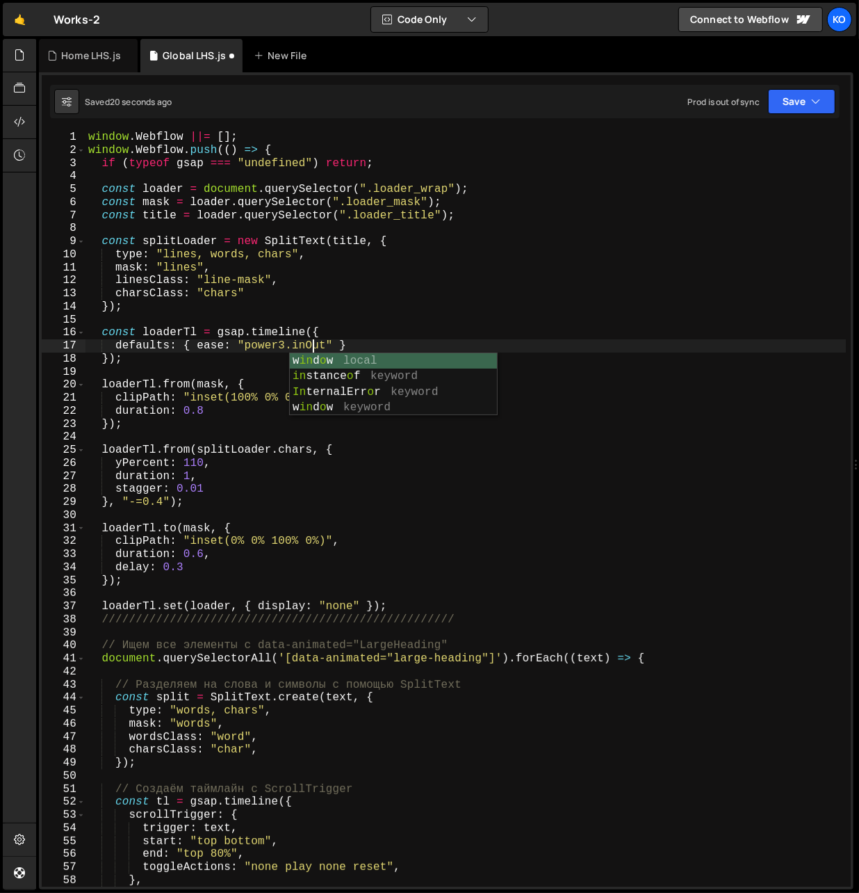
scroll to position [0, 14]
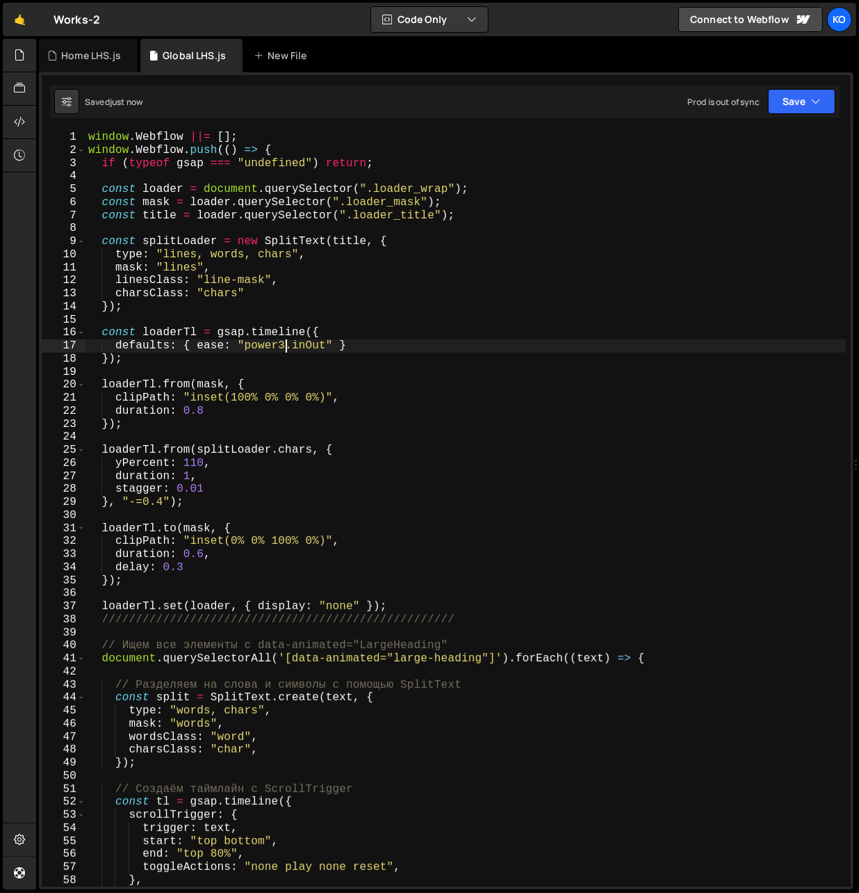
click at [284, 350] on div "window . Webflow ||= [ ] ; window . Webflow . push (( ) => { if ( typeof gsap =…" at bounding box center [465, 522] width 761 height 782
click at [283, 350] on div "window . Webflow ||= [ ] ; window . Webflow . push (( ) => { if ( typeof gsap =…" at bounding box center [465, 522] width 761 height 782
click at [286, 353] on div "window . Webflow ||= [ ] ; window . Webflow . push (( ) => { if ( typeof gsap =…" at bounding box center [465, 522] width 761 height 782
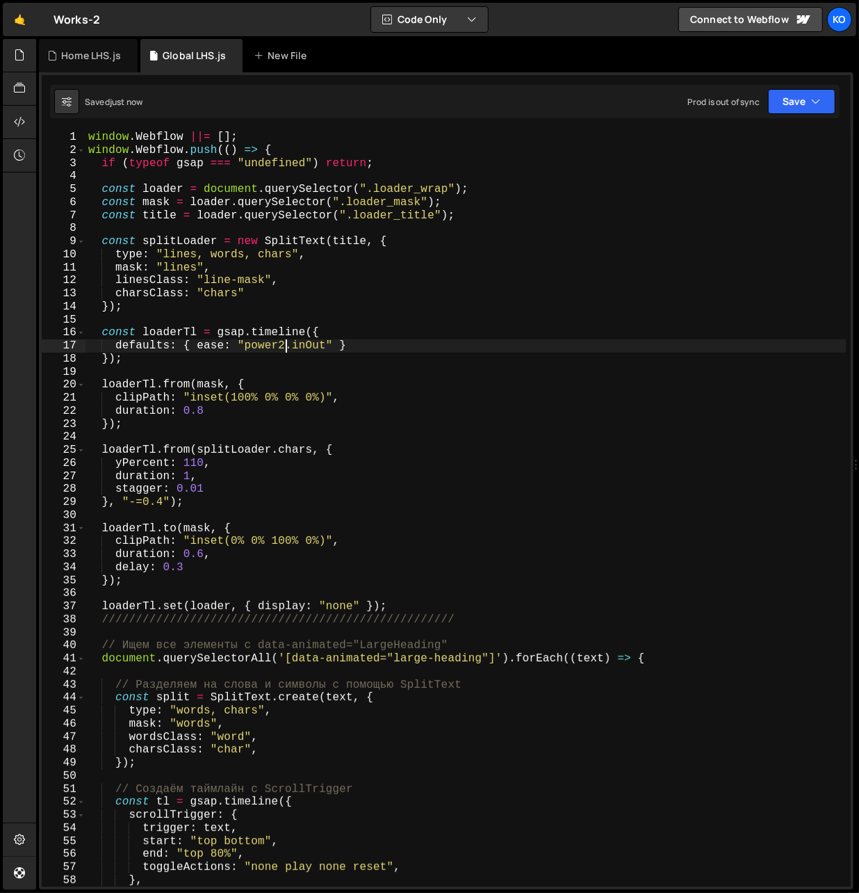
click at [284, 348] on div "window . Webflow ||= [ ] ; window . Webflow . push (( ) => { if ( typeof gsap =…" at bounding box center [465, 522] width 761 height 782
click at [286, 350] on div "window . Webflow ||= [ ] ; window . Webflow . push (( ) => { if ( typeof gsap =…" at bounding box center [465, 522] width 761 height 782
click at [284, 349] on div "window . Webflow ||= [ ] ; window . Webflow . push (( ) => { if ( typeof gsap =…" at bounding box center [465, 522] width 761 height 782
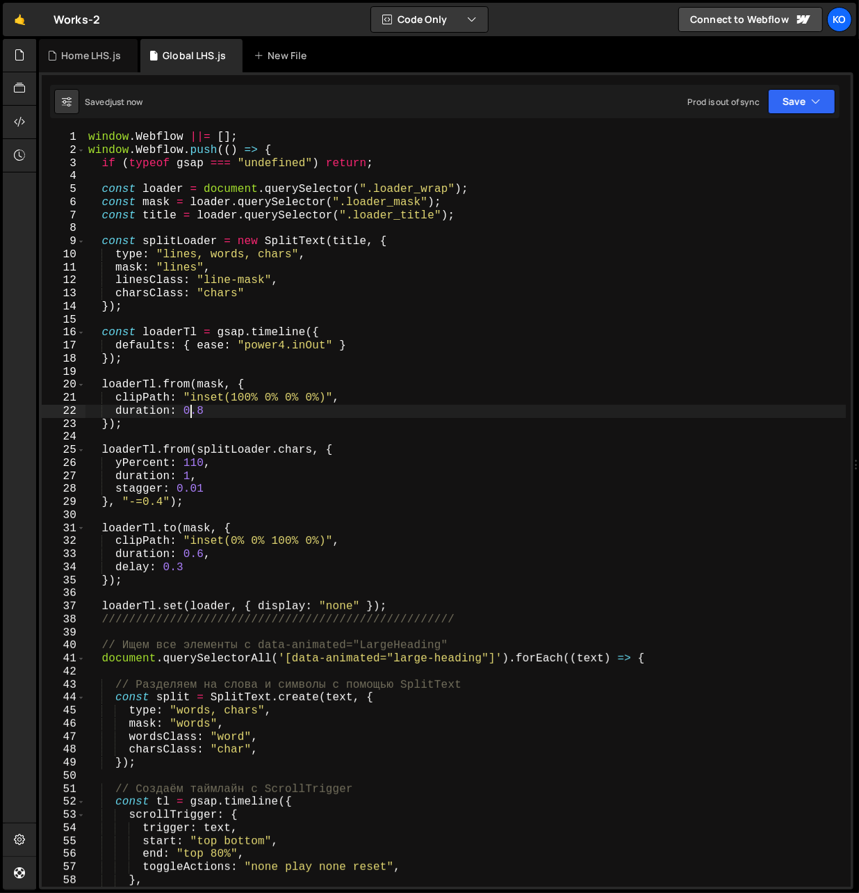
click at [188, 416] on div "window . Webflow ||= [ ] ; window . Webflow . push (( ) => { if ( typeof gsap =…" at bounding box center [465, 522] width 761 height 782
click at [188, 559] on div "window . Webflow ||= [ ] ; window . Webflow . push (( ) => { if ( typeof gsap =…" at bounding box center [465, 522] width 761 height 782
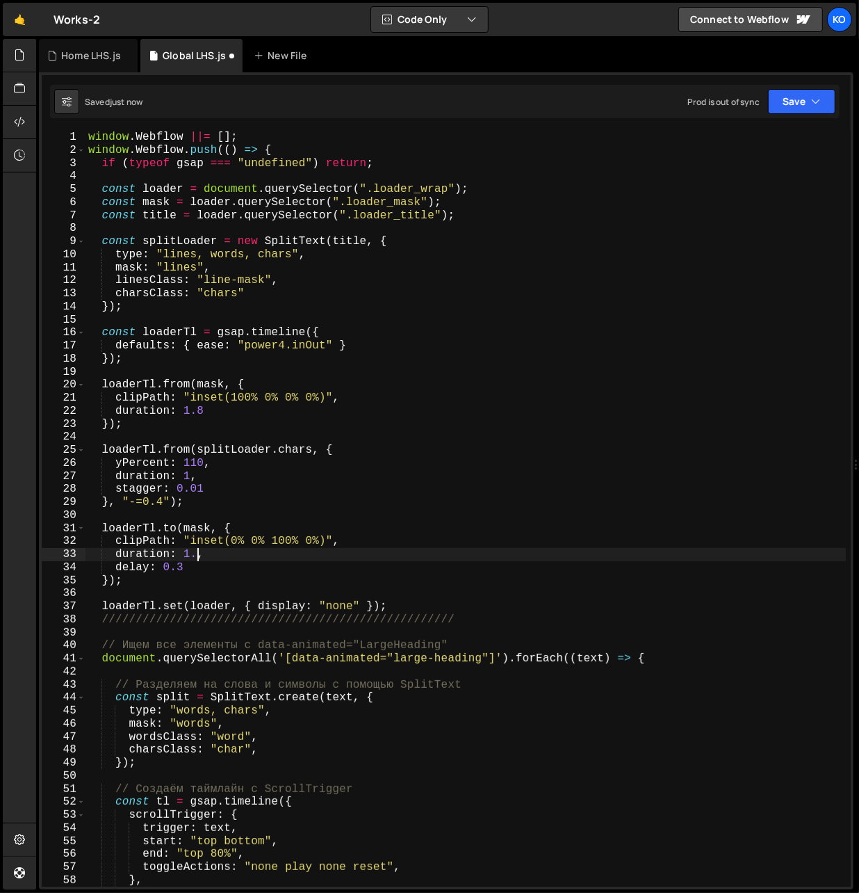
scroll to position [0, 6]
click at [190, 481] on div "window . Webflow ||= [ ] ; window . Webflow . push (( ) => { if ( typeof gsap =…" at bounding box center [465, 522] width 761 height 782
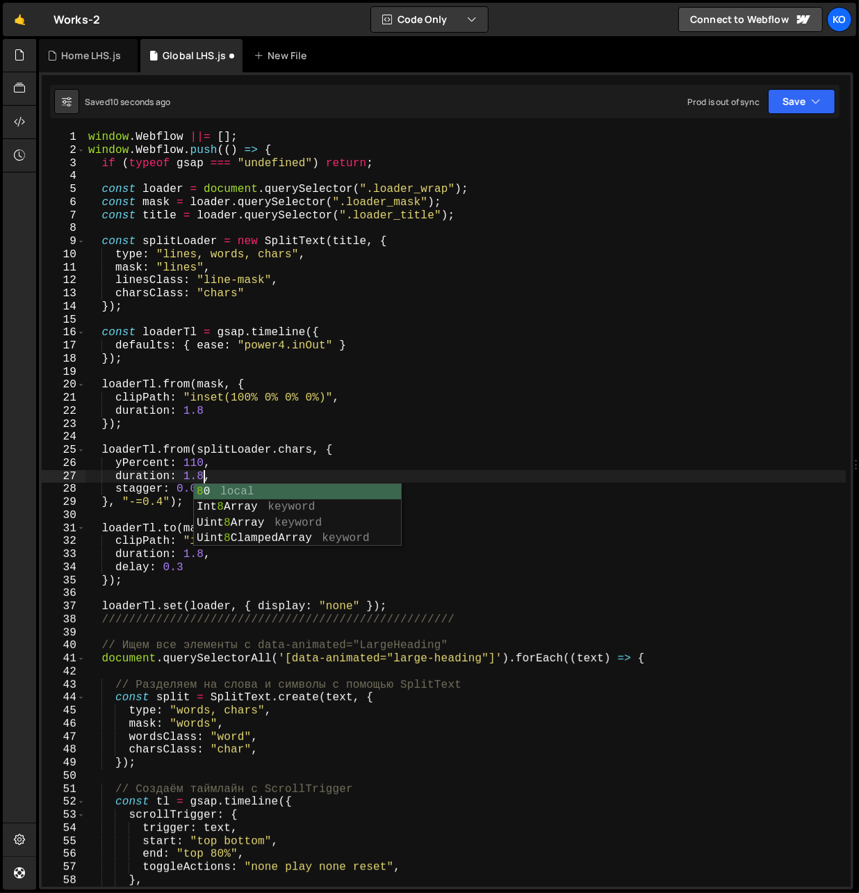
click at [224, 462] on div "window . Webflow ||= [ ] ; window . Webflow . push (( ) => { if ( typeof gsap =…" at bounding box center [465, 522] width 761 height 782
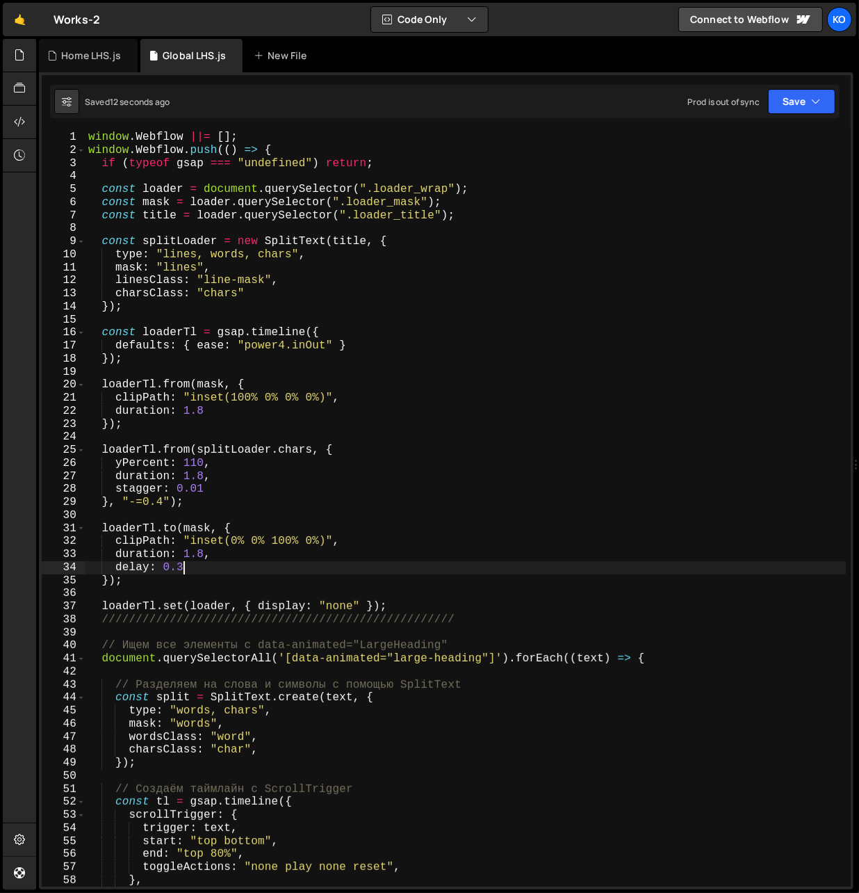
click at [181, 570] on div "window . Webflow ||= [ ] ; window . Webflow . push (( ) => { if ( typeof gsap =…" at bounding box center [465, 522] width 761 height 782
click at [194, 573] on div "window . Webflow ||= [ ] ; window . Webflow . push (( ) => { if ( typeof gsap =…" at bounding box center [465, 522] width 761 height 782
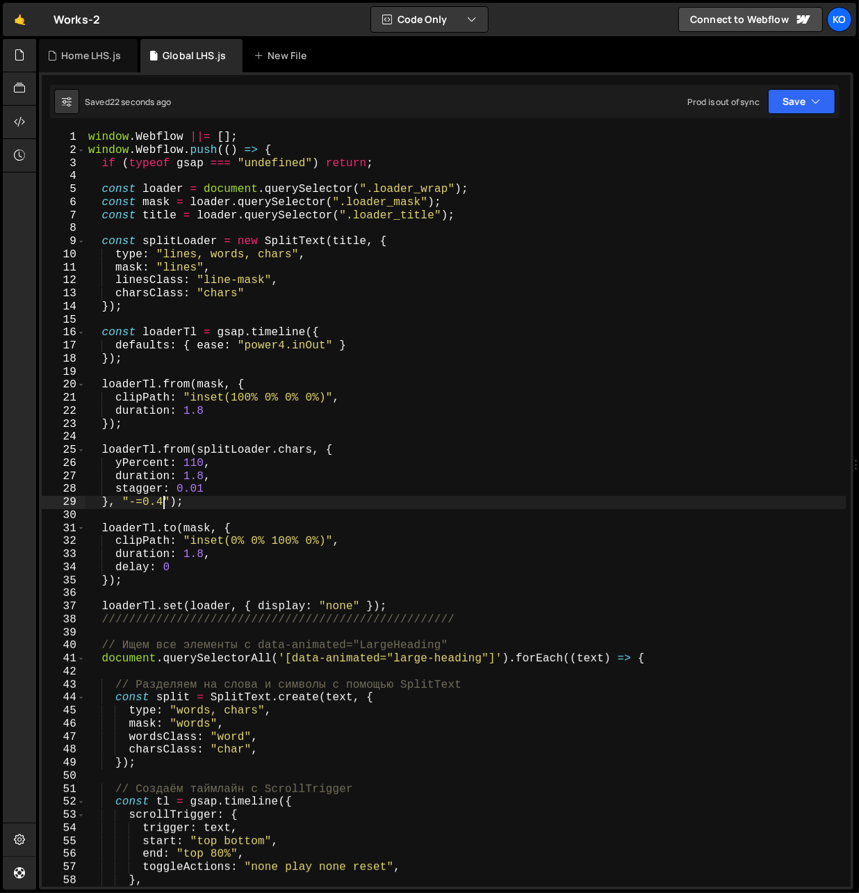
click at [160, 505] on div "window . Webflow ||= [ ] ; window . Webflow . push (( ) => { if ( typeof gsap =…" at bounding box center [465, 522] width 761 height 782
click at [149, 507] on div "window . Webflow ||= [ ] ; window . Webflow . push (( ) => { if ( typeof gsap =…" at bounding box center [465, 522] width 761 height 782
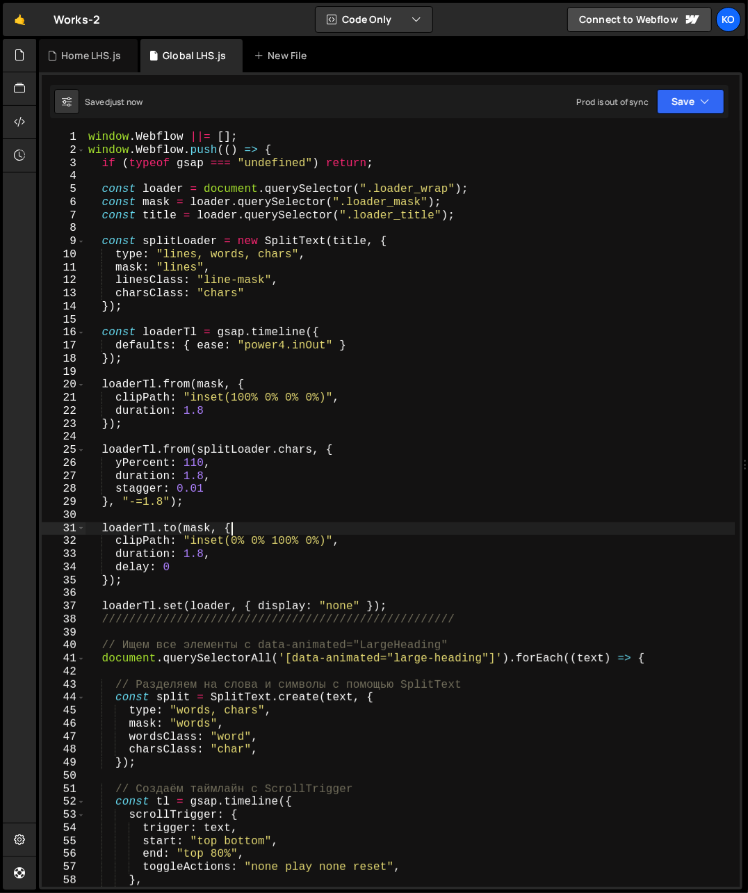
click at [388, 530] on div "window . Webflow ||= [ ] ; window . Webflow . push (( ) => { if ( typeof gsap =…" at bounding box center [410, 522] width 650 height 782
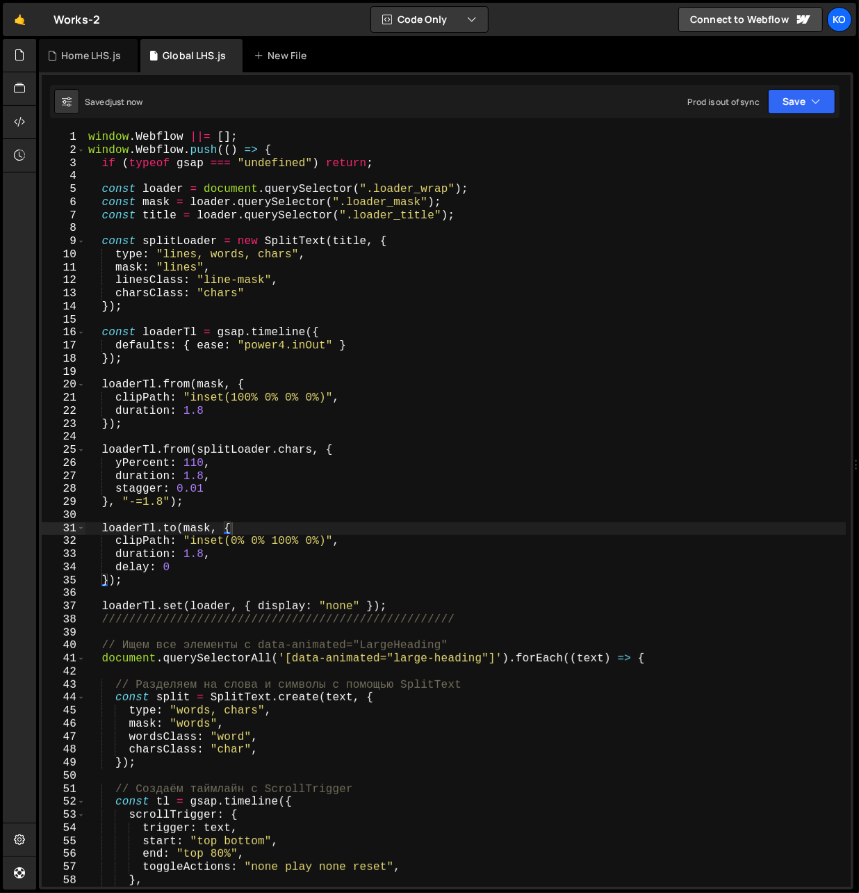
click at [161, 505] on div "window . Webflow ||= [ ] ; window . Webflow . push (( ) => { if ( typeof gsap =…" at bounding box center [465, 522] width 761 height 782
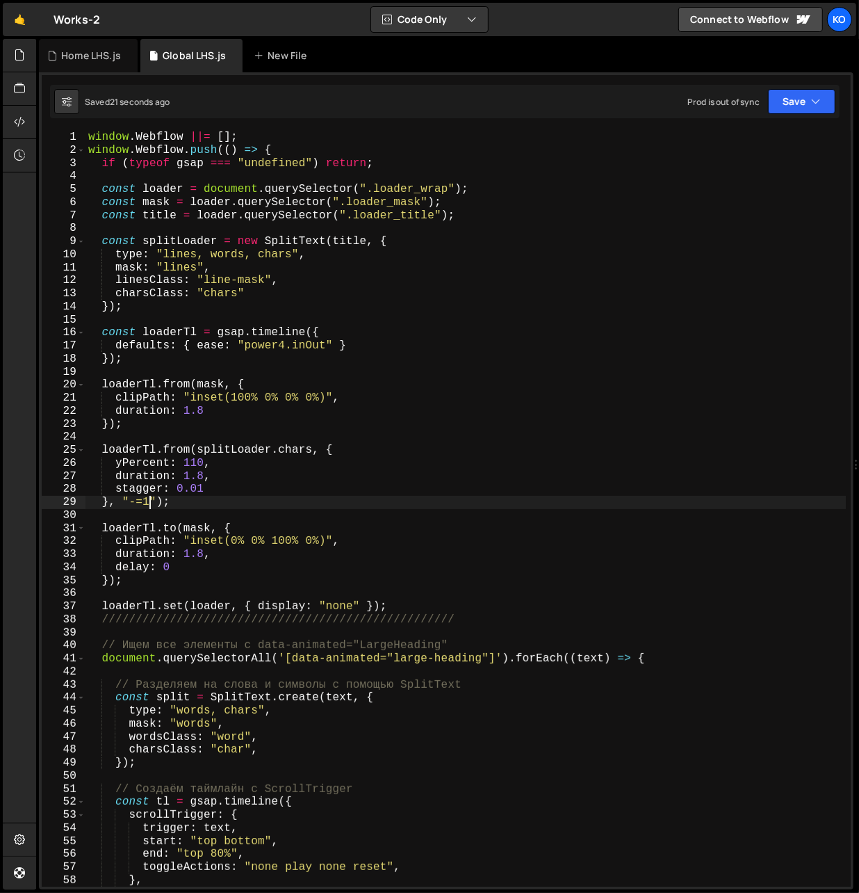
click at [149, 505] on div "window . Webflow ||= [ ] ; window . Webflow . push (( ) => { if ( typeof gsap =…" at bounding box center [465, 522] width 761 height 782
click at [203, 479] on div "window . Webflow ||= [ ] ; window . Webflow . push (( ) => { if ( typeof gsap =…" at bounding box center [465, 522] width 761 height 782
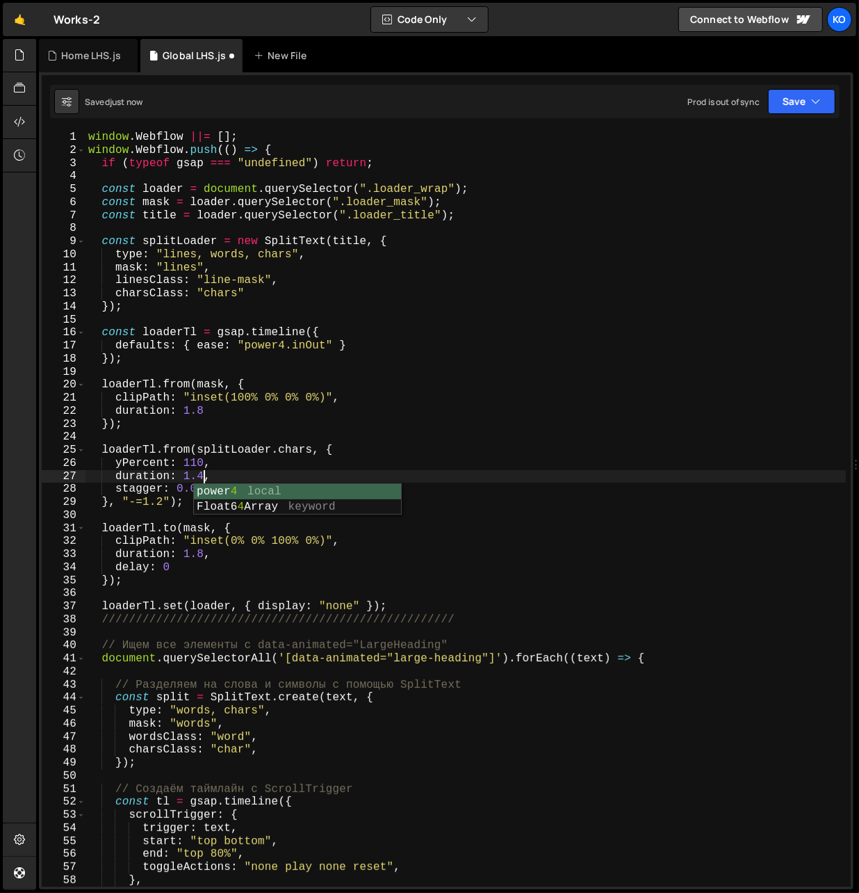
scroll to position [0, 6]
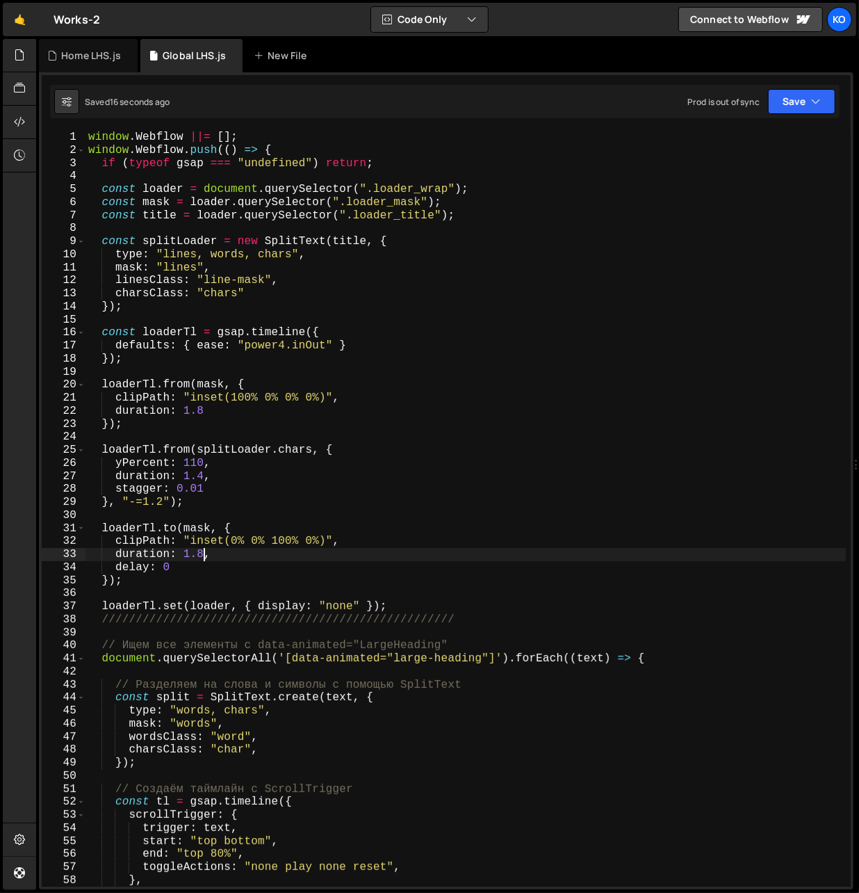
click at [202, 557] on div "window . Webflow ||= [ ] ; window . Webflow . push (( ) => { if ( typeof gsap =…" at bounding box center [465, 522] width 761 height 782
click at [390, 605] on div "window . Webflow ||= [ ] ; window . Webflow . push (( ) => { if ( typeof gsap =…" at bounding box center [465, 522] width 761 height 782
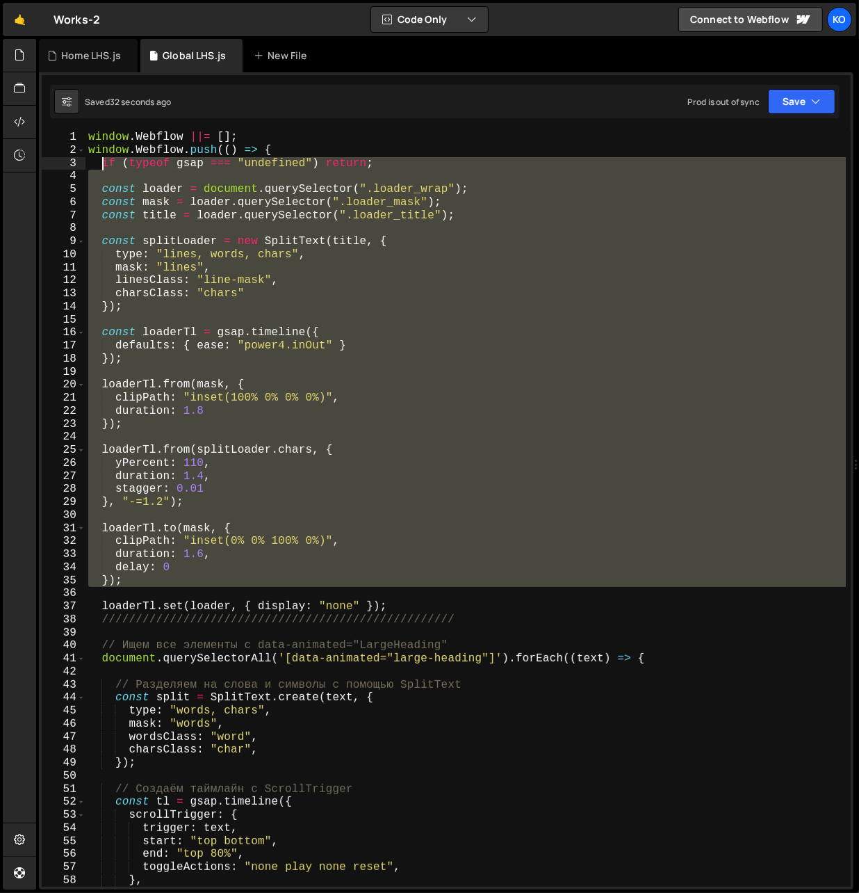
drag, startPoint x: 418, startPoint y: 599, endPoint x: 103, endPoint y: 164, distance: 537.5
click at [103, 164] on div "window . Webflow ||= [ ] ; window . Webflow . push (( ) => { if ( typeof gsap =…" at bounding box center [465, 522] width 761 height 782
click at [181, 584] on div "window . Webflow ||= [ ] ; window . Webflow . push (( ) => { if ( typeof gsap =…" at bounding box center [465, 509] width 760 height 756
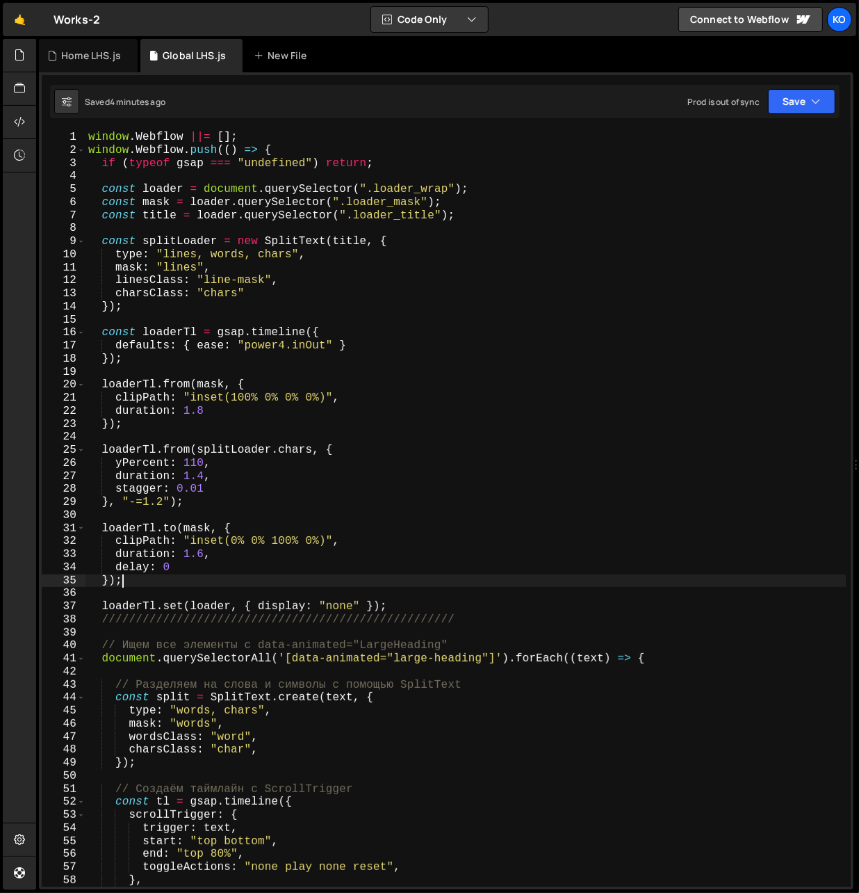
scroll to position [0, 1]
click at [400, 608] on div "window . Webflow ||= [ ] ; window . Webflow . push (( ) => { if ( typeof gsap =…" at bounding box center [465, 522] width 761 height 782
click at [215, 582] on div "window . Webflow ||= [ ] ; window . Webflow . push (( ) => { if ( typeof gsap =…" at bounding box center [465, 522] width 761 height 782
type textarea "});"
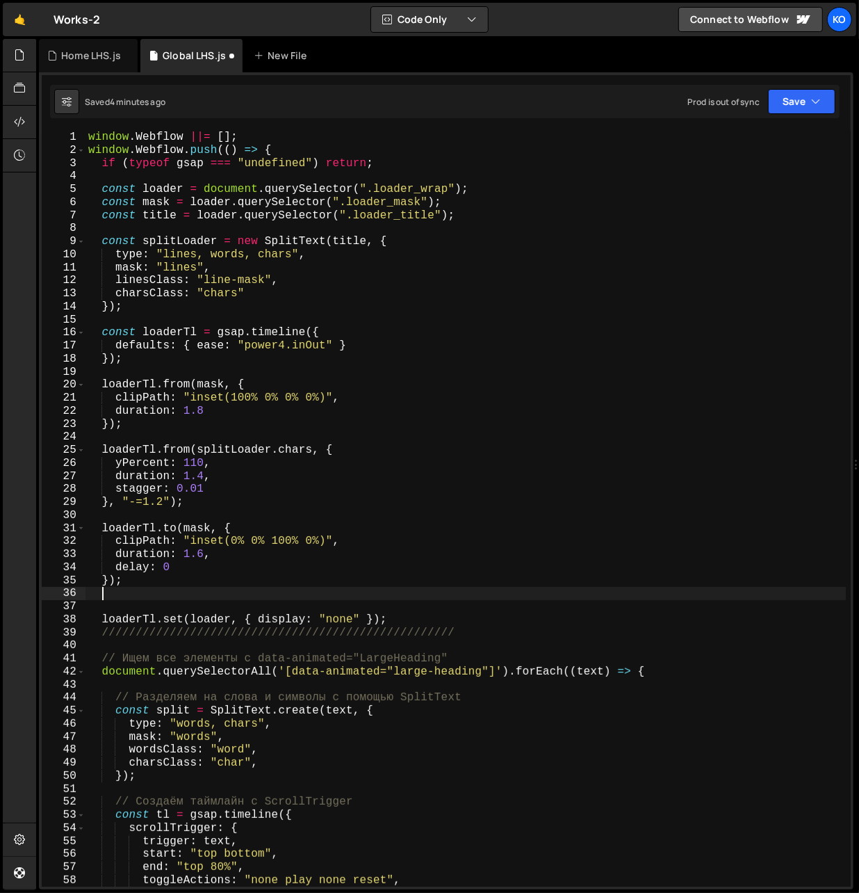
paste textarea "gsap.set(text, { visibility: "visible" });"
click at [144, 580] on div "window . Webflow ||= [ ] ; window . Webflow . push (( ) => { if ( typeof gsap =…" at bounding box center [465, 522] width 761 height 782
type textarea "});"
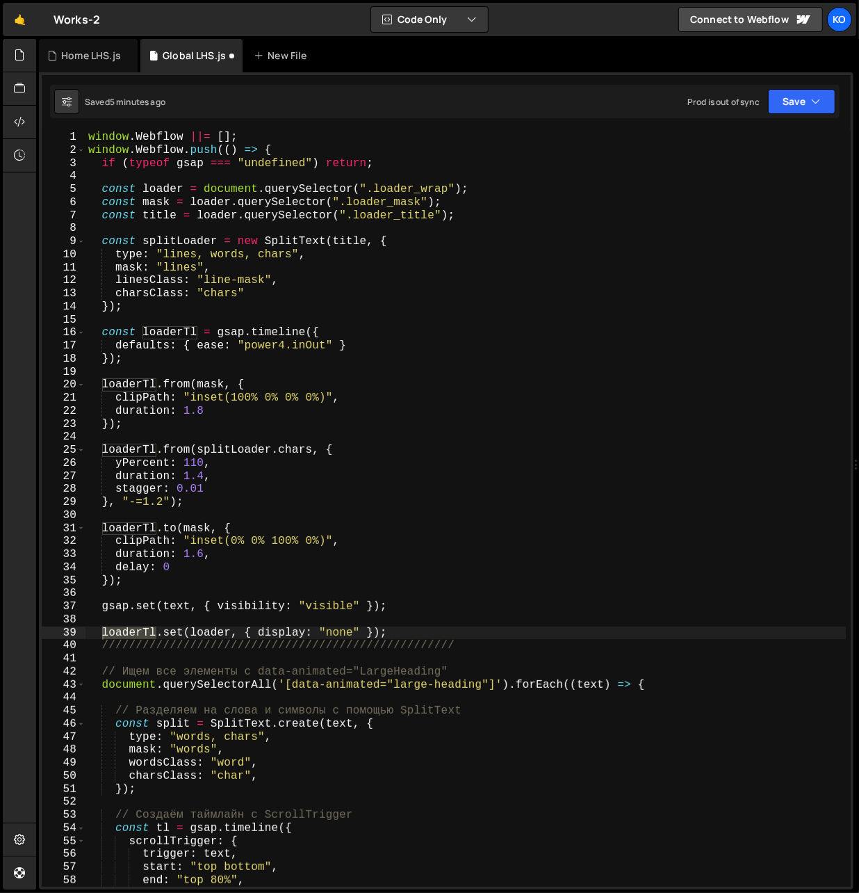
drag, startPoint x: 155, startPoint y: 635, endPoint x: 104, endPoint y: 631, distance: 51.6
click at [104, 631] on div "window . Webflow ||= [ ] ; window . Webflow . push (( ) => { if ( typeof gsap =…" at bounding box center [465, 522] width 761 height 782
type textarea "loaderTl.set(loader, { display: "none" });"
click at [129, 624] on div "window . Webflow ||= [ ] ; window . Webflow . push (( ) => { if ( typeof gsap =…" at bounding box center [465, 522] width 761 height 782
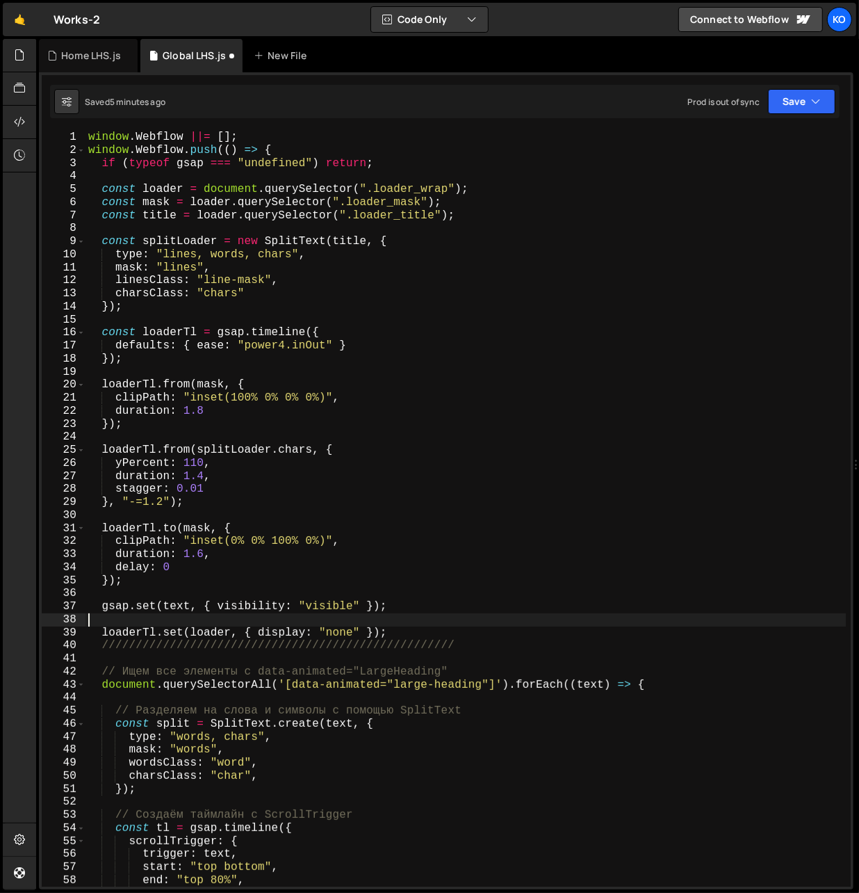
click at [156, 188] on div "window . Webflow ||= [ ] ; window . Webflow . push (( ) => { if ( typeof gsap =…" at bounding box center [465, 522] width 761 height 782
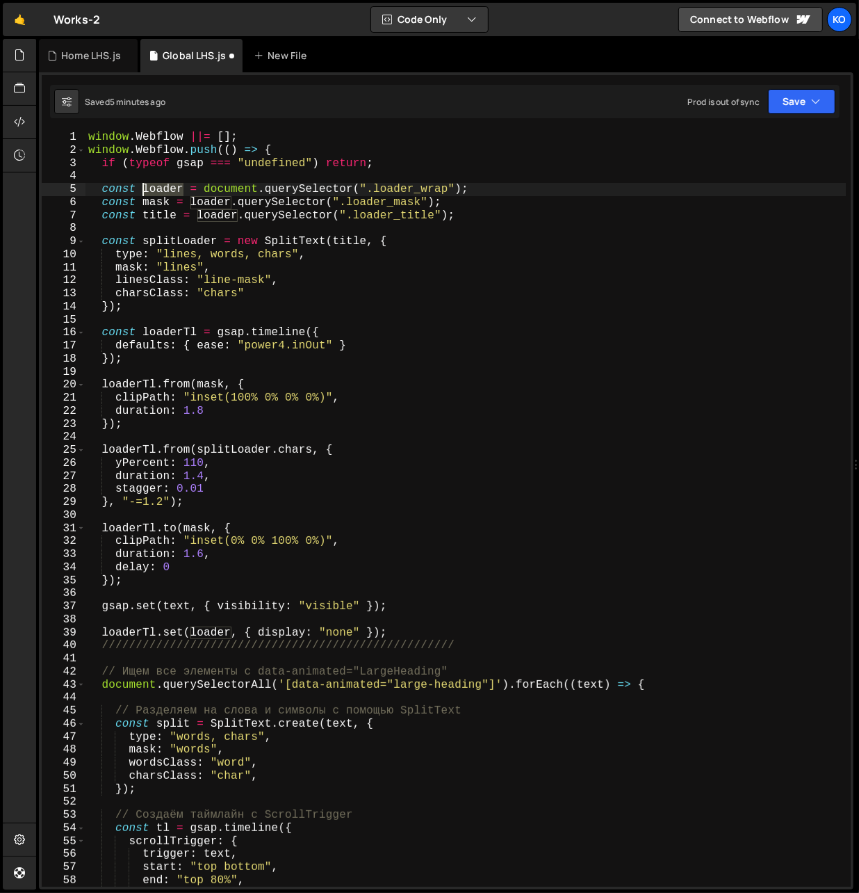
click at [156, 188] on div "window . Webflow ||= [ ] ; window . Webflow . push (( ) => { if ( typeof gsap =…" at bounding box center [465, 522] width 761 height 782
click at [152, 204] on div "window . Webflow ||= [ ] ; window . Webflow . push (( ) => { if ( typeof gsap =…" at bounding box center [465, 522] width 761 height 782
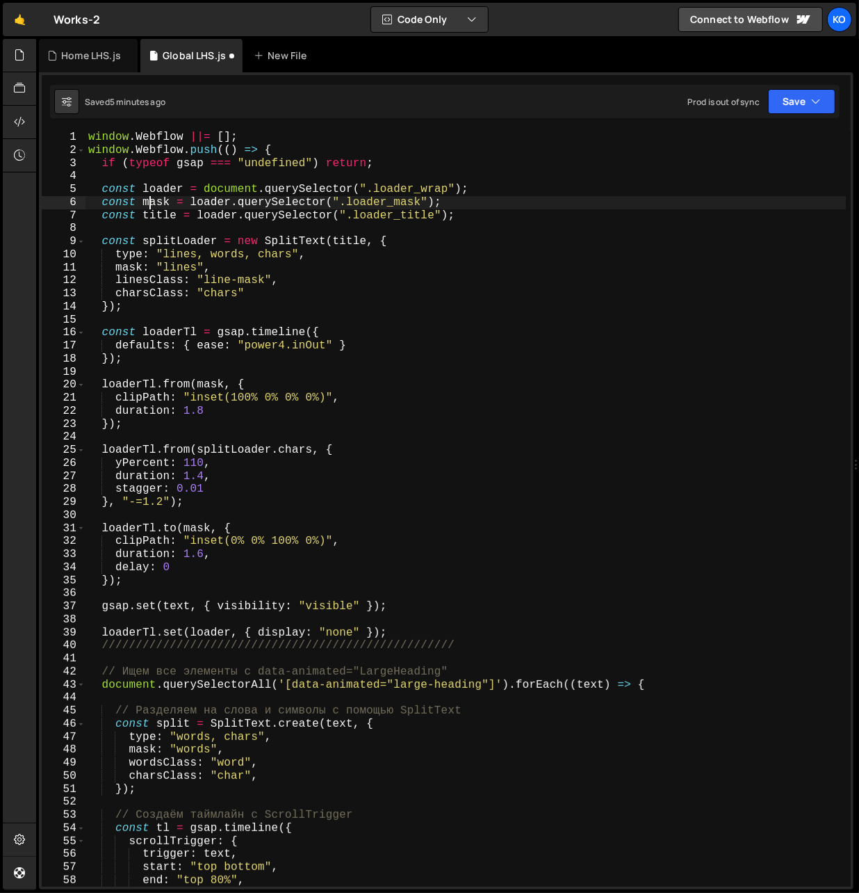
click at [152, 204] on div "window . Webflow ||= [ ] ; window . Webflow . push (( ) => { if ( typeof gsap =…" at bounding box center [465, 522] width 761 height 782
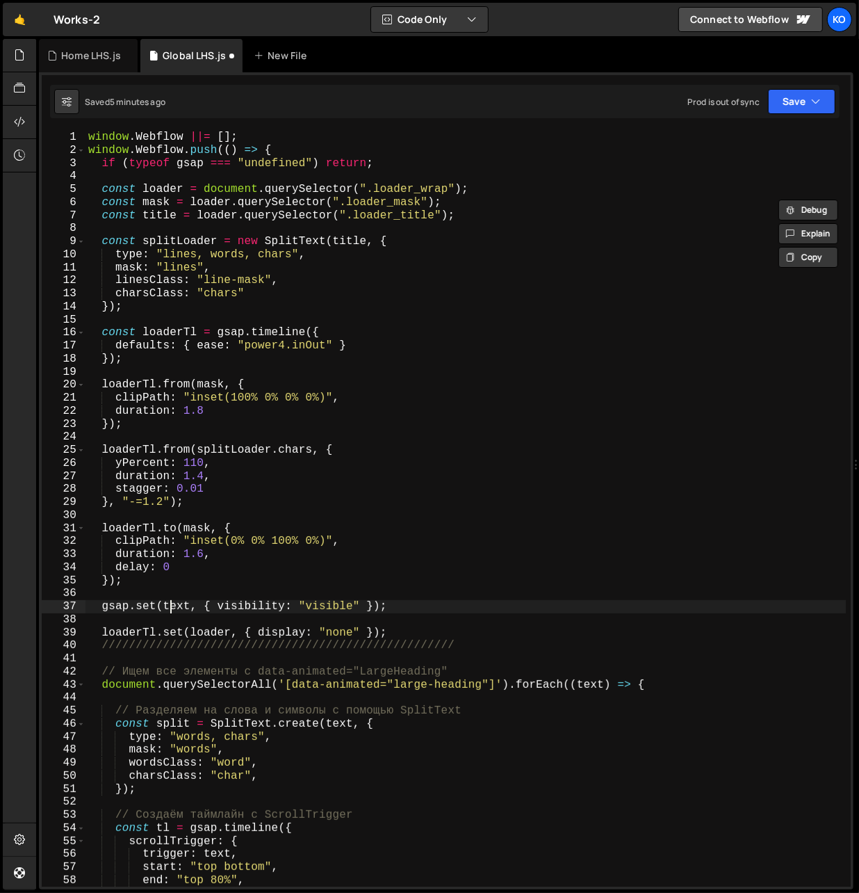
click at [170, 609] on div "window . Webflow ||= [ ] ; window . Webflow . push (( ) => { if ( typeof gsap =…" at bounding box center [465, 522] width 761 height 782
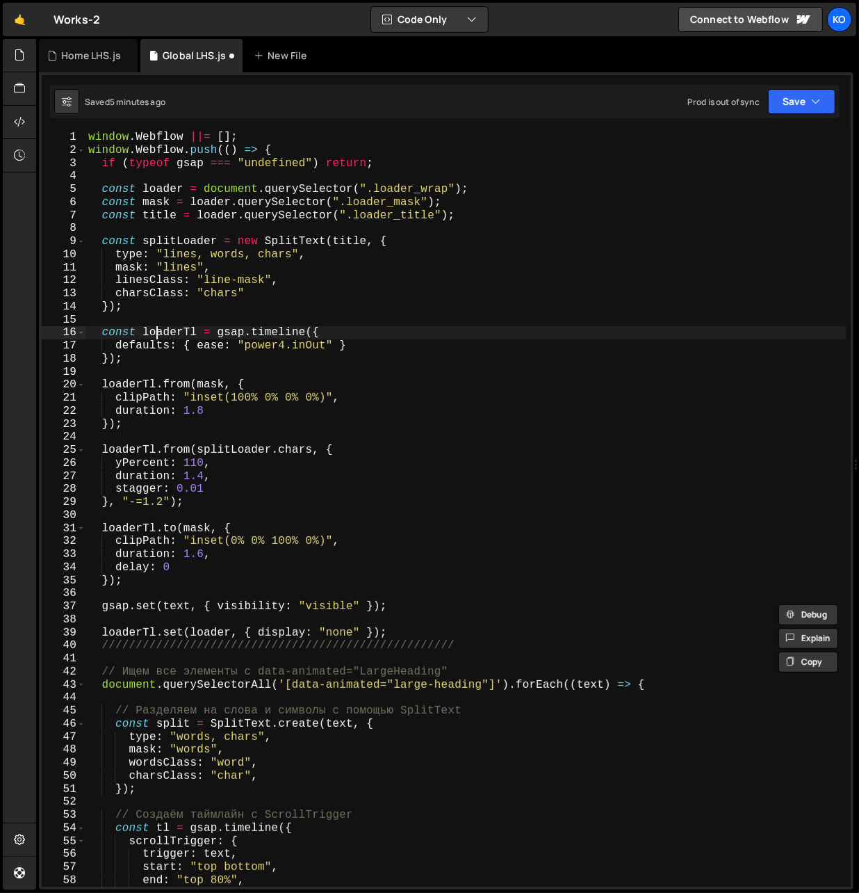
click at [158, 331] on div "window . Webflow ||= [ ] ; window . Webflow . push (( ) => { if ( typeof gsap =…" at bounding box center [465, 522] width 761 height 782
click at [173, 606] on div "window . Webflow ||= [ ] ; window . Webflow . push (( ) => { if ( typeof gsap =…" at bounding box center [465, 522] width 761 height 782
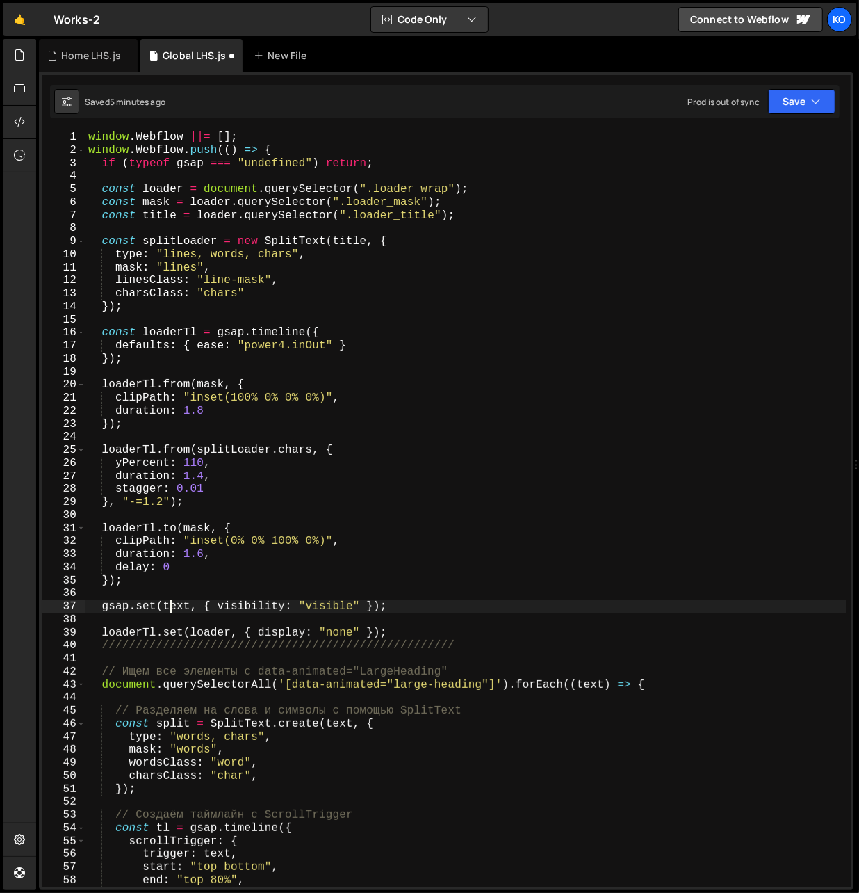
click at [173, 606] on div "window . Webflow ||= [ ] ; window . Webflow . push (( ) => { if ( typeof gsap =…" at bounding box center [465, 522] width 761 height 782
click at [158, 204] on div "window . Webflow ||= [ ] ; window . Webflow . push (( ) => { if ( typeof gsap =…" at bounding box center [465, 522] width 761 height 782
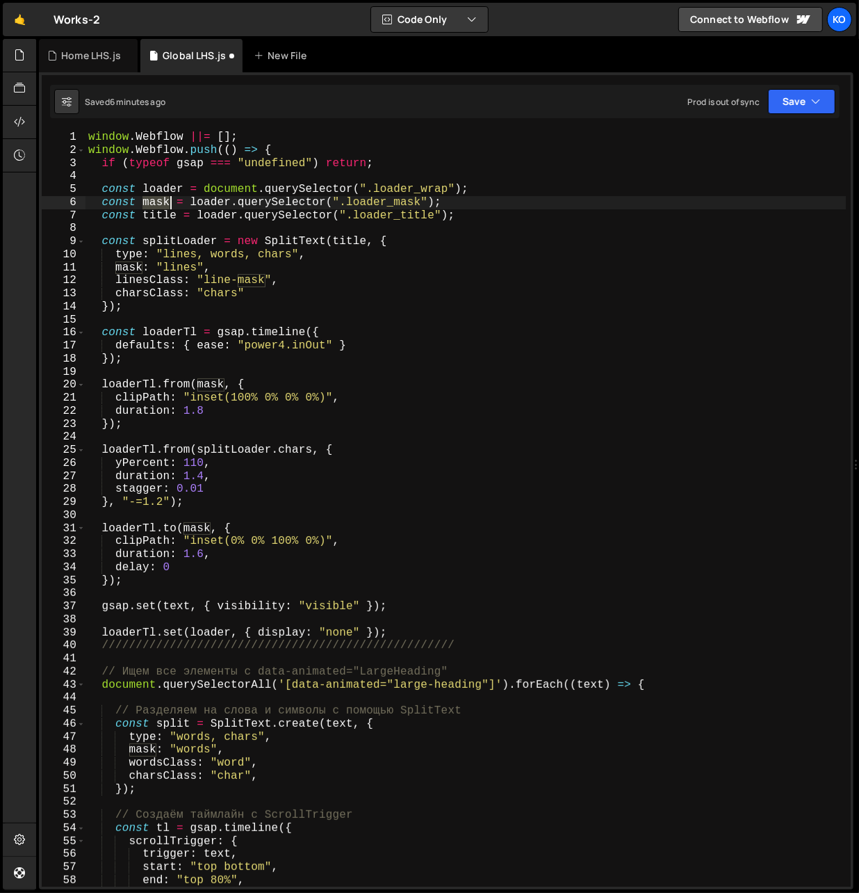
click at [158, 204] on div "window . Webflow ||= [ ] ; window . Webflow . push (( ) => { if ( typeof gsap =…" at bounding box center [465, 522] width 761 height 782
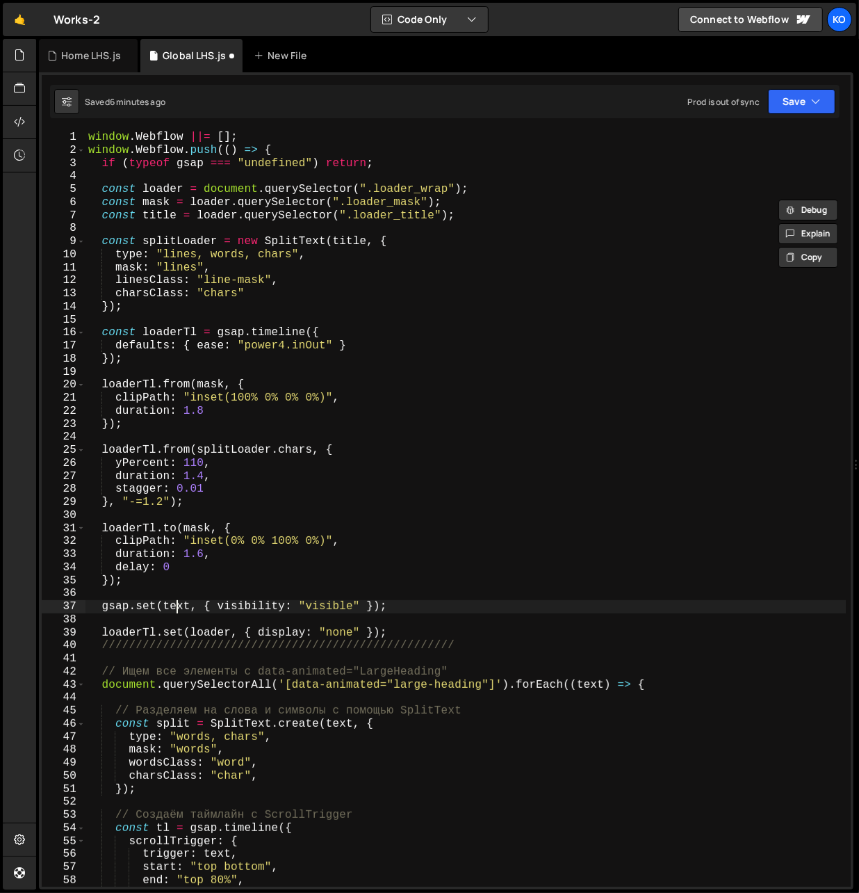
click at [174, 608] on div "window . Webflow ||= [ ] ; window . Webflow . push (( ) => { if ( typeof gsap =…" at bounding box center [465, 522] width 761 height 782
paste textarea "mask"
click at [161, 218] on div "window . Webflow ||= [ ] ; window . Webflow . push (( ) => { if ( typeof gsap =…" at bounding box center [465, 522] width 761 height 782
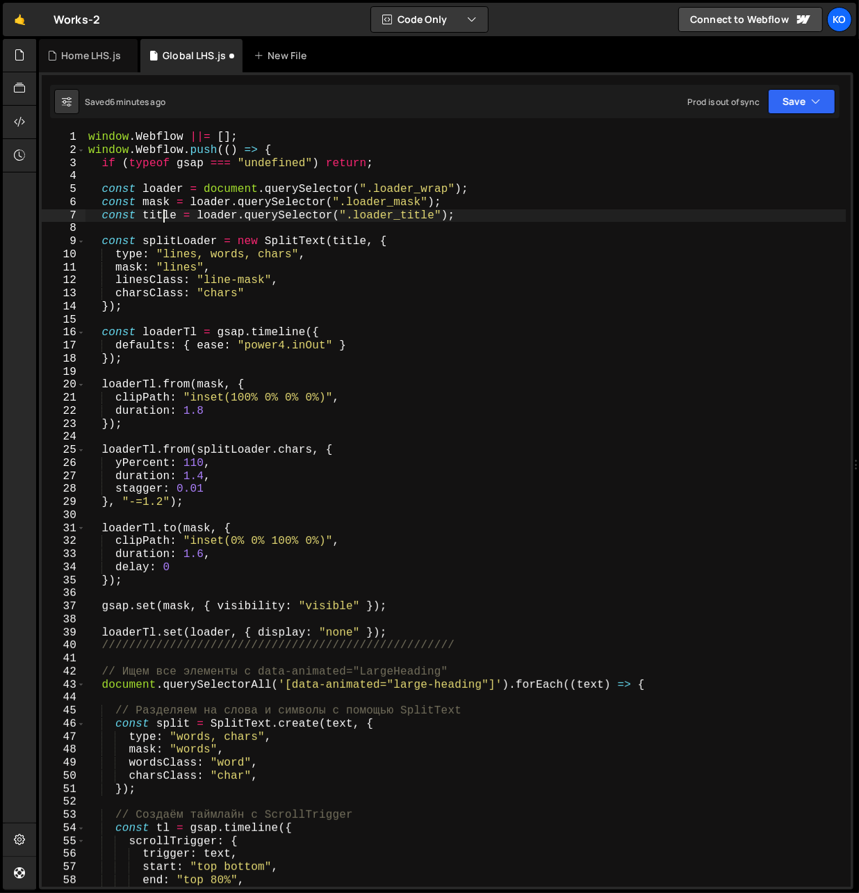
click at [161, 218] on div "window . Webflow ||= [ ] ; window . Webflow . push (( ) => { if ( typeof gsap =…" at bounding box center [465, 522] width 761 height 782
click at [193, 609] on div "window . Webflow ||= [ ] ; window . Webflow . push (( ) => { if ( typeof gsap =…" at bounding box center [465, 522] width 761 height 782
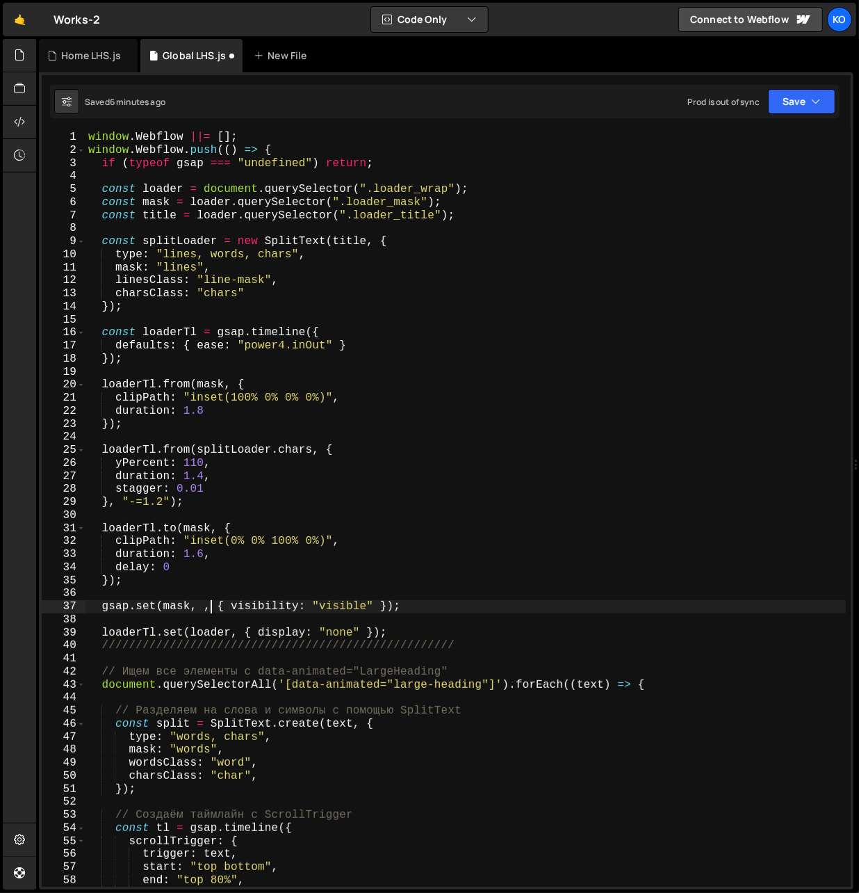
scroll to position [0, 7]
paste textarea "title"
click at [127, 384] on div "window . Webflow ||= [ ] ; window . Webflow . push (( ) => { if ( typeof gsap =…" at bounding box center [465, 522] width 761 height 782
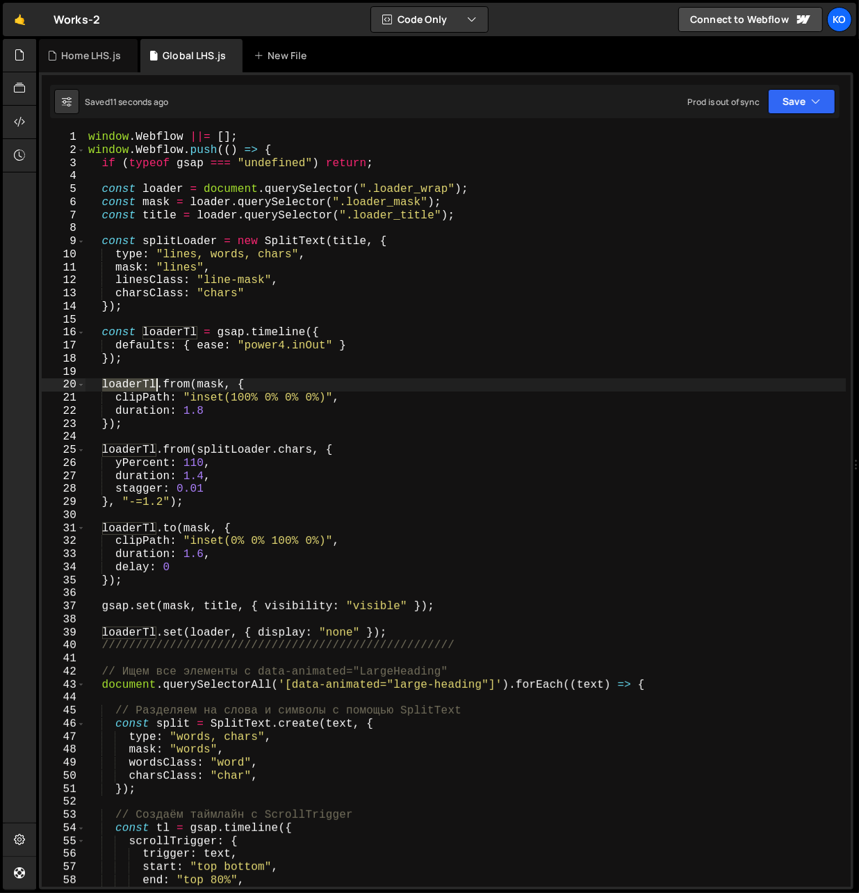
click at [127, 384] on div "window . Webflow ||= [ ] ; window . Webflow . push (( ) => { if ( typeof gsap =…" at bounding box center [465, 522] width 761 height 782
click at [112, 612] on div "window . Webflow ||= [ ] ; window . Webflow . push (( ) => { if ( typeof gsap =…" at bounding box center [465, 522] width 761 height 782
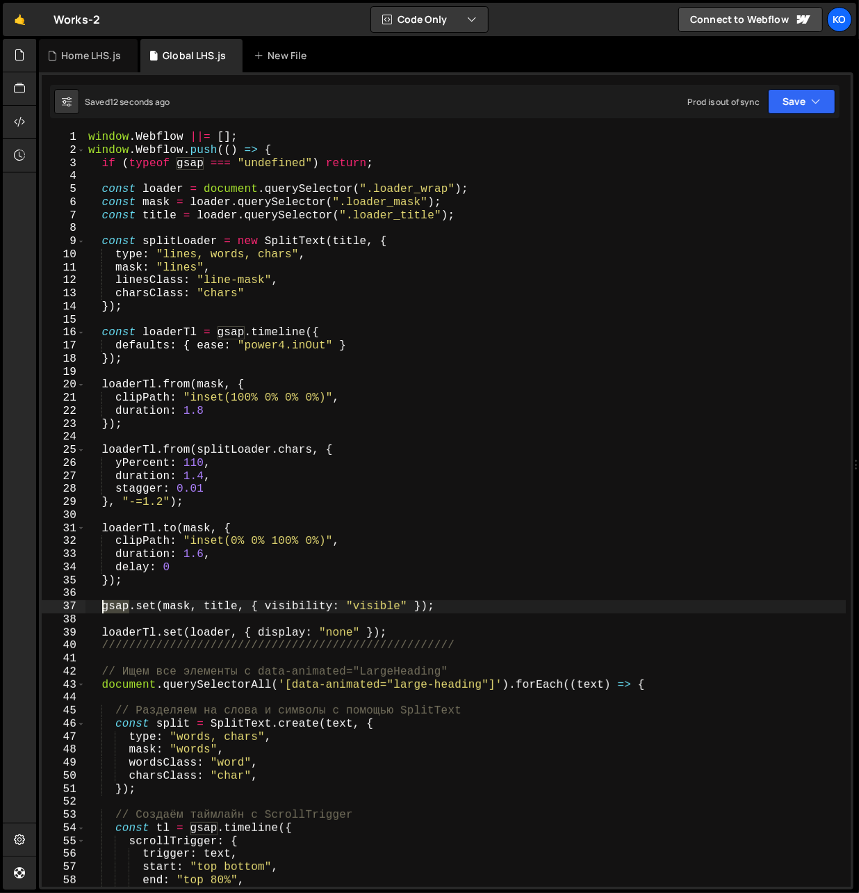
click at [112, 612] on div "window . Webflow ||= [ ] ; window . Webflow . push (( ) => { if ( typeof gsap =…" at bounding box center [465, 522] width 761 height 782
paste textarea "loaderTl"
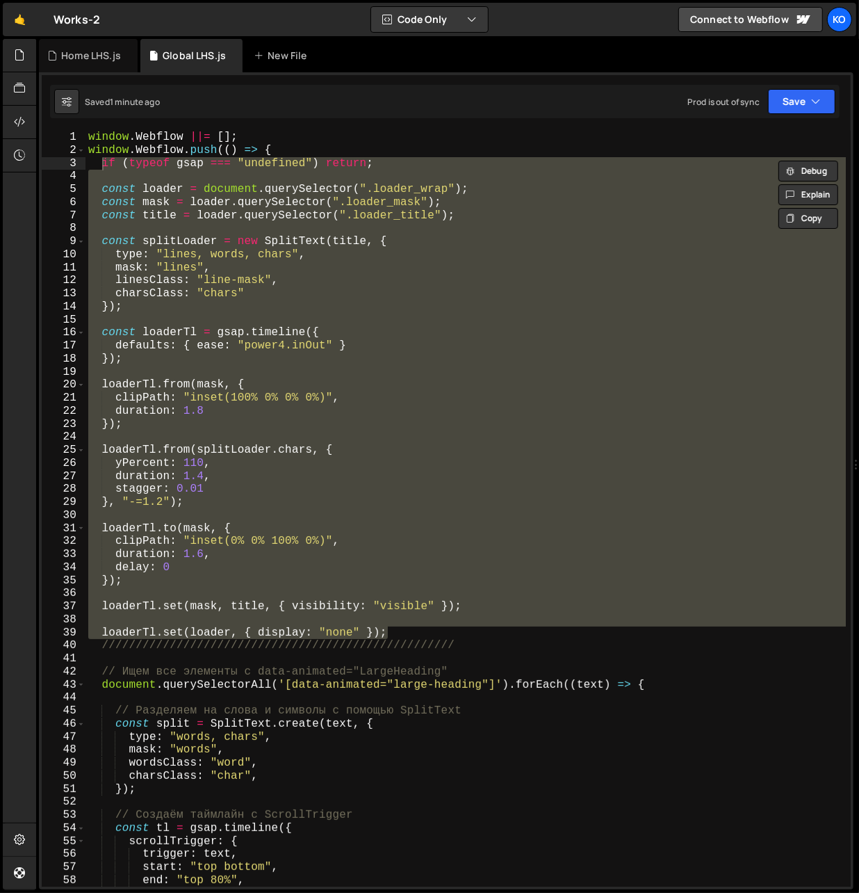
drag, startPoint x: 393, startPoint y: 633, endPoint x: 103, endPoint y: 165, distance: 550.1
click at [103, 165] on div "window . Webflow ||= [ ] ; window . Webflow . push (( ) => { if ( typeof gsap =…" at bounding box center [465, 522] width 761 height 782
click at [393, 632] on div "window . Webflow ||= [ ] ; window . Webflow . push (( ) => { if ( typeof gsap =…" at bounding box center [465, 509] width 760 height 756
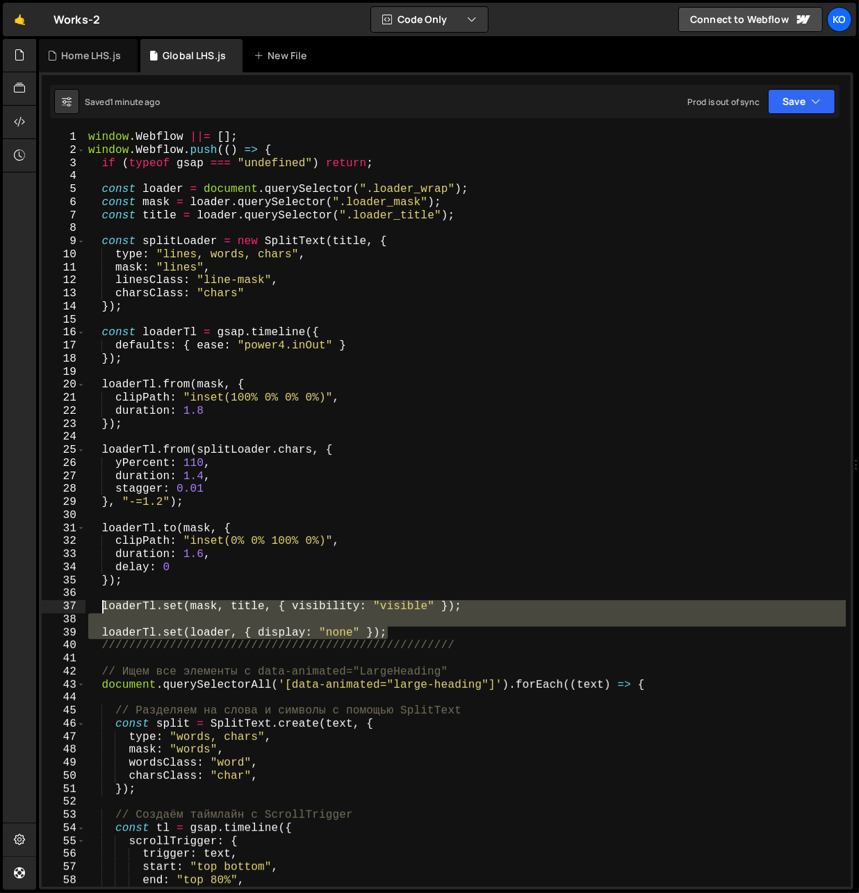
drag, startPoint x: 393, startPoint y: 632, endPoint x: 103, endPoint y: 610, distance: 290.7
click at [103, 610] on div "window . Webflow ||= [ ] ; window . Webflow . push (( ) => { if ( typeof gsap =…" at bounding box center [465, 522] width 761 height 782
paste textarea "loaderTl.set(loader, { display: "none" });"
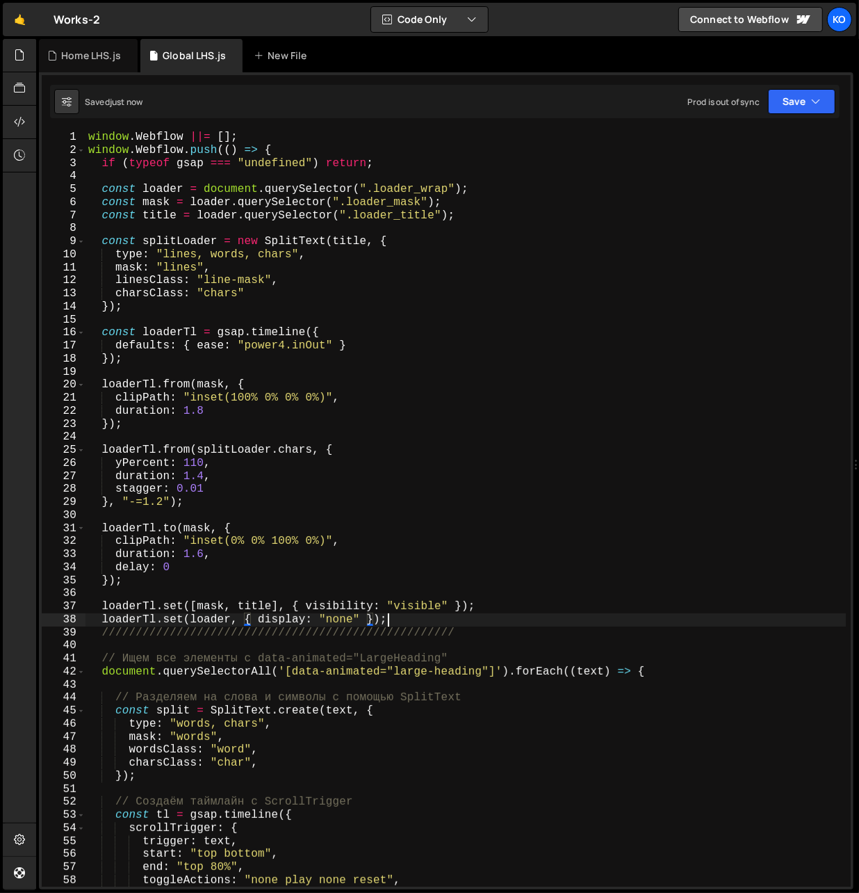
click at [393, 619] on div "window . Webflow ||= [ ] ; window . Webflow . push (( ) => { if ( typeof gsap =…" at bounding box center [465, 522] width 761 height 782
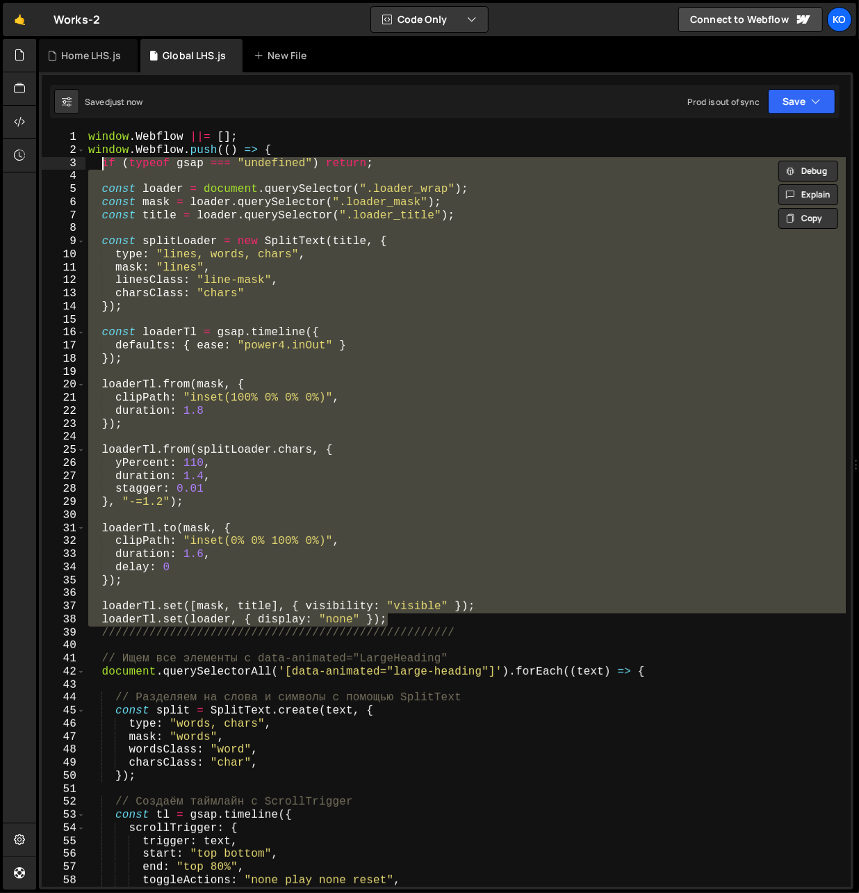
drag, startPoint x: 393, startPoint y: 619, endPoint x: 104, endPoint y: 168, distance: 535.8
click at [104, 168] on div "window . Webflow ||= [ ] ; window . Webflow . push (( ) => { if ( typeof gsap =…" at bounding box center [465, 522] width 761 height 782
click at [479, 606] on div "window . Webflow ||= [ ] ; window . Webflow . push (( ) => { if ( typeof gsap =…" at bounding box center [465, 509] width 760 height 756
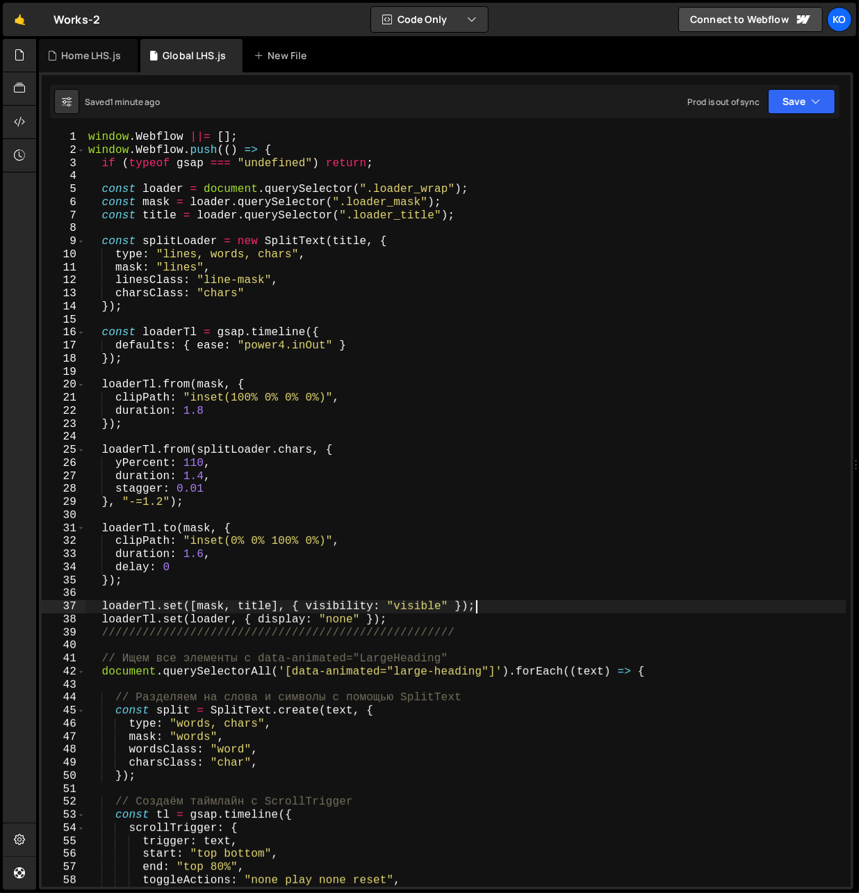
click at [103, 607] on div "window . Webflow ||= [ ] ; window . Webflow . push (( ) => { if ( typeof gsap =…" at bounding box center [465, 522] width 761 height 782
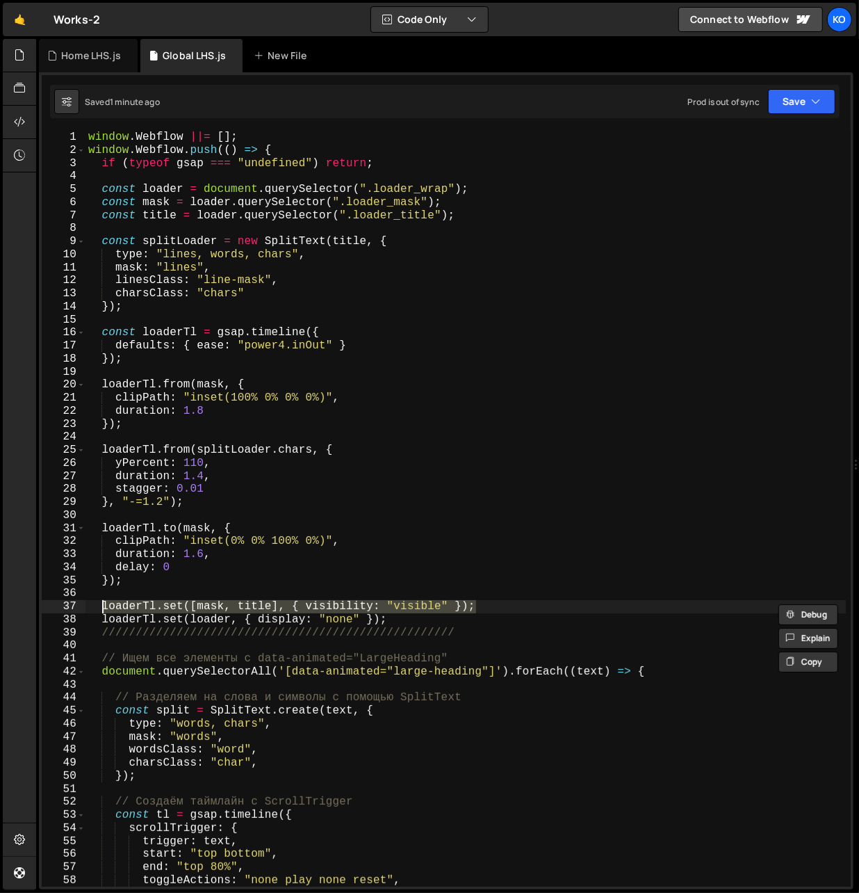
paste textarea "loader,"
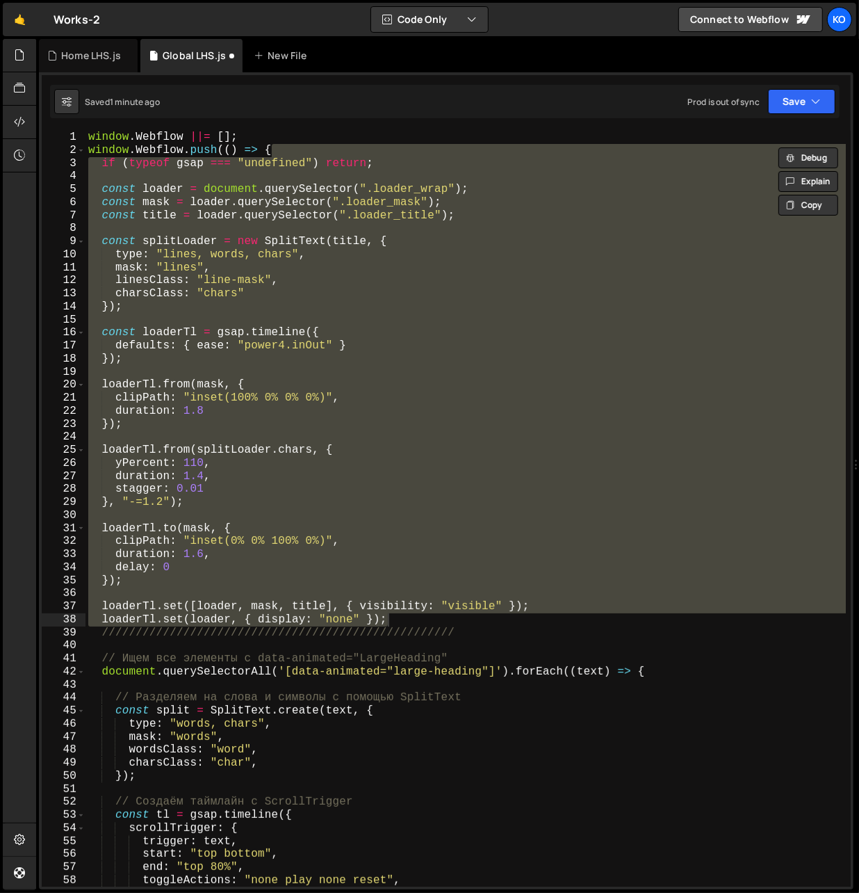
drag, startPoint x: 284, startPoint y: 151, endPoint x: 411, endPoint y: 619, distance: 484.8
click at [411, 619] on div "window . Webflow ||= [ ] ; window . Webflow . push (( ) => { if ( typeof gsap =…" at bounding box center [465, 522] width 761 height 782
click at [405, 620] on div "window . Webflow ||= [ ] ; window . Webflow . push (( ) => { if ( typeof gsap =…" at bounding box center [465, 522] width 761 height 782
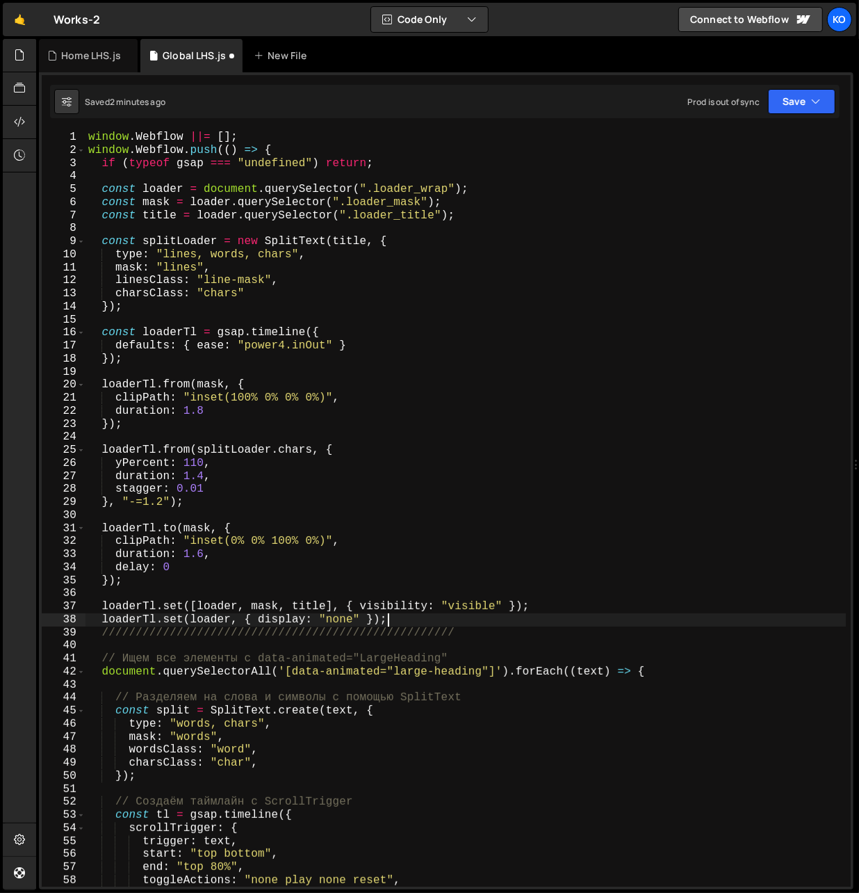
click at [569, 606] on div "window . Webflow ||= [ ] ; window . Webflow . push (( ) => { if ( typeof gsap =…" at bounding box center [465, 522] width 761 height 782
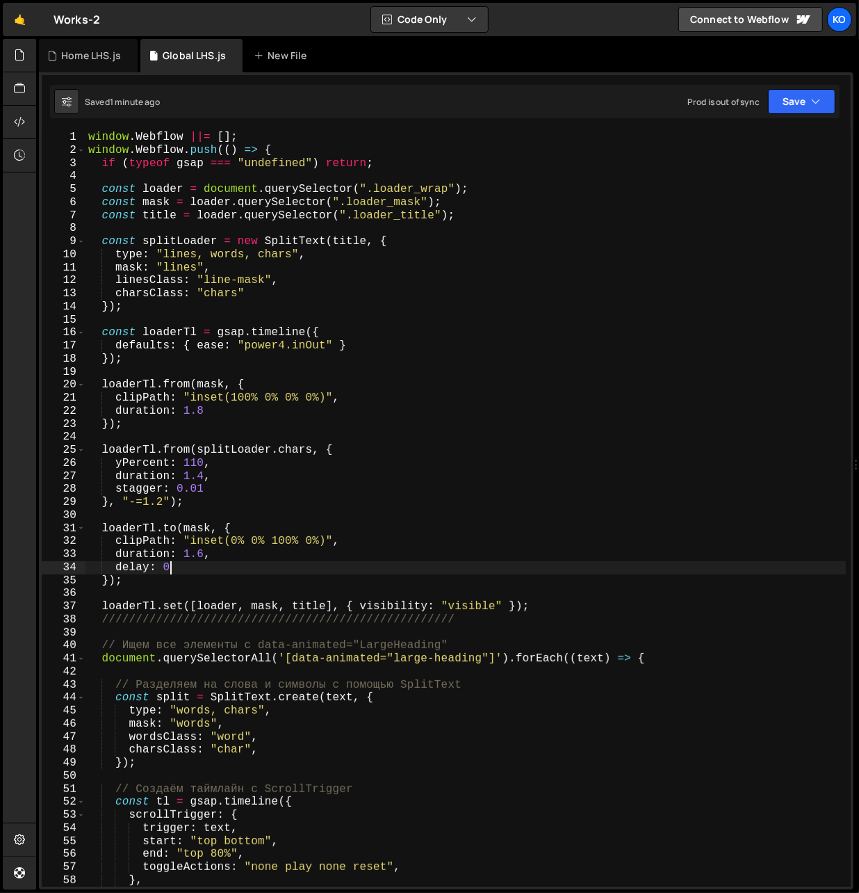
click at [336, 571] on div "window . Webflow ||= [ ] ; window . Webflow . push (( ) => { if ( typeof gsap =…" at bounding box center [465, 522] width 761 height 782
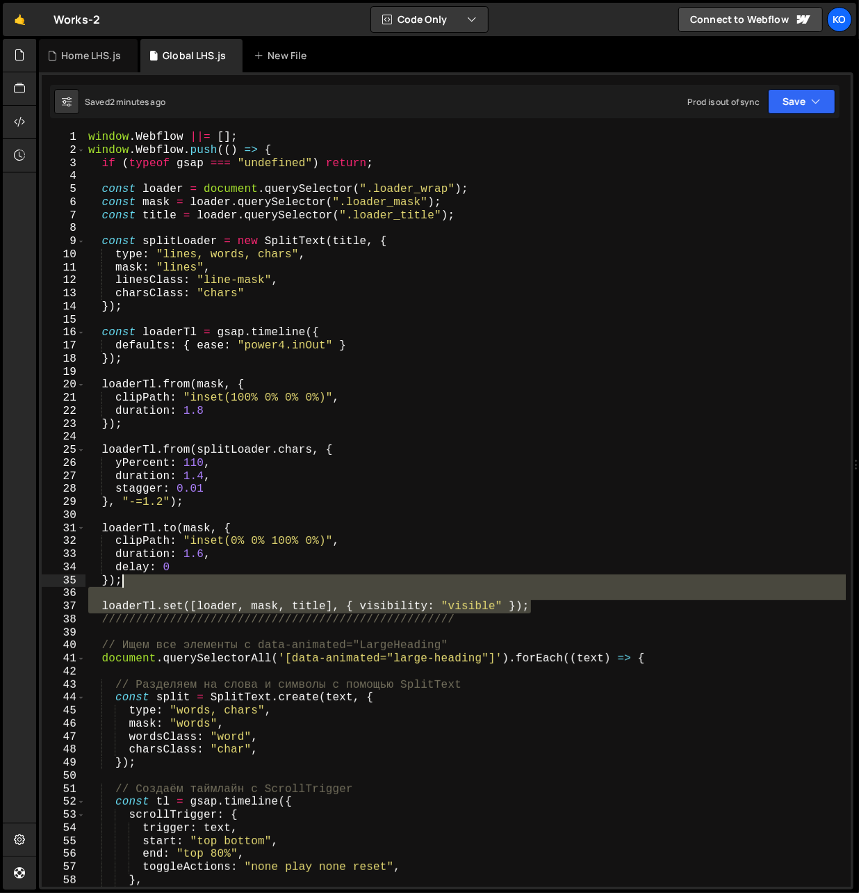
drag, startPoint x: 535, startPoint y: 608, endPoint x: 475, endPoint y: 578, distance: 65.9
click at [475, 578] on div "window . Webflow ||= [ ] ; window . Webflow . push (( ) => { if ( typeof gsap =…" at bounding box center [465, 522] width 761 height 782
type textarea "});"
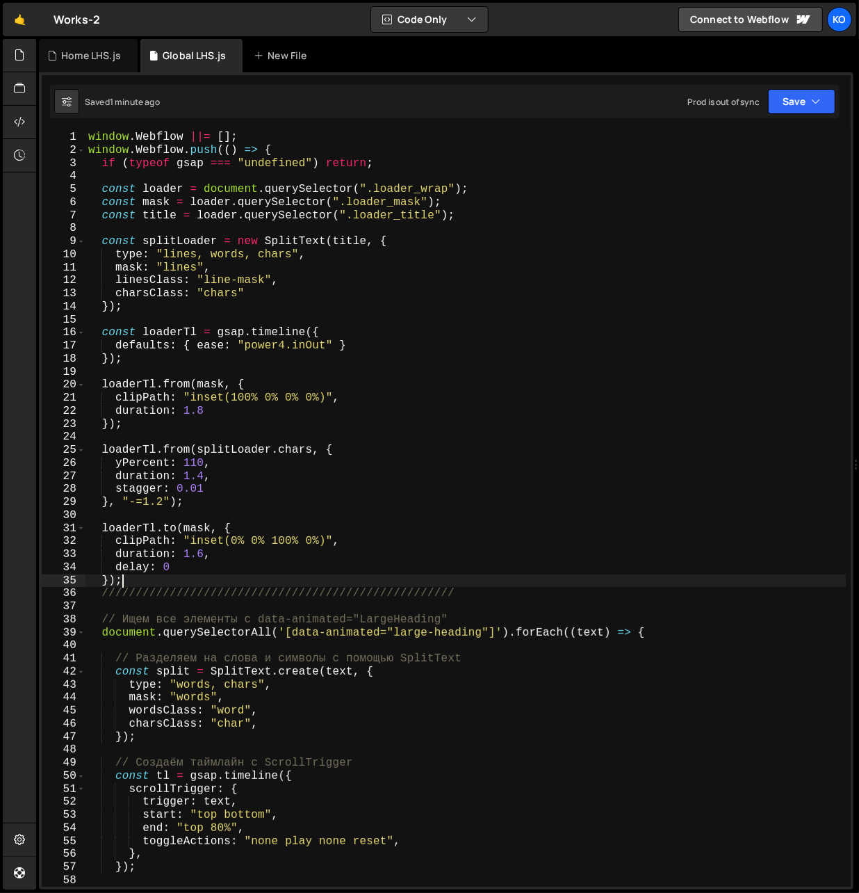
click at [175, 581] on div "window . Webflow ||= [ ] ; window . Webflow . push (( ) => { if ( typeof gsap =…" at bounding box center [465, 522] width 761 height 782
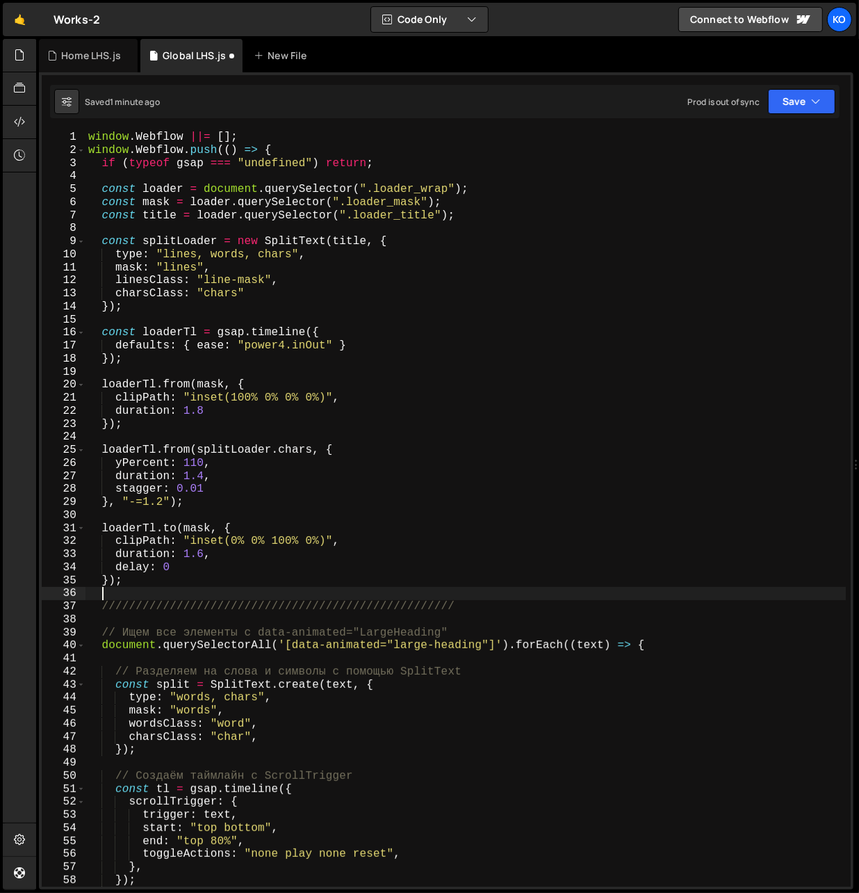
paste textarea "loaderTl.set([loader, mask, title], { visibility: "visible" });"
click at [221, 595] on div "window . Webflow ||= [ ] ; window . Webflow . push (( ) => { if ( typeof gsap =…" at bounding box center [465, 522] width 761 height 782
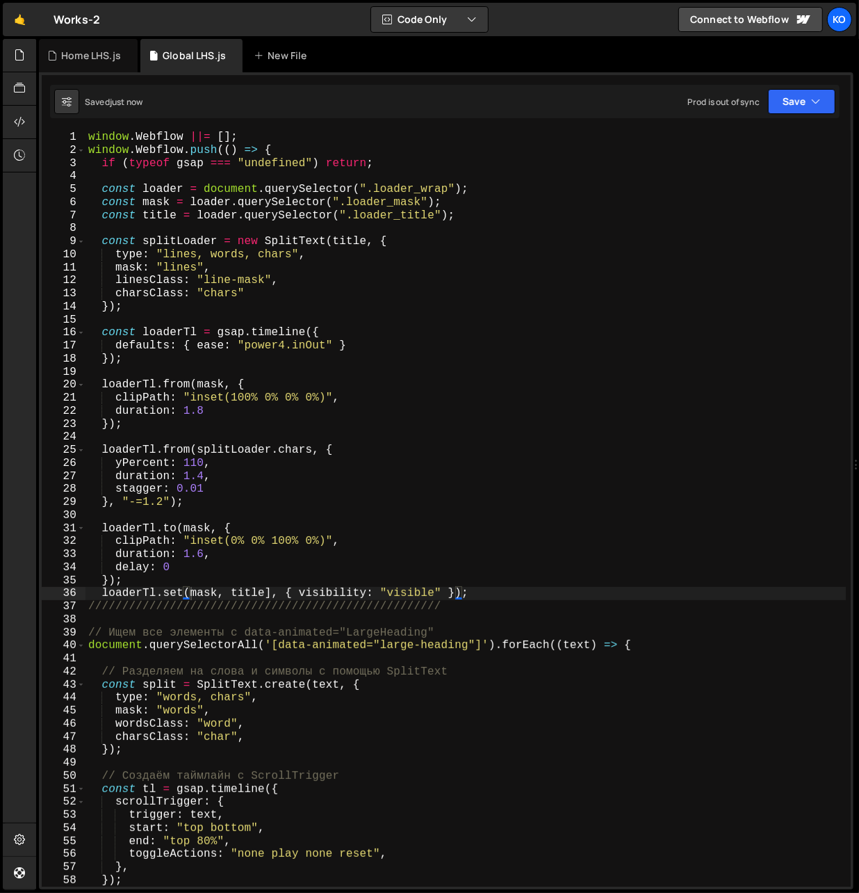
click at [271, 597] on div "window . Webflow ||= [ ] ; window . Webflow . push (( ) => { if ( typeof gsap =…" at bounding box center [465, 522] width 761 height 782
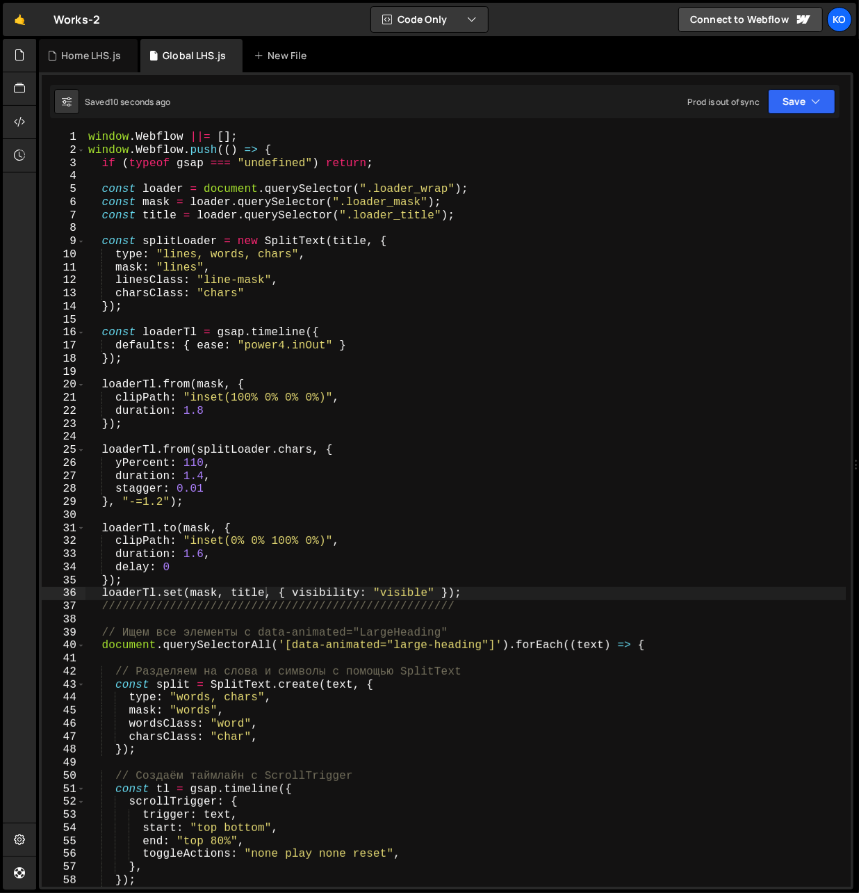
click at [188, 598] on div "window . Webflow ||= [ ] ; window . Webflow . push (( ) => { if ( typeof gsap =…" at bounding box center [465, 522] width 761 height 782
click at [499, 598] on div "window . Webflow ||= [ ] ; window . Webflow . push (( ) => { if ( typeof gsap =…" at bounding box center [465, 522] width 761 height 782
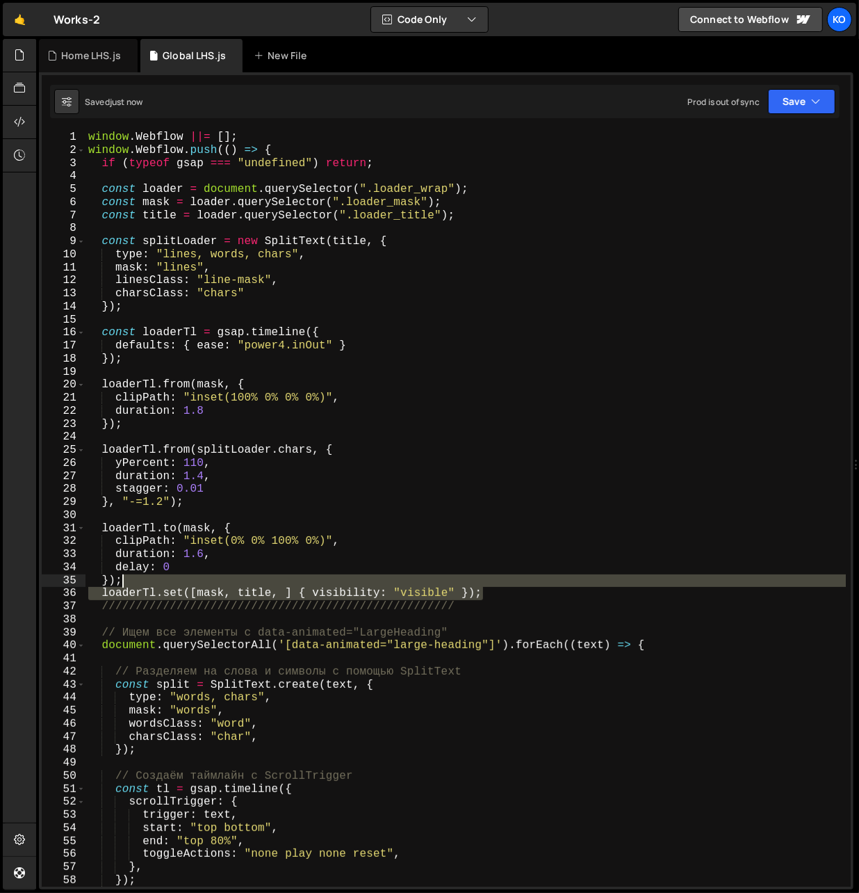
click at [170, 585] on div "window . Webflow ||= [ ] ; window . Webflow . push (( ) => { if ( typeof gsap =…" at bounding box center [465, 522] width 761 height 782
type textarea "});"
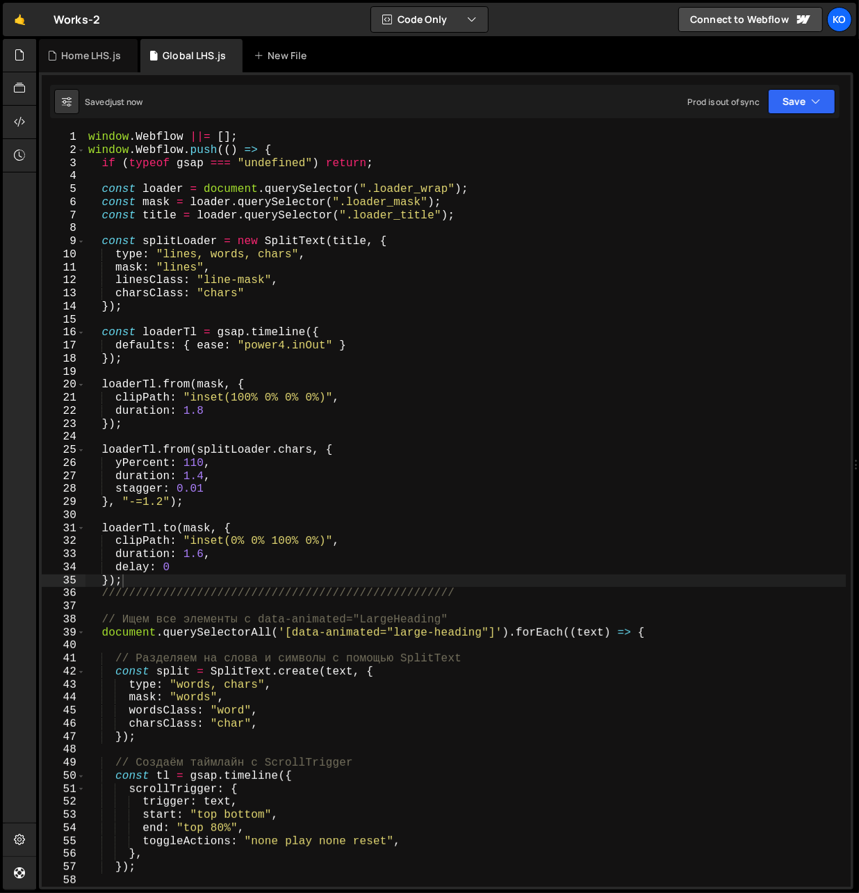
click at [140, 580] on div "window . Webflow ||= [ ] ; window . Webflow . push (( ) => { if ( typeof gsap =…" at bounding box center [465, 522] width 761 height 782
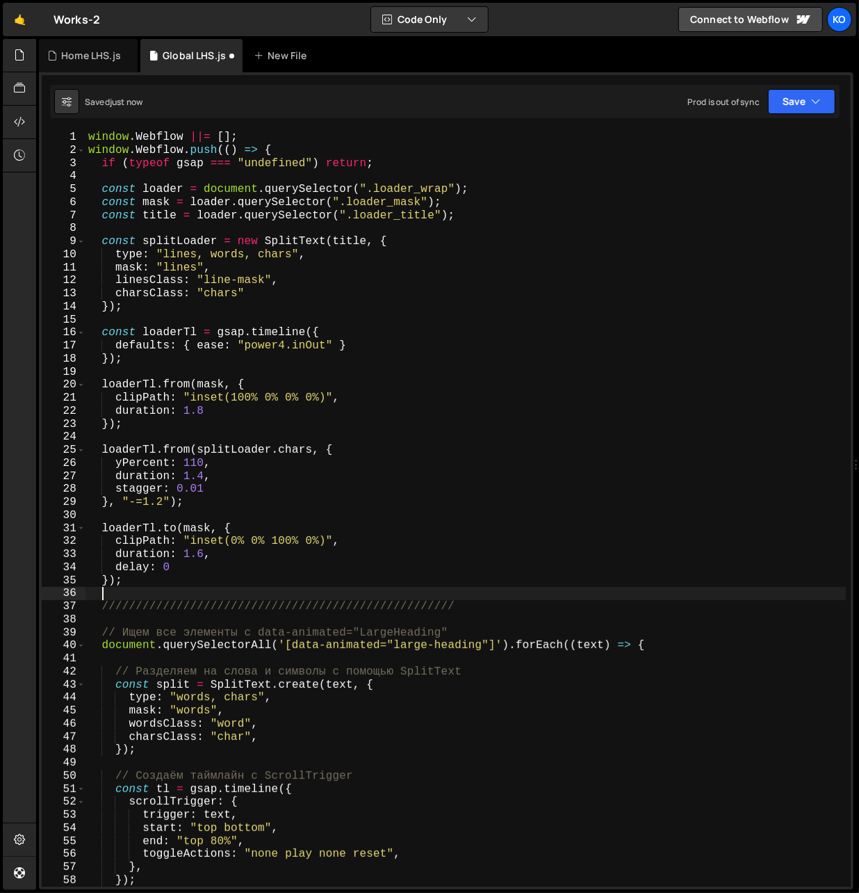
scroll to position [0, 0]
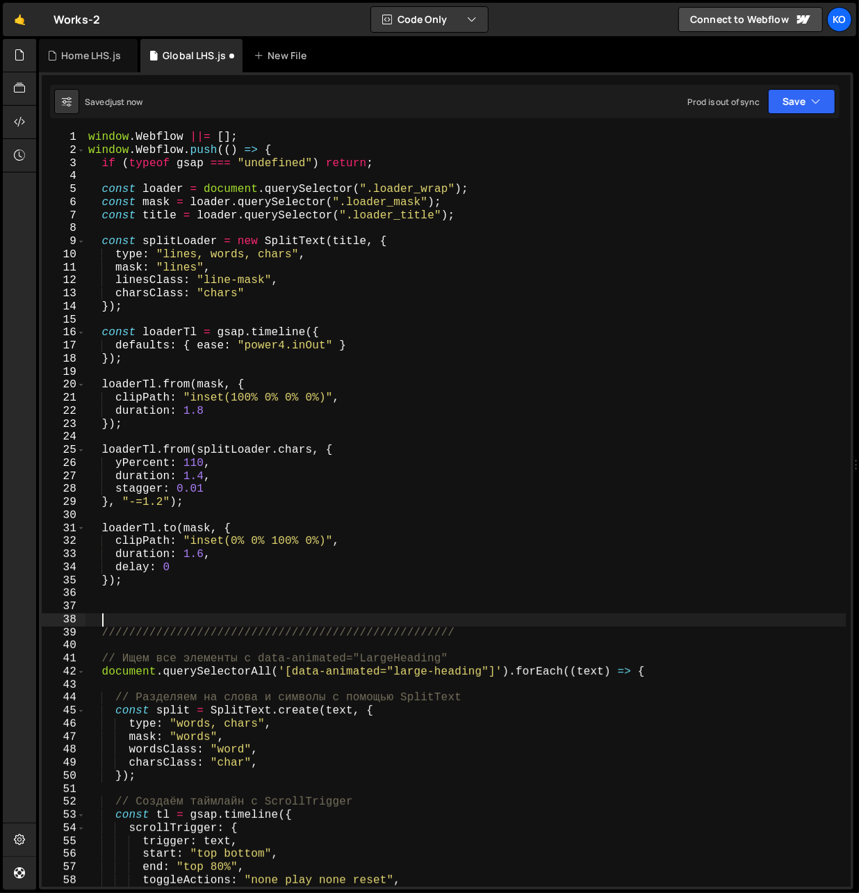
click at [136, 582] on div "window . Webflow ||= [ ] ; window . Webflow . push (( ) => { if ( typeof gsap =…" at bounding box center [465, 522] width 761 height 782
type textarea "});"
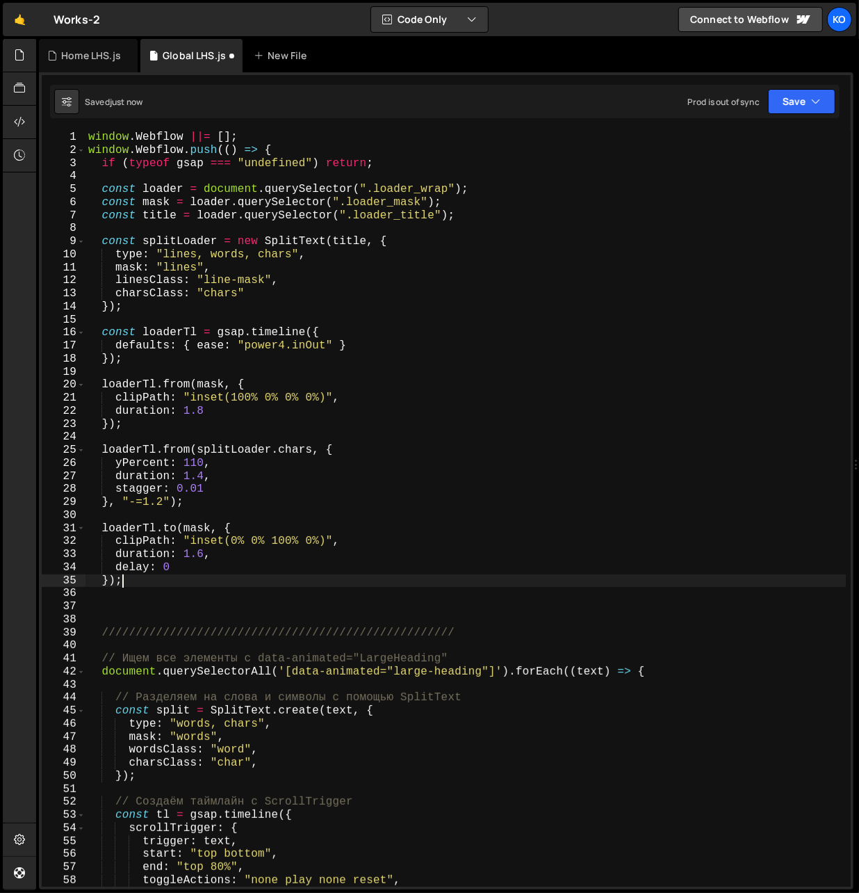
click at [152, 615] on div "window . Webflow ||= [ ] ; window . Webflow . push (( ) => { if ( typeof gsap =…" at bounding box center [465, 522] width 761 height 782
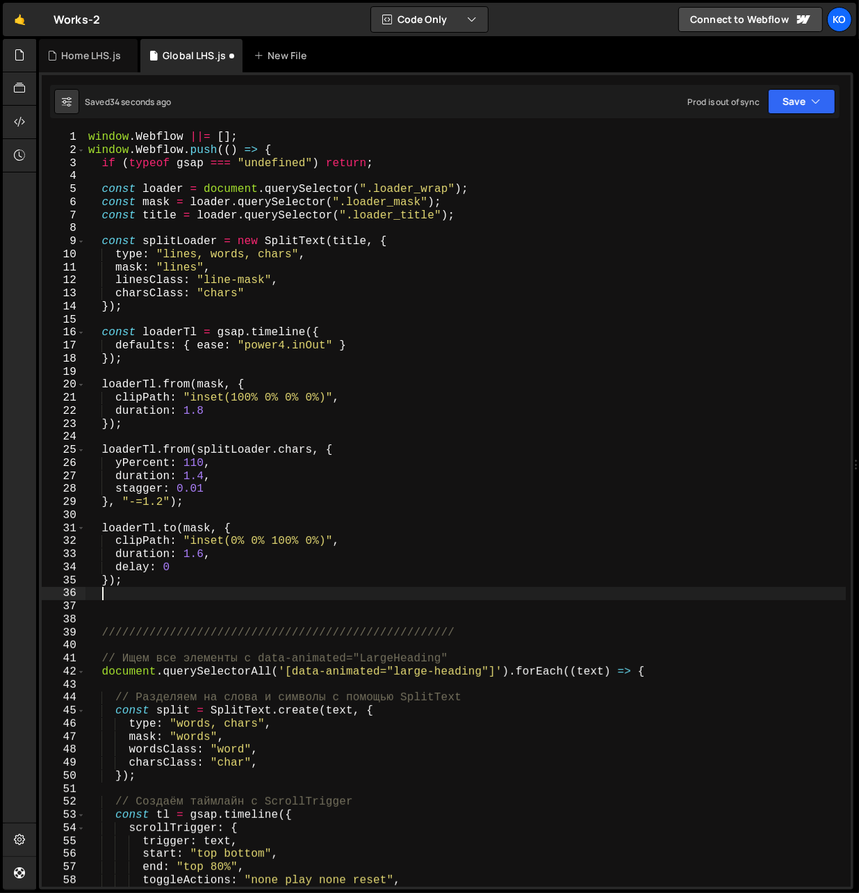
click at [138, 587] on div "window . Webflow ||= [ ] ; window . Webflow . push (( ) => { if ( typeof gsap =…" at bounding box center [465, 522] width 761 height 782
click at [127, 582] on div "window . Webflow ||= [ ] ; window . Webflow . push (( ) => { if ( typeof gsap =…" at bounding box center [465, 522] width 761 height 782
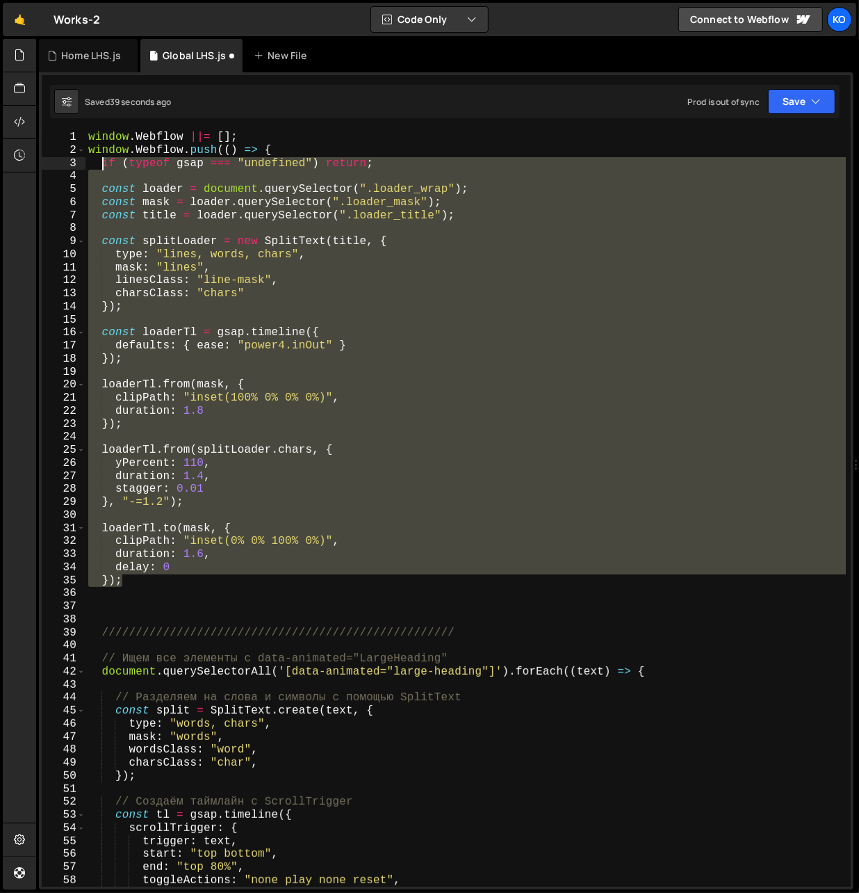
drag, startPoint x: 127, startPoint y: 582, endPoint x: 103, endPoint y: 168, distance: 415.0
click at [103, 168] on div "window . Webflow ||= [ ] ; window . Webflow . push (( ) => { if ( typeof gsap =…" at bounding box center [465, 522] width 761 height 782
type textarea "if (typeof gsap === "undefined") return;"
click at [165, 594] on div "window . Webflow ||= [ ] ; window . Webflow . push (( ) => { if ( typeof gsap =…" at bounding box center [465, 522] width 761 height 782
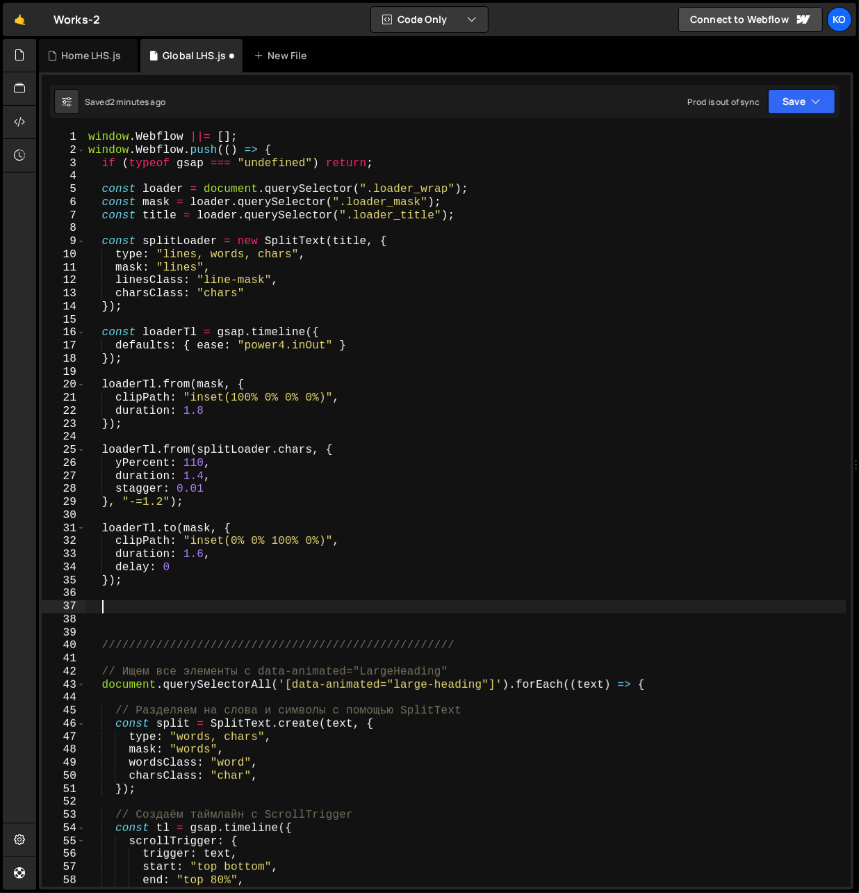
paste textarea "loaderTl.set([loader, mask, title], { visibility: "visible" });"
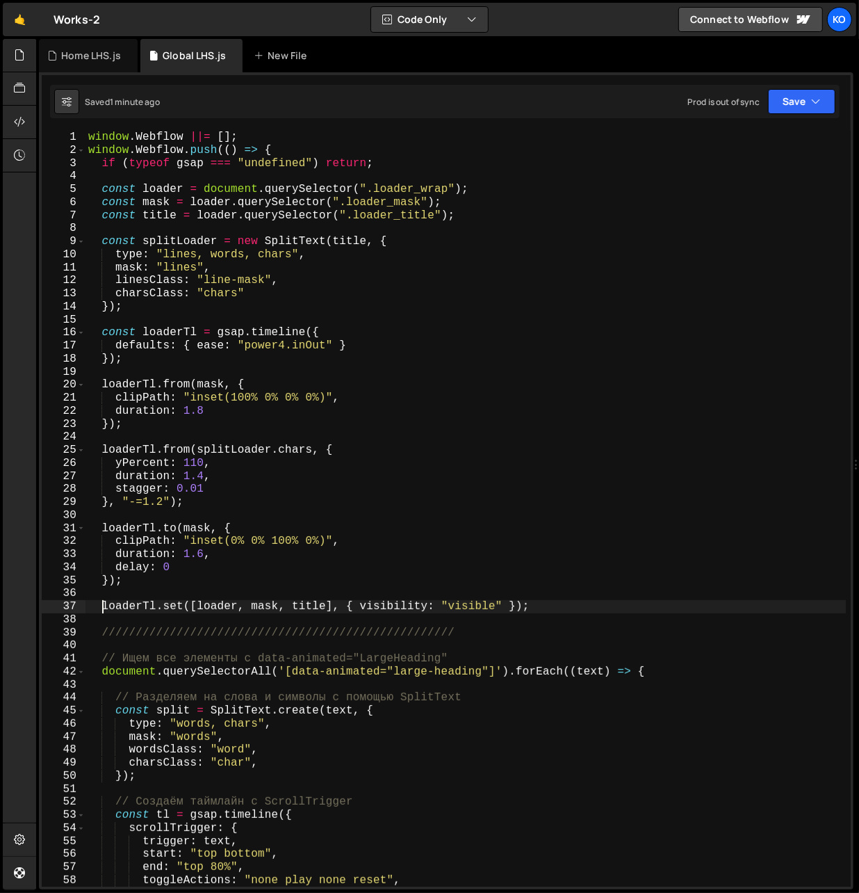
click at [104, 610] on div "window . Webflow ||= [ ] ; window . Webflow . push (( ) => { if ( typeof gsap =…" at bounding box center [465, 522] width 761 height 782
click at [541, 606] on div "window . Webflow ||= [ ] ; window . Webflow . push (( ) => { if ( typeof gsap =…" at bounding box center [465, 522] width 761 height 782
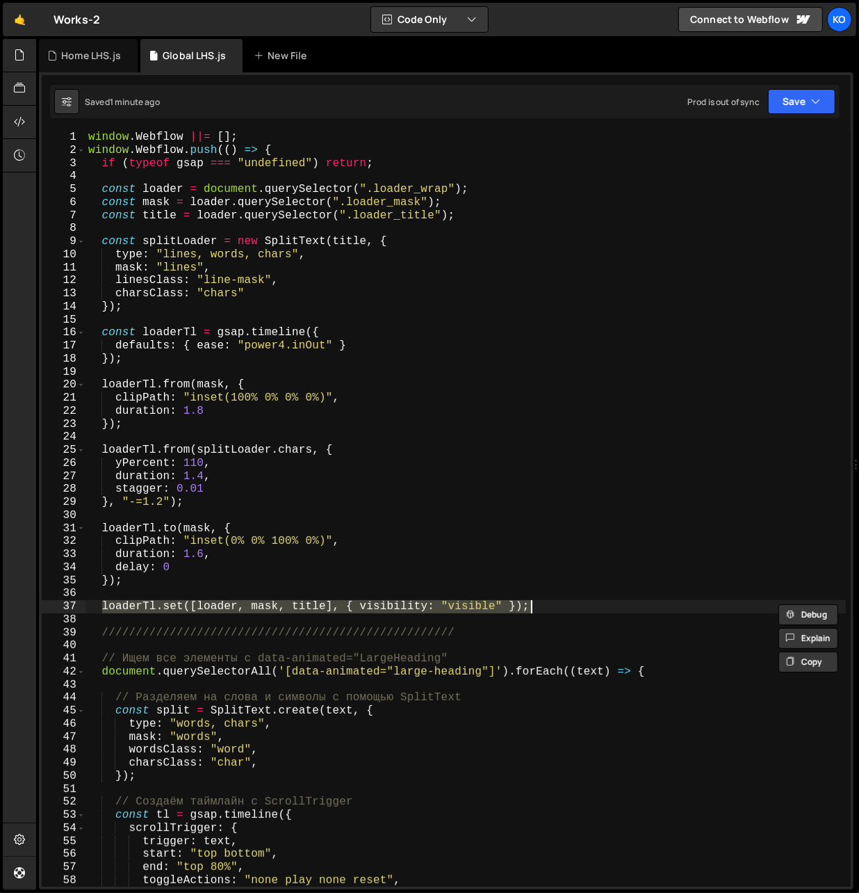
click at [165, 429] on div "window . Webflow ||= [ ] ; window . Webflow . push (( ) => { if ( typeof gsap =…" at bounding box center [465, 522] width 761 height 782
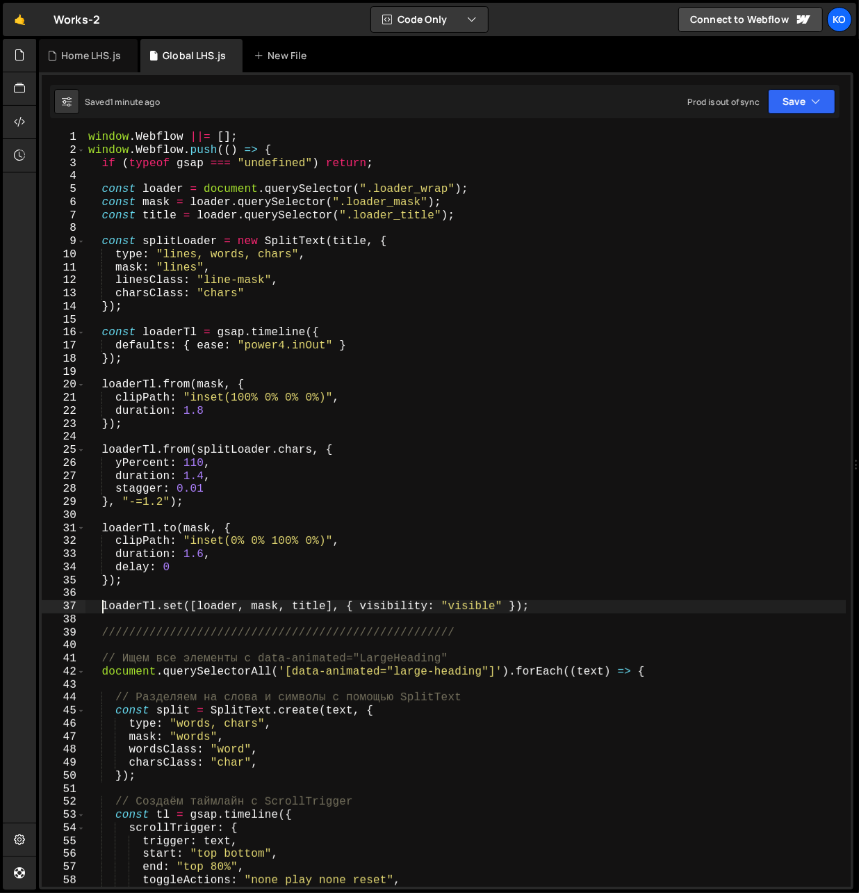
click at [101, 607] on div "window . Webflow ||= [ ] ; window . Webflow . push (( ) => { if ( typeof gsap =…" at bounding box center [465, 522] width 761 height 782
type textarea "loaderTl.set([loader, mask, title], { visibility: "visible" });"
click at [553, 604] on div "window . Webflow ||= [ ] ; window . Webflow . push (( ) => { if ( typeof gsap =…" at bounding box center [465, 522] width 761 height 782
click at [188, 431] on div "window . Webflow ||= [ ] ; window . Webflow . push (( ) => { if ( typeof gsap =…" at bounding box center [465, 522] width 761 height 782
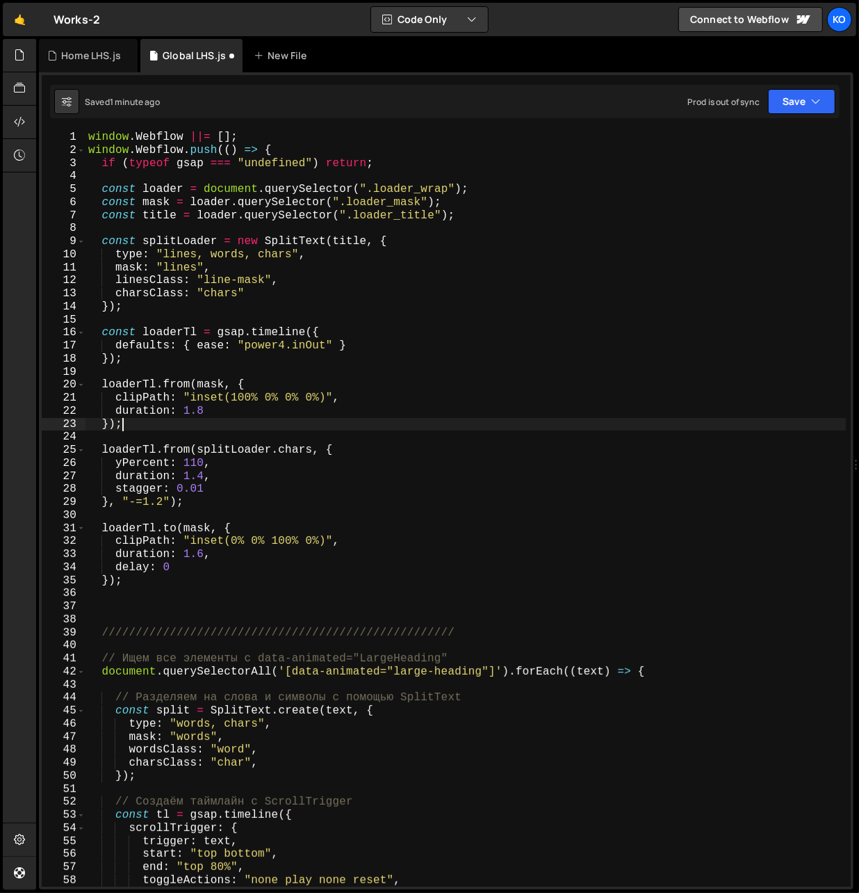
click at [180, 427] on div "window . Webflow ||= [ ] ; window . Webflow . push (( ) => { if ( typeof gsap =…" at bounding box center [465, 522] width 761 height 782
type textarea "});"
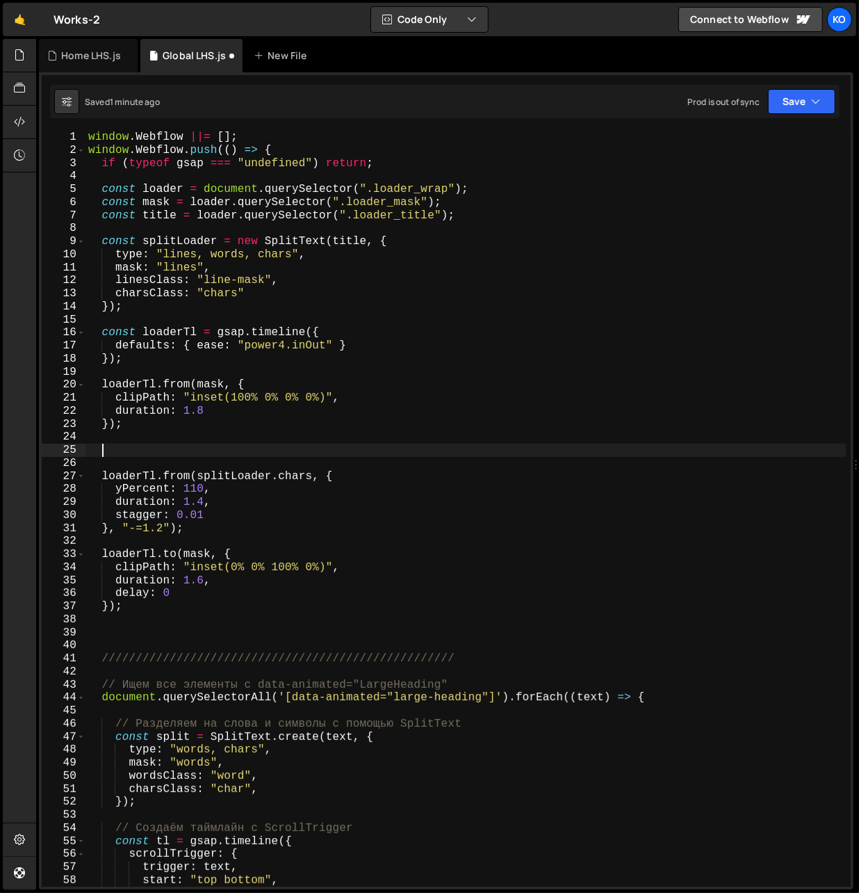
paste textarea "loaderTl.set([loader, mask, title], { visibility: "visible" });"
click at [330, 452] on div "window . Webflow ||= [ ] ; window . Webflow . push (( ) => { if ( typeof gsap =…" at bounding box center [465, 522] width 761 height 782
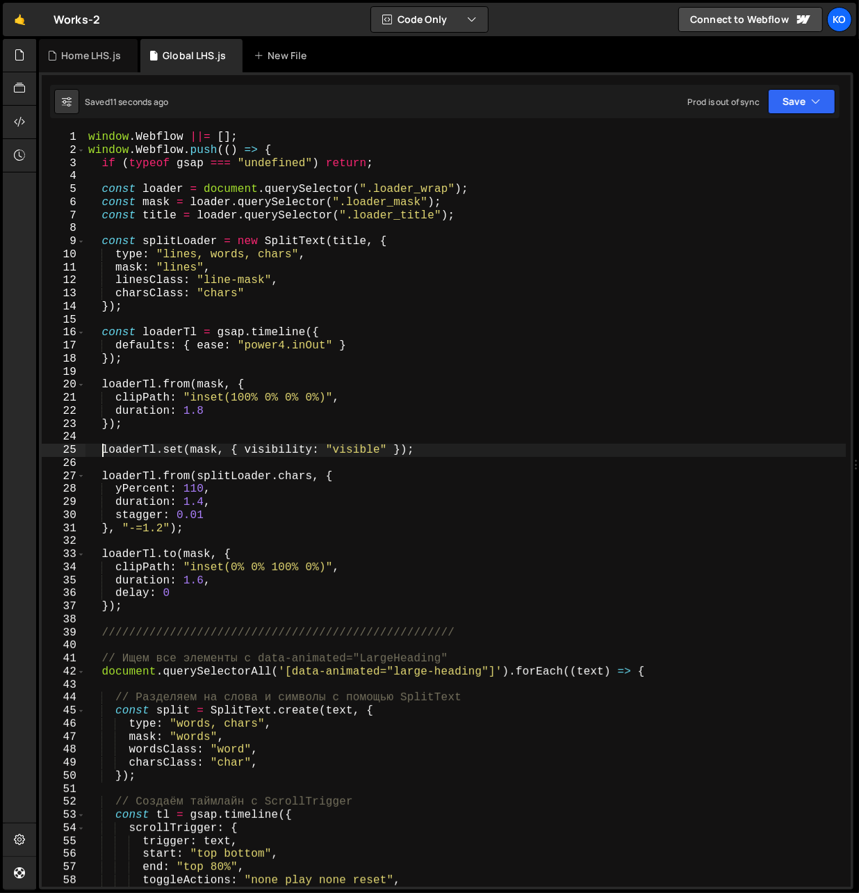
click at [104, 453] on div "window . Webflow ||= [ ] ; window . Webflow . push (( ) => { if ( typeof gsap =…" at bounding box center [465, 522] width 761 height 782
click at [419, 446] on div "window . Webflow ||= [ ] ; window . Webflow . push (( ) => { if ( typeof gsap =…" at bounding box center [465, 522] width 761 height 782
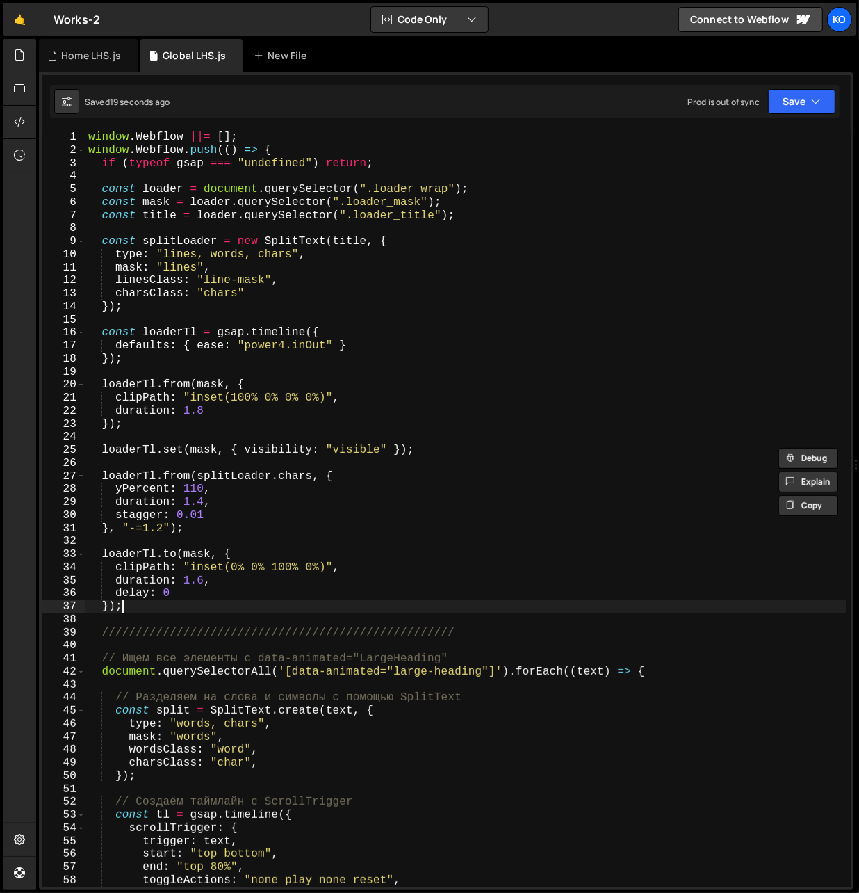
click at [188, 605] on div "window . Webflow ||= [ ] ; window . Webflow . push (( ) => { if ( typeof gsap =…" at bounding box center [465, 522] width 761 height 782
type textarea "});"
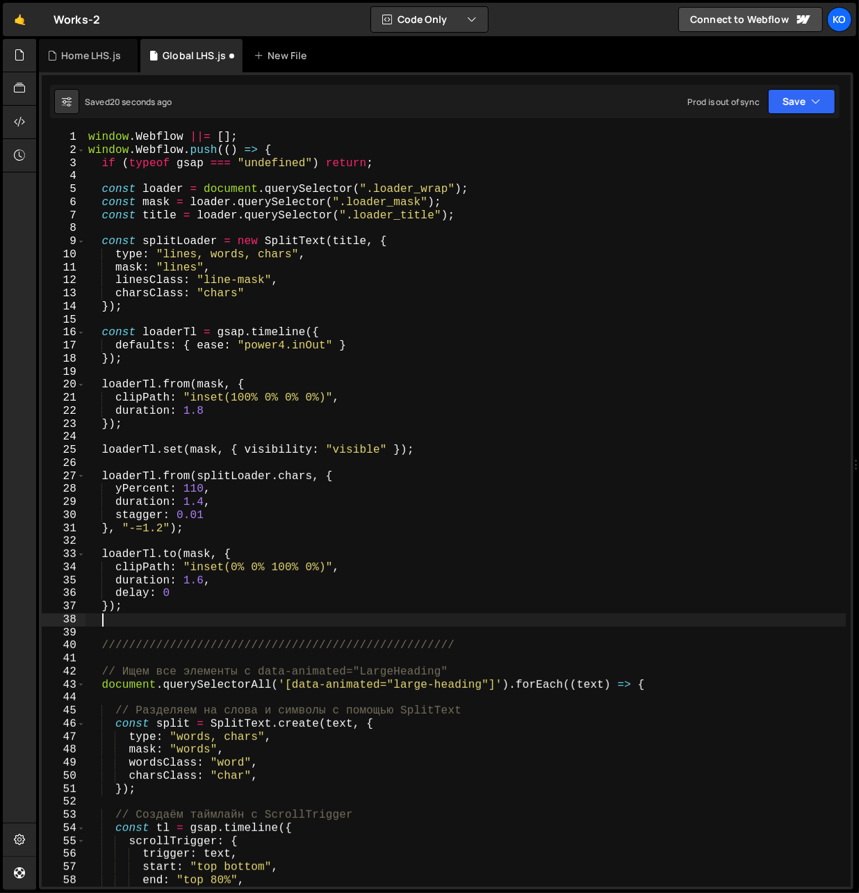
paste textarea "loaderTl.set(mask, { visibility: "visible" });"
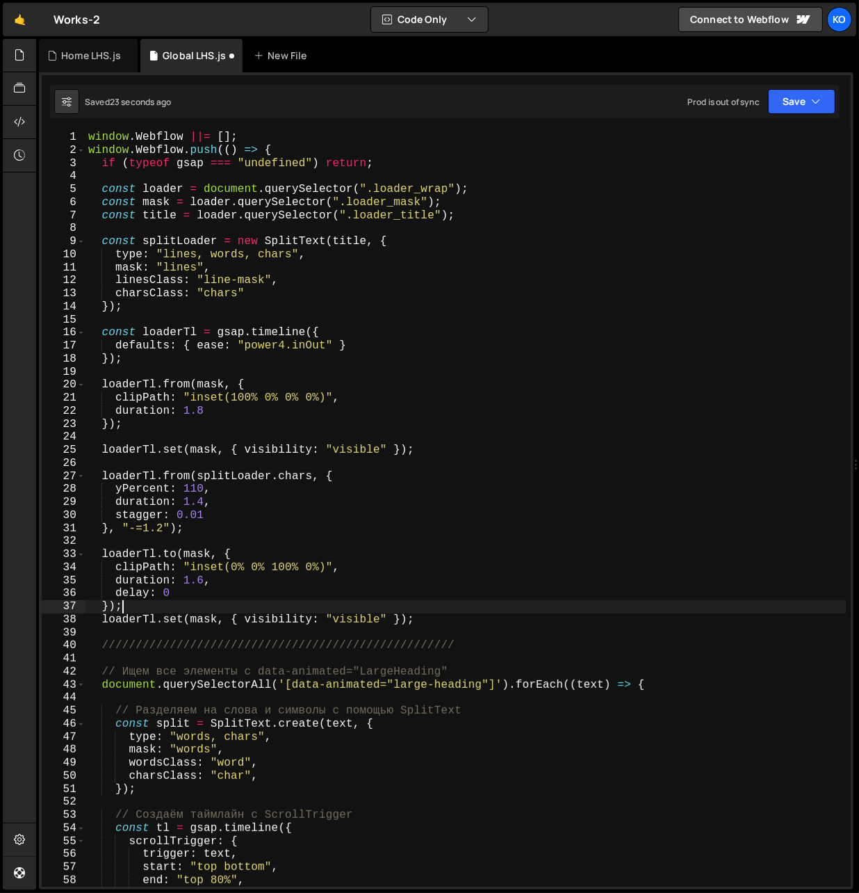
click at [138, 609] on div "window . Webflow ||= [ ] ; window . Webflow . push (( ) => { if ( typeof gsap =…" at bounding box center [465, 522] width 761 height 782
type textarea "});"
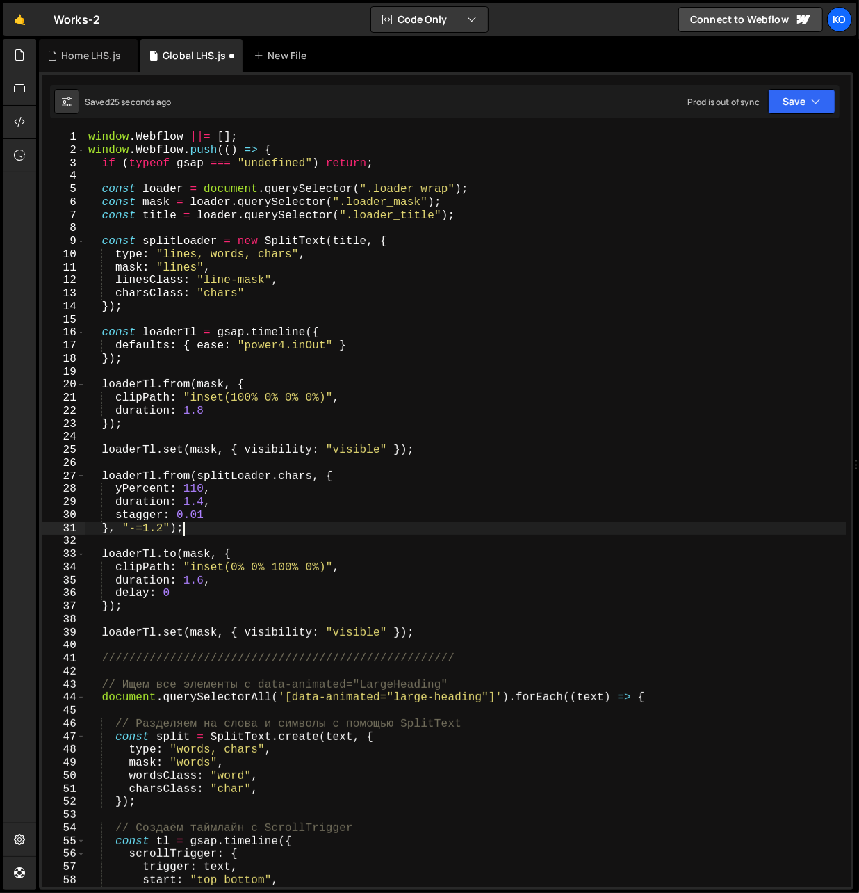
click at [210, 529] on div "window . Webflow ||= [ ] ; window . Webflow . push (( ) => { if ( typeof gsap =…" at bounding box center [465, 522] width 761 height 782
type textarea "}, "-=1.2");"
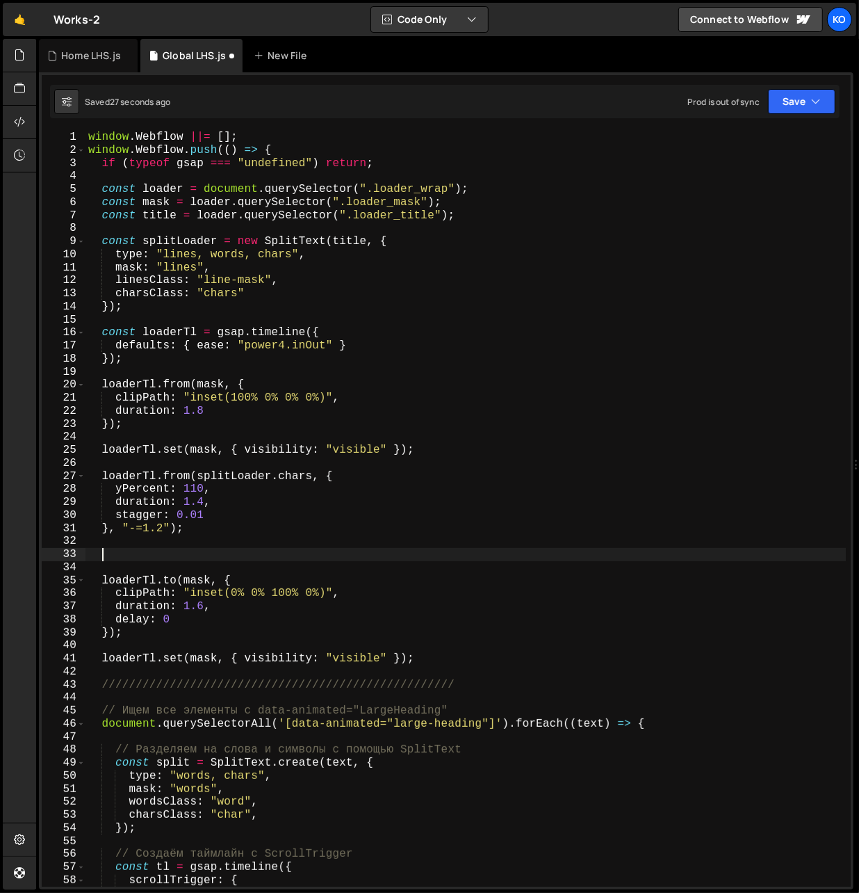
paste textarea "loaderTl.set(mask, { visibility: "visible" });"
click at [229, 476] on div "window . Webflow ||= [ ] ; window . Webflow . push (( ) => { if ( typeof gsap =…" at bounding box center [465, 522] width 761 height 782
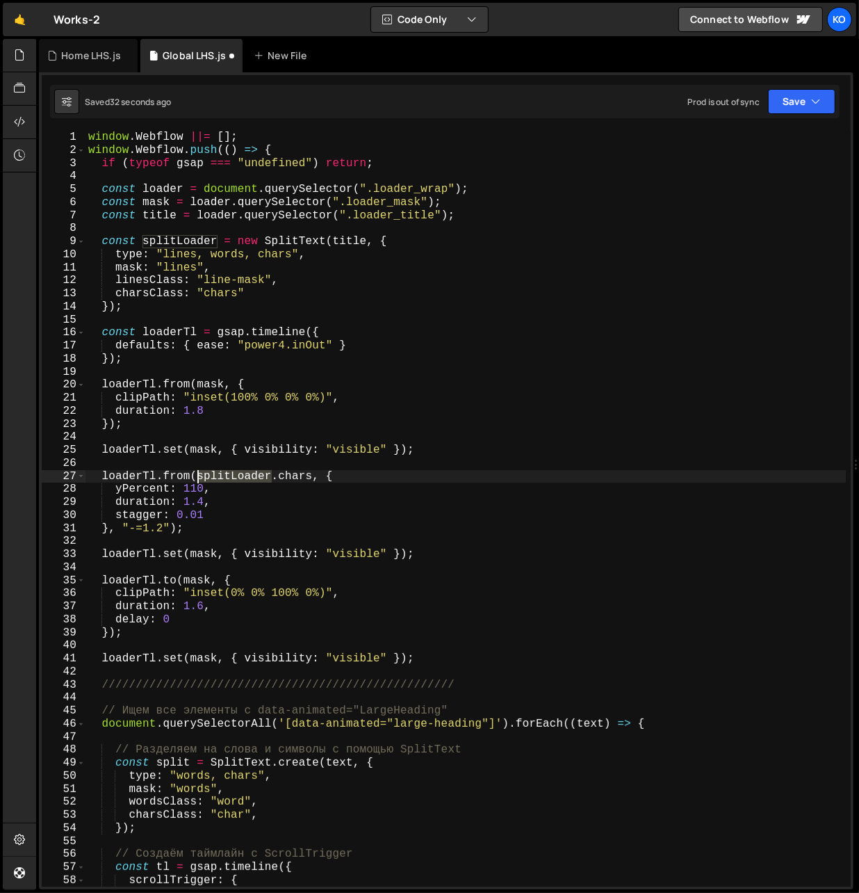
click at [229, 476] on div "window . Webflow ||= [ ] ; window . Webflow . push (( ) => { if ( typeof gsap =…" at bounding box center [465, 522] width 761 height 782
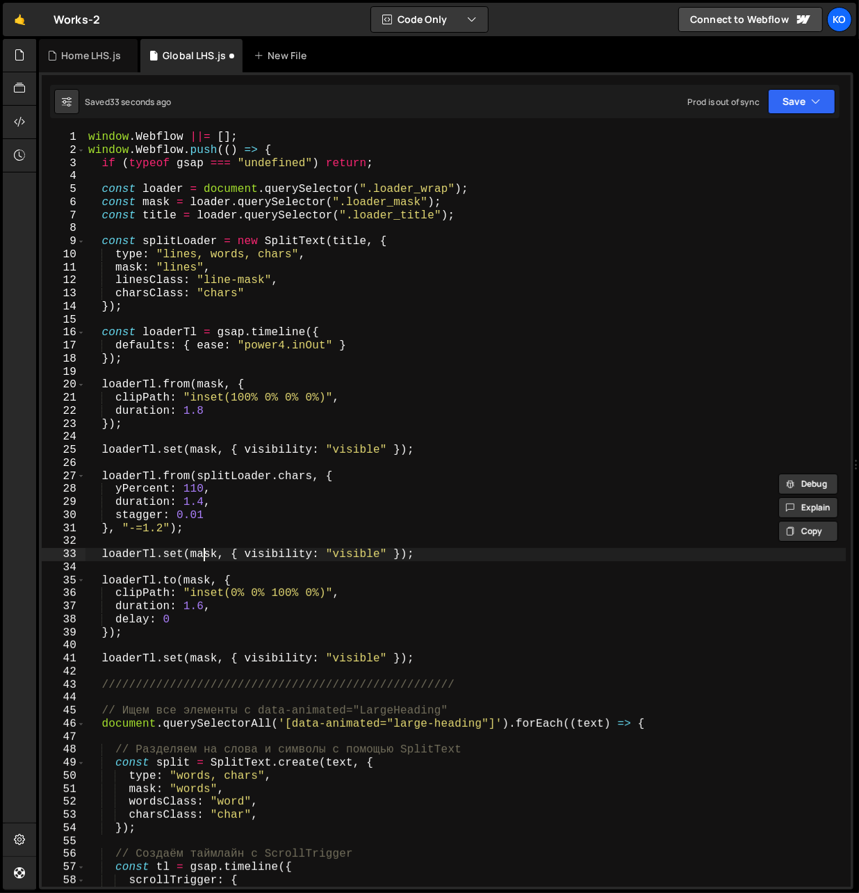
click at [202, 557] on div "window . Webflow ||= [ ] ; window . Webflow . push (( ) => { if ( typeof gsap =…" at bounding box center [465, 522] width 761 height 782
paste textarea "splitLoader"
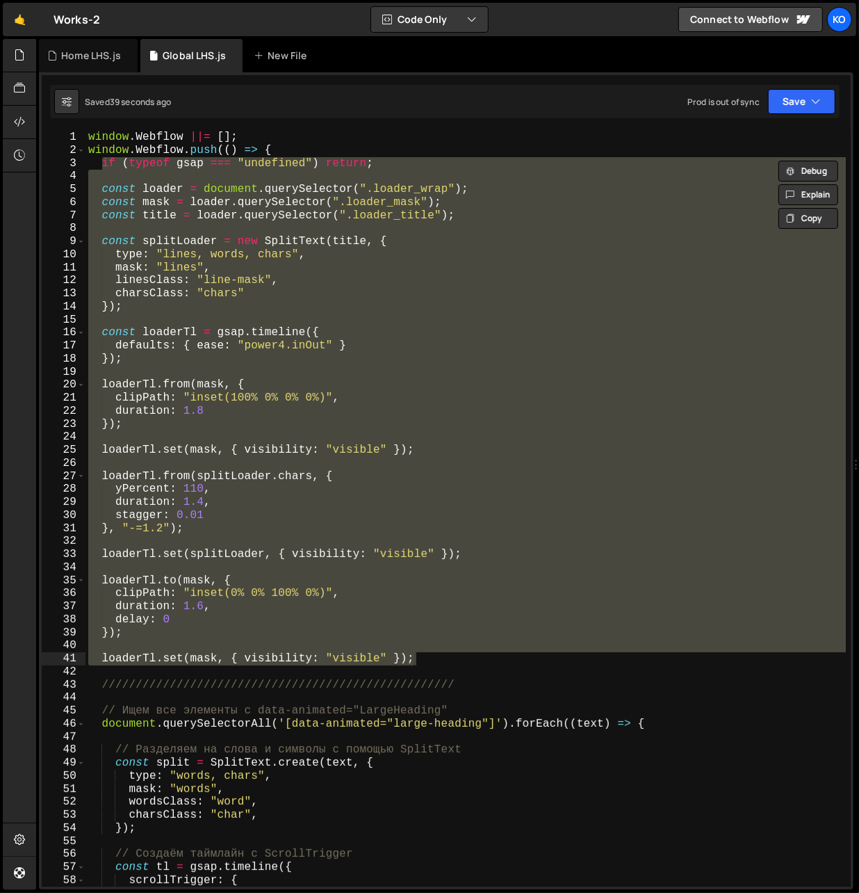
drag, startPoint x: 103, startPoint y: 166, endPoint x: 428, endPoint y: 654, distance: 586.5
click at [428, 654] on div "window . Webflow ||= [ ] ; window . Webflow . push (( ) => { if ( typeof gsap =…" at bounding box center [465, 522] width 761 height 782
click at [251, 506] on div "window . Webflow ||= [ ] ; window . Webflow . push (( ) => { if ( typeof gsap =…" at bounding box center [465, 509] width 760 height 756
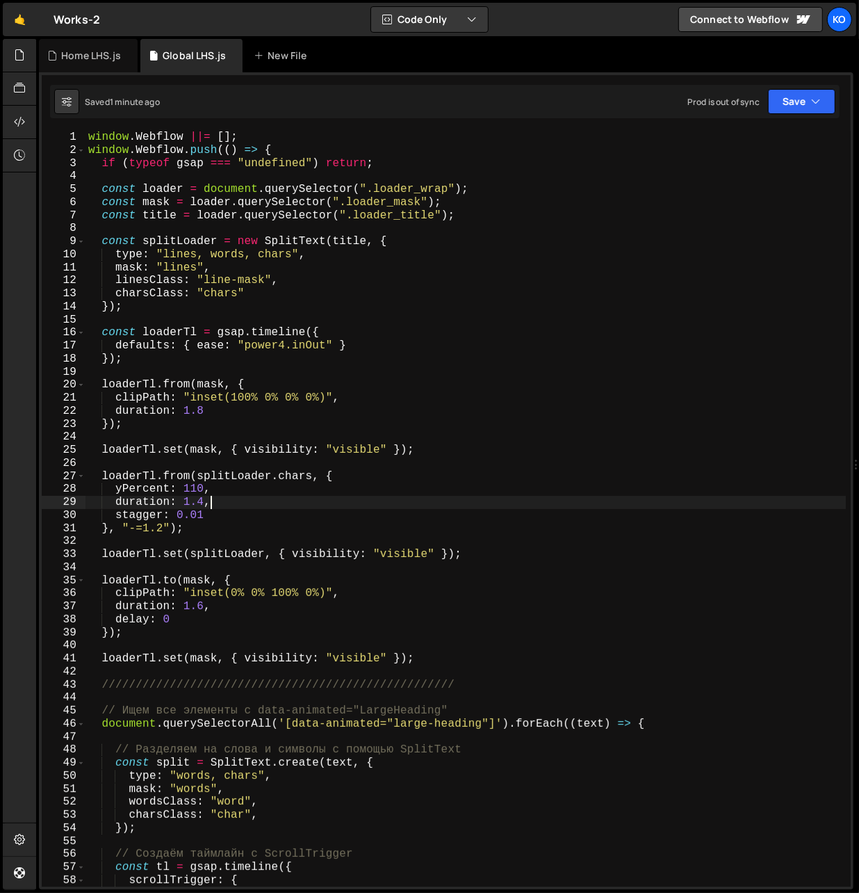
click at [155, 216] on div "window . Webflow ||= [ ] ; window . Webflow . push (( ) => { if ( typeof gsap =…" at bounding box center [465, 522] width 761 height 782
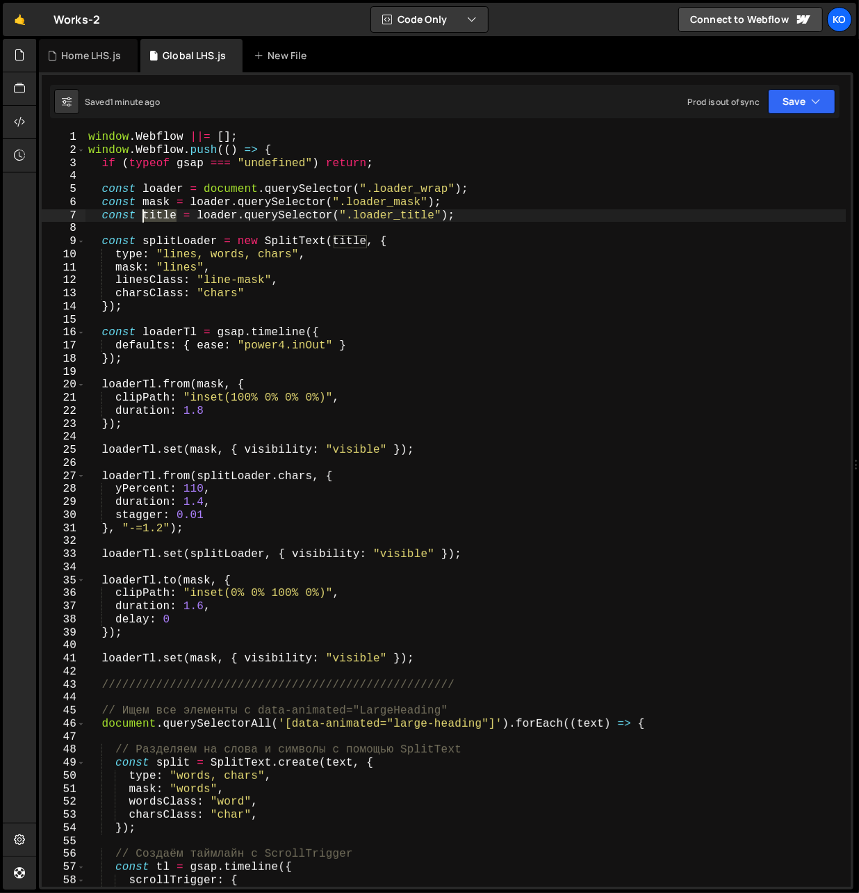
click at [155, 216] on div "window . Webflow ||= [ ] ; window . Webflow . push (( ) => { if ( typeof gsap =…" at bounding box center [465, 522] width 761 height 782
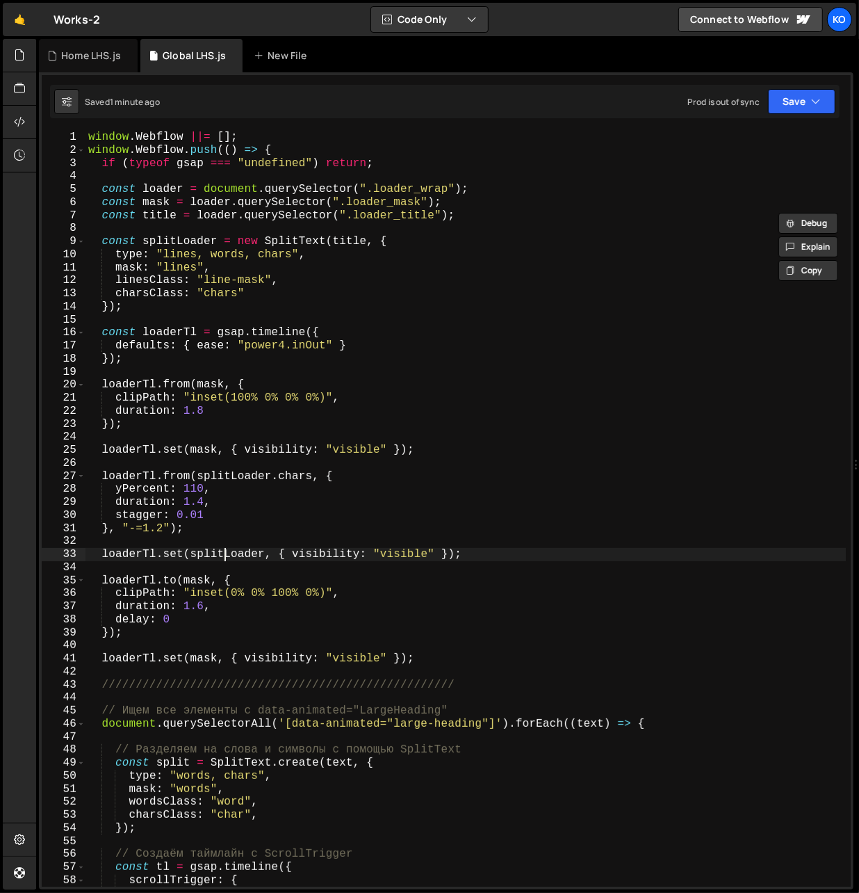
click at [225, 554] on div "window . Webflow ||= [ ] ; window . Webflow . push (( ) => { if ( typeof gsap =…" at bounding box center [465, 522] width 761 height 782
paste textarea "title"
click at [159, 189] on div "window . Webflow ||= [ ] ; window . Webflow . push (( ) => { if ( typeof gsap =…" at bounding box center [465, 522] width 761 height 782
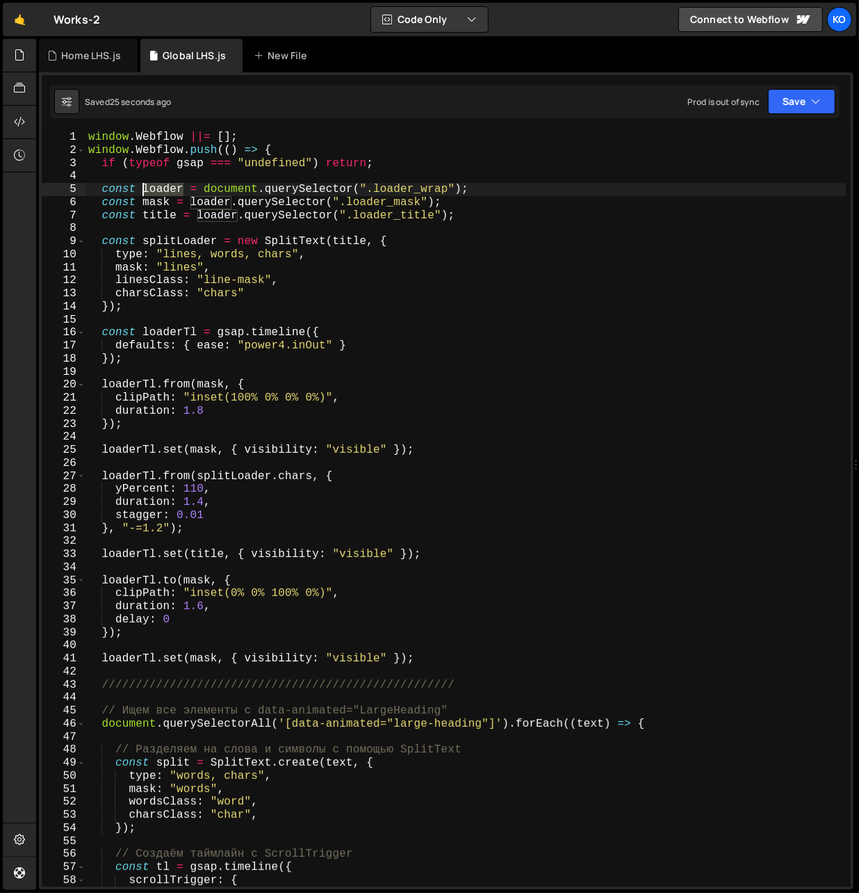
click at [159, 189] on div "window . Webflow ||= [ ] ; window . Webflow . push (( ) => { if ( typeof gsap =…" at bounding box center [465, 522] width 761 height 782
click at [204, 656] on div "window . Webflow ||= [ ] ; window . Webflow . push (( ) => { if ( typeof gsap =…" at bounding box center [465, 522] width 761 height 782
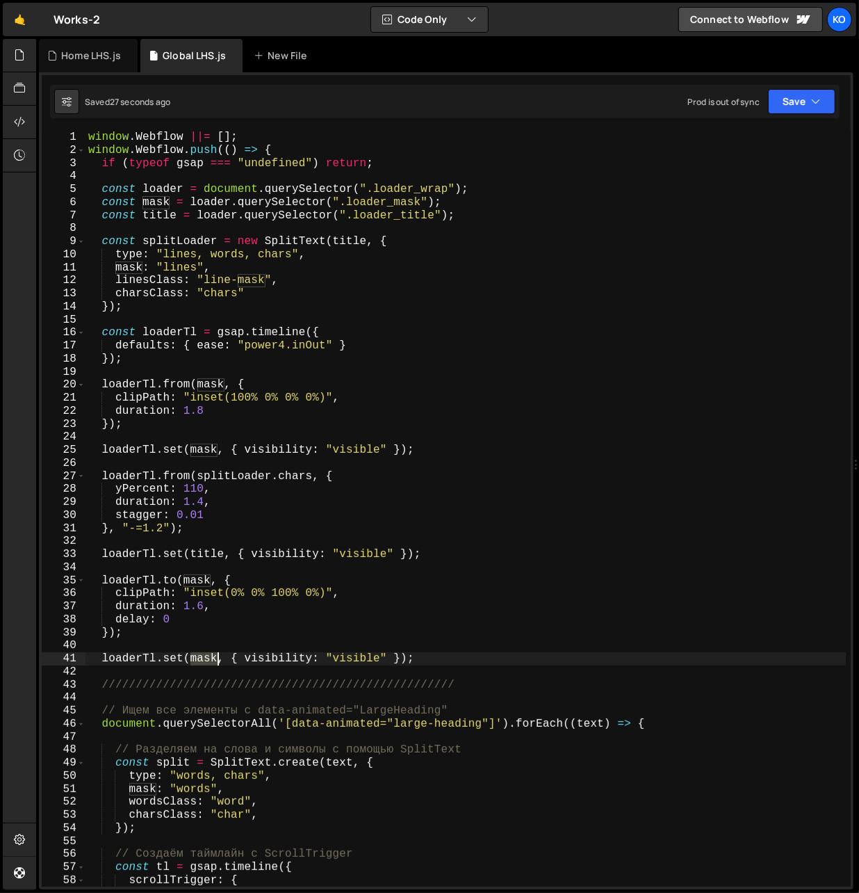
click at [204, 656] on div "window . Webflow ||= [ ] ; window . Webflow . push (( ) => { if ( typeof gsap =…" at bounding box center [465, 522] width 761 height 782
paste textarea "loader"
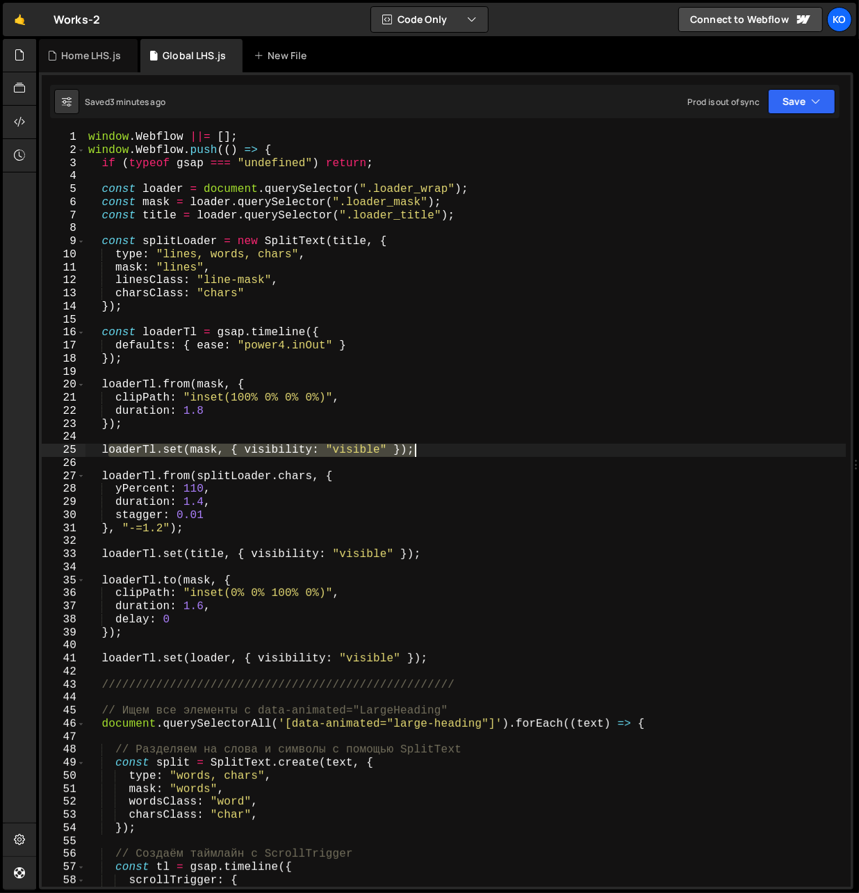
type textarea "l"
drag, startPoint x: 106, startPoint y: 450, endPoint x: 425, endPoint y: 443, distance: 318.4
click at [425, 443] on div "window . Webflow ||= [ ] ; window . Webflow . push (( ) => { if ( typeof gsap =…" at bounding box center [465, 522] width 761 height 782
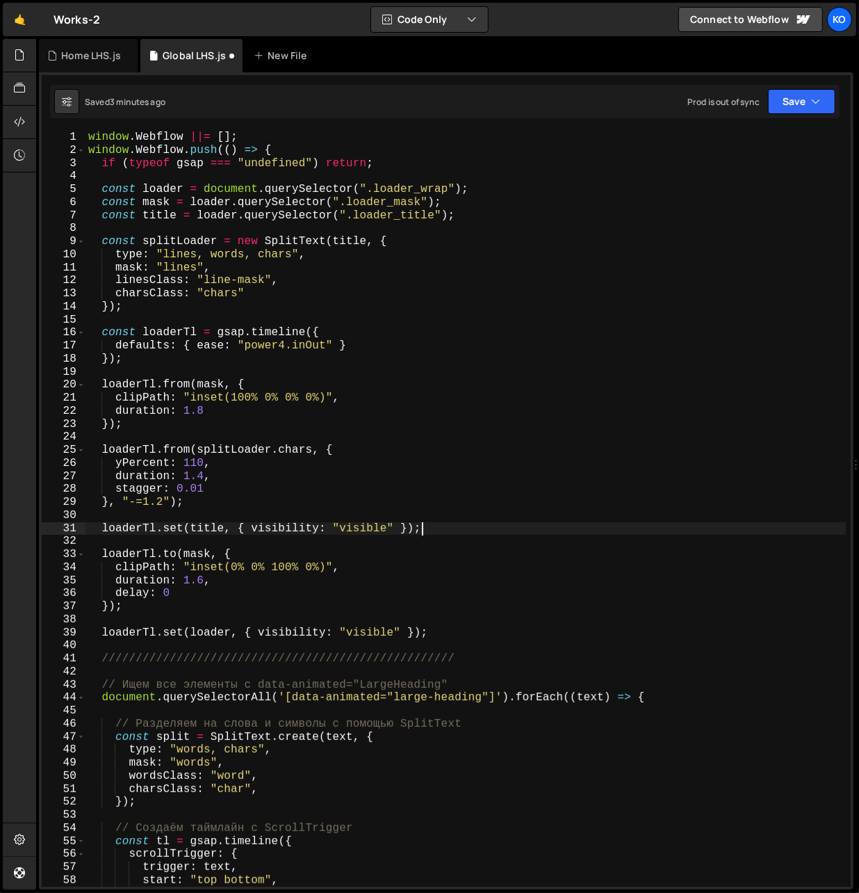
click at [439, 528] on div "window . Webflow ||= [ ] ; window . Webflow . push (( ) => { if ( typeof gsap =…" at bounding box center [465, 522] width 761 height 782
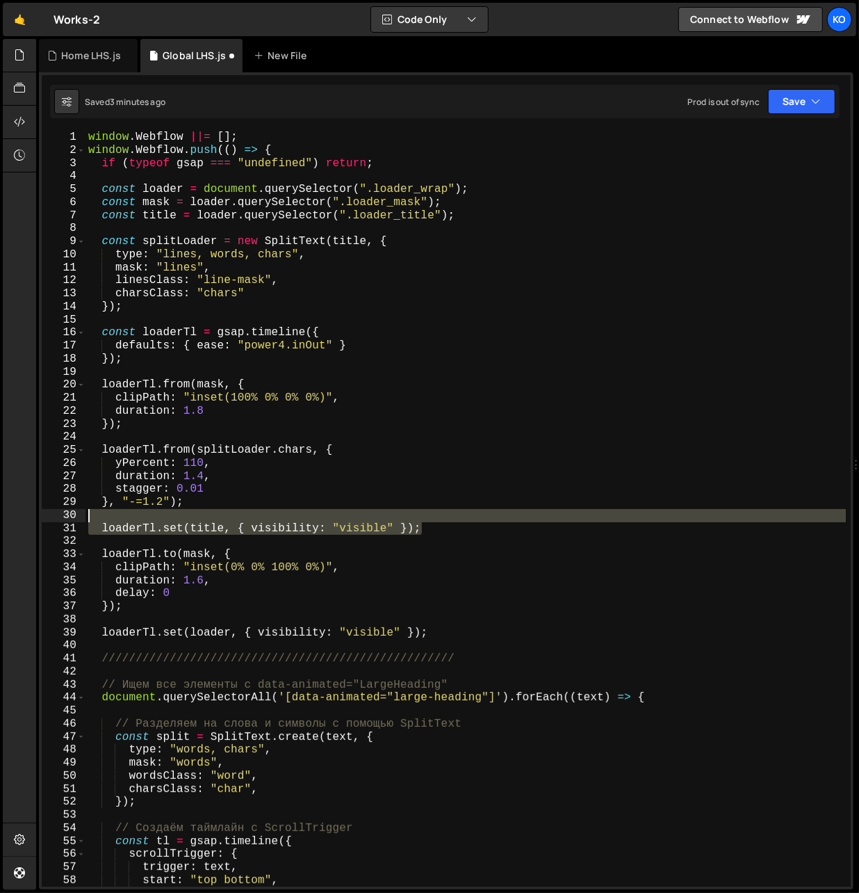
click at [231, 517] on div "window . Webflow ||= [ ] ; window . Webflow . push (( ) => { if ( typeof gsap =…" at bounding box center [465, 522] width 761 height 782
type textarea "loaderTl.set(title, { visibility: "visible" });"
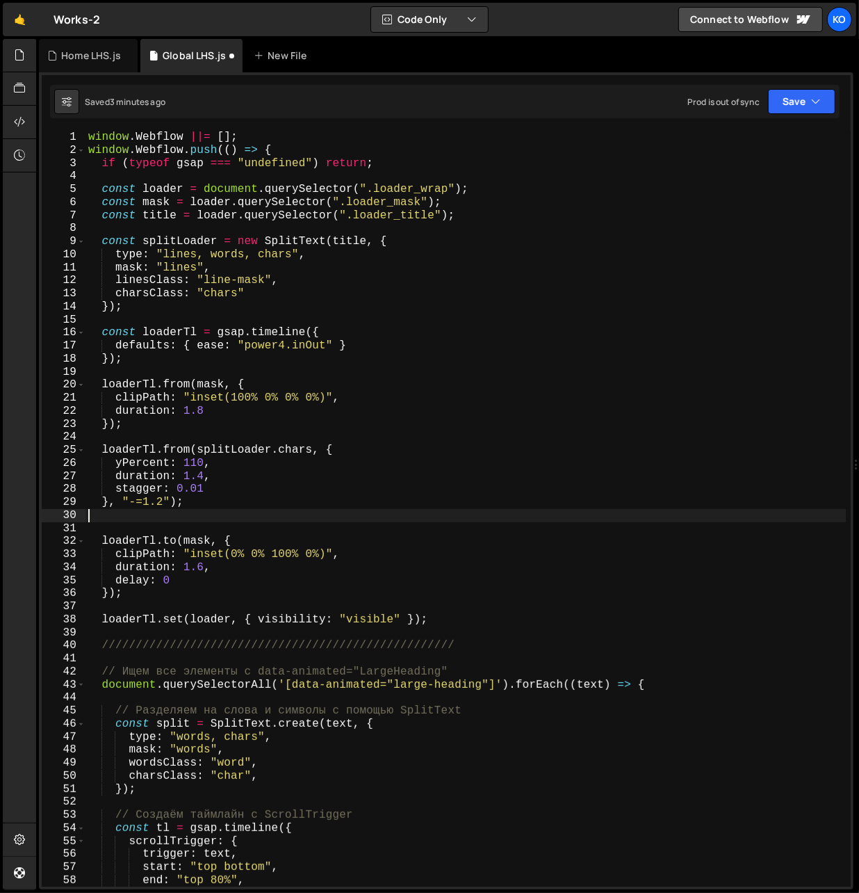
click at [457, 617] on div "window . Webflow ||= [ ] ; window . Webflow . push (( ) => { if ( typeof gsap =…" at bounding box center [465, 522] width 761 height 782
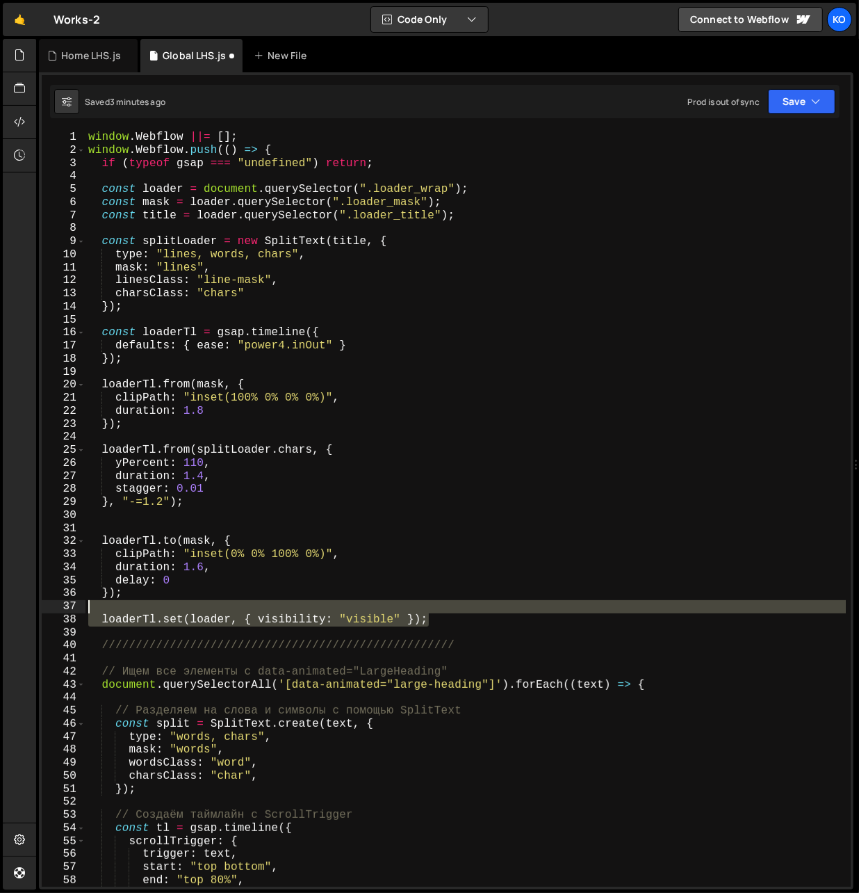
click at [254, 609] on div "window . Webflow ||= [ ] ; window . Webflow . push (( ) => { if ( typeof gsap =…" at bounding box center [465, 522] width 761 height 782
type textarea "loaderTl.set(loader, { visibility: "visible" });"
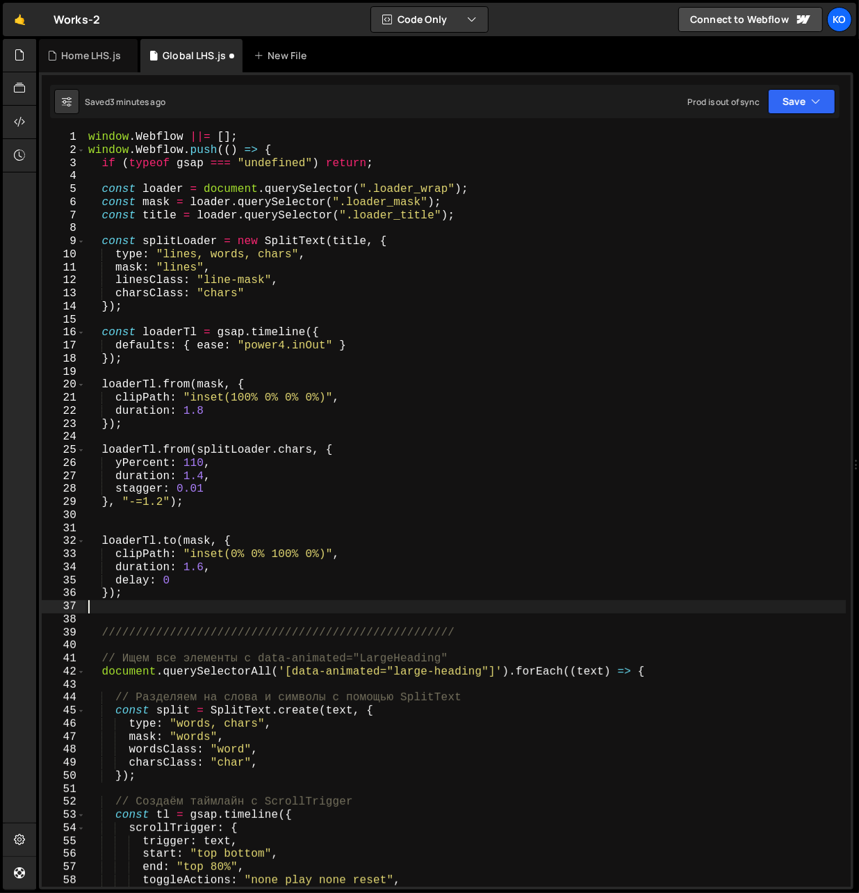
click at [143, 598] on div "window . Webflow ||= [ ] ; window . Webflow . push (( ) => { if ( typeof gsap =…" at bounding box center [465, 522] width 761 height 782
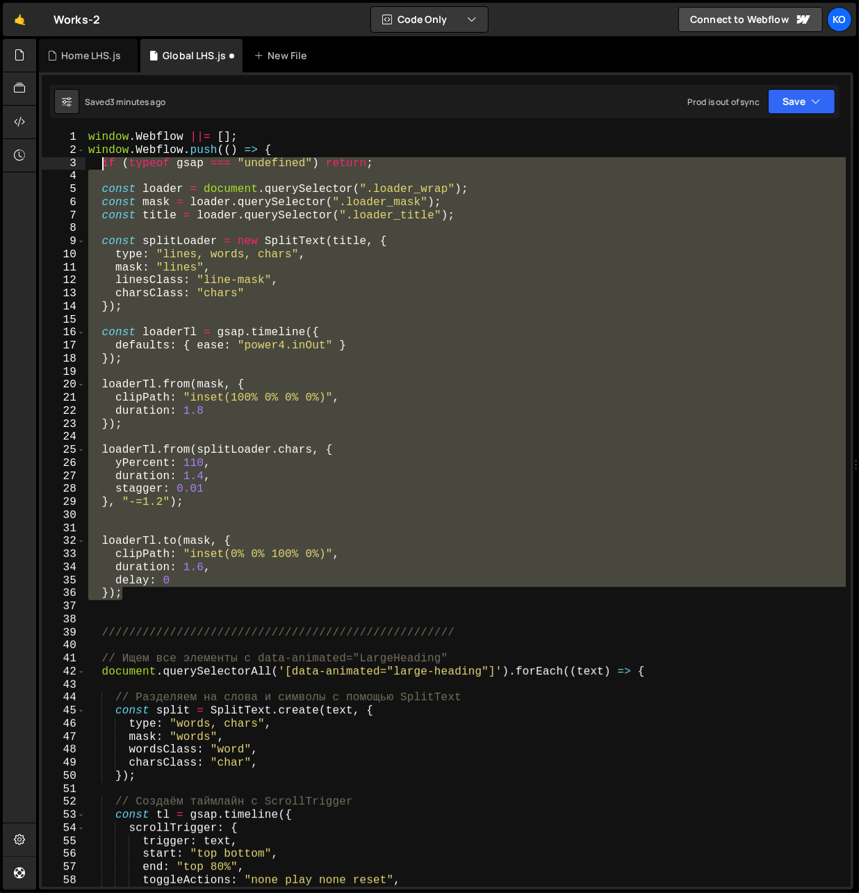
click at [103, 166] on div "window . Webflow ||= [ ] ; window . Webflow . push (( ) => { if ( typeof gsap =…" at bounding box center [465, 522] width 761 height 782
type textarea "if (typeof gsap === "undefined") return;"
click at [218, 317] on div "window . Webflow ||= [ ] ; window . Webflow . push (( ) => { if ( typeof gsap =…" at bounding box center [465, 509] width 760 height 756
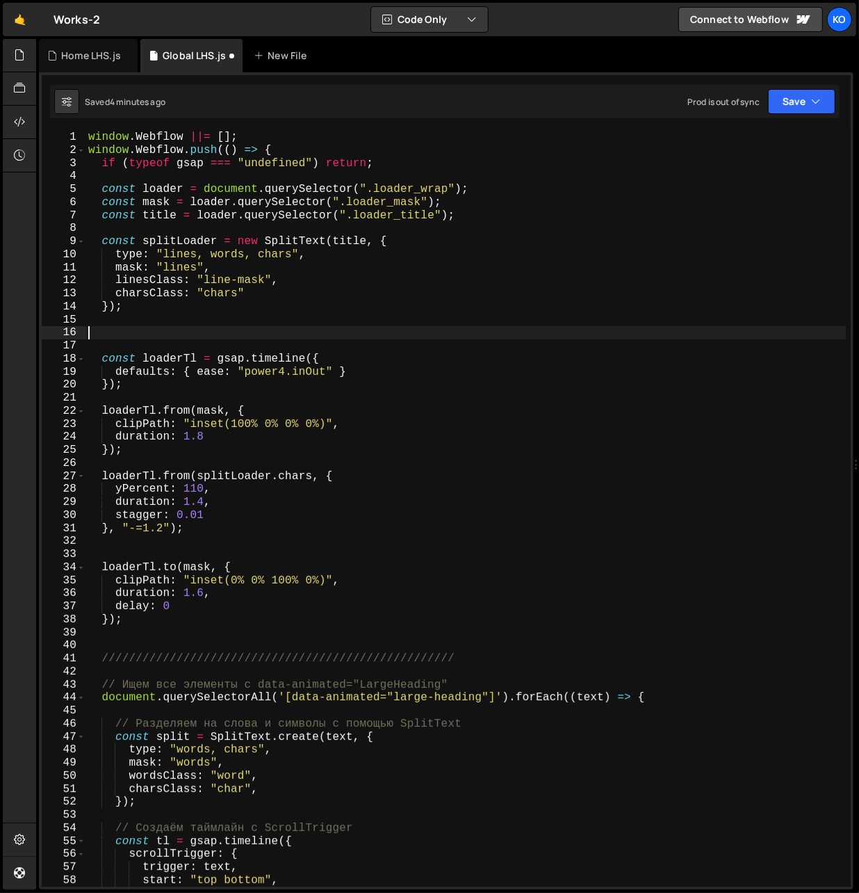
paste textarea "gsap.set([loader, mask, title], { visibility: "visible" });"
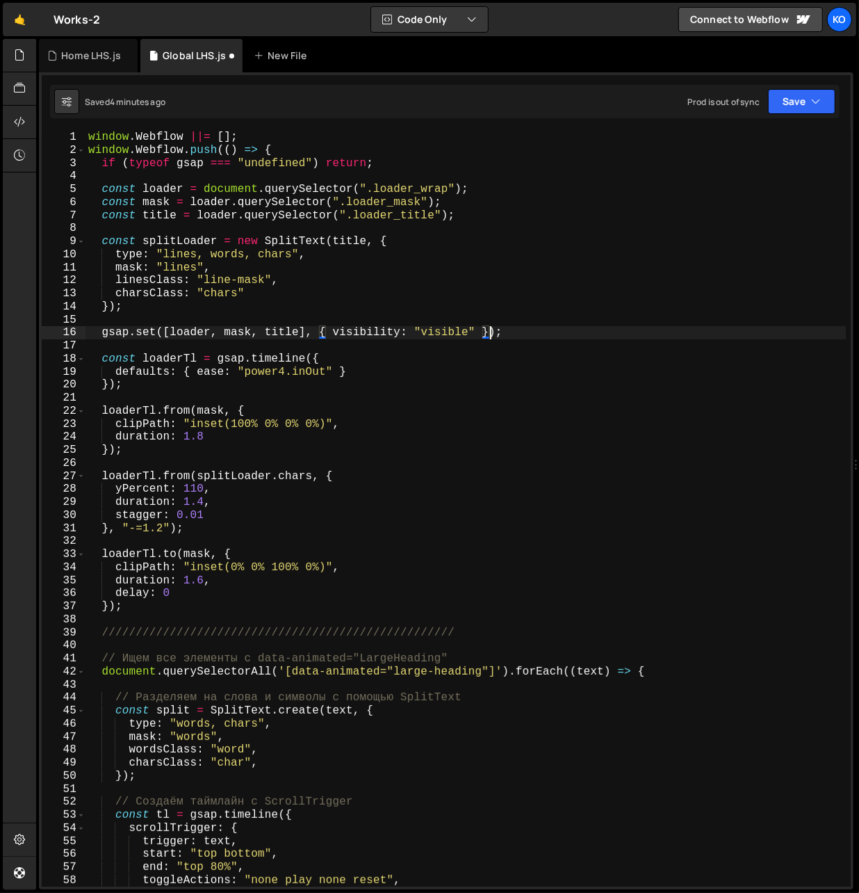
type textarea "gsap.set([loader, mask, title], { visibility: "visible" });"
